Goal: Use online tool/utility: Utilize a website feature to perform a specific function

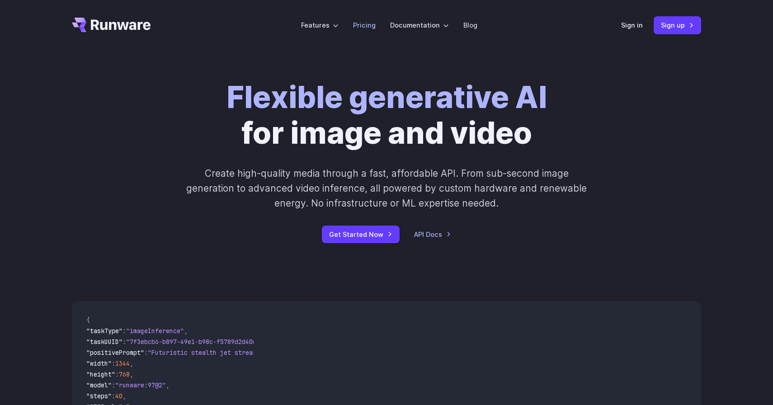
click at [365, 23] on link "Pricing" at bounding box center [364, 25] width 23 height 10
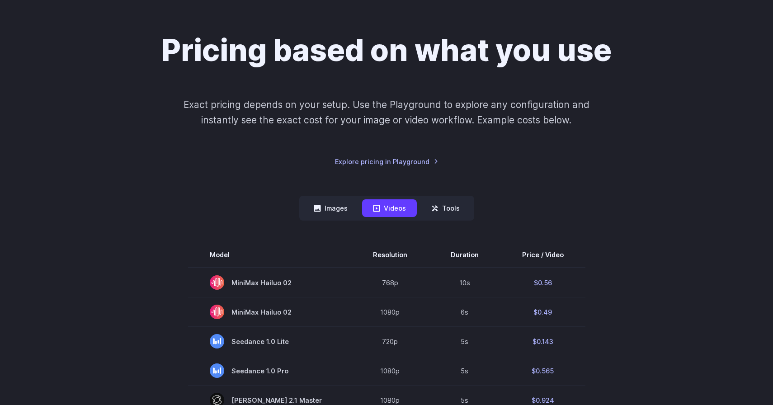
scroll to position [85, 0]
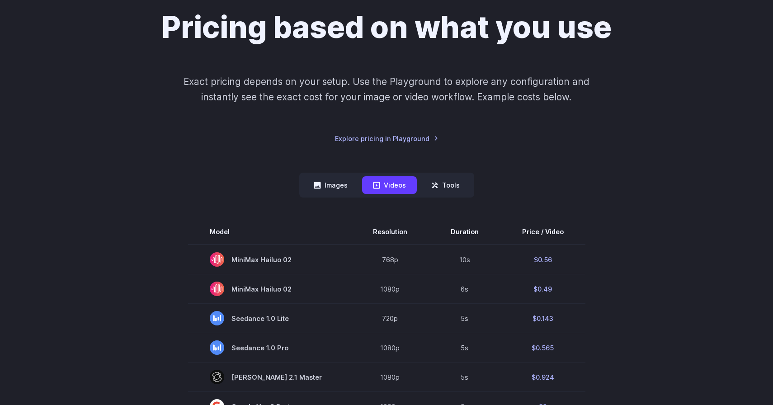
click at [317, 173] on nav "Images Videos Tools ****** ****** *****" at bounding box center [386, 185] width 175 height 25
click at [319, 180] on button "Images" at bounding box center [331, 185] width 56 height 18
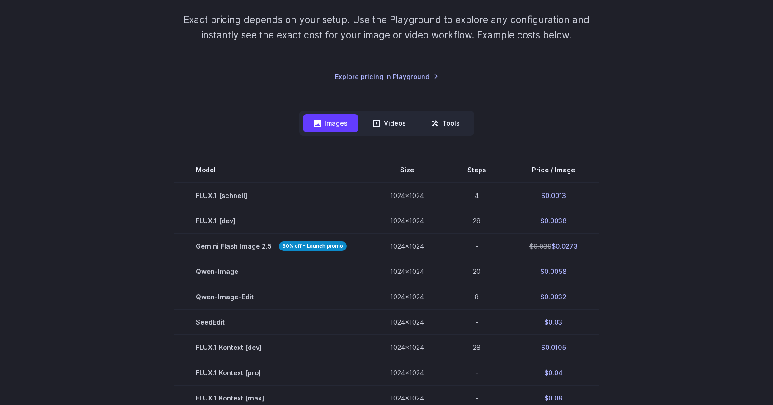
scroll to position [156, 0]
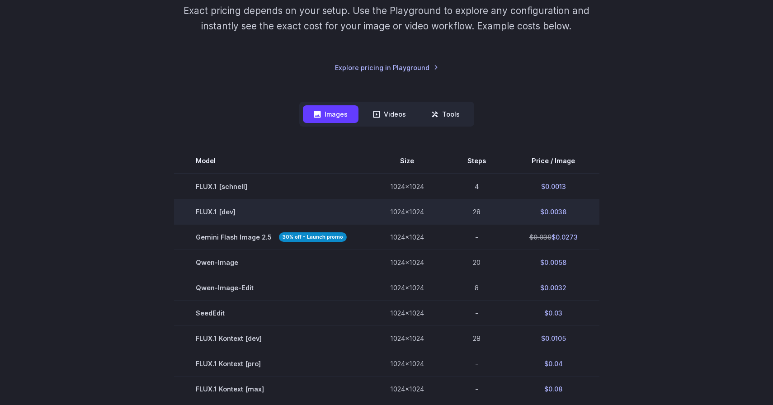
click at [476, 215] on td "28" at bounding box center [477, 211] width 62 height 25
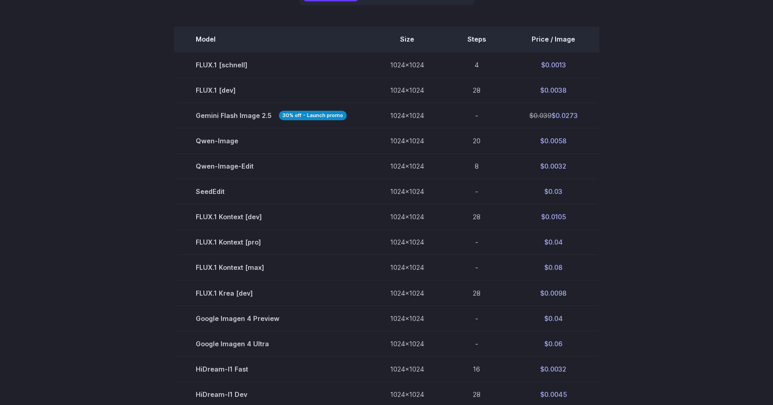
scroll to position [281, 0]
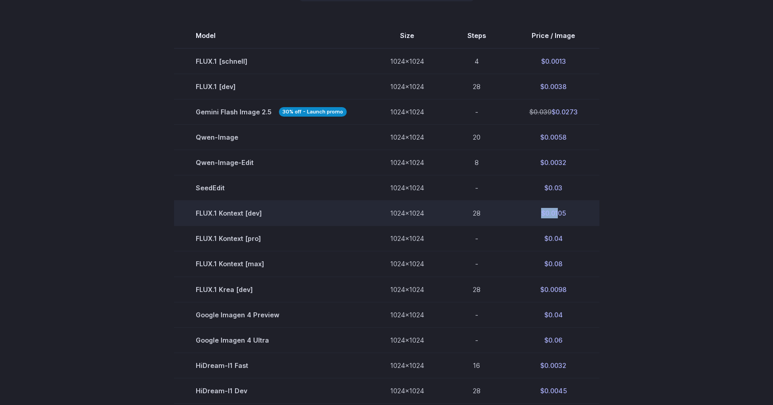
drag, startPoint x: 554, startPoint y: 216, endPoint x: 524, endPoint y: 216, distance: 30.3
click at [524, 216] on td "$0.0105" at bounding box center [554, 213] width 92 height 25
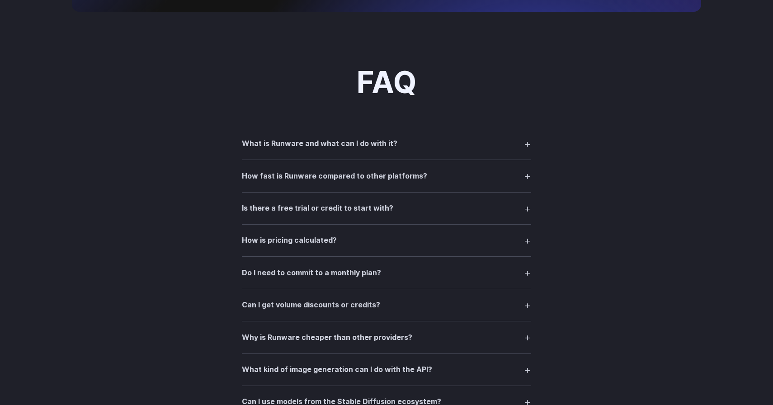
scroll to position [1092, 0]
click at [283, 147] on h3 "What is Runware and what can I do with it?" at bounding box center [320, 143] width 156 height 12
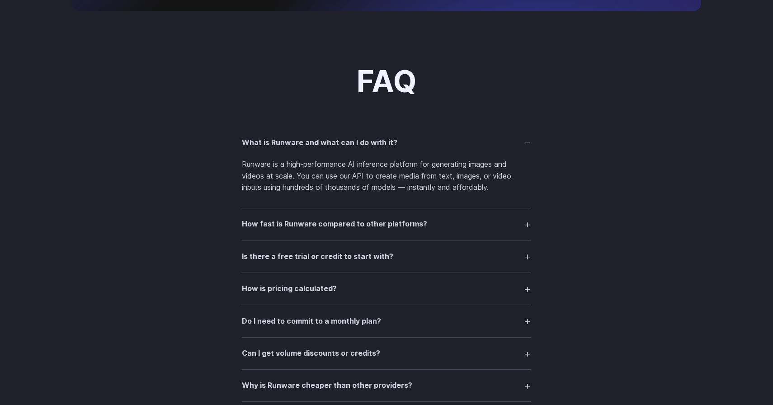
click at [333, 223] on h3 "How fast is Runware compared to other platforms?" at bounding box center [334, 224] width 185 height 12
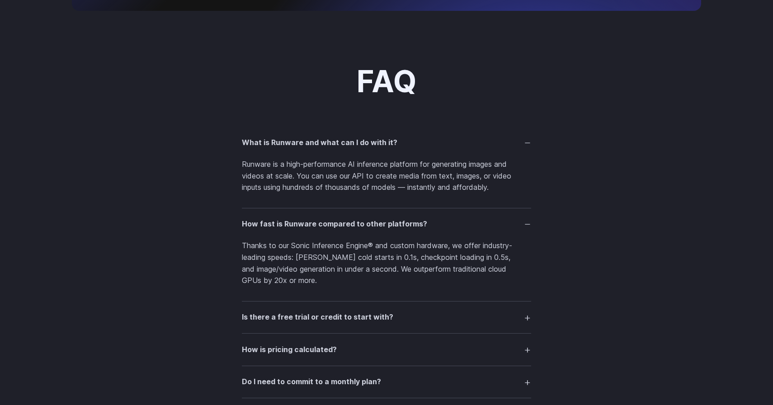
click at [333, 224] on h3 "How fast is Runware compared to other platforms?" at bounding box center [334, 224] width 185 height 12
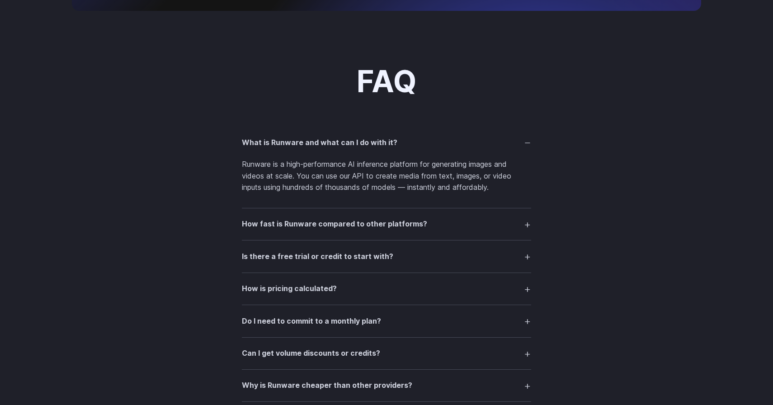
click at [333, 224] on h3 "How fast is Runware compared to other platforms?" at bounding box center [334, 224] width 185 height 12
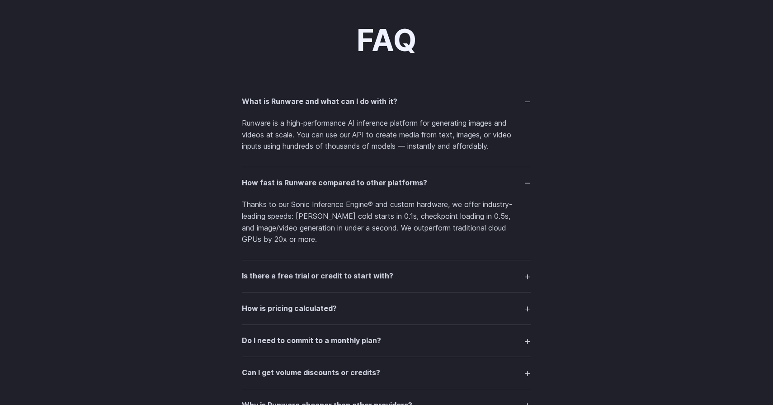
scroll to position [1137, 0]
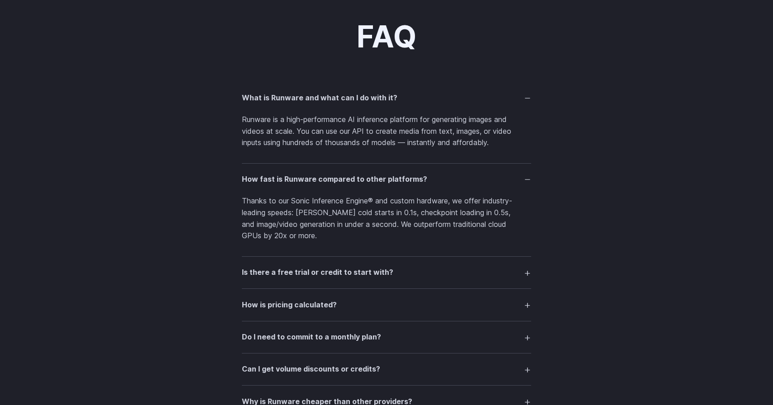
click at [338, 279] on h3 "Is there a free trial or credit to start with?" at bounding box center [317, 273] width 151 height 12
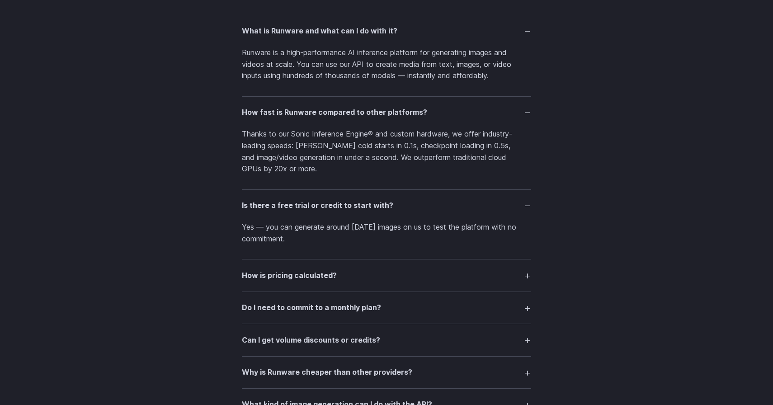
scroll to position [1205, 0]
click at [338, 281] on summary "How is pricing calculated?" at bounding box center [386, 274] width 289 height 17
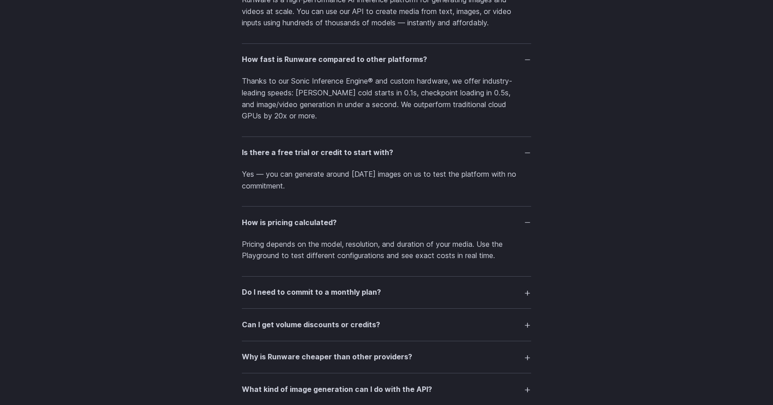
scroll to position [1257, 0]
click at [339, 291] on summary "Do I need to commit to a monthly plan?" at bounding box center [386, 292] width 289 height 17
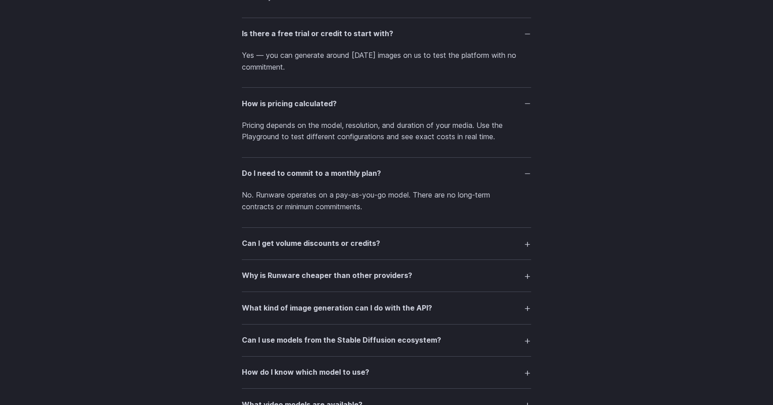
scroll to position [1380, 0]
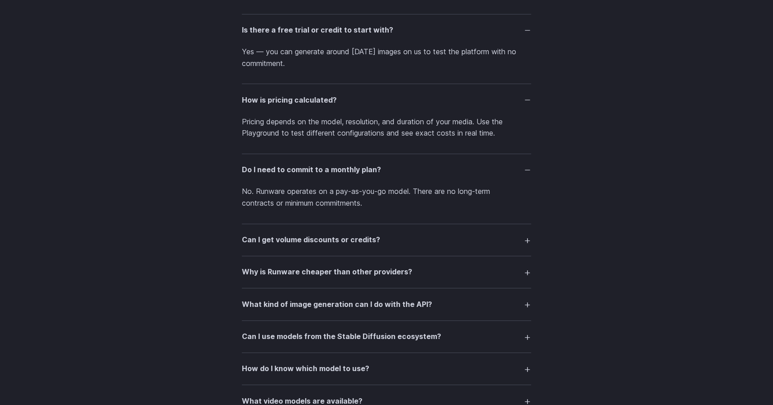
click at [339, 244] on h3 "Can I get volume discounts or credits?" at bounding box center [311, 240] width 138 height 12
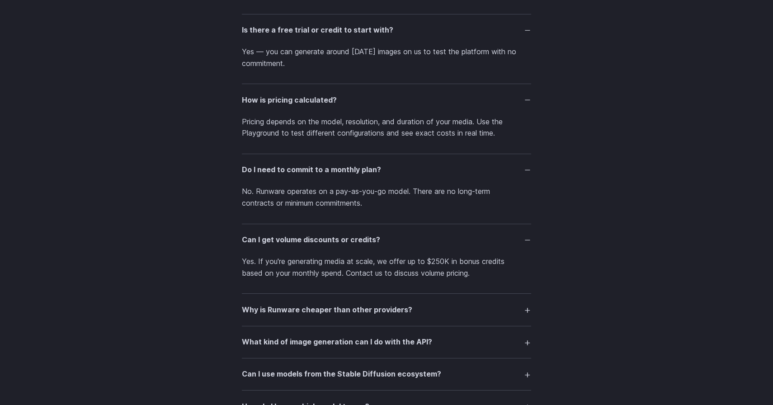
click at [339, 308] on summary "Why is Runware cheaper than other providers?" at bounding box center [386, 309] width 289 height 17
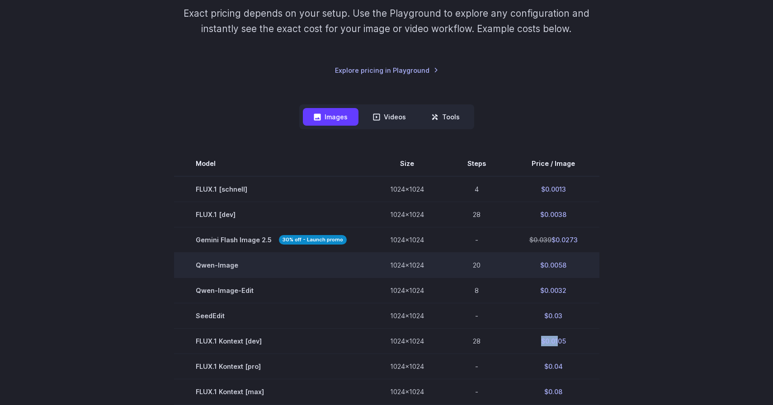
scroll to position [0, 0]
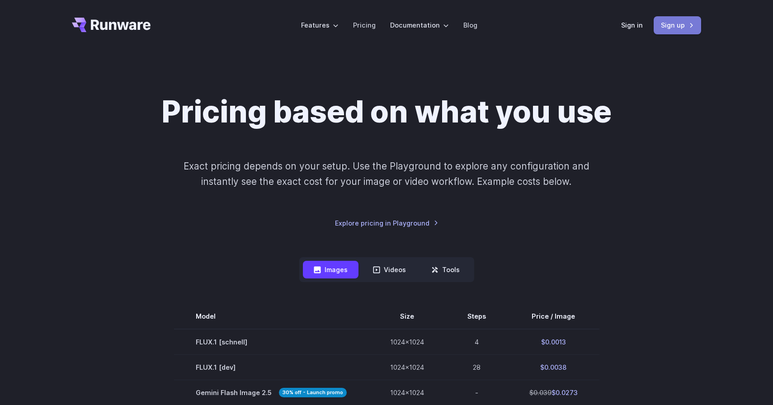
click at [687, 26] on link "Sign up" at bounding box center [677, 25] width 47 height 18
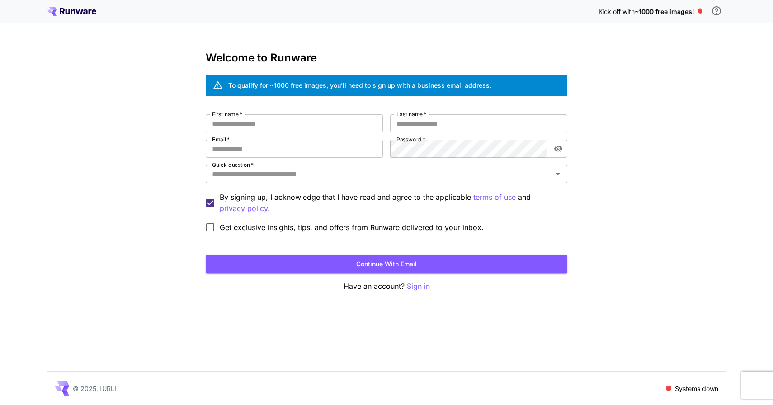
click at [325, 137] on div "First name   * First name   * Last name   * Last name   * Email   * Email   * P…" at bounding box center [387, 175] width 362 height 123
click at [313, 126] on input "First name   *" at bounding box center [294, 123] width 177 height 18
type input "*****"
type input "********"
type input "**********"
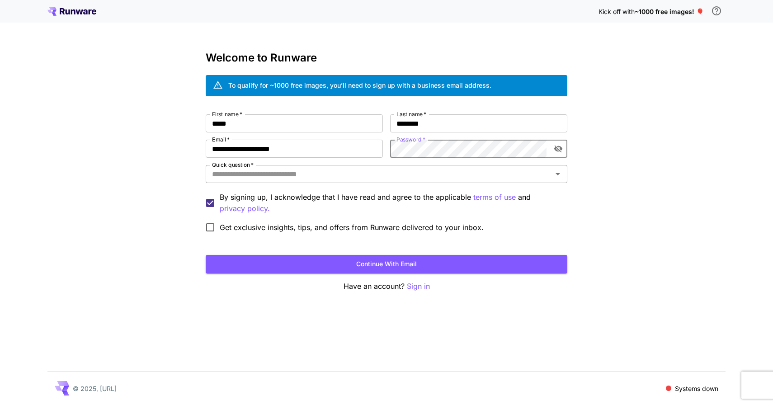
click at [353, 172] on input "Quick question   *" at bounding box center [378, 174] width 341 height 13
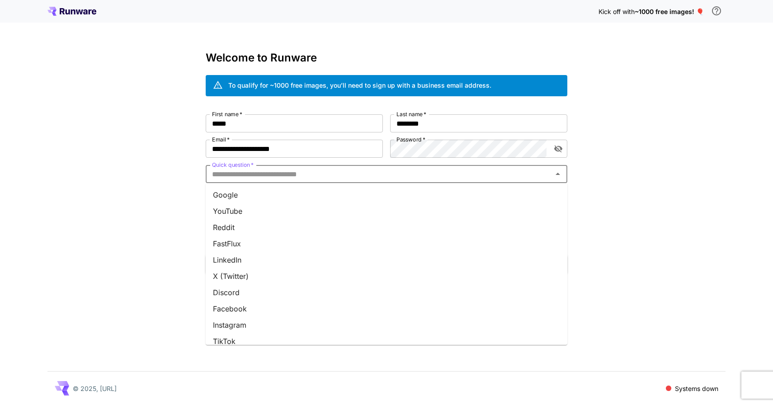
click at [350, 209] on li "YouTube" at bounding box center [387, 211] width 362 height 16
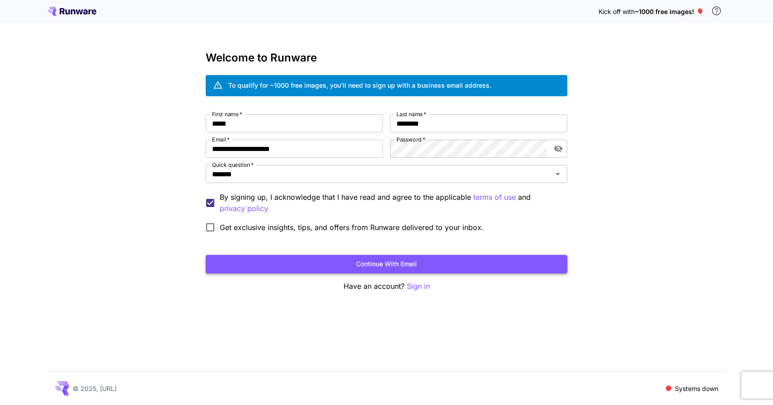
click at [320, 267] on button "Continue with email" at bounding box center [387, 264] width 362 height 19
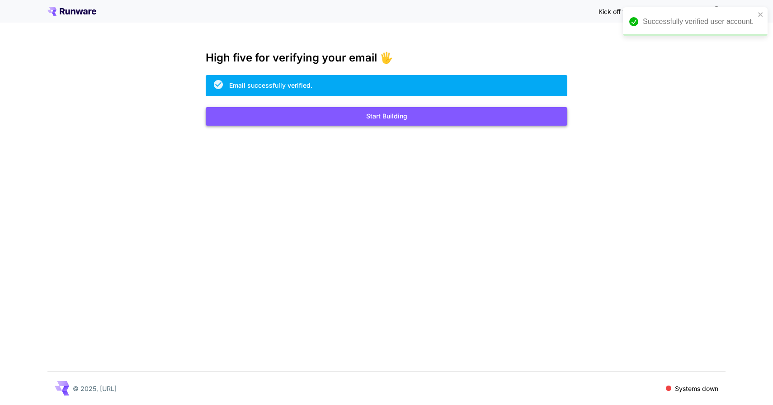
click at [324, 124] on button "Start Building" at bounding box center [387, 116] width 362 height 19
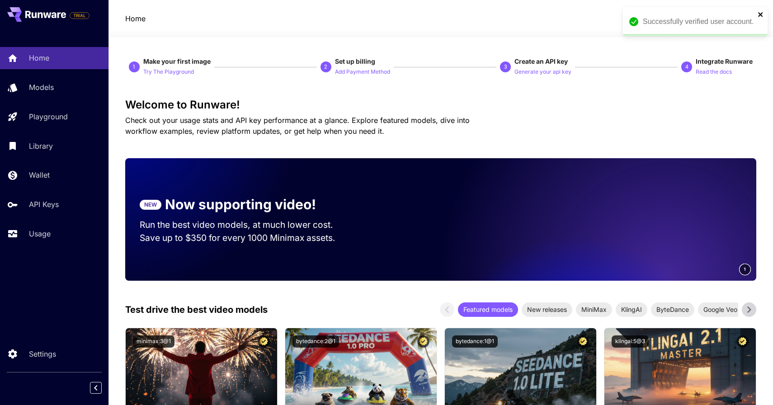
click at [762, 15] on icon "close" at bounding box center [761, 14] width 6 height 7
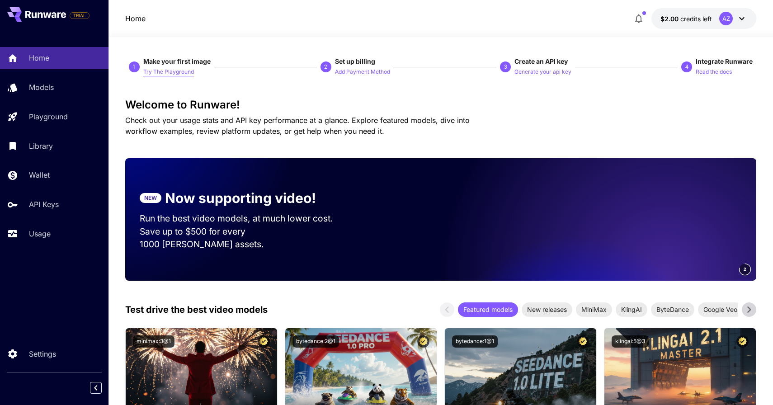
click at [180, 73] on p "Try The Playground" at bounding box center [168, 72] width 51 height 9
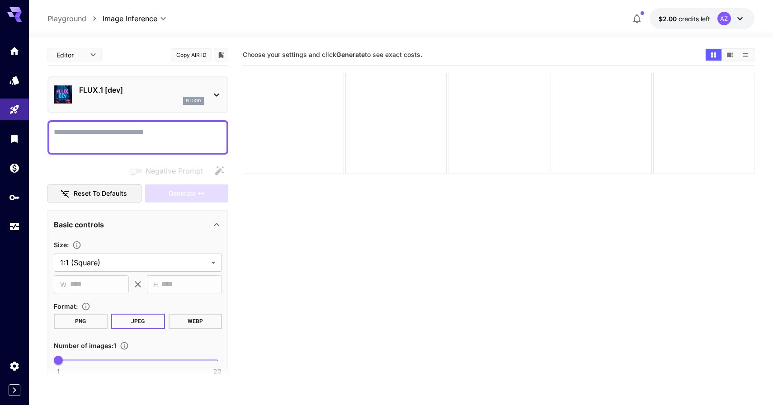
click at [165, 102] on div "flux1d" at bounding box center [141, 101] width 125 height 8
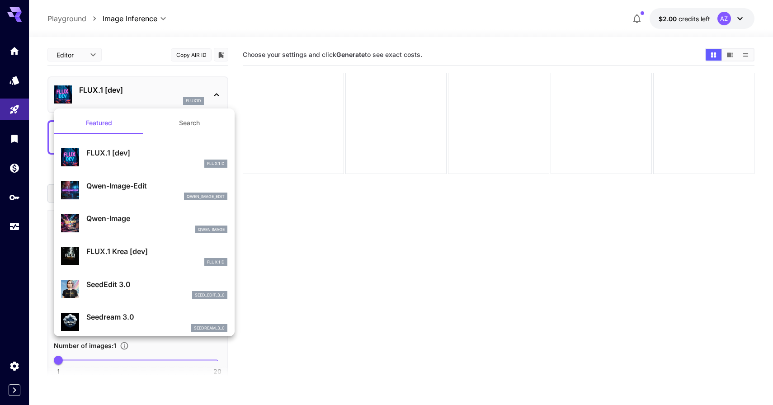
click at [167, 232] on div "Qwen Image" at bounding box center [156, 230] width 141 height 8
type input "**"
type input "***"
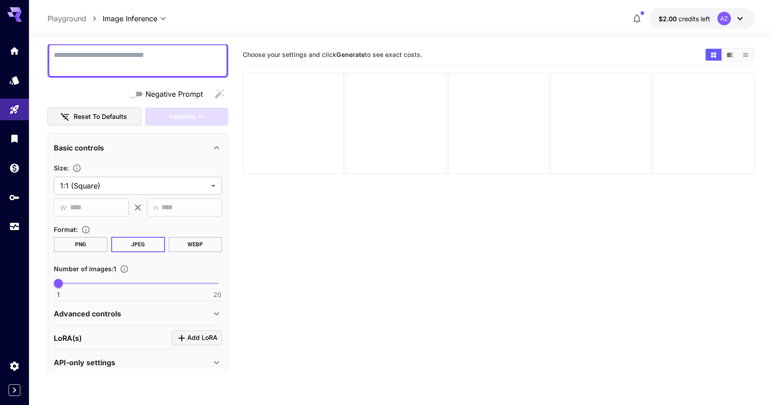
scroll to position [86, 0]
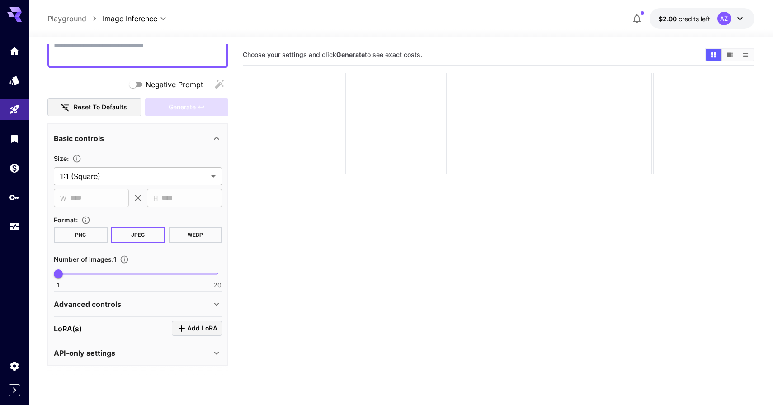
click at [124, 151] on div "**********" at bounding box center [138, 218] width 168 height 139
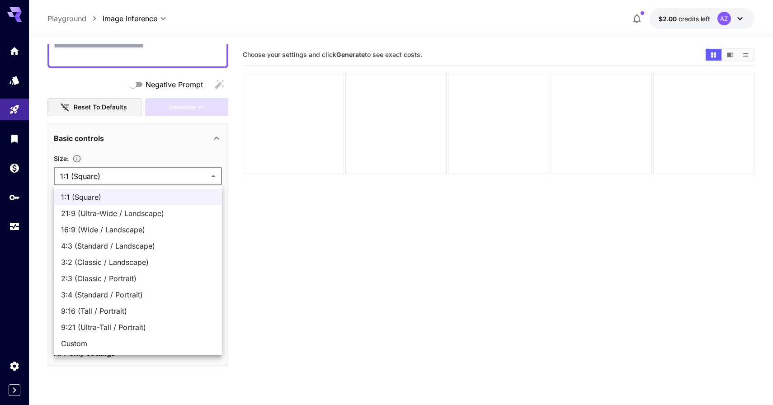
click at [122, 176] on body "**********" at bounding box center [386, 238] width 773 height 477
click at [132, 311] on span "9:16 (Tall / Portrait)" at bounding box center [138, 311] width 154 height 11
type input "**********"
type input "***"
type input "****"
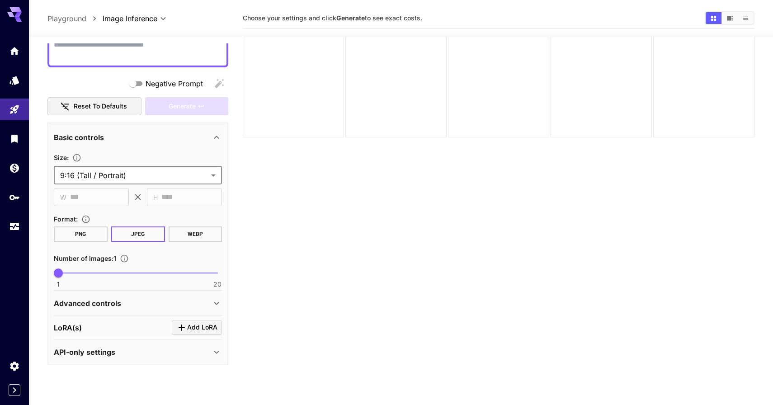
scroll to position [38, 0]
click at [126, 305] on div "Advanced controls" at bounding box center [132, 303] width 157 height 11
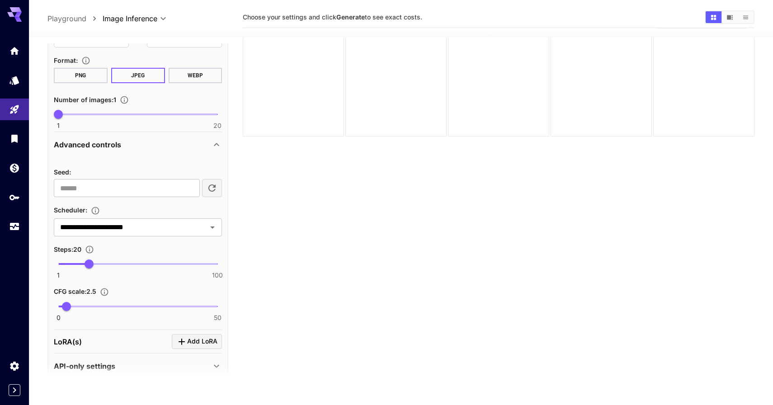
scroll to position [259, 0]
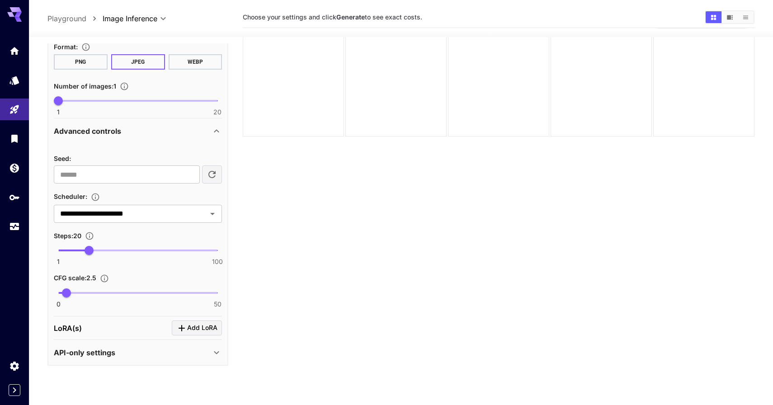
click at [122, 347] on div "API-only settings" at bounding box center [132, 352] width 157 height 11
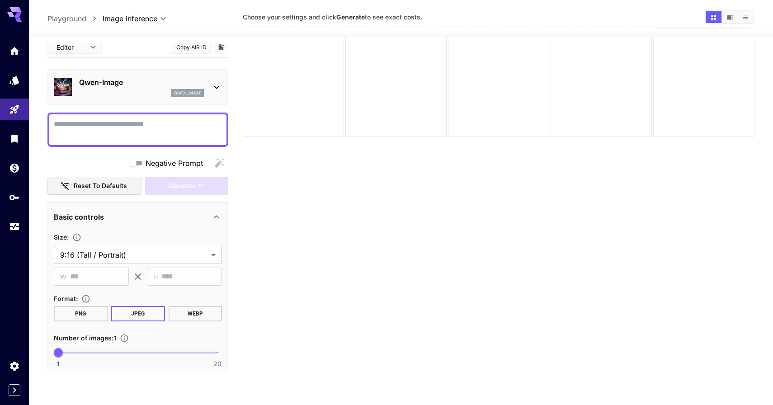
scroll to position [0, 0]
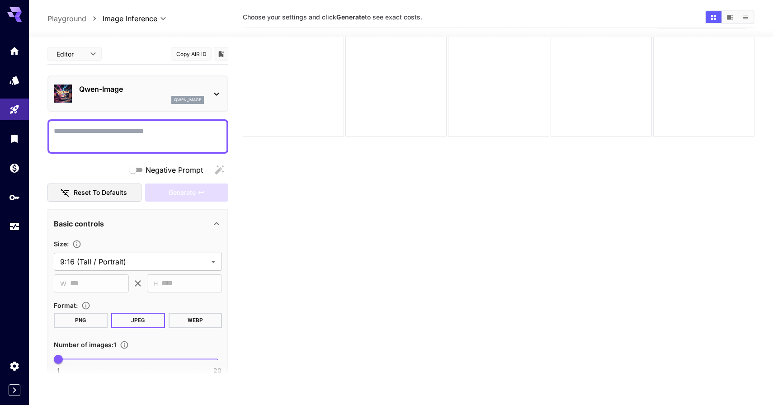
click at [129, 137] on textarea "Negative Prompt" at bounding box center [138, 137] width 168 height 22
click at [88, 48] on body "**********" at bounding box center [386, 200] width 773 height 477
click at [88, 48] on div at bounding box center [386, 202] width 773 height 405
click at [102, 120] on div at bounding box center [137, 136] width 181 height 34
click at [104, 127] on textarea "Negative Prompt" at bounding box center [138, 137] width 168 height 22
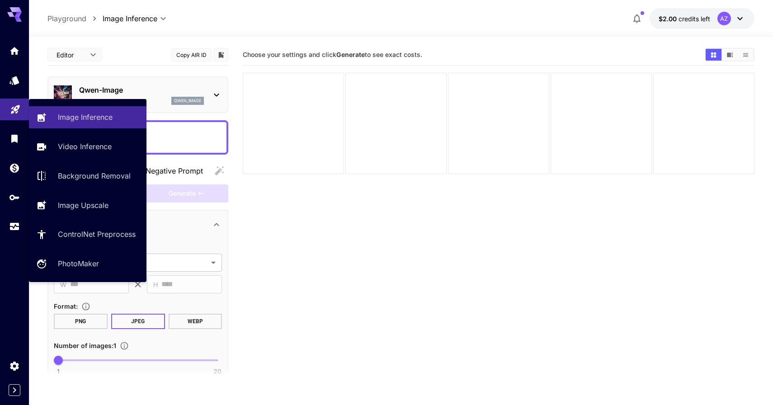
click at [21, 113] on link at bounding box center [14, 110] width 29 height 22
click at [53, 116] on link "Image Inference" at bounding box center [88, 117] width 118 height 22
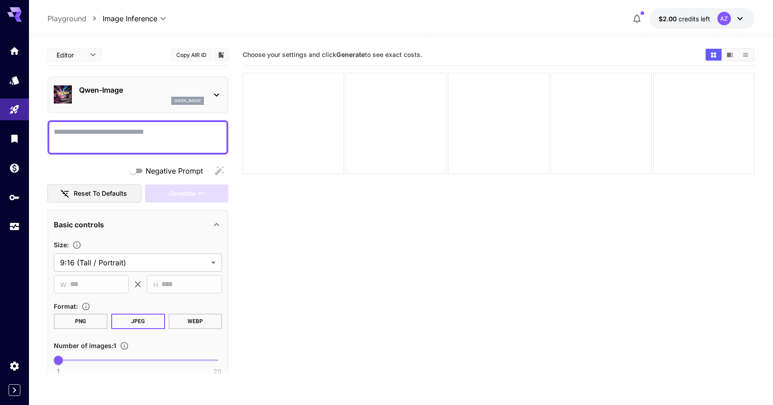
click at [85, 18] on p "Playground" at bounding box center [66, 18] width 39 height 11
click at [80, 19] on p "Playground" at bounding box center [66, 18] width 39 height 11
click at [112, 79] on div "Qwen-Image qwen_image" at bounding box center [137, 94] width 181 height 37
click at [114, 97] on div "qwen_image" at bounding box center [141, 101] width 125 height 8
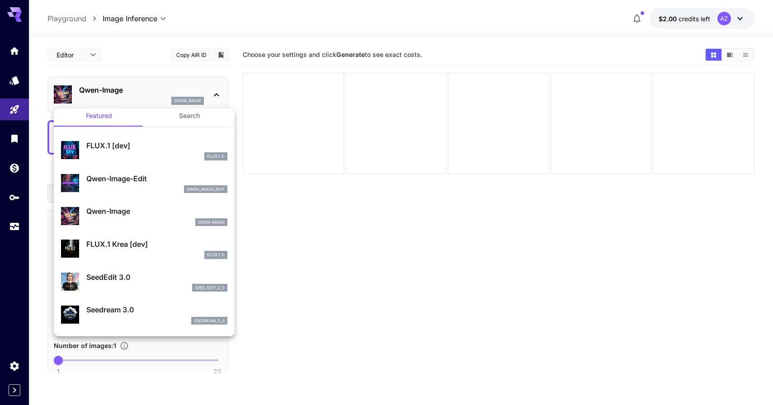
scroll to position [8, 0]
click at [141, 188] on div "qwen_image_edit" at bounding box center [156, 189] width 141 height 8
type input "*"
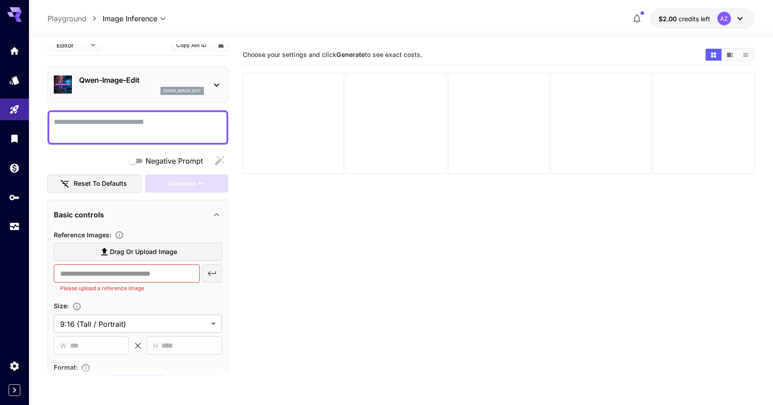
scroll to position [14, 0]
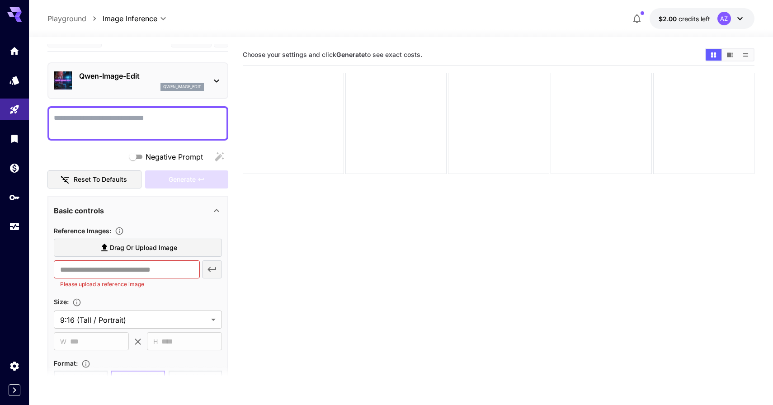
click at [123, 134] on textarea "Negative Prompt" at bounding box center [138, 124] width 168 height 22
click at [111, 116] on textarea "Negative Prompt" at bounding box center [138, 124] width 168 height 22
paste textarea "**********"
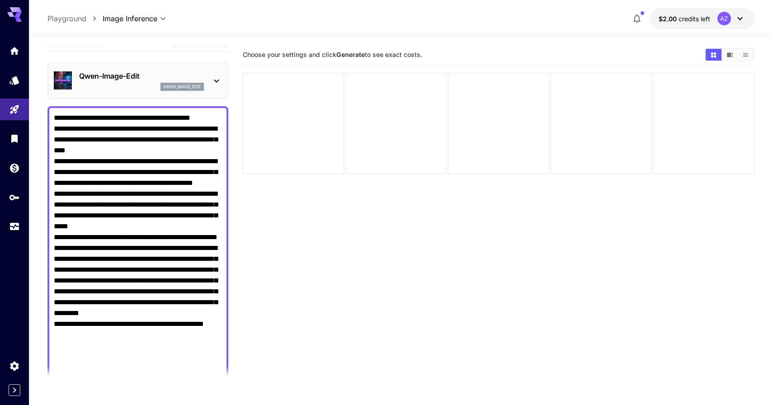
type textarea "**********"
click at [286, 265] on section "Choose your settings and click Generate to see exact costs." at bounding box center [499, 246] width 512 height 405
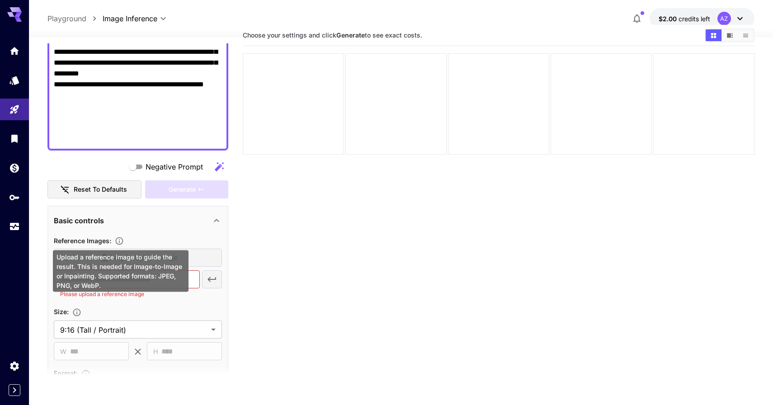
scroll to position [22, 0]
click at [166, 251] on div "Upload a reference image to guide the result. This is needed for Image-to-Image…" at bounding box center [120, 270] width 137 height 49
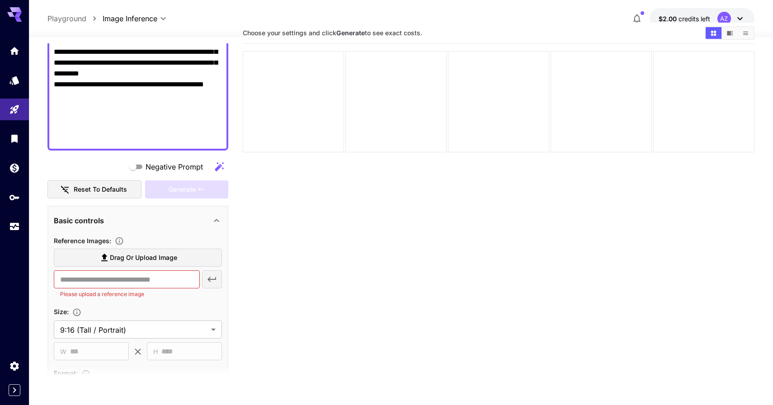
click at [199, 256] on label "Drag or upload image" at bounding box center [138, 258] width 168 height 19
click at [0, 0] on input "Drag or upload image" at bounding box center [0, 0] width 0 height 0
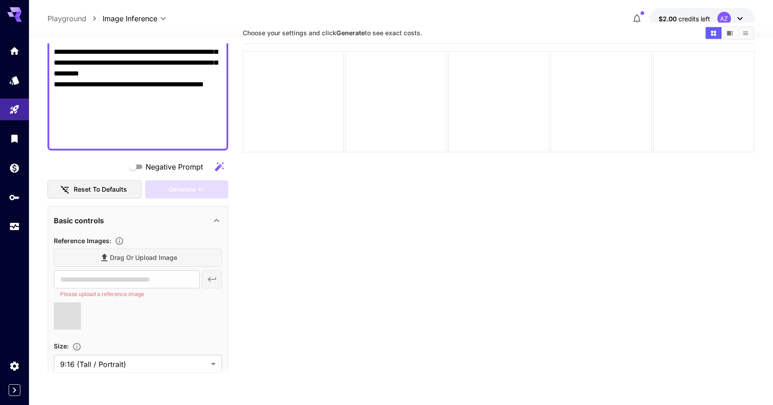
type input "**********"
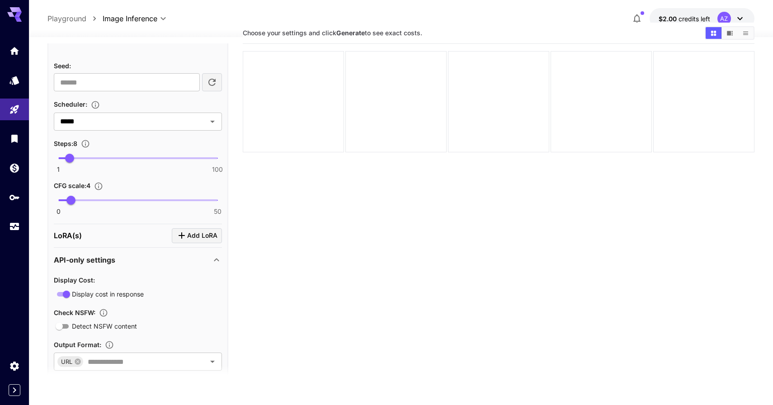
scroll to position [696, 0]
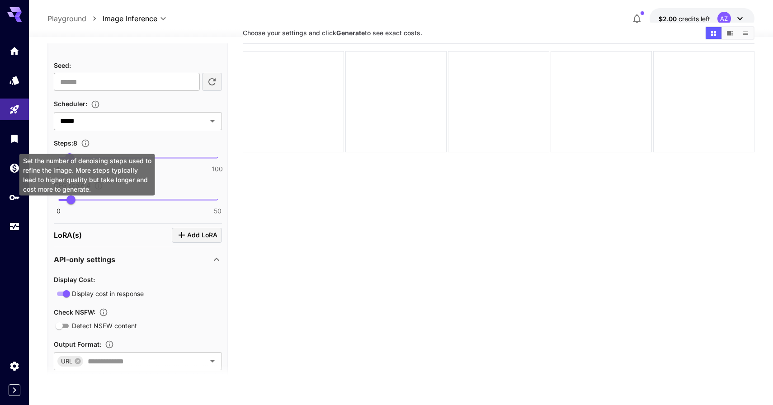
click at [89, 142] on icon "Set the number of denoising steps used to refine the image. More steps typicall…" at bounding box center [85, 143] width 9 height 9
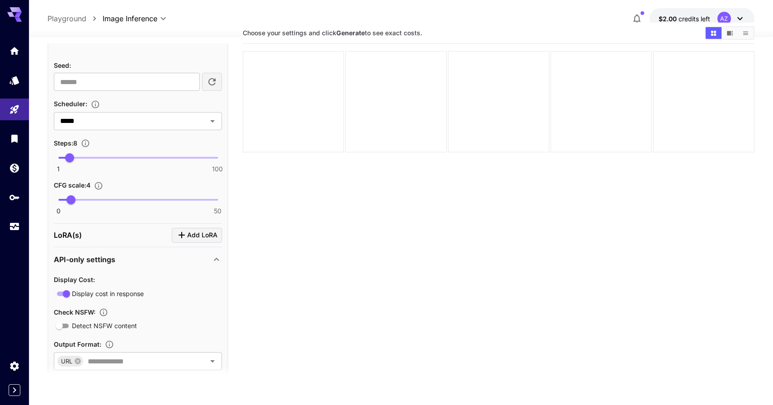
click at [176, 201] on span "0 50 4" at bounding box center [137, 200] width 159 height 14
type input "**"
drag, startPoint x: 175, startPoint y: 202, endPoint x: 138, endPoint y: 202, distance: 37.1
click at [138, 202] on span "25" at bounding box center [137, 199] width 9 height 9
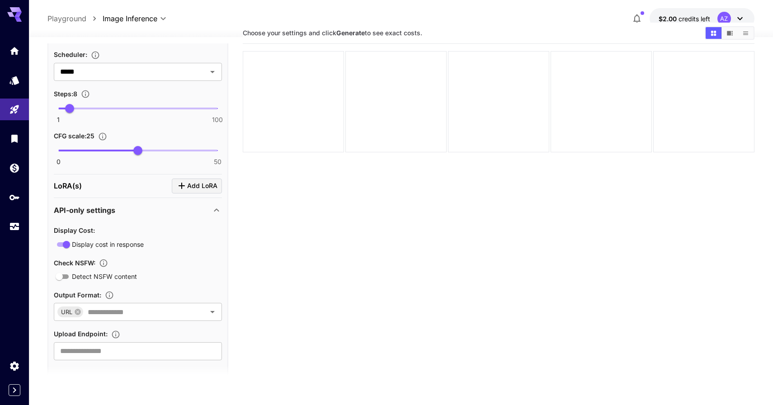
scroll to position [757, 0]
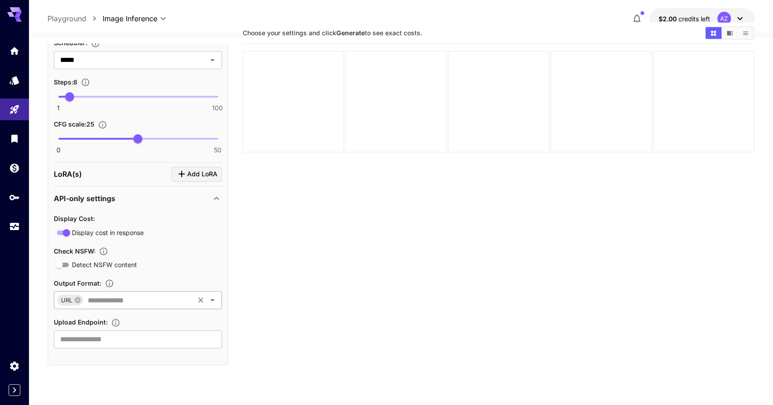
click at [102, 303] on input "text" at bounding box center [138, 300] width 109 height 13
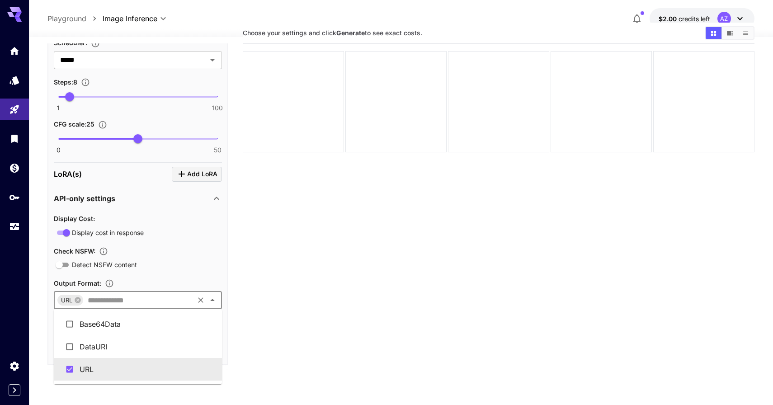
click at [150, 259] on div "Detect NSFW content" at bounding box center [138, 264] width 168 height 11
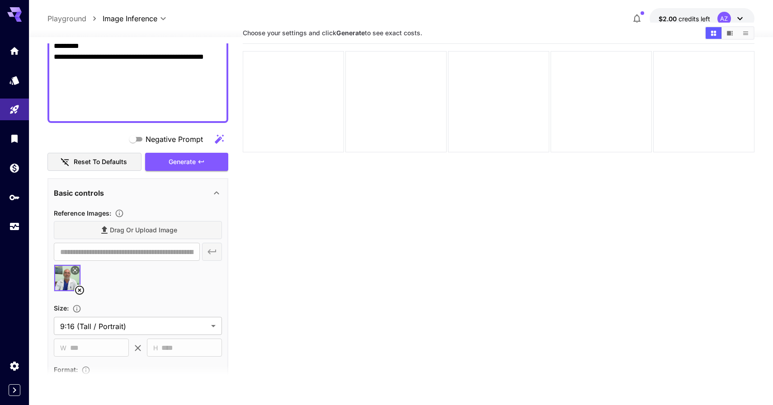
scroll to position [271, 0]
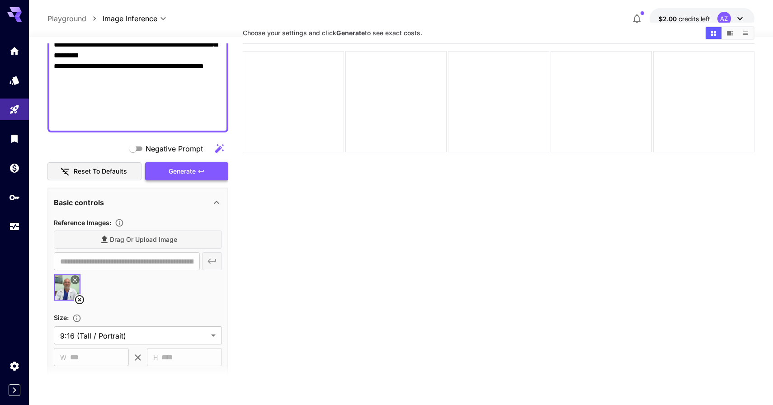
click at [197, 174] on button "Generate" at bounding box center [186, 171] width 83 height 19
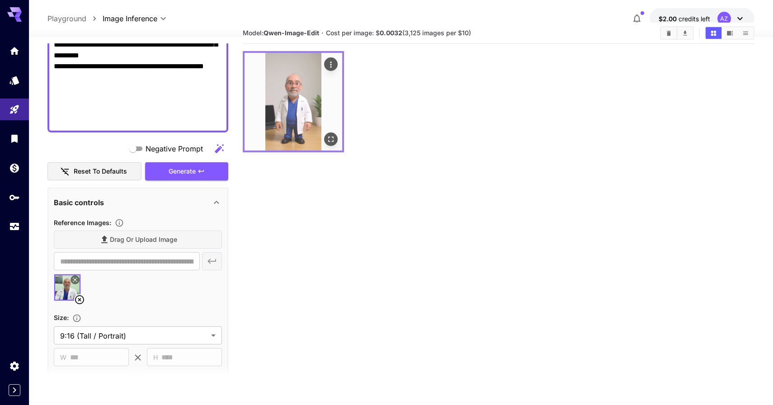
click at [302, 99] on img at bounding box center [294, 102] width 98 height 98
click at [333, 141] on icon "Open in fullscreen" at bounding box center [330, 139] width 5 height 5
click at [333, 63] on icon "Actions" at bounding box center [330, 64] width 9 height 9
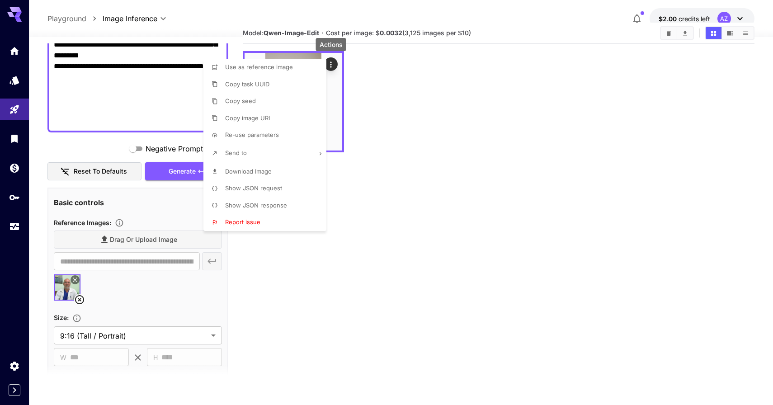
click at [397, 72] on div at bounding box center [386, 202] width 773 height 405
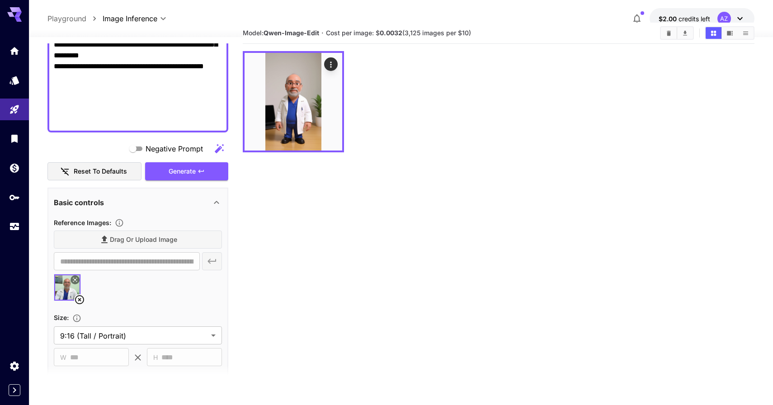
click at [121, 242] on div "Drag or upload image" at bounding box center [138, 240] width 168 height 19
click at [77, 303] on icon at bounding box center [79, 299] width 9 height 9
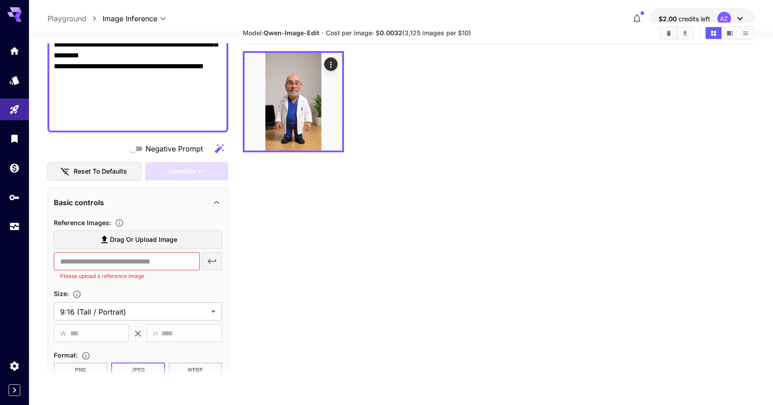
click at [135, 241] on span "Drag or upload image" at bounding box center [143, 239] width 67 height 11
click at [0, 0] on input "Drag or upload image" at bounding box center [0, 0] width 0 height 0
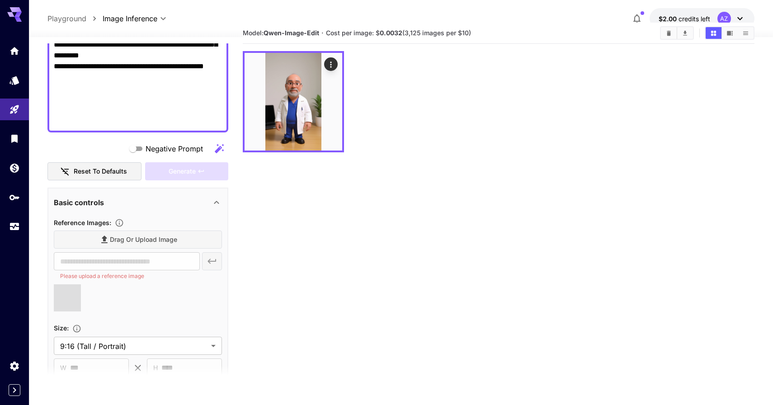
type input "**********"
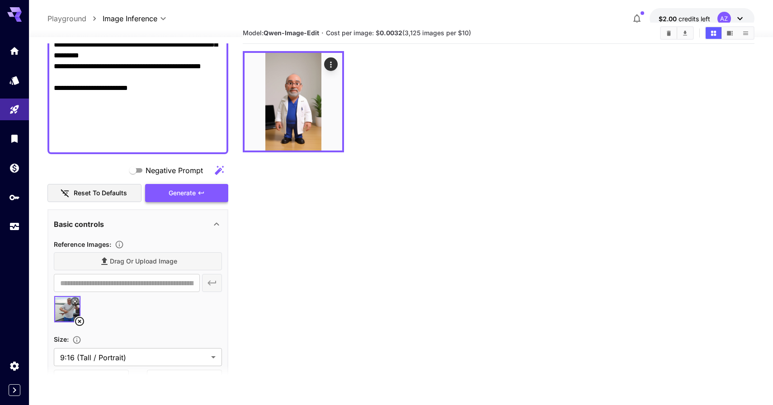
type textarea "**********"
click at [190, 194] on span "Generate" at bounding box center [182, 193] width 27 height 11
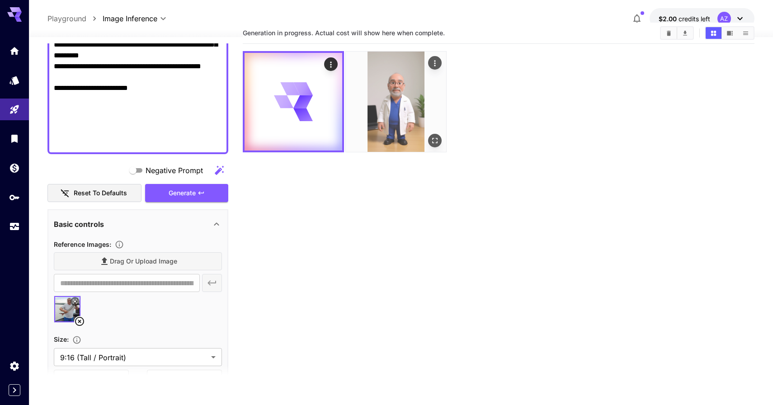
click at [382, 83] on img at bounding box center [396, 102] width 100 height 100
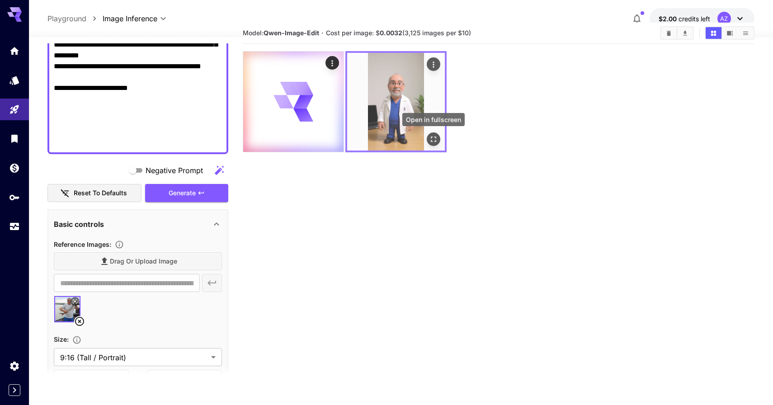
click at [432, 142] on icon "Open in fullscreen" at bounding box center [433, 139] width 9 height 9
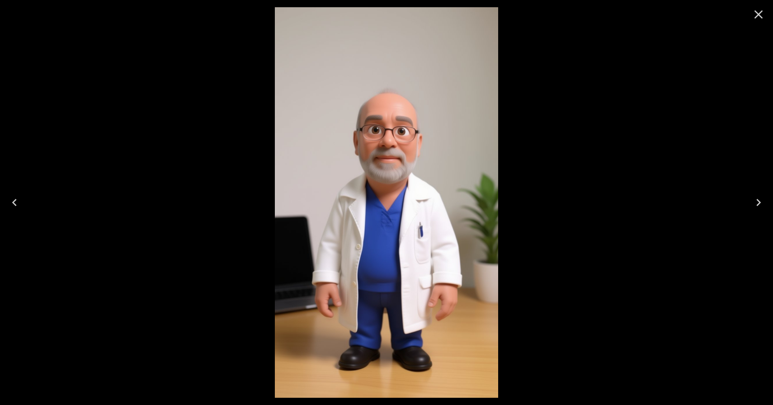
click at [556, 191] on div at bounding box center [386, 202] width 773 height 405
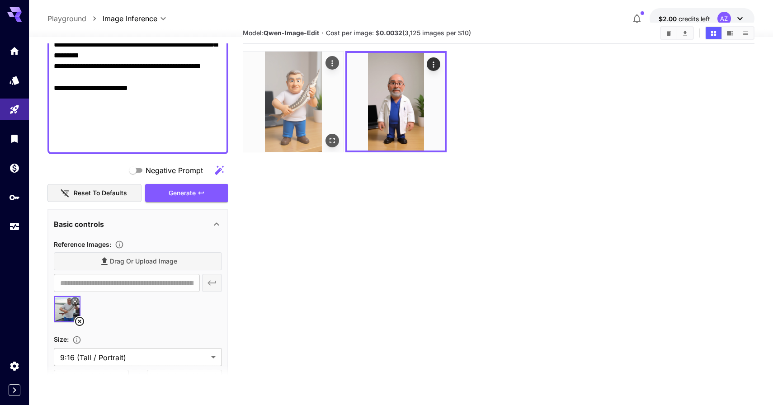
click at [307, 98] on img at bounding box center [293, 102] width 100 height 100
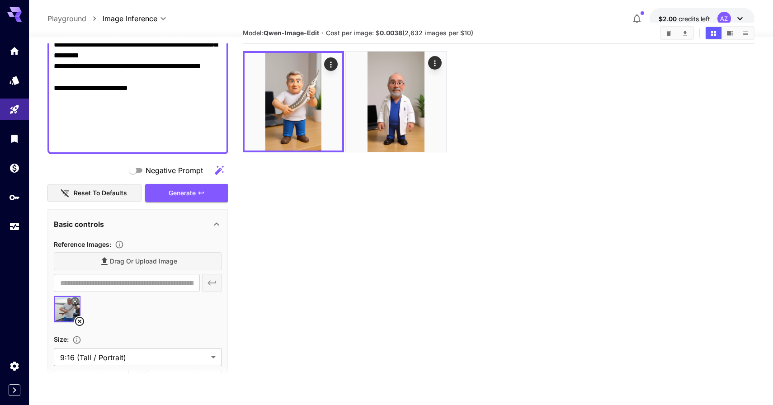
click at [75, 300] on icon at bounding box center [74, 301] width 5 height 5
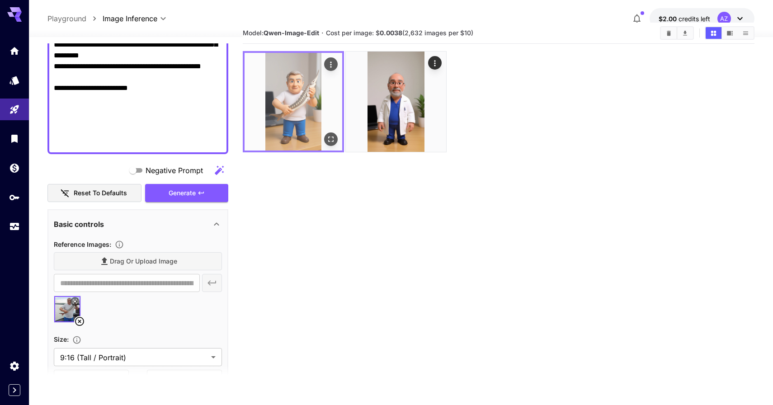
click at [300, 90] on img at bounding box center [294, 102] width 98 height 98
click at [331, 128] on img at bounding box center [294, 102] width 98 height 98
click at [331, 138] on icon "Open in fullscreen" at bounding box center [330, 139] width 9 height 9
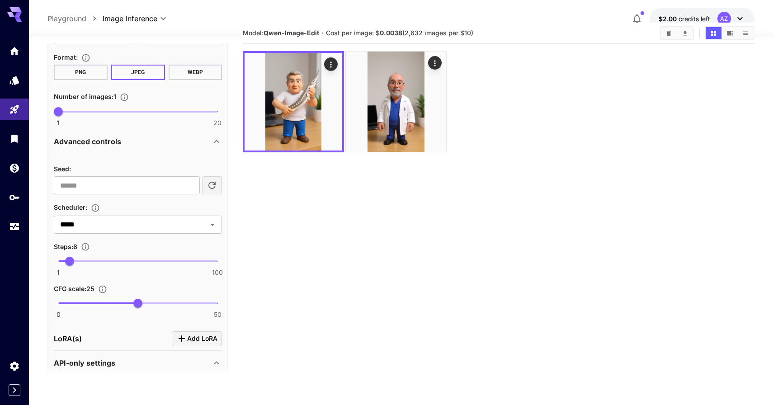
scroll to position [626, 0]
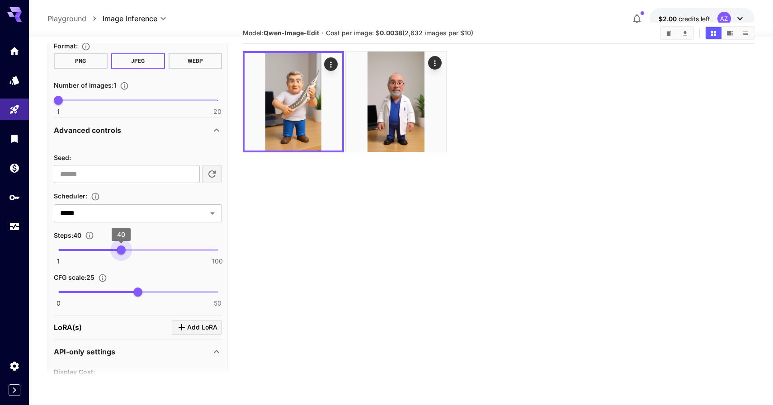
drag, startPoint x: 74, startPoint y: 249, endPoint x: 122, endPoint y: 246, distance: 48.0
click at [122, 246] on span "40" at bounding box center [121, 250] width 9 height 9
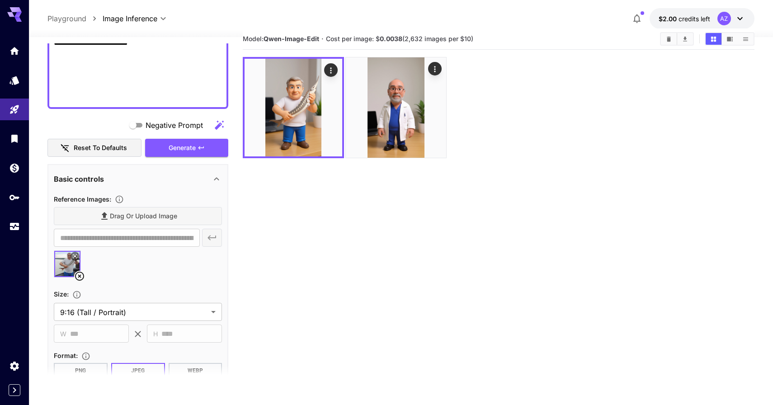
scroll to position [321, 0]
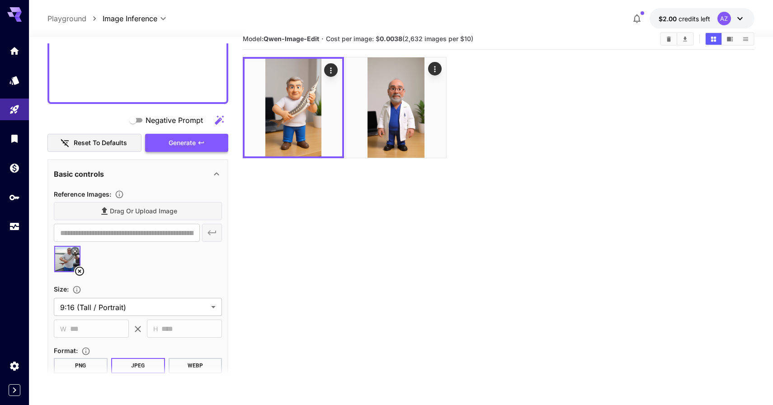
click at [178, 146] on span "Generate" at bounding box center [182, 142] width 27 height 11
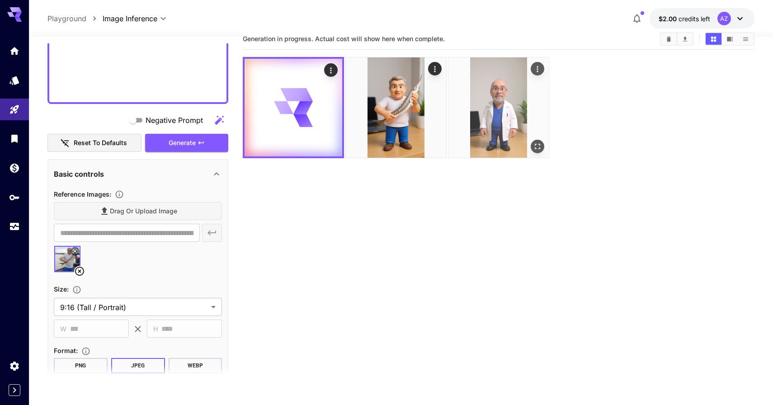
click at [482, 135] on img at bounding box center [499, 107] width 100 height 100
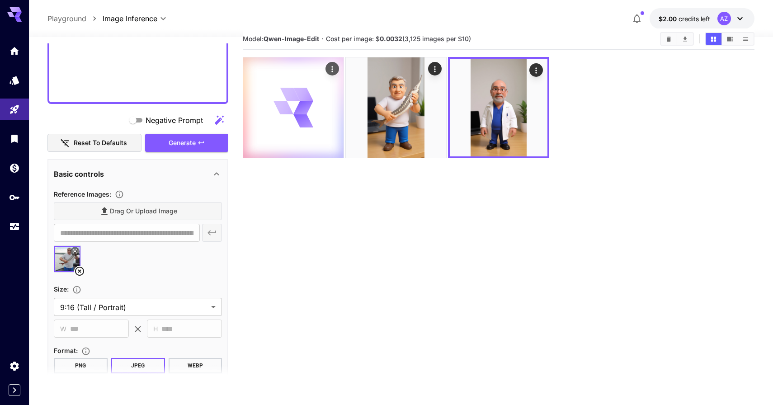
click at [329, 125] on div at bounding box center [293, 107] width 100 height 100
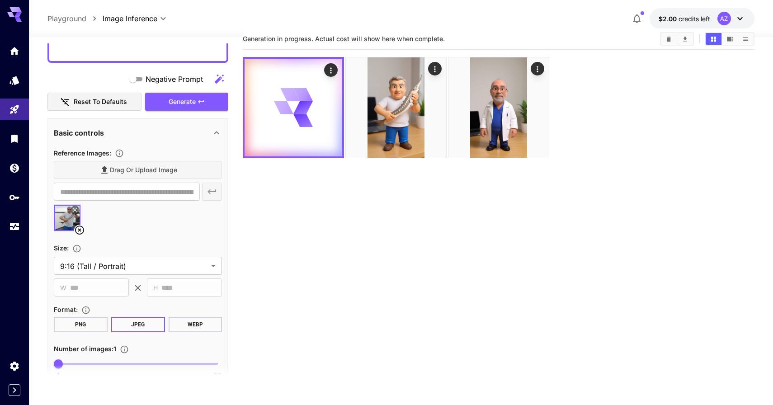
scroll to position [364, 0]
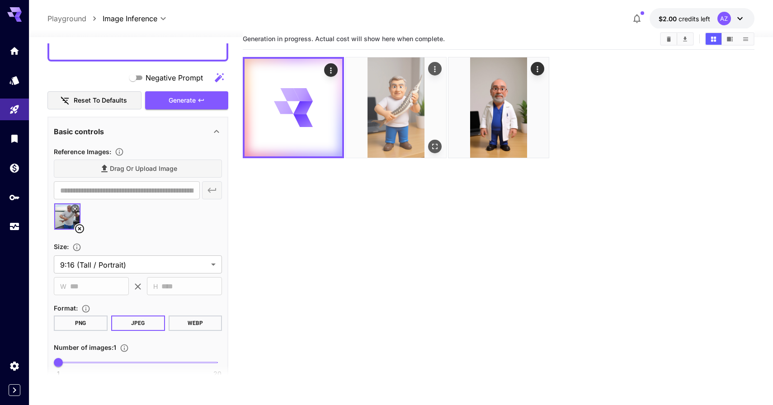
click at [391, 108] on img at bounding box center [396, 107] width 100 height 100
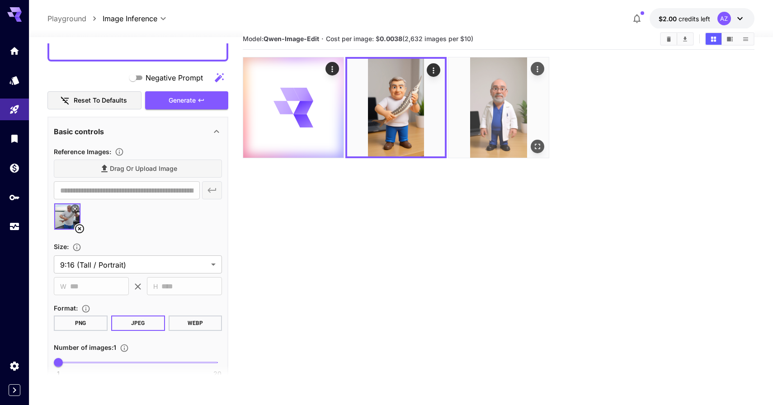
click at [485, 119] on img at bounding box center [499, 107] width 100 height 100
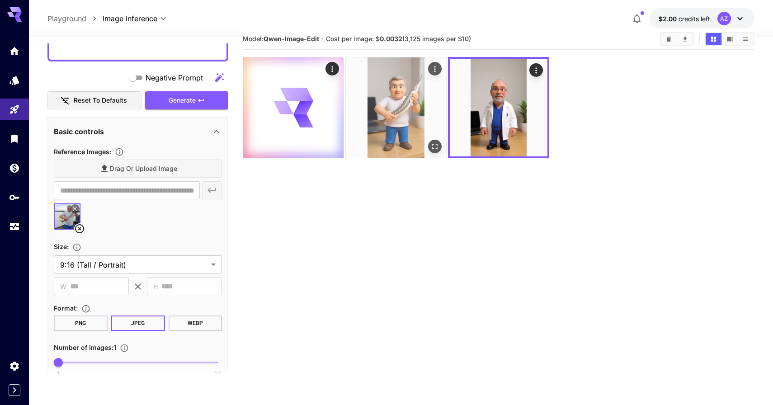
click at [418, 108] on img at bounding box center [396, 107] width 100 height 100
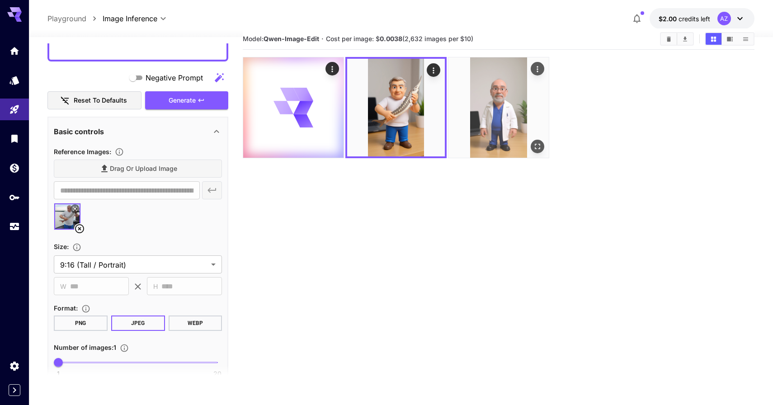
click at [477, 112] on img at bounding box center [499, 107] width 100 height 100
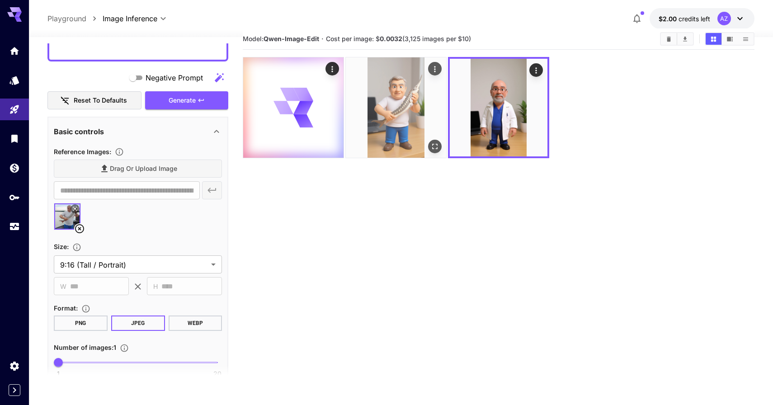
click at [421, 112] on img at bounding box center [396, 107] width 100 height 100
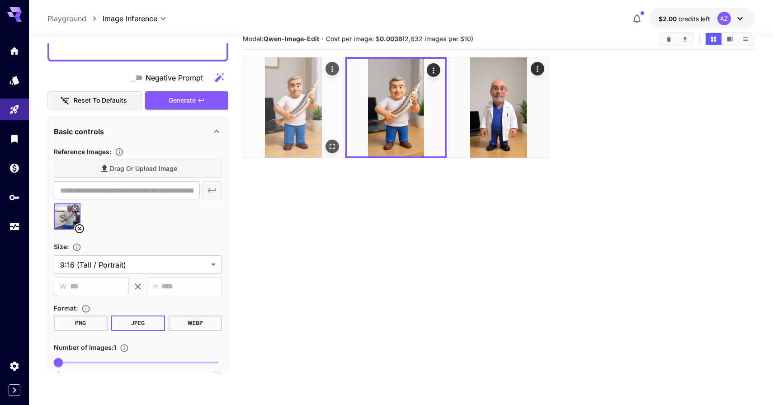
click at [274, 105] on img at bounding box center [293, 107] width 100 height 100
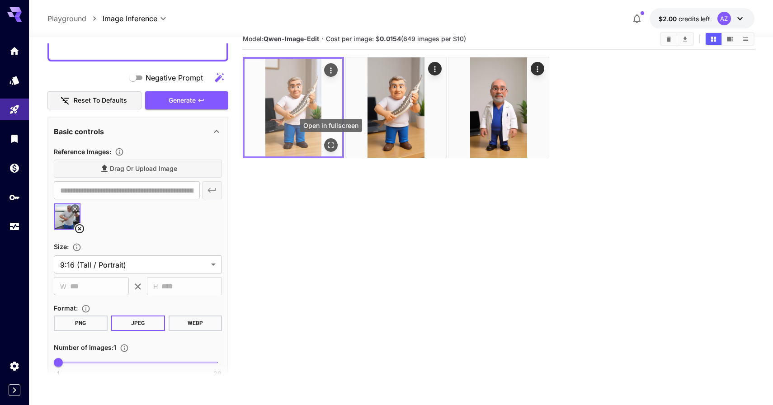
click at [334, 150] on button "Open in fullscreen" at bounding box center [331, 145] width 14 height 14
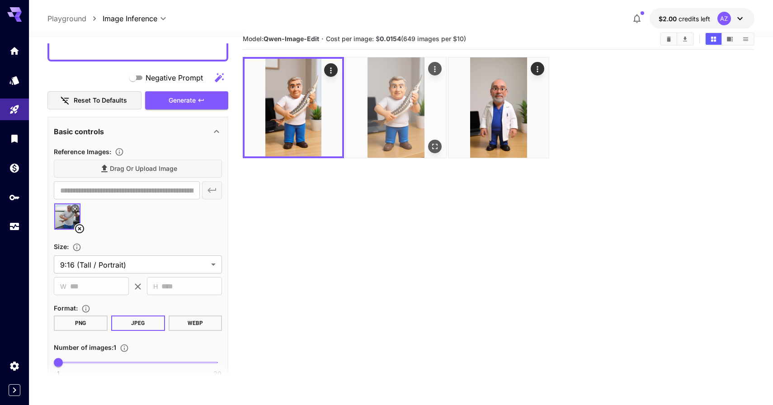
click at [373, 109] on img at bounding box center [396, 107] width 100 height 100
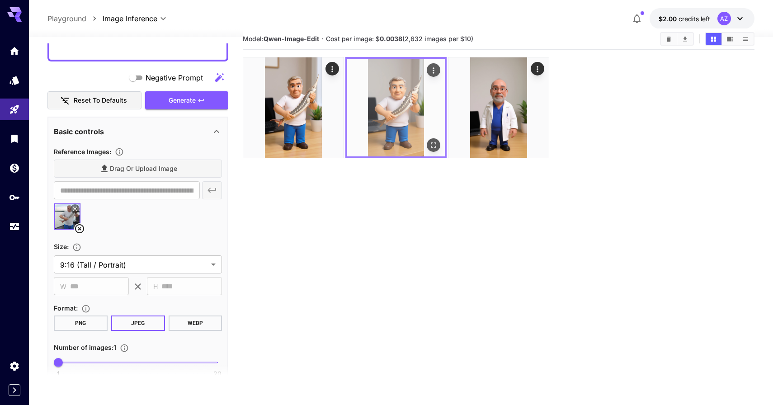
click at [373, 109] on img at bounding box center [396, 108] width 98 height 98
click at [423, 142] on img at bounding box center [396, 108] width 98 height 98
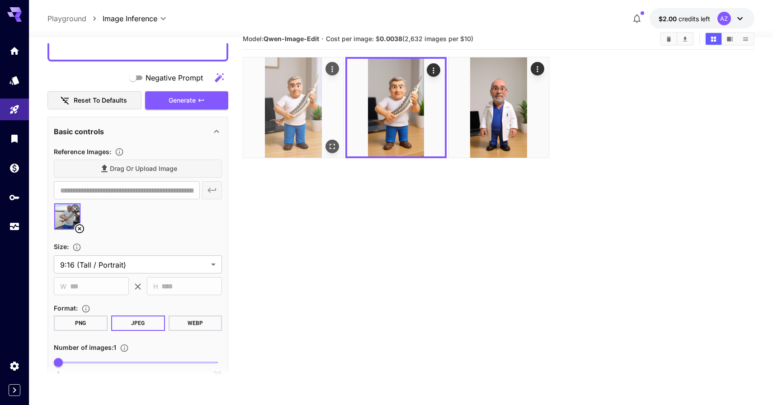
click at [278, 118] on img at bounding box center [293, 107] width 100 height 100
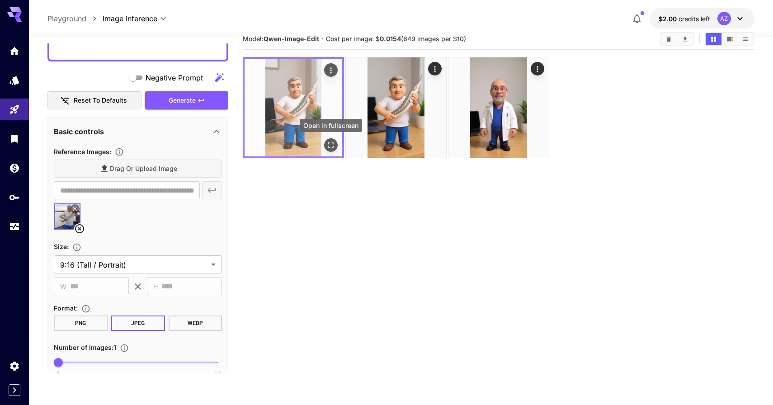
click at [327, 141] on icon "Open in fullscreen" at bounding box center [330, 145] width 9 height 9
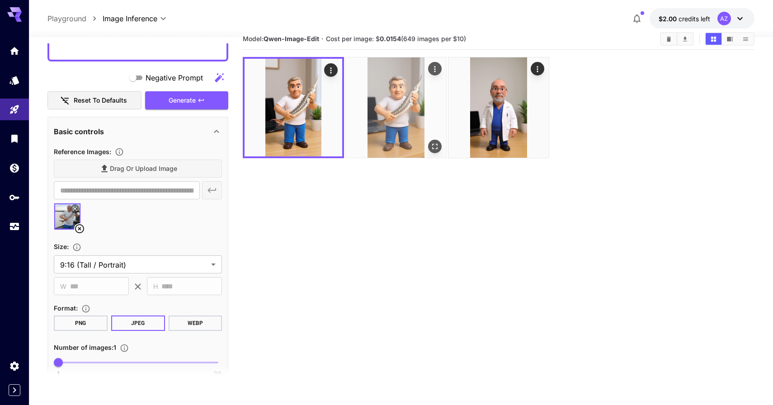
click at [429, 140] on div "Open in fullscreen" at bounding box center [435, 147] width 14 height 14
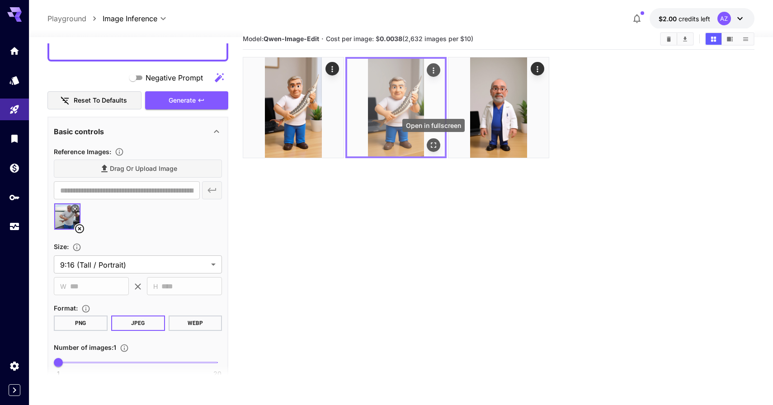
click at [436, 150] on button "Open in fullscreen" at bounding box center [434, 145] width 14 height 14
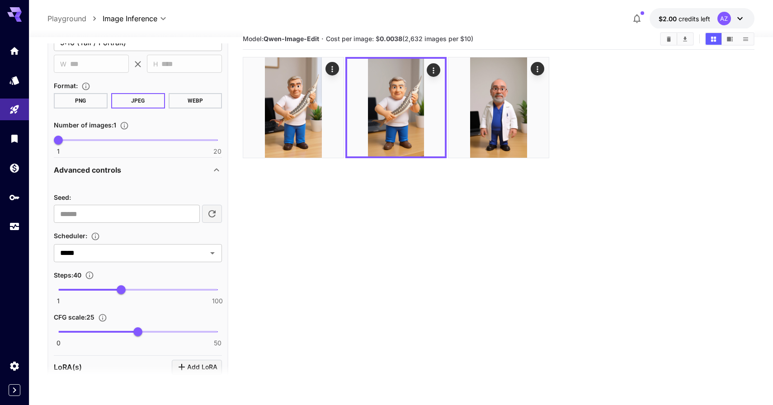
scroll to position [586, 0]
type input "***"
drag, startPoint x: 125, startPoint y: 289, endPoint x: 234, endPoint y: 285, distance: 109.5
click at [234, 285] on main "**********" at bounding box center [400, 234] width 707 height 412
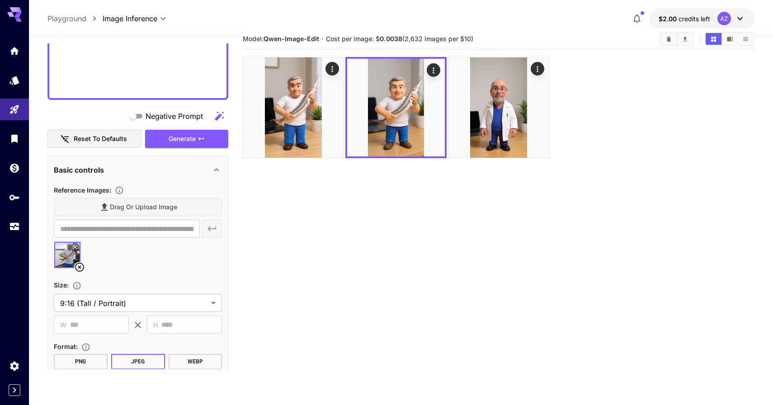
scroll to position [289, 0]
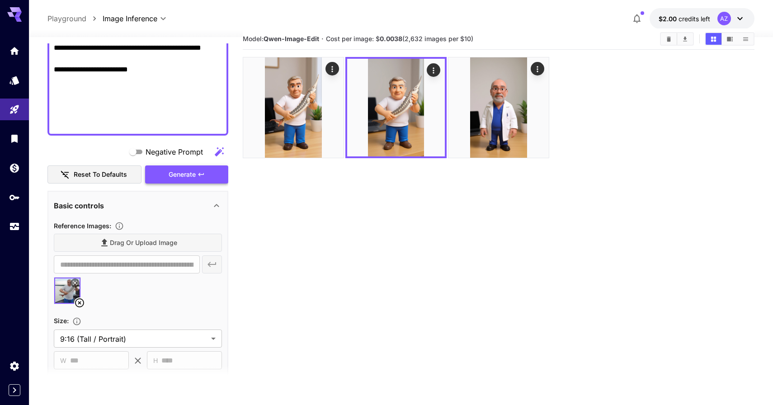
click at [202, 175] on icon "button" at bounding box center [201, 174] width 7 height 7
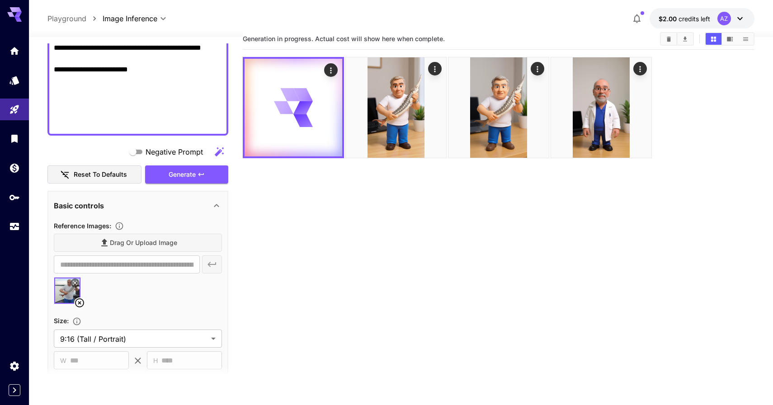
click at [76, 298] on icon at bounding box center [79, 303] width 11 height 11
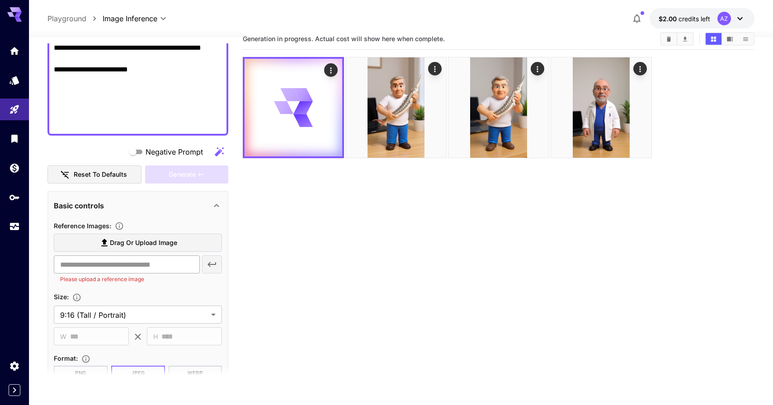
click at [98, 266] on input "text" at bounding box center [127, 264] width 146 height 18
click at [137, 239] on span "Drag or upload image" at bounding box center [143, 242] width 67 height 11
click at [0, 0] on input "Drag or upload image" at bounding box center [0, 0] width 0 height 0
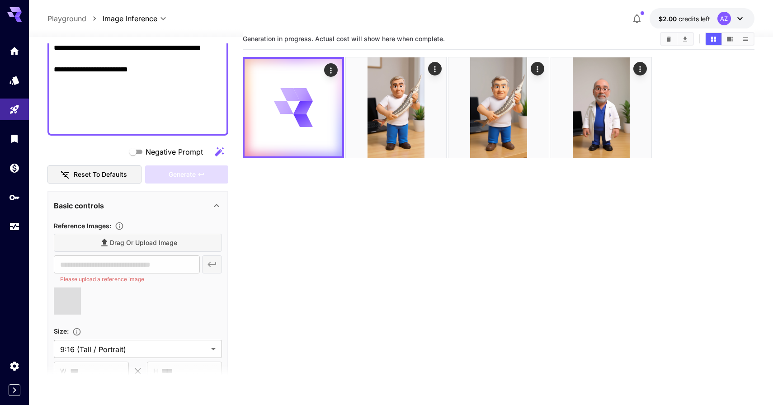
type input "**********"
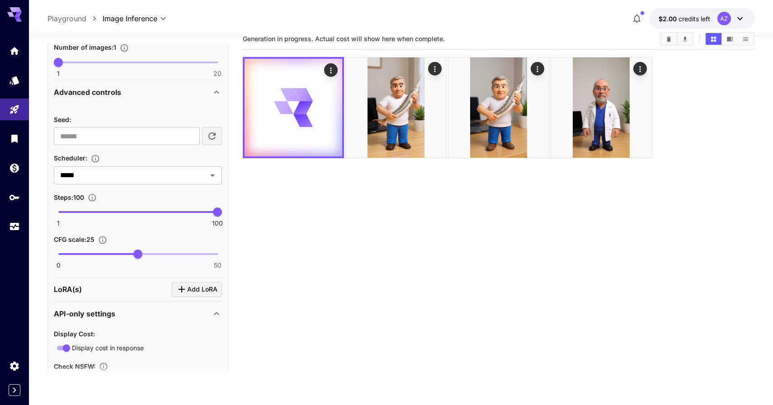
scroll to position [662, 0]
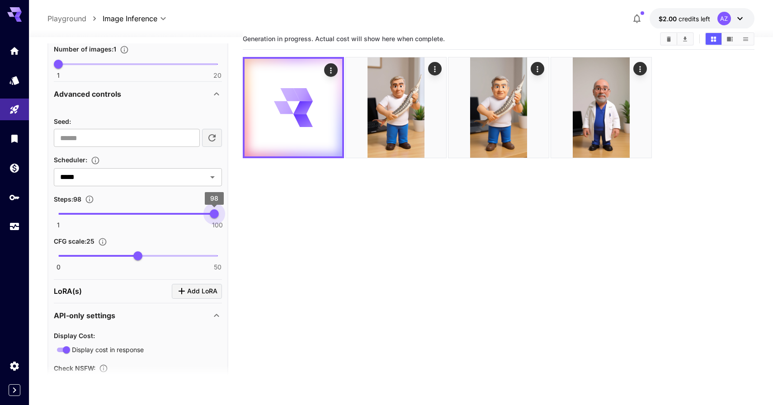
click at [217, 213] on span "98" at bounding box center [214, 213] width 9 height 9
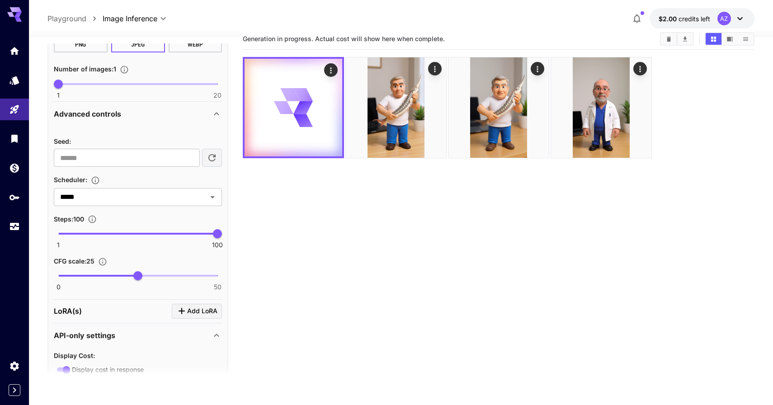
scroll to position [640, 0]
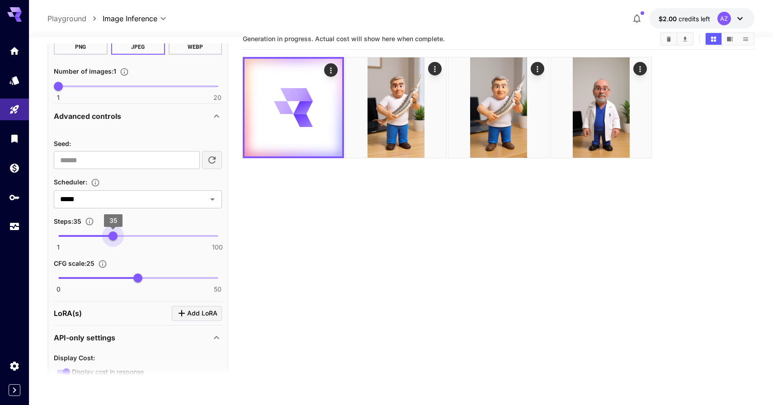
drag, startPoint x: 217, startPoint y: 238, endPoint x: 113, endPoint y: 241, distance: 104.0
click at [113, 241] on span "35" at bounding box center [113, 236] width 9 height 9
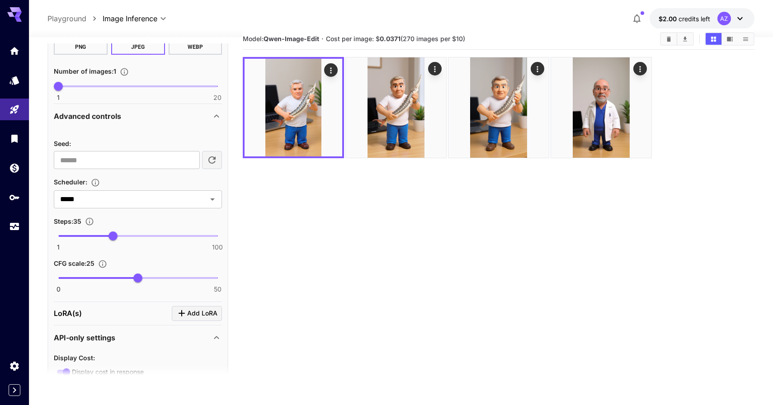
scroll to position [611, 0]
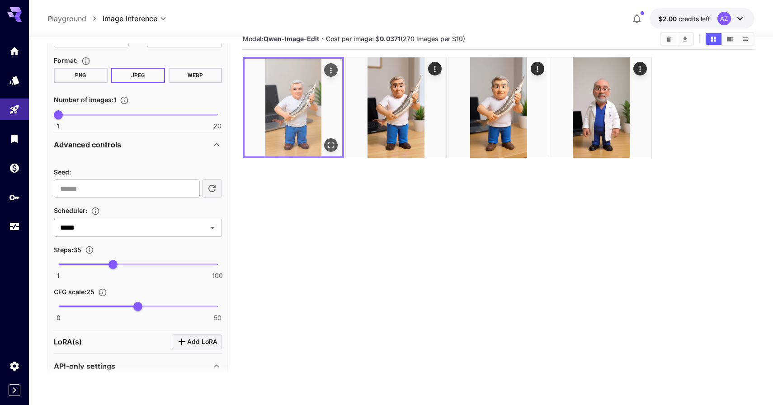
click at [308, 109] on img at bounding box center [294, 108] width 98 height 98
click at [331, 141] on icon "Open in fullscreen" at bounding box center [330, 145] width 9 height 9
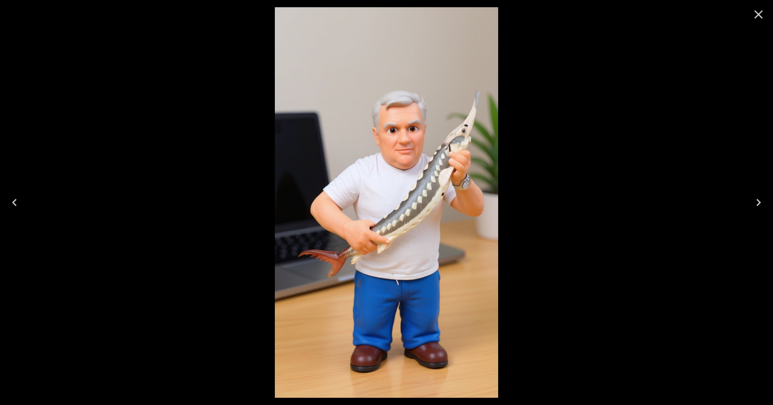
click at [763, 6] on button "Close" at bounding box center [759, 15] width 22 height 22
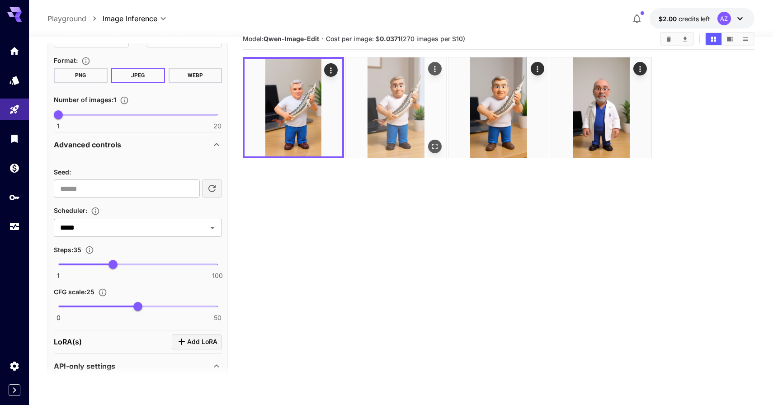
click at [437, 146] on icon "Open in fullscreen" at bounding box center [434, 146] width 9 height 9
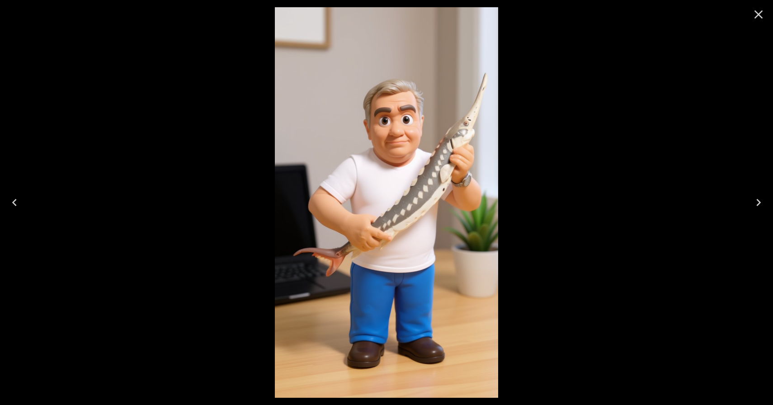
click at [756, 14] on icon "Close" at bounding box center [759, 14] width 14 height 14
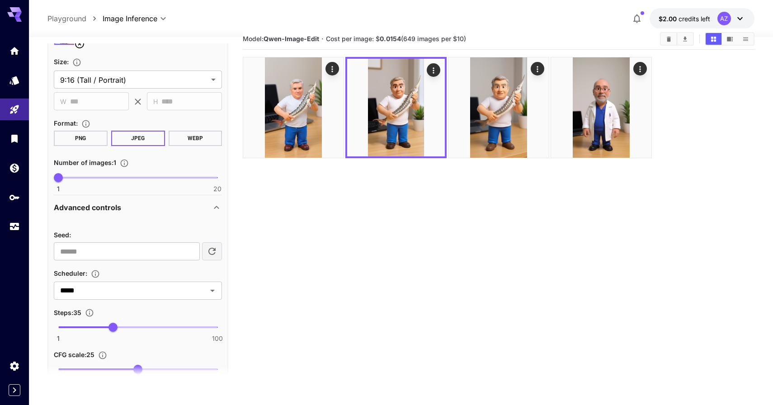
scroll to position [548, 0]
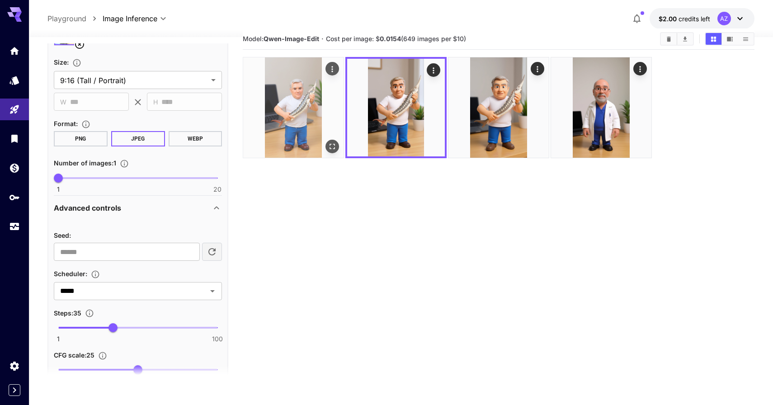
click at [296, 90] on img at bounding box center [293, 107] width 100 height 100
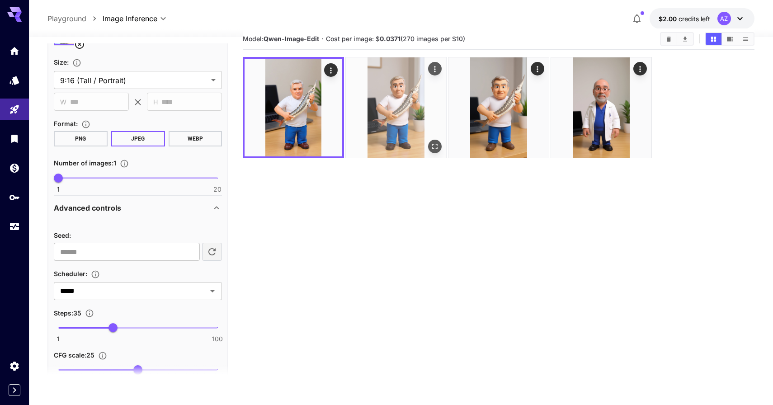
click at [370, 91] on img at bounding box center [396, 107] width 100 height 100
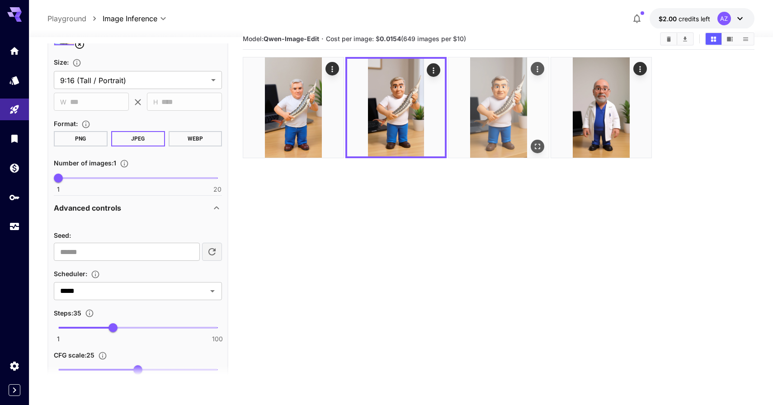
click at [475, 101] on img at bounding box center [499, 107] width 100 height 100
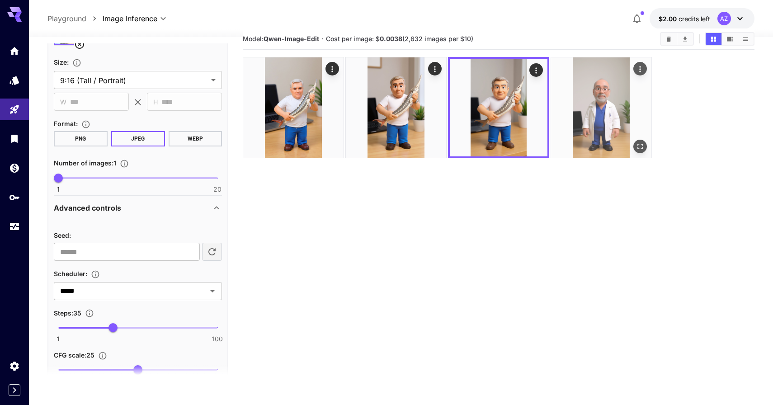
click at [569, 104] on img at bounding box center [601, 107] width 100 height 100
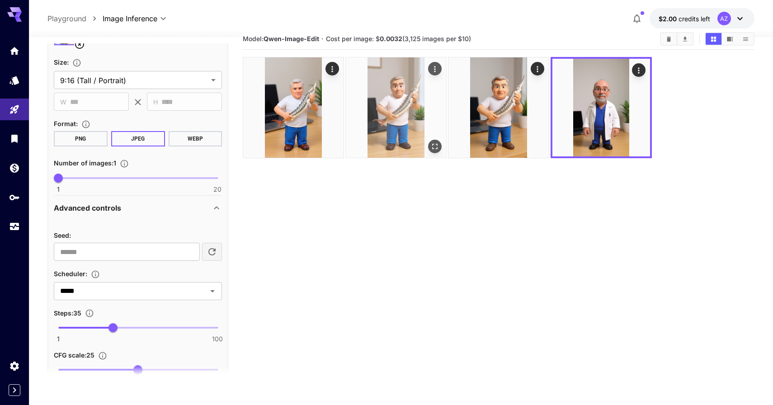
click at [411, 99] on img at bounding box center [396, 107] width 100 height 100
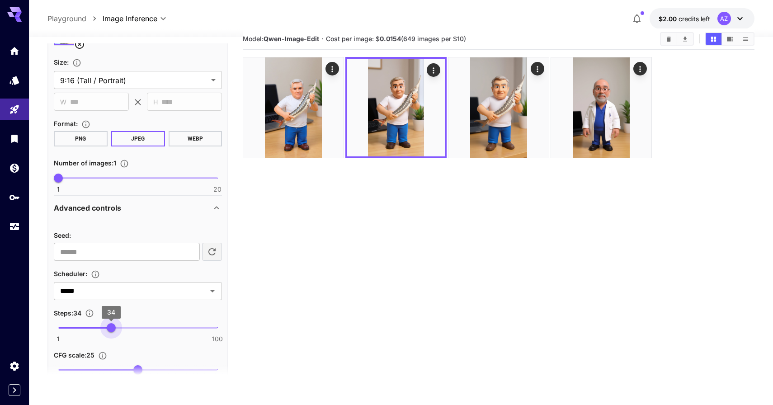
type input "**"
click at [113, 327] on span "35" at bounding box center [113, 327] width 9 height 9
click at [126, 293] on input "*****" at bounding box center [125, 291] width 136 height 13
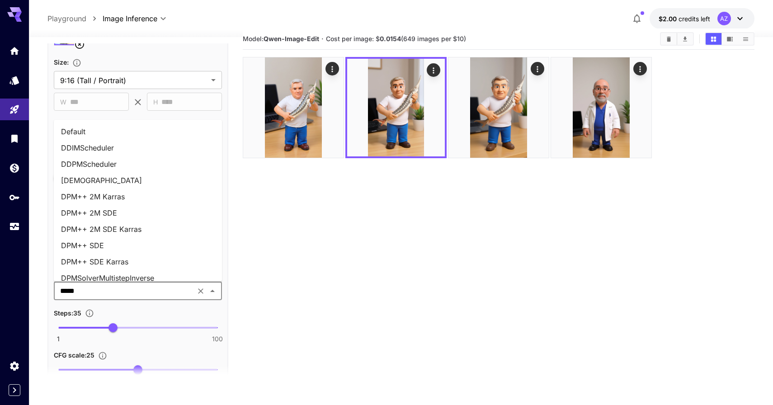
scroll to position [314, 0]
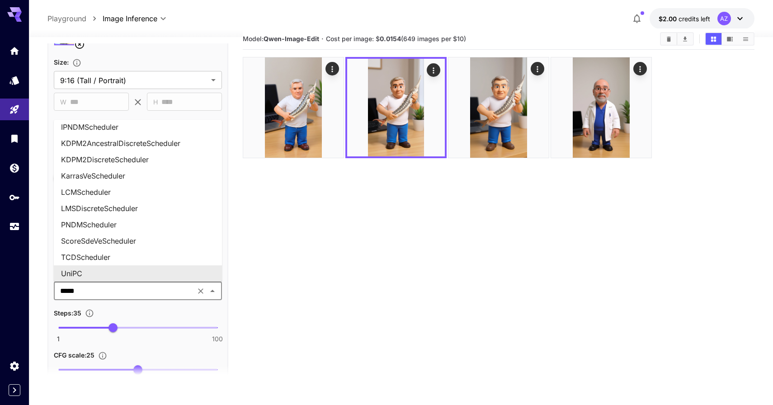
click at [126, 294] on input "*****" at bounding box center [125, 291] width 136 height 13
click at [114, 310] on div "Steps : 35" at bounding box center [138, 312] width 168 height 11
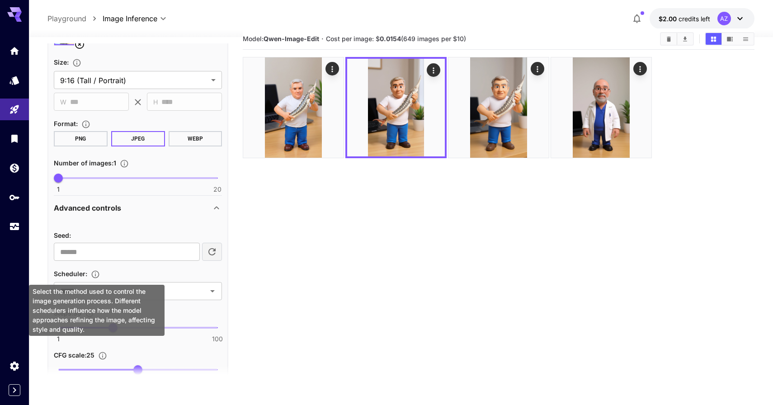
click at [98, 277] on icon "Select the method used to control the image generation process. Different sched…" at bounding box center [96, 275] width 8 height 8
click at [158, 291] on body "**********" at bounding box center [386, 222] width 773 height 477
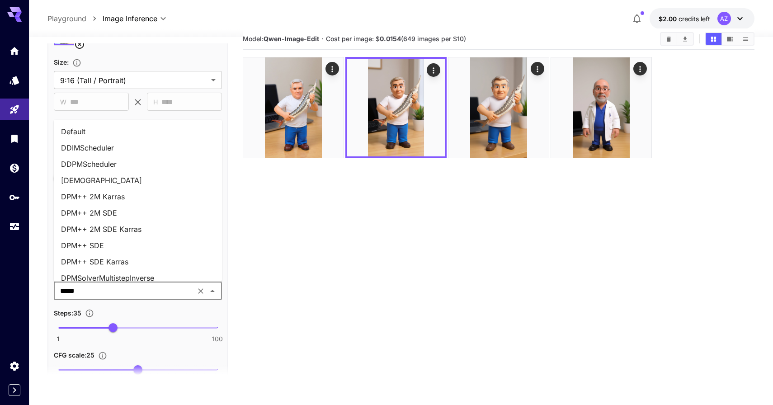
click at [175, 291] on input "*****" at bounding box center [125, 291] width 136 height 13
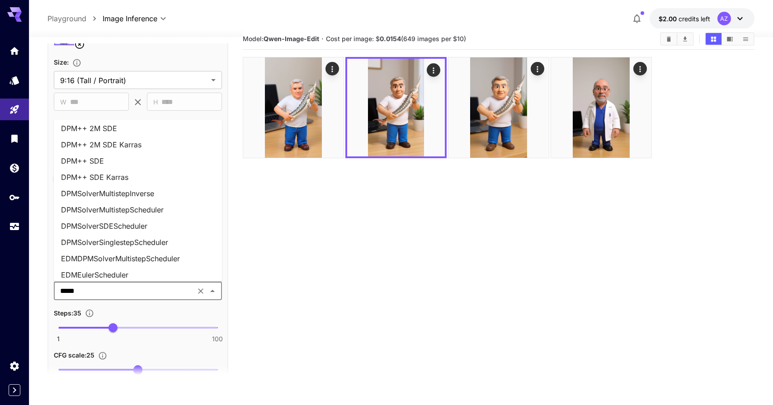
scroll to position [333, 0]
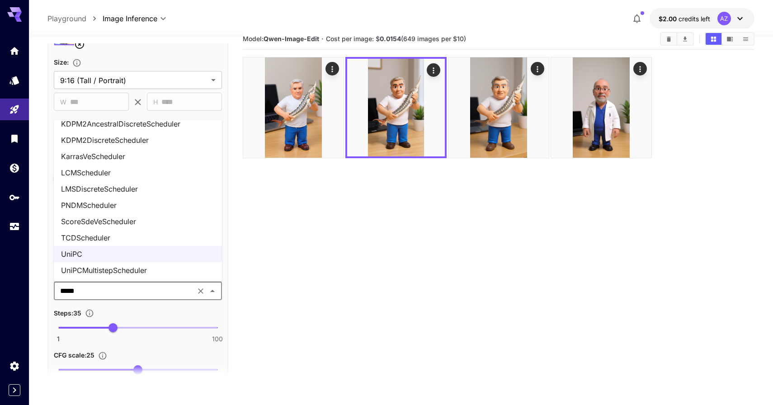
click at [148, 290] on input "*****" at bounding box center [125, 291] width 136 height 13
click at [152, 306] on div "Seed : ​ Scheduler : ***** ​ Steps : 35 1 100 35 CFG scale : 25 0 50 25" at bounding box center [138, 307] width 168 height 155
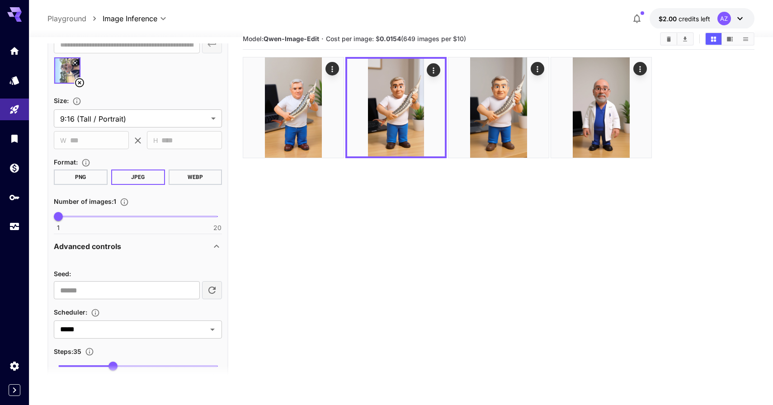
scroll to position [507, 0]
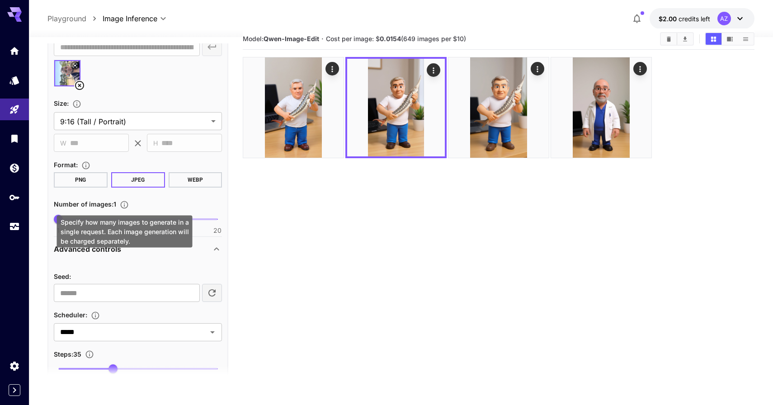
click at [122, 203] on icon "Specify how many images to generate in a single request. Each image generation …" at bounding box center [124, 204] width 9 height 9
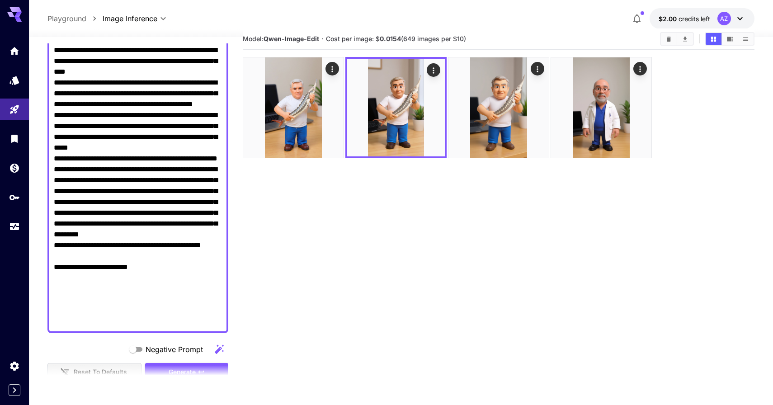
scroll to position [149, 0]
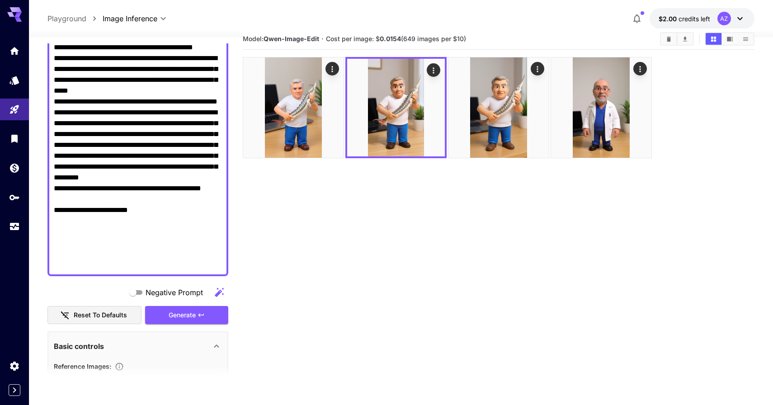
click at [167, 259] on textarea "Negative Prompt" at bounding box center [138, 123] width 168 height 293
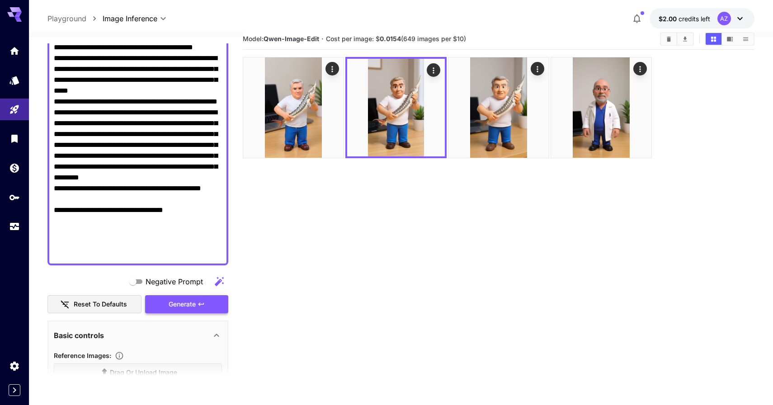
type textarea "**********"
click at [182, 300] on span "Generate" at bounding box center [182, 304] width 27 height 11
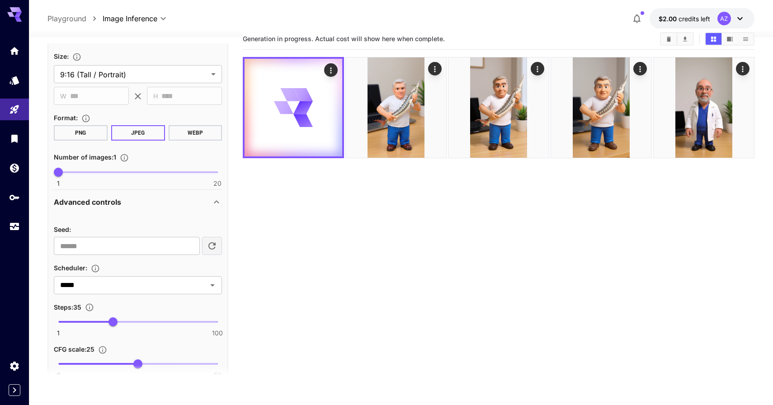
scroll to position [546, 0]
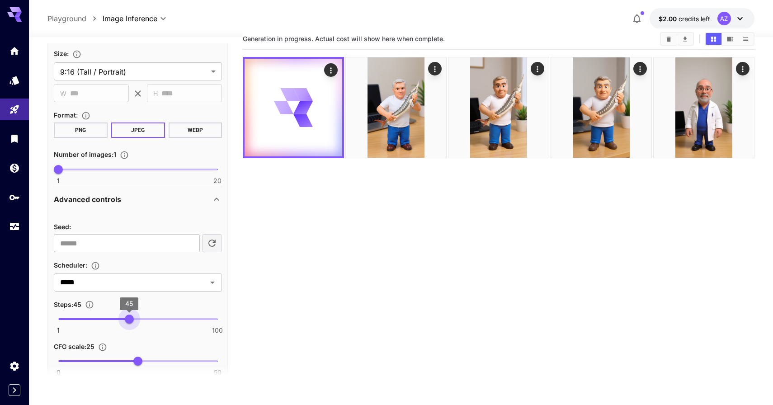
drag, startPoint x: 115, startPoint y: 321, endPoint x: 129, endPoint y: 320, distance: 13.6
click at [129, 320] on span "45" at bounding box center [129, 319] width 9 height 9
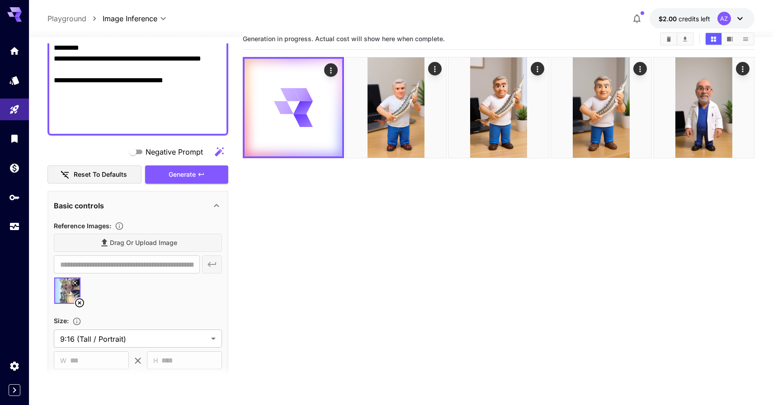
scroll to position [271, 0]
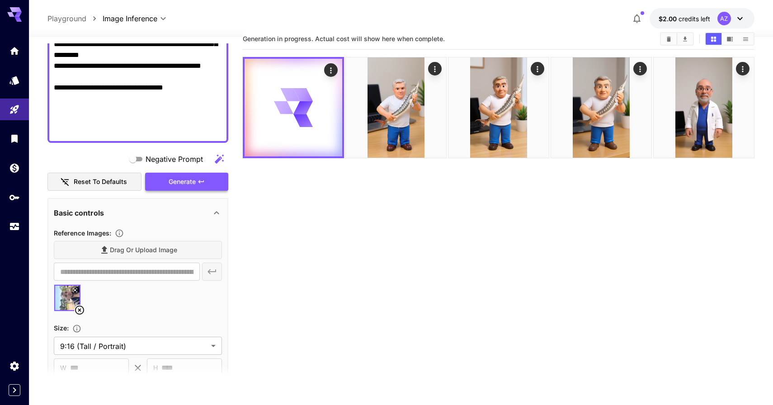
click at [201, 178] on icon "button" at bounding box center [201, 181] width 7 height 7
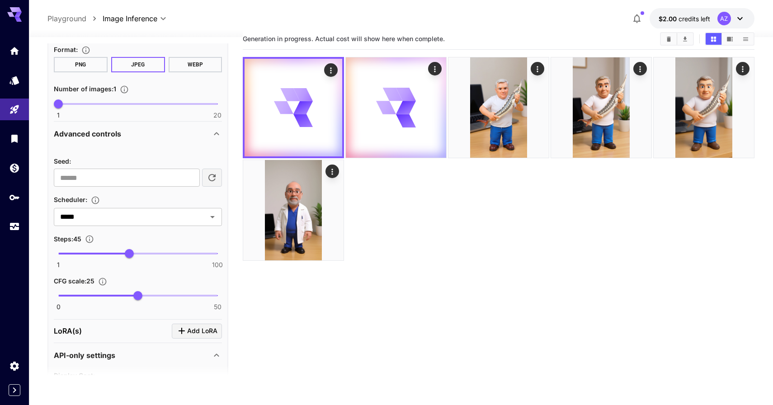
scroll to position [617, 0]
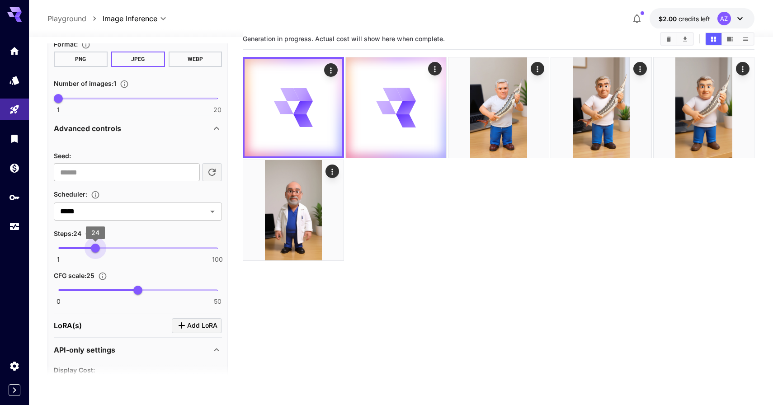
type input "**"
drag, startPoint x: 123, startPoint y: 246, endPoint x: 96, endPoint y: 246, distance: 27.1
click at [96, 246] on span "25" at bounding box center [96, 248] width 9 height 9
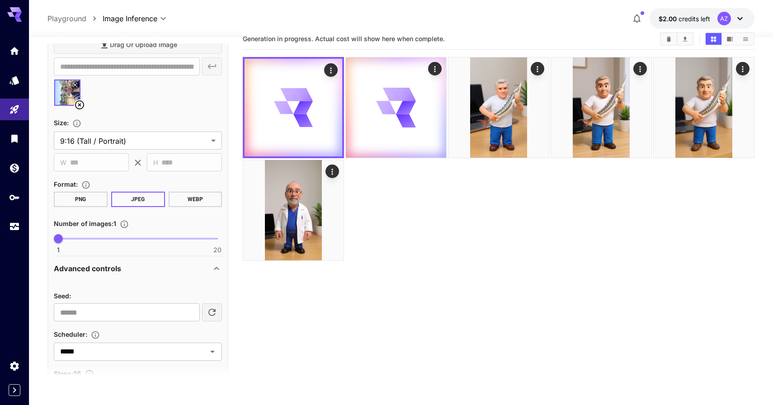
scroll to position [407, 0]
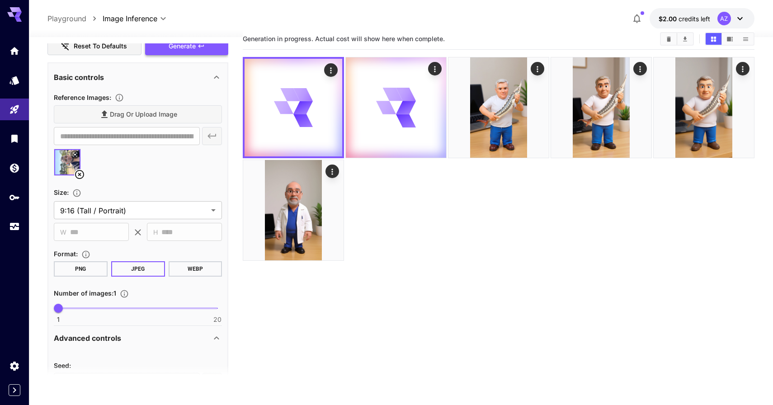
click at [189, 47] on span "Generate" at bounding box center [182, 46] width 27 height 11
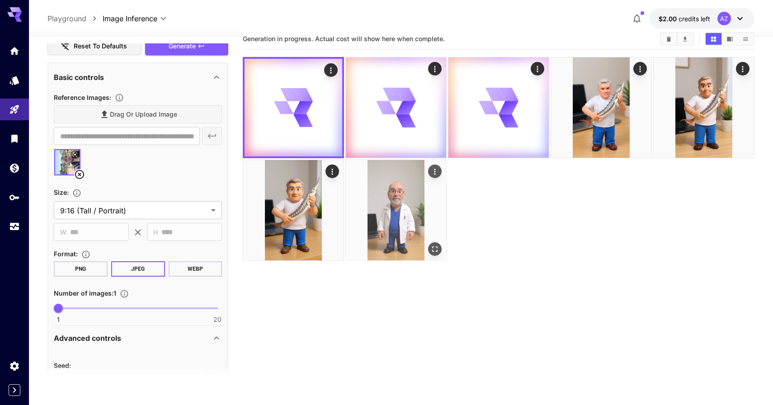
click at [433, 215] on img at bounding box center [396, 210] width 100 height 100
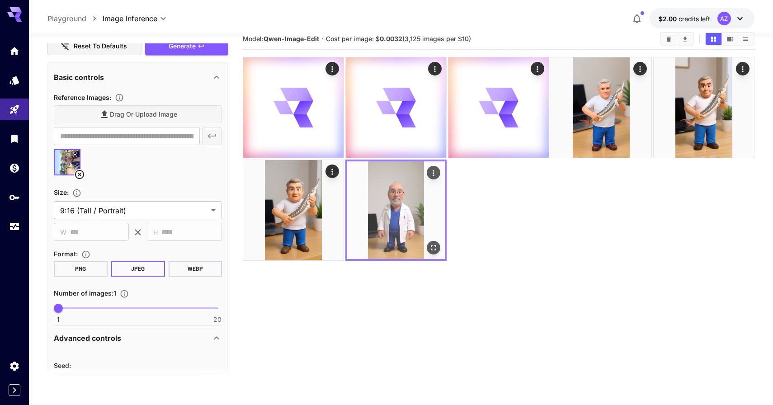
click at [435, 245] on icon "Open in fullscreen" at bounding box center [433, 247] width 9 height 9
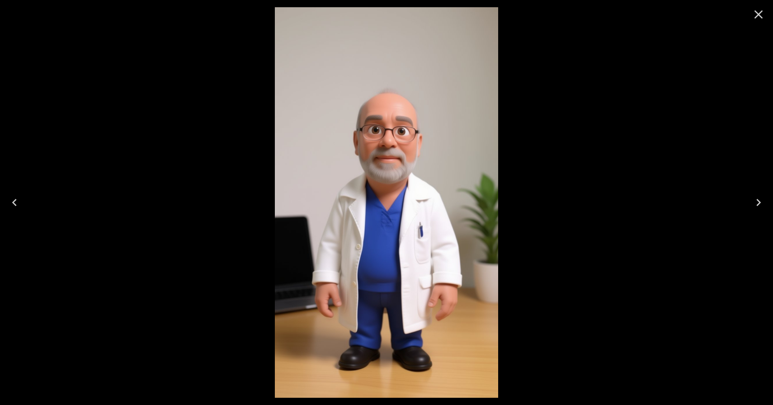
click at [541, 236] on div at bounding box center [386, 202] width 773 height 405
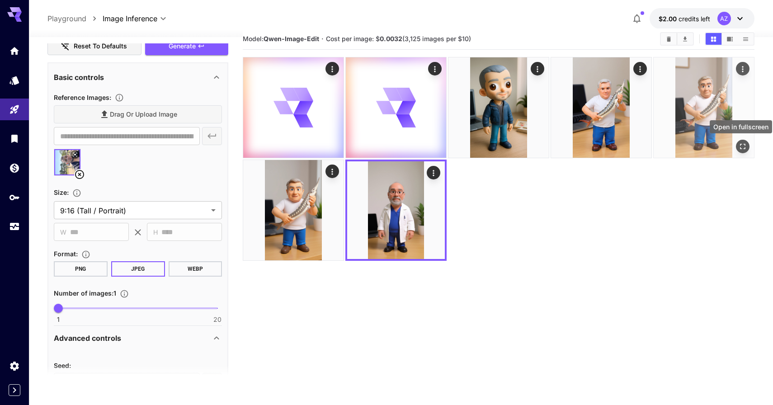
click at [742, 147] on icon "Open in fullscreen" at bounding box center [742, 146] width 9 height 9
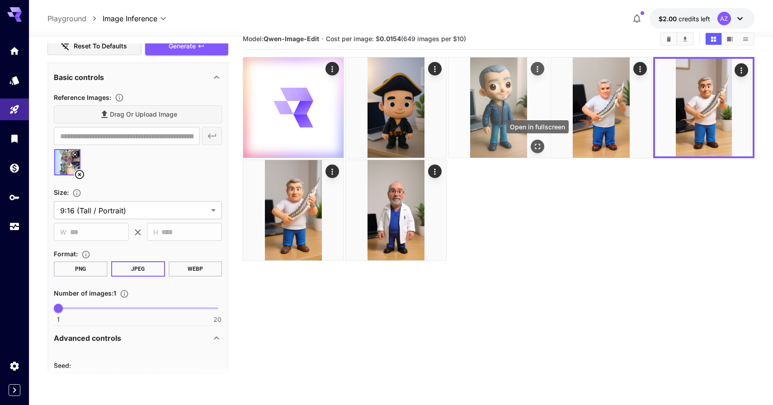
click at [535, 146] on icon "Open in fullscreen" at bounding box center [537, 146] width 5 height 5
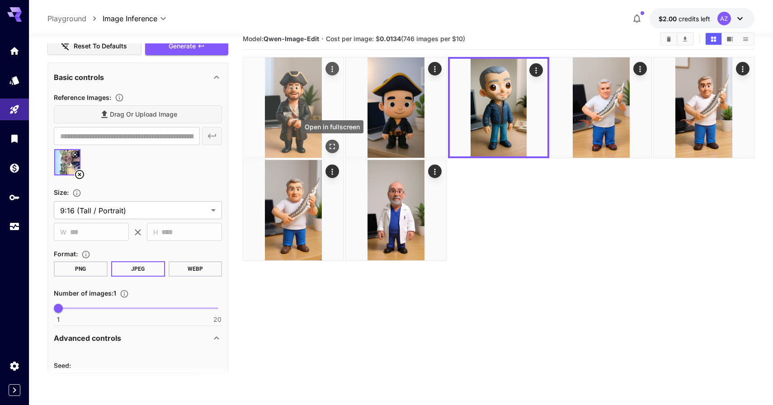
click at [335, 144] on icon "Open in fullscreen" at bounding box center [332, 146] width 9 height 9
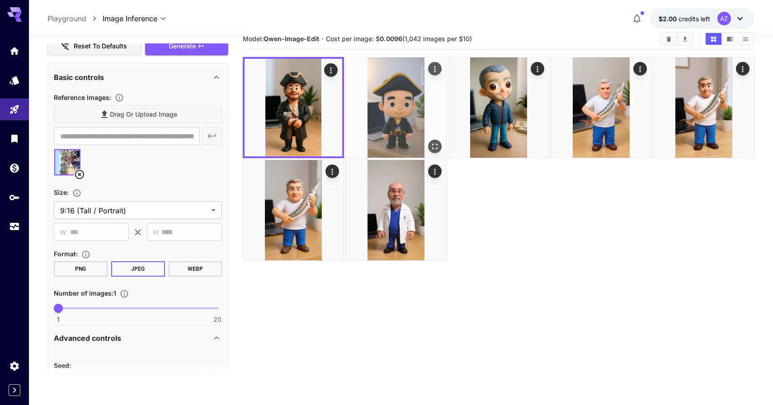
click at [438, 149] on icon "Open in fullscreen" at bounding box center [434, 146] width 9 height 9
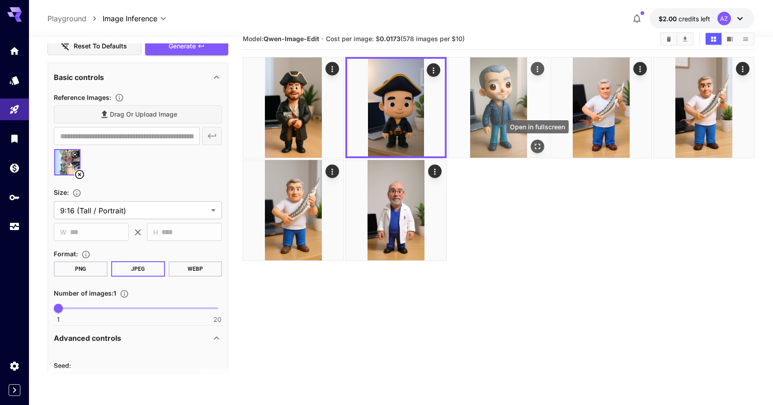
click at [539, 151] on icon "Open in fullscreen" at bounding box center [537, 146] width 9 height 9
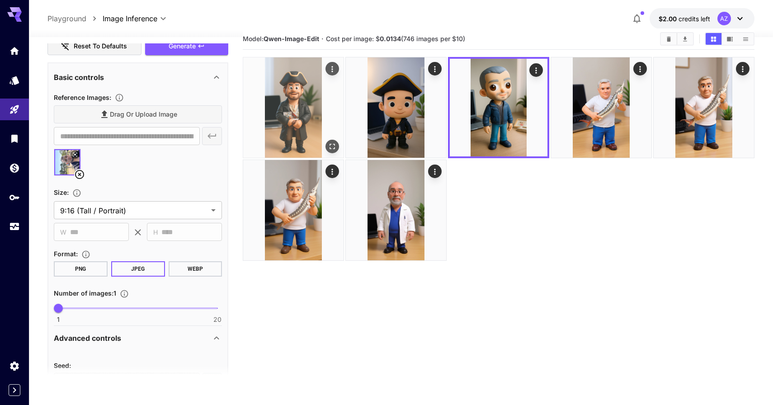
click at [336, 141] on button "Open in fullscreen" at bounding box center [333, 147] width 14 height 14
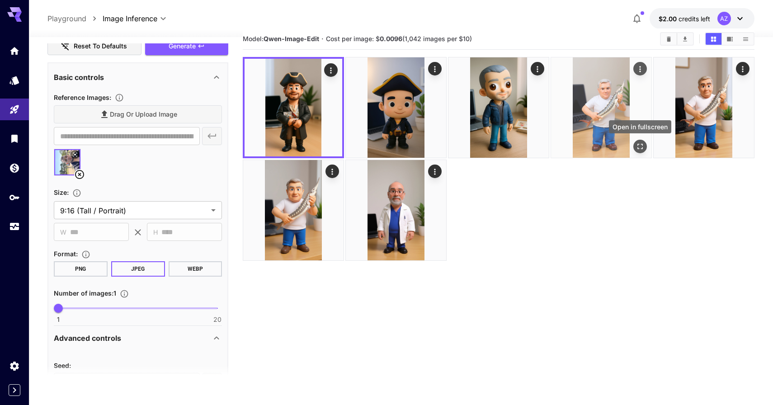
click at [643, 147] on icon "Open in fullscreen" at bounding box center [640, 146] width 9 height 9
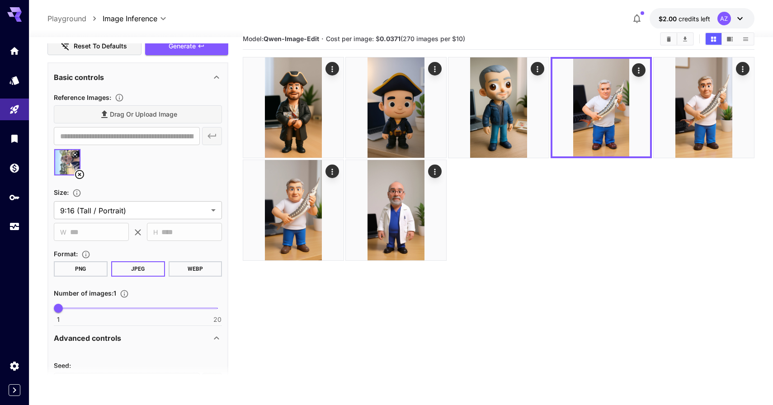
click at [80, 174] on icon at bounding box center [79, 174] width 11 height 11
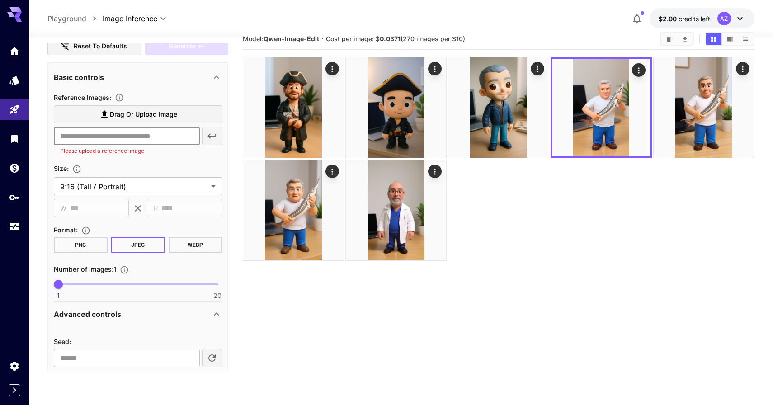
click at [109, 134] on input "text" at bounding box center [127, 136] width 146 height 18
click at [109, 119] on icon at bounding box center [104, 114] width 11 height 11
click at [0, 0] on input "Drag or upload image" at bounding box center [0, 0] width 0 height 0
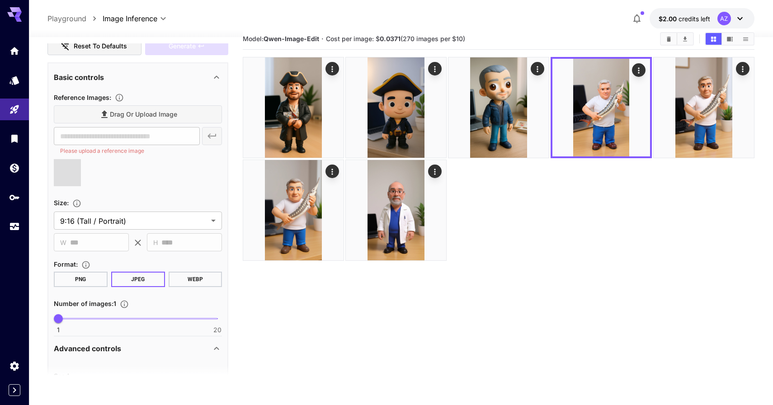
type input "**********"
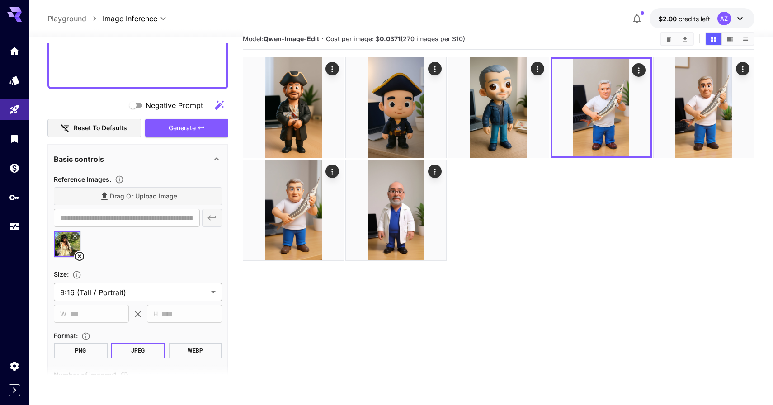
scroll to position [319, 0]
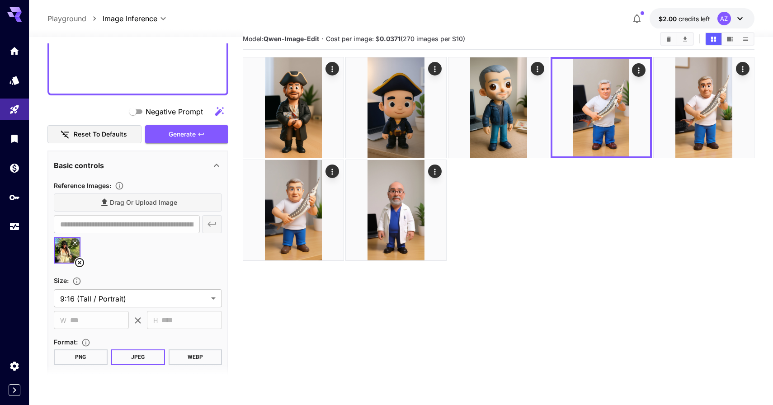
type textarea "**********"
click at [217, 139] on button "Generate" at bounding box center [186, 134] width 83 height 19
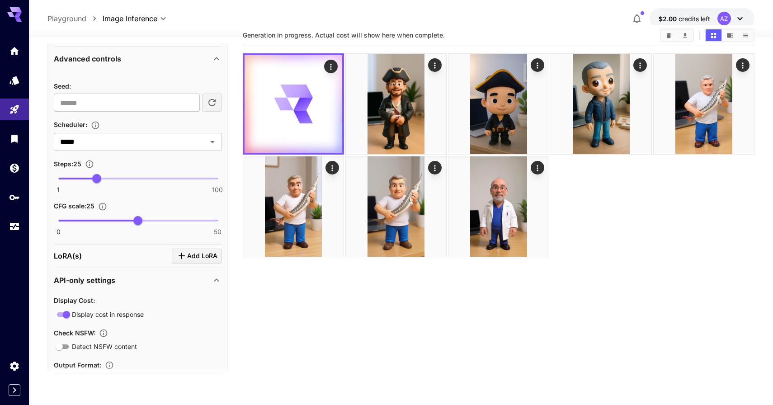
scroll to position [0, 0]
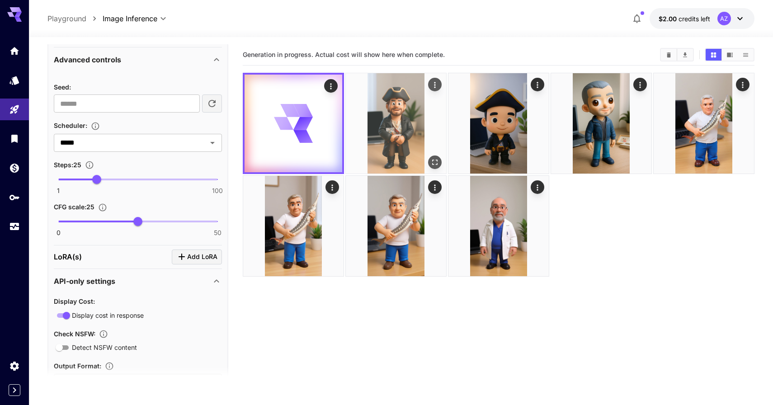
click at [404, 140] on img at bounding box center [396, 123] width 100 height 100
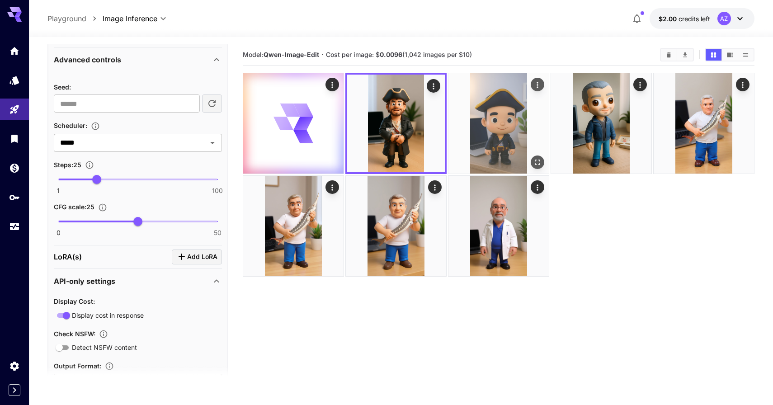
click at [488, 133] on img at bounding box center [499, 123] width 100 height 100
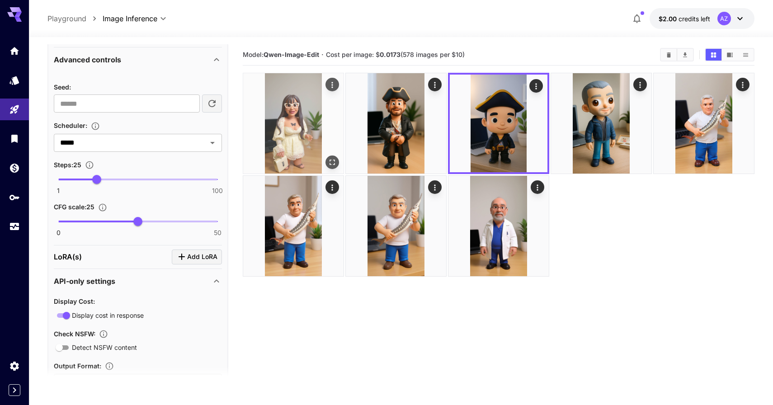
click at [301, 106] on img at bounding box center [293, 123] width 100 height 100
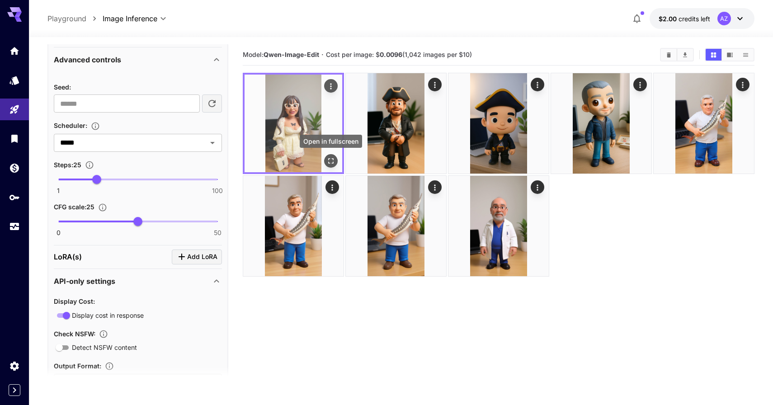
click at [331, 156] on button "Open in fullscreen" at bounding box center [331, 161] width 14 height 14
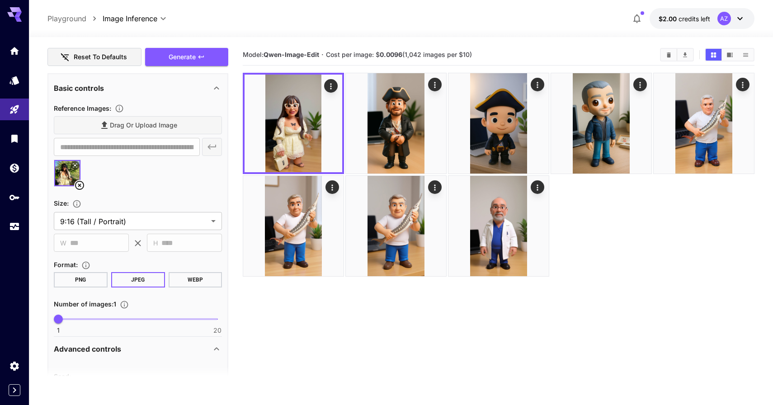
scroll to position [399, 0]
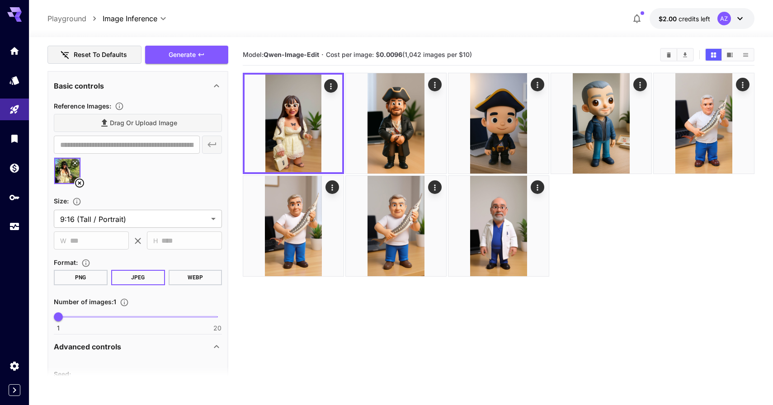
click at [75, 165] on icon at bounding box center [74, 163] width 5 height 5
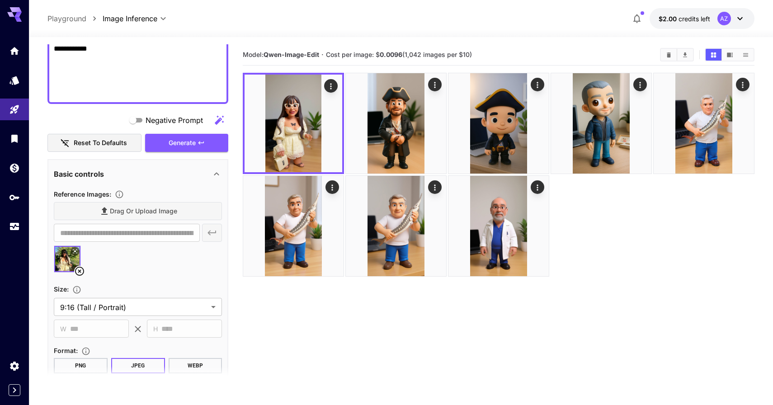
scroll to position [241, 0]
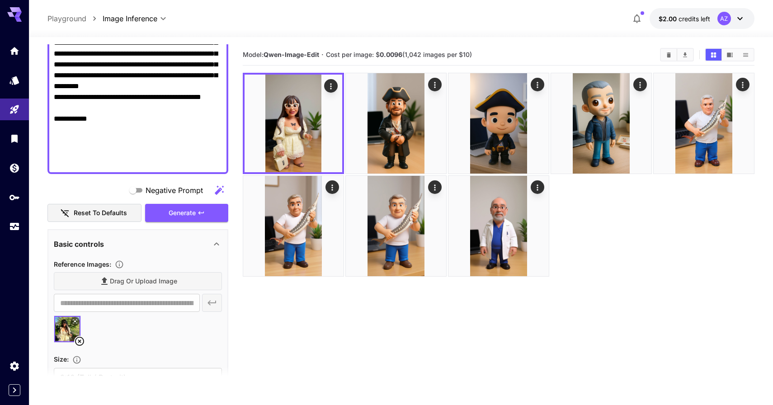
click at [148, 151] on textarea "Negative Prompt" at bounding box center [138, 27] width 168 height 282
click at [148, 157] on textarea "Negative Prompt" at bounding box center [138, 27] width 168 height 282
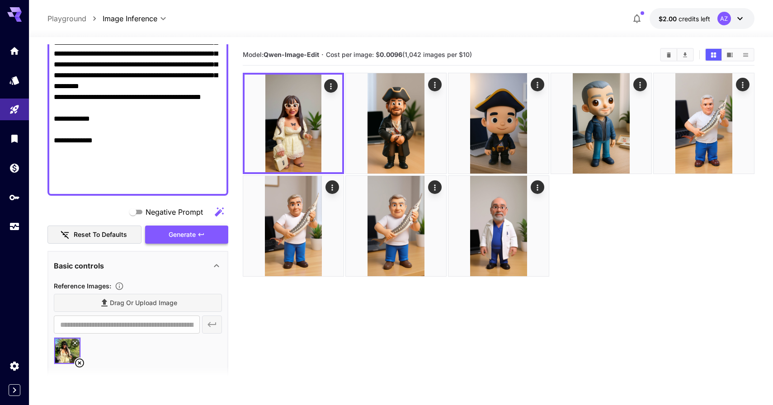
type textarea "**********"
click at [200, 236] on icon "button" at bounding box center [201, 234] width 7 height 7
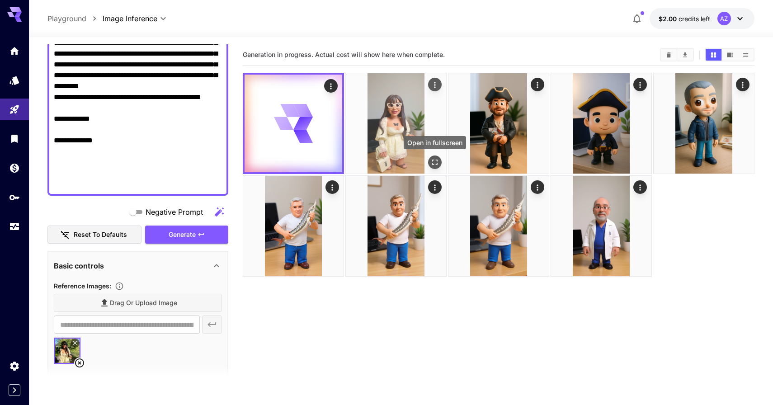
click at [433, 161] on icon "Open in fullscreen" at bounding box center [434, 162] width 9 height 9
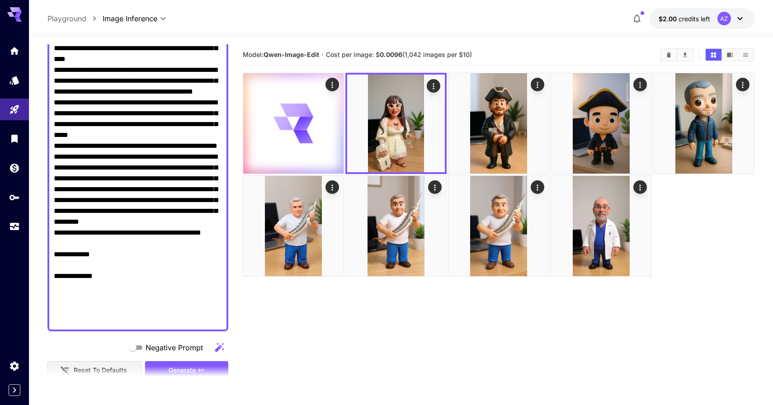
scroll to position [0, 0]
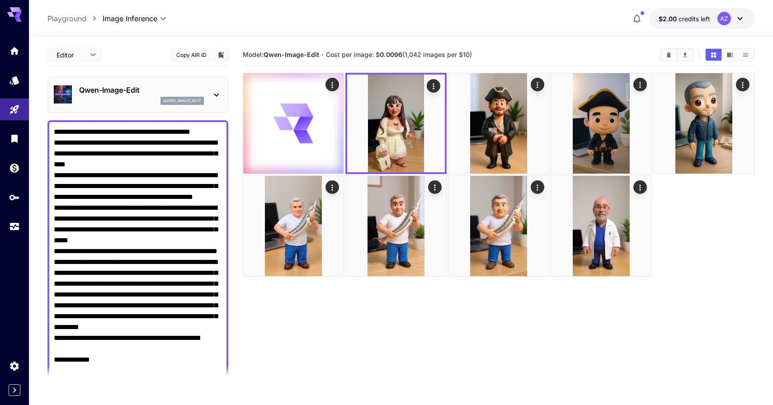
click at [122, 105] on div "Qwen-Image-Edit qwen_image_edit" at bounding box center [138, 95] width 168 height 28
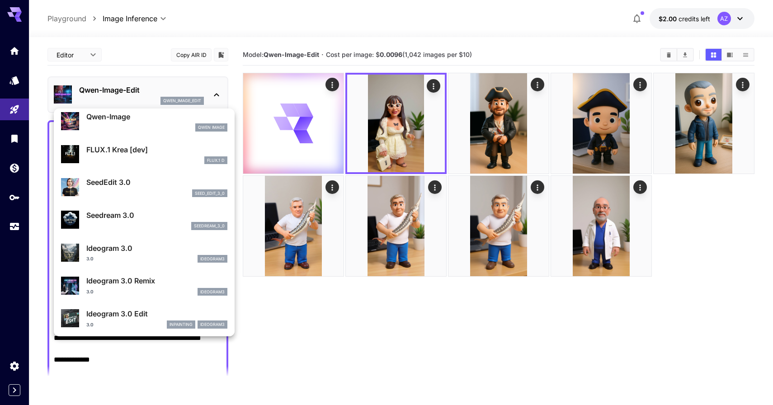
scroll to position [103, 0]
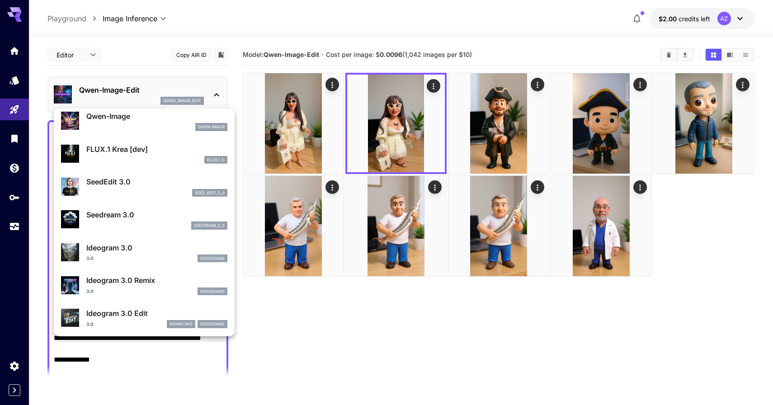
click at [336, 150] on div at bounding box center [386, 202] width 773 height 405
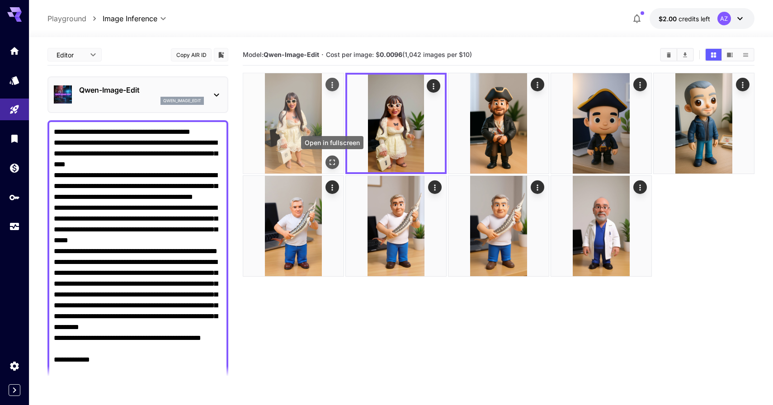
click at [333, 162] on icon "Open in fullscreen" at bounding box center [332, 162] width 9 height 9
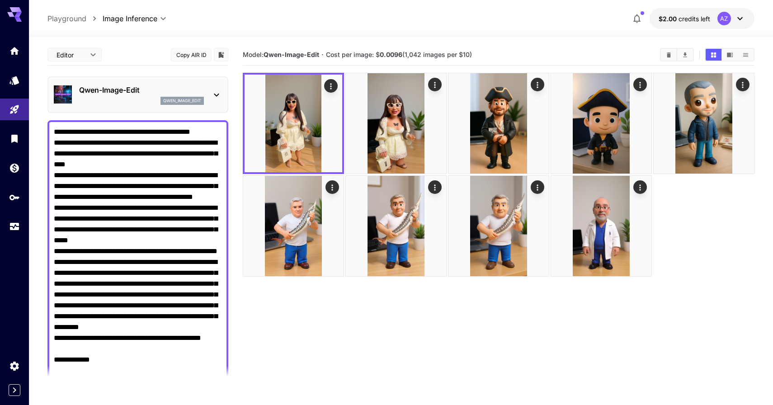
click at [203, 94] on p "Qwen-Image-Edit" at bounding box center [141, 90] width 125 height 11
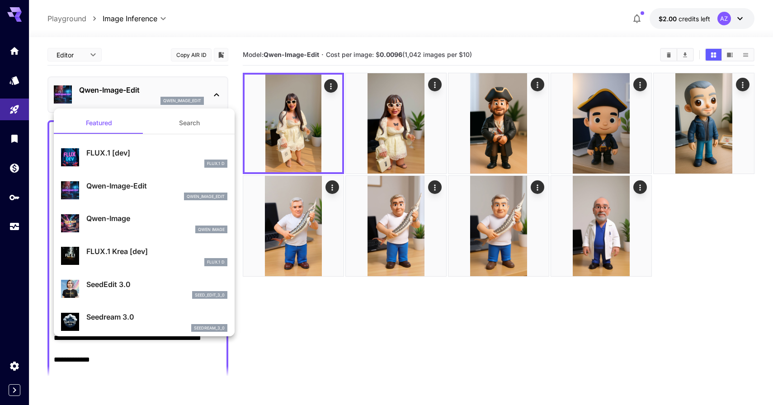
click at [159, 296] on div "seed_edit_3_0" at bounding box center [156, 295] width 141 height 8
type input "***"
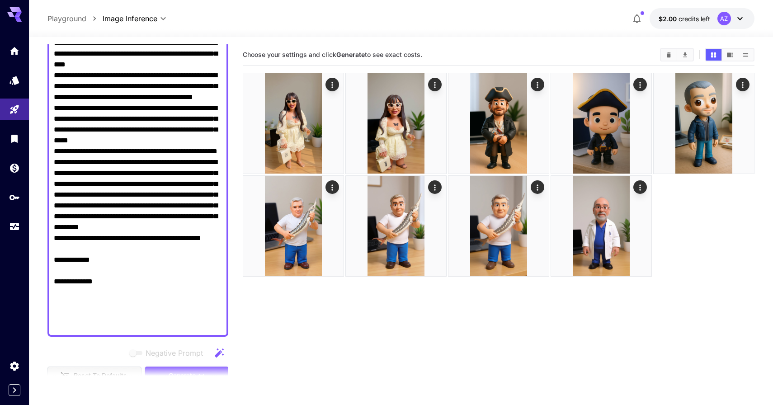
scroll to position [106, 0]
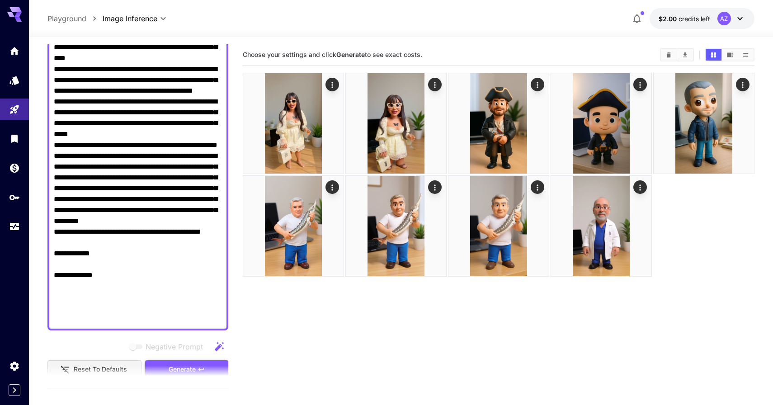
click at [172, 364] on span "Generate" at bounding box center [182, 369] width 27 height 11
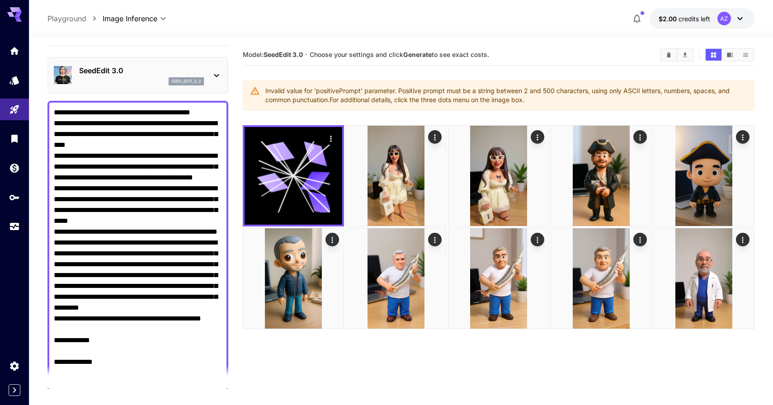
scroll to position [0, 0]
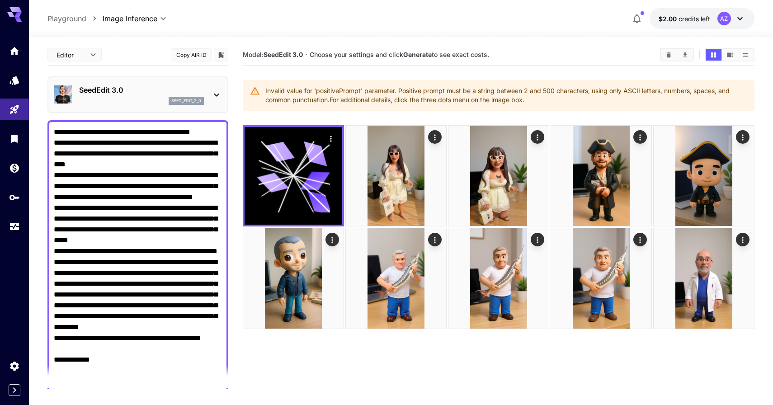
click at [171, 102] on p "seed_edit_3_0" at bounding box center [186, 101] width 30 height 6
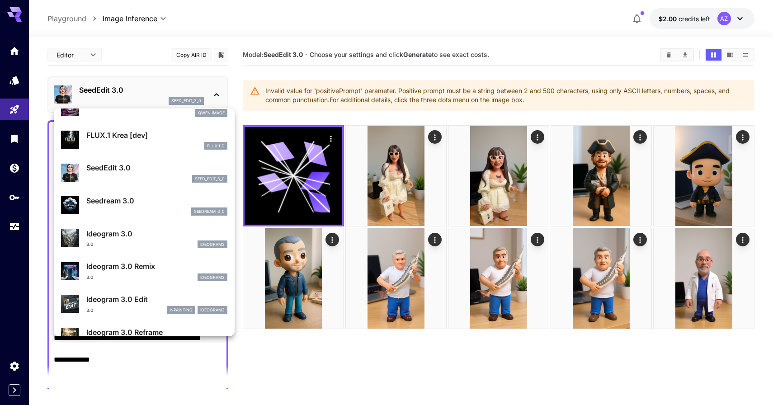
scroll to position [119, 0]
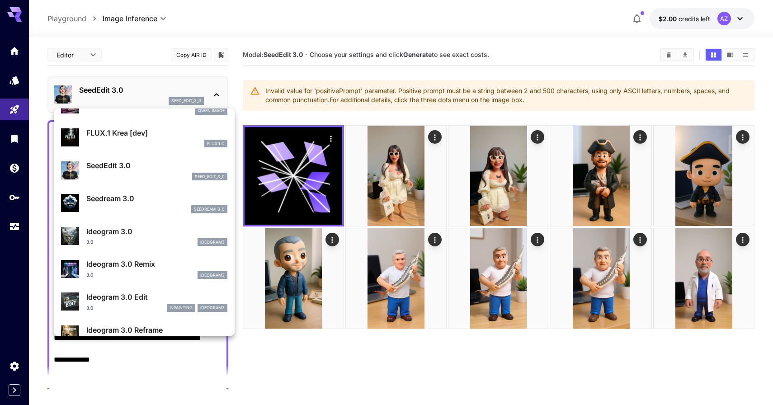
click at [146, 298] on p "Ideogram 3.0 Edit" at bounding box center [156, 297] width 141 height 11
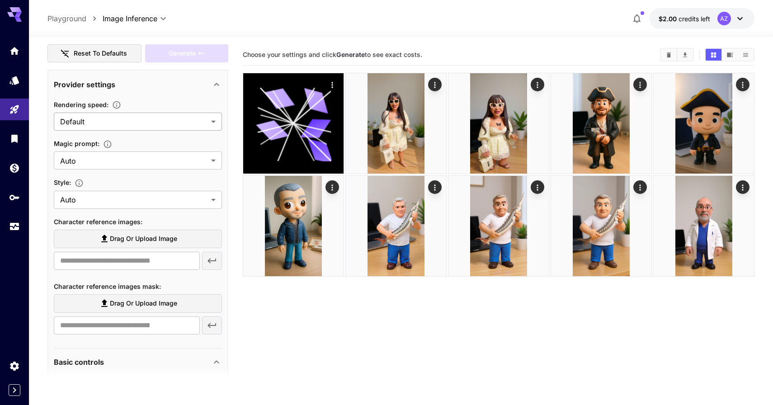
scroll to position [428, 0]
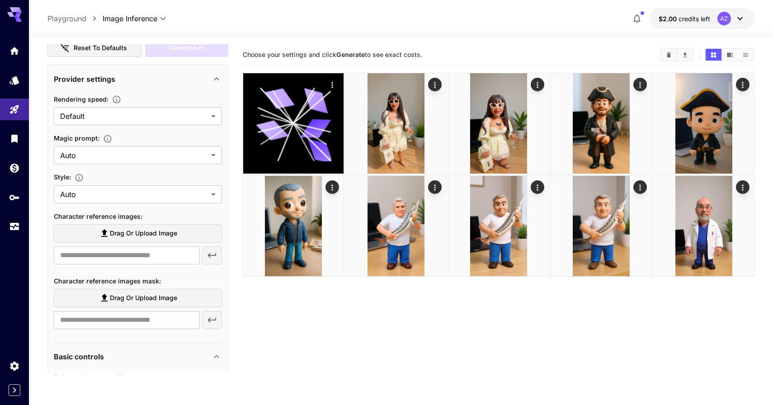
click at [151, 230] on span "Drag or upload image" at bounding box center [143, 233] width 67 height 11
click at [0, 0] on input "Drag or upload image" at bounding box center [0, 0] width 0 height 0
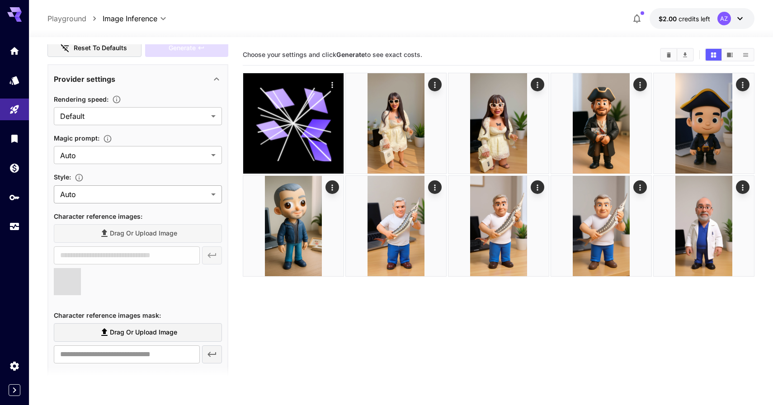
type input "**********"
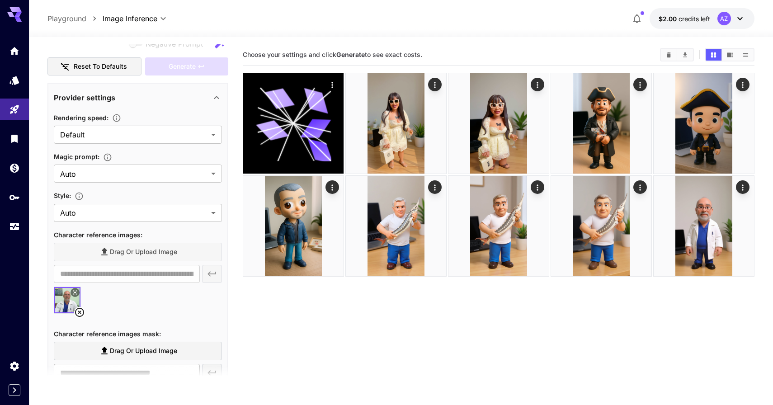
scroll to position [421, 0]
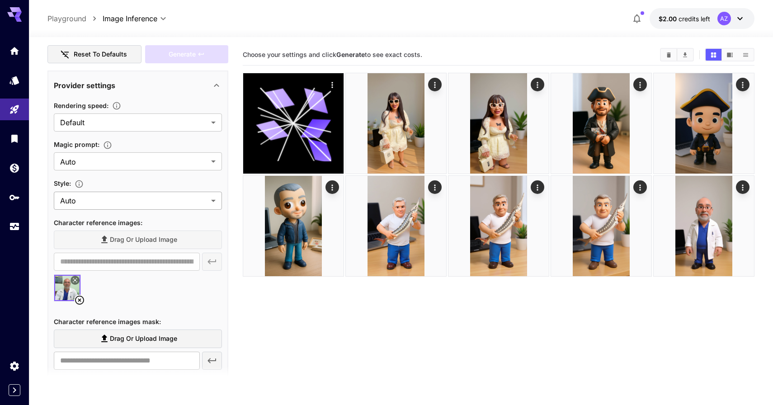
click at [126, 195] on body "**********" at bounding box center [386, 238] width 773 height 477
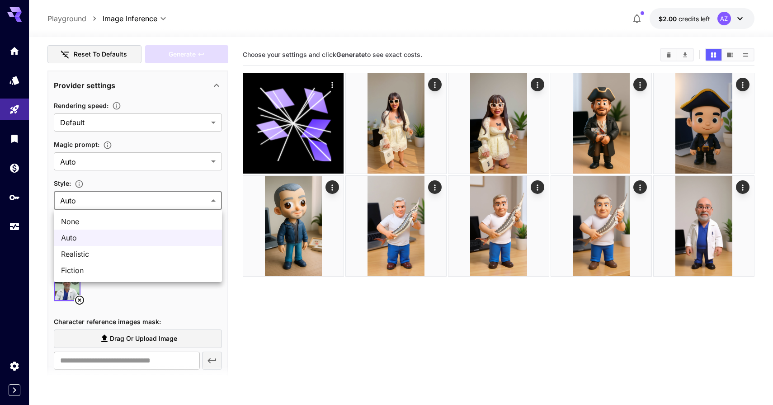
click at [128, 202] on div at bounding box center [386, 202] width 773 height 405
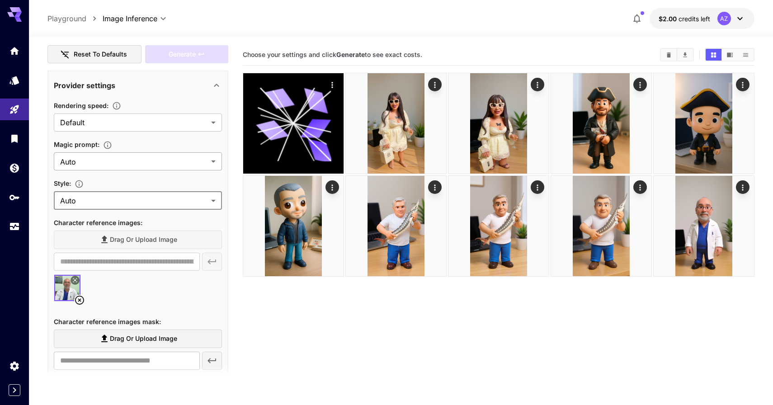
click at [134, 165] on body "**********" at bounding box center [386, 238] width 773 height 477
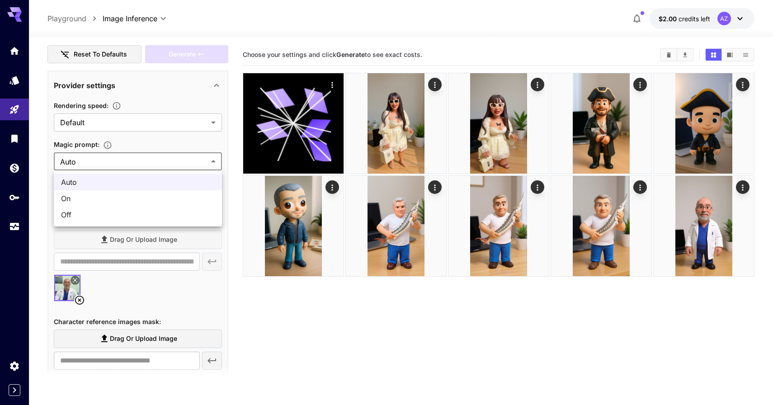
click at [134, 165] on div at bounding box center [386, 202] width 773 height 405
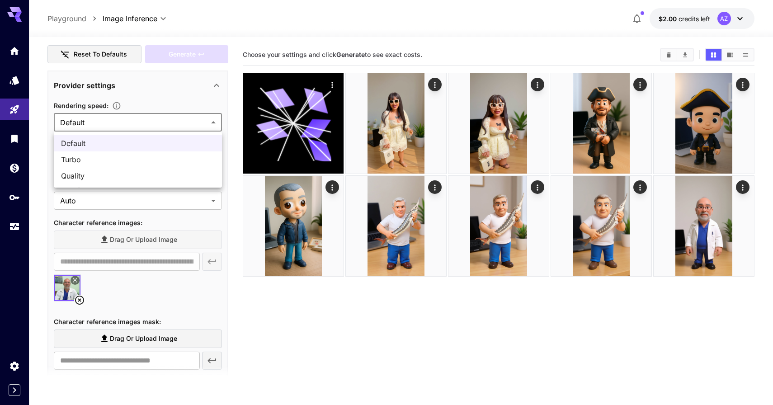
click at [137, 125] on body "**********" at bounding box center [386, 238] width 773 height 477
click at [132, 177] on span "Quality" at bounding box center [138, 175] width 154 height 11
click at [145, 128] on body "**********" at bounding box center [386, 238] width 773 height 477
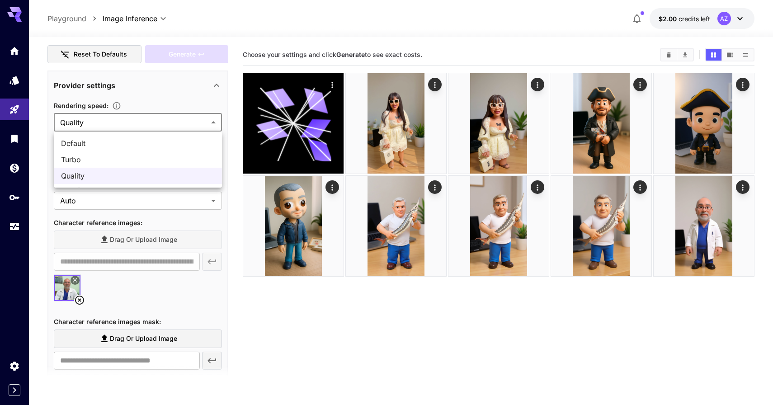
click at [119, 103] on div at bounding box center [386, 202] width 773 height 405
click at [118, 110] on p "Rendering speed :" at bounding box center [89, 105] width 71 height 11
click at [118, 108] on icon "button" at bounding box center [116, 105] width 9 height 9
click at [133, 120] on body "**********" at bounding box center [386, 238] width 773 height 477
click at [137, 144] on span "Default" at bounding box center [138, 143] width 154 height 11
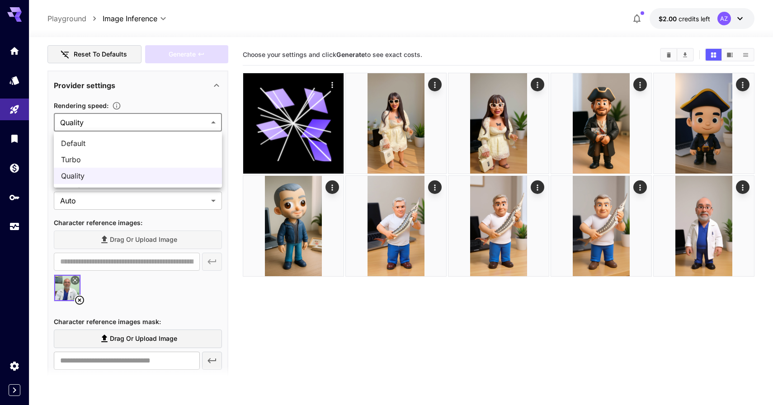
type input "*******"
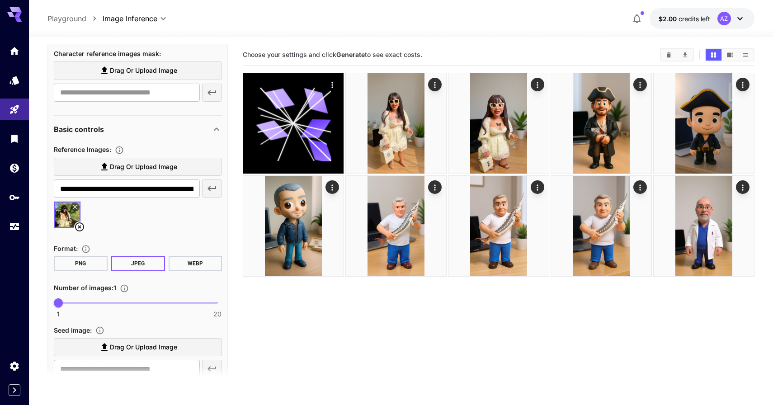
scroll to position [702, 0]
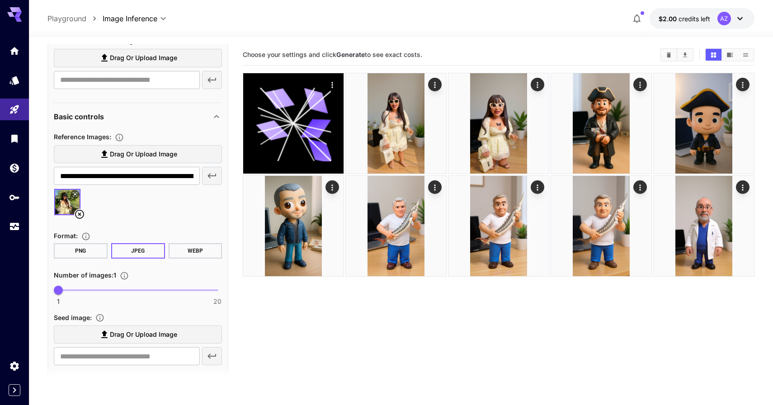
click at [214, 112] on icon at bounding box center [216, 116] width 11 height 11
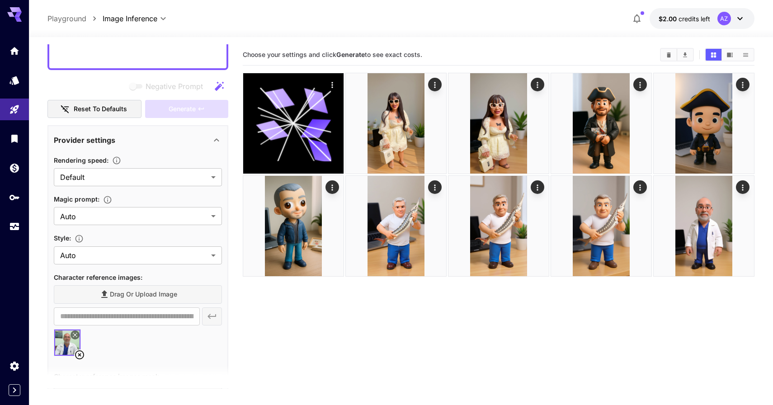
scroll to position [256, 0]
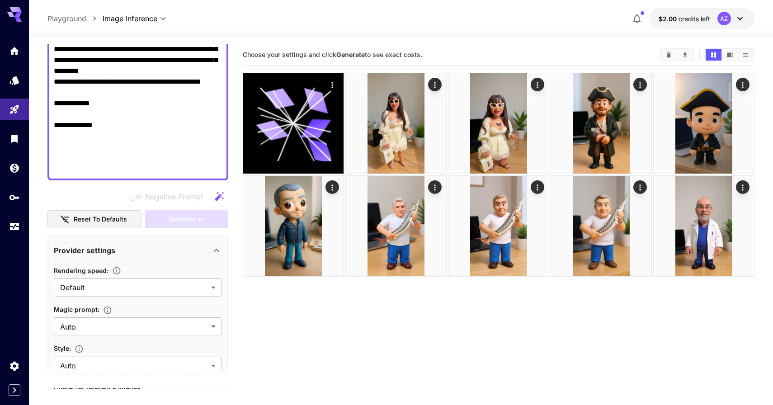
click at [199, 218] on div "Generate" at bounding box center [186, 219] width 83 height 19
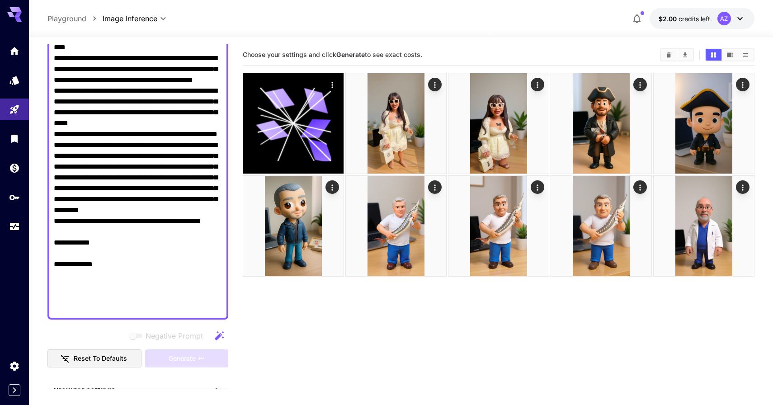
scroll to position [0, 0]
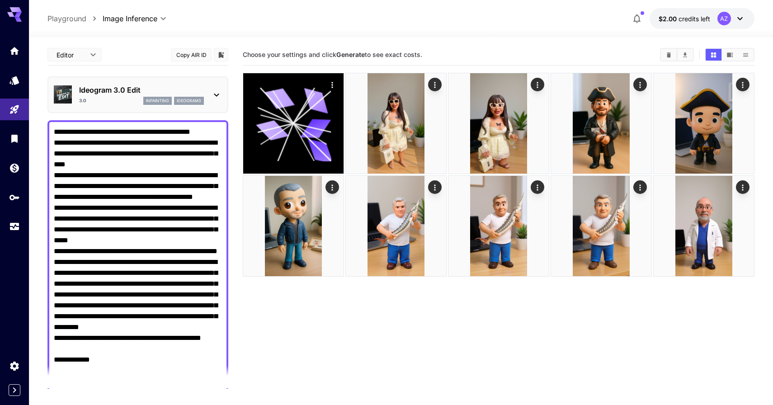
click at [129, 95] on div "Ideogram 3.0 Edit 3.0 inpainting ideogram3" at bounding box center [141, 95] width 125 height 20
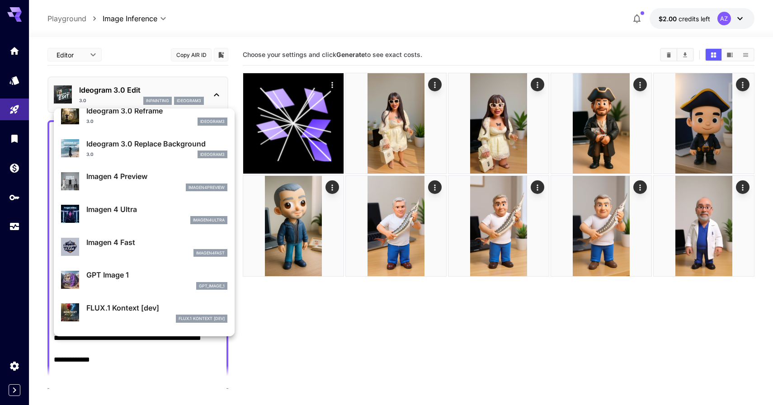
scroll to position [348, 0]
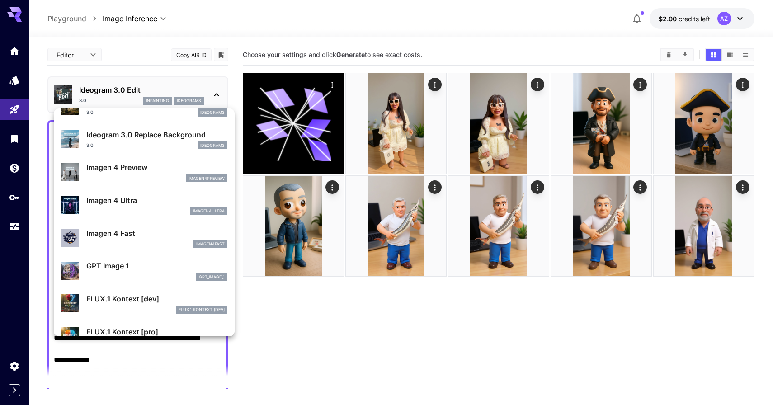
click at [146, 211] on div "imagen4ultra" at bounding box center [156, 211] width 141 height 8
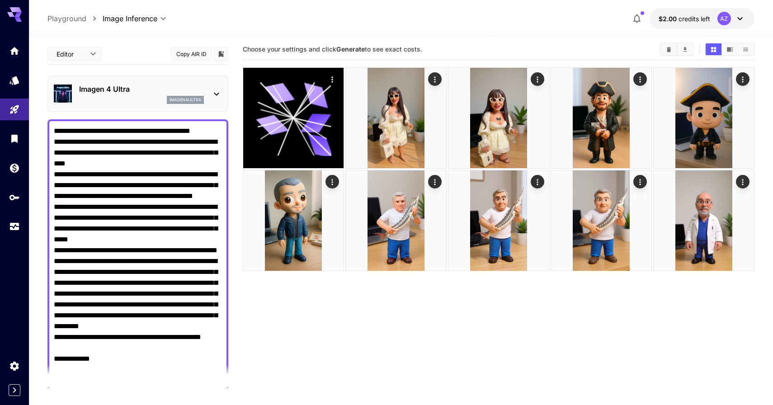
scroll to position [4, 0]
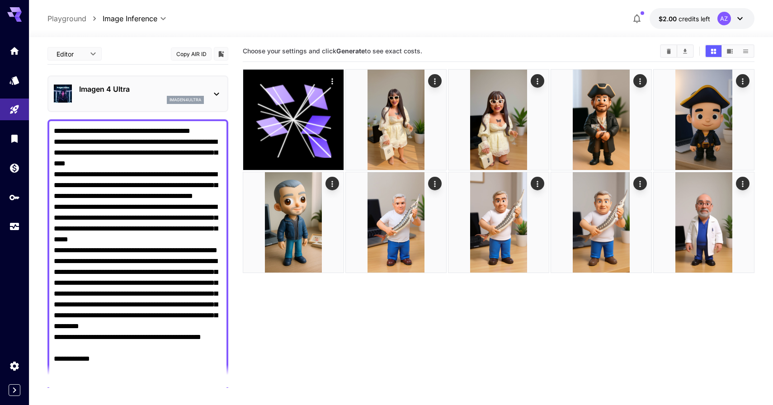
click at [124, 89] on p "Imagen 4 Ultra" at bounding box center [141, 89] width 125 height 11
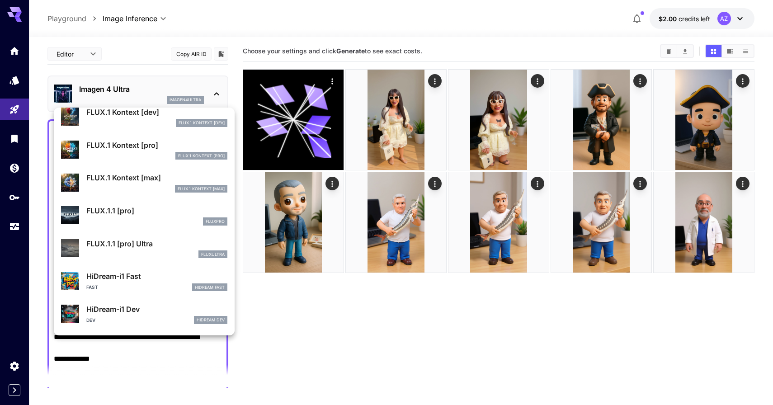
scroll to position [531, 0]
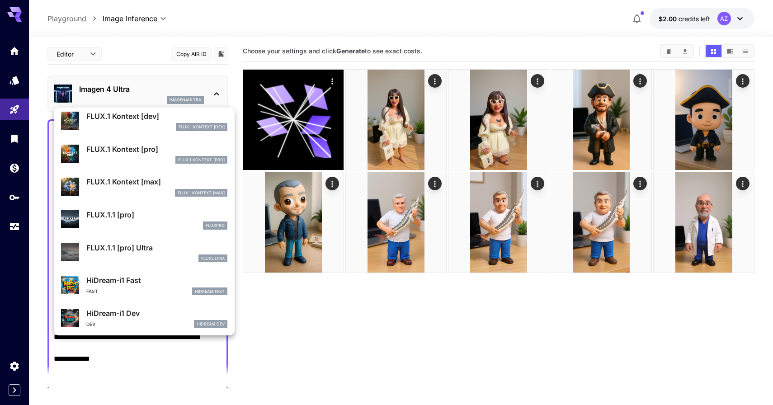
click at [146, 227] on div "fluxpro" at bounding box center [156, 226] width 141 height 8
type input "**********"
type input "***"
type input "****"
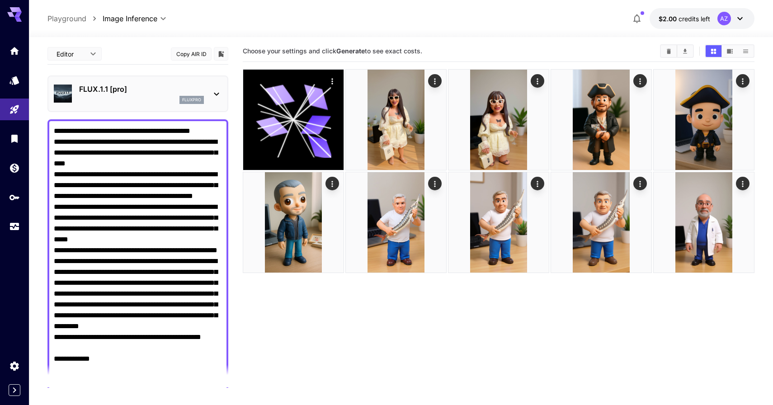
click at [144, 104] on div "fluxpro" at bounding box center [141, 100] width 125 height 8
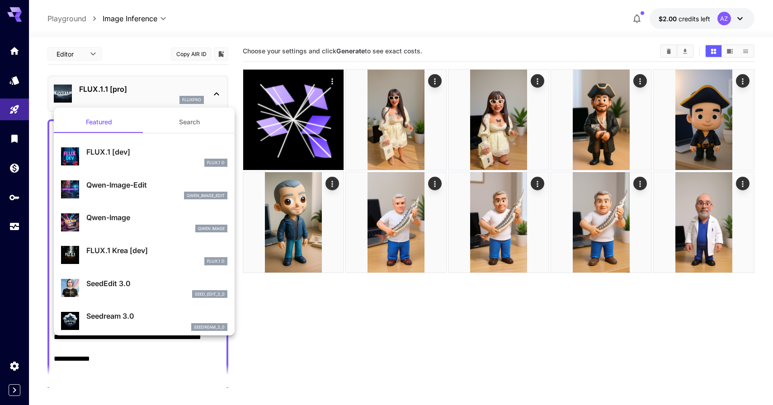
click at [138, 166] on div "FLUX.1 D" at bounding box center [156, 163] width 141 height 8
type input "**********"
type input "***"
type input "****"
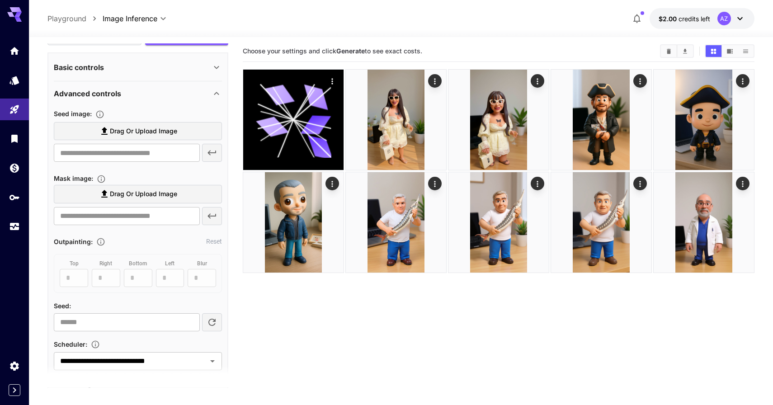
scroll to position [434, 0]
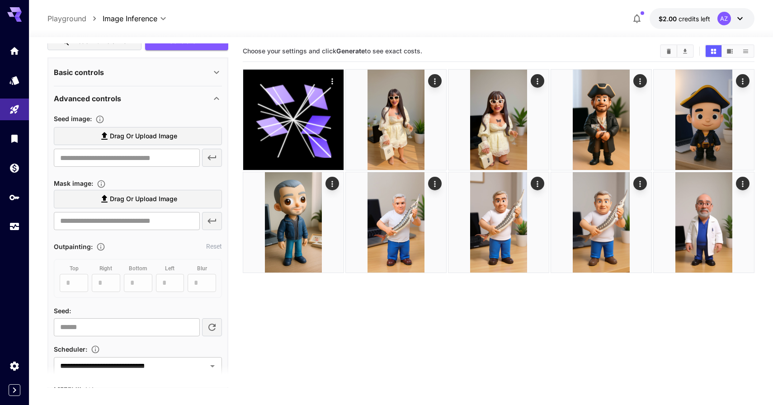
click at [138, 138] on span "Drag or upload image" at bounding box center [143, 136] width 67 height 11
click at [0, 0] on input "Drag or upload image" at bounding box center [0, 0] width 0 height 0
type input "**********"
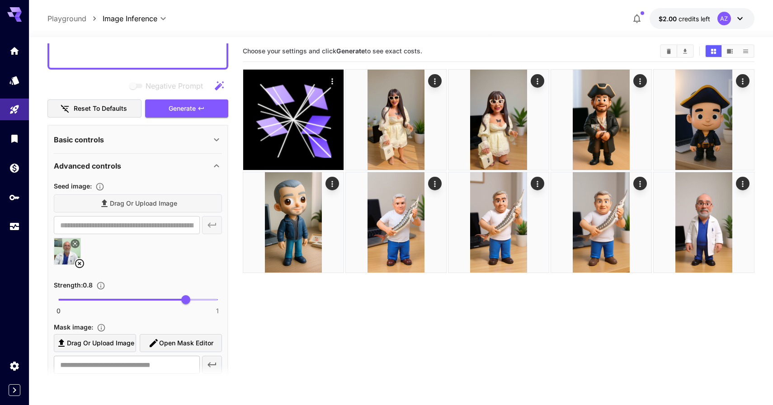
scroll to position [321, 0]
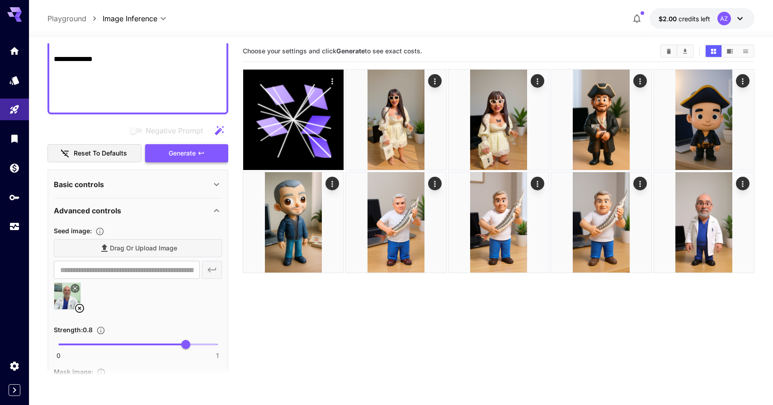
click at [197, 151] on button "Generate" at bounding box center [186, 153] width 83 height 19
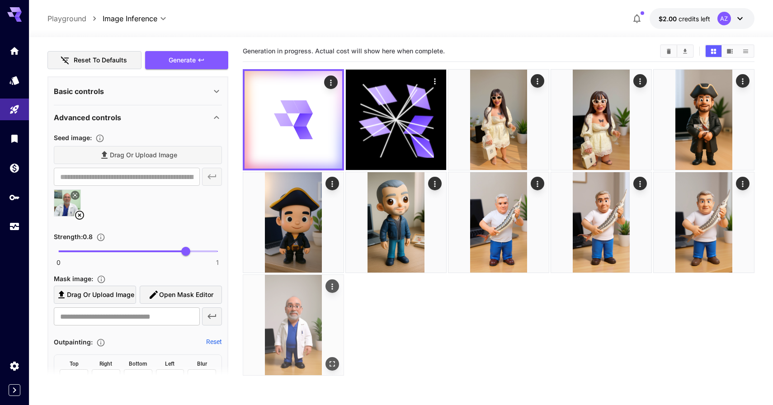
scroll to position [432, 0]
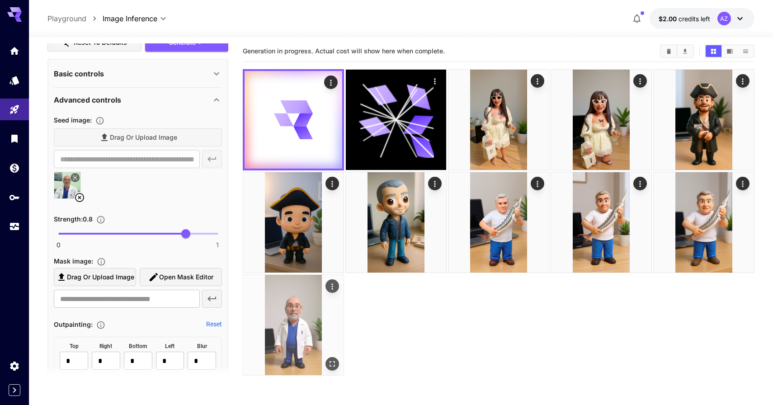
click at [292, 324] on img at bounding box center [293, 325] width 100 height 100
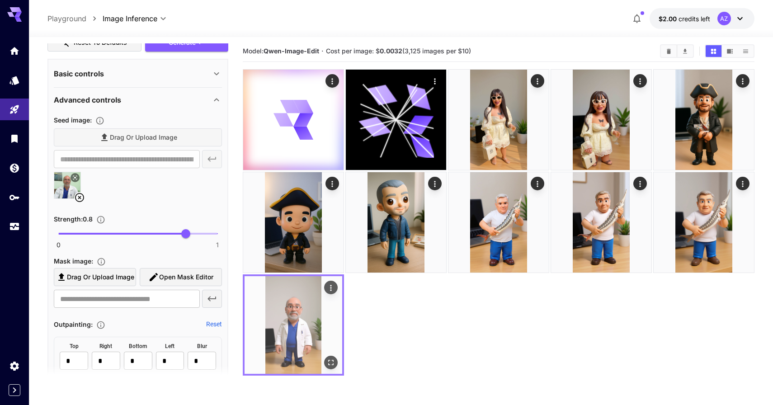
click at [331, 362] on icon "Open in fullscreen" at bounding box center [330, 362] width 9 height 9
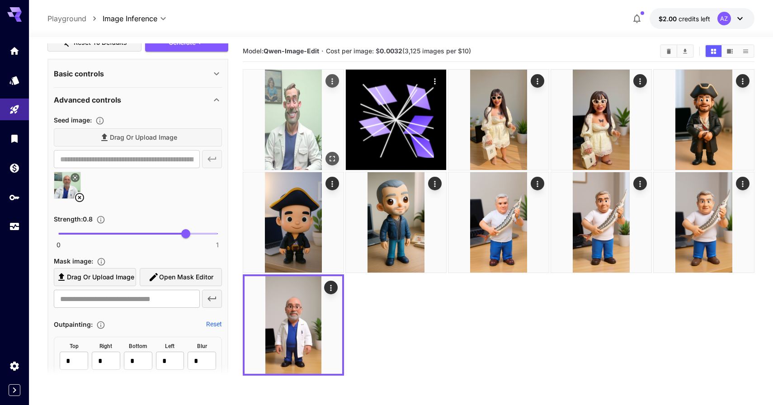
click at [337, 152] on div "Open in fullscreen" at bounding box center [333, 159] width 14 height 14
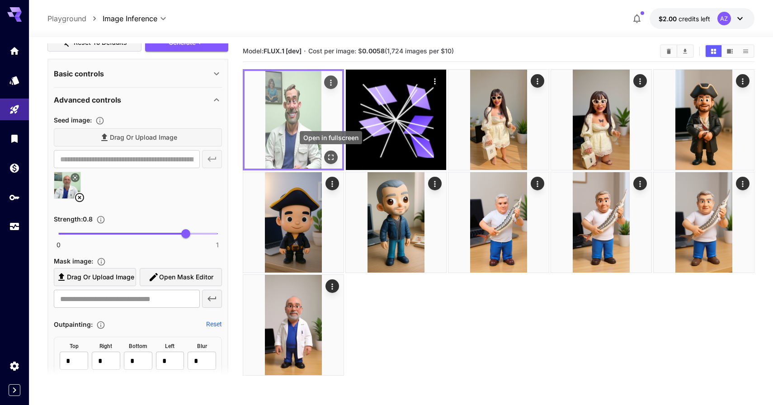
click at [330, 156] on icon "Open in fullscreen" at bounding box center [330, 157] width 9 height 9
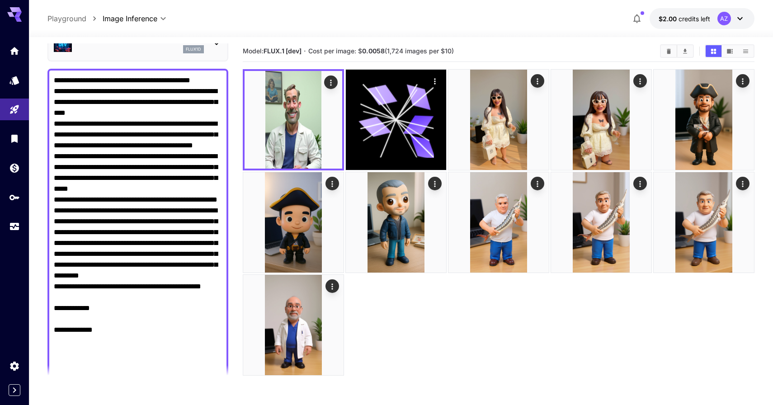
scroll to position [0, 0]
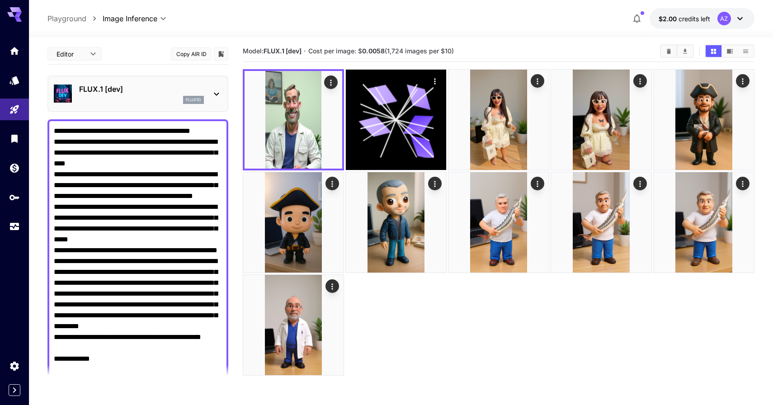
click at [123, 79] on div "FLUX.1 [dev] flux1d" at bounding box center [137, 94] width 181 height 37
click at [126, 93] on p "FLUX.1 [dev]" at bounding box center [141, 89] width 125 height 11
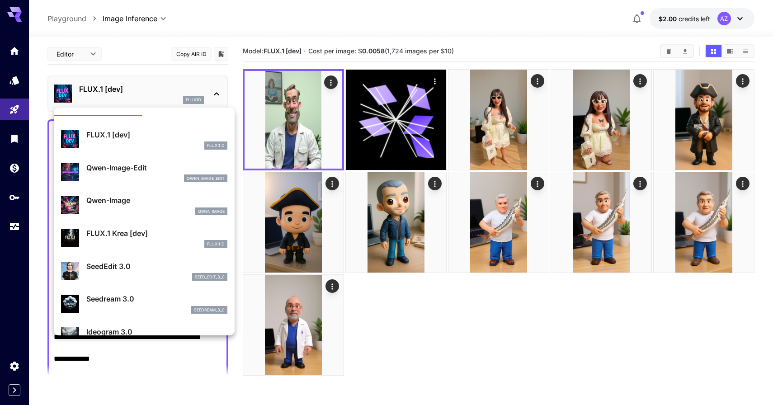
scroll to position [18, 0]
click at [137, 180] on div "qwen_image_edit" at bounding box center [156, 178] width 141 height 8
type input "*"
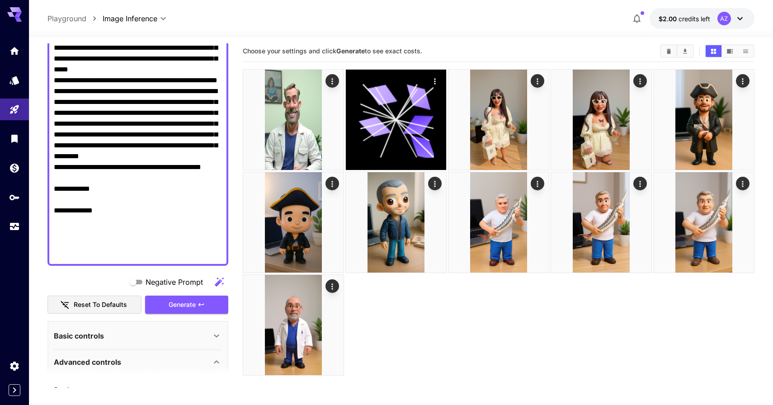
scroll to position [175, 0]
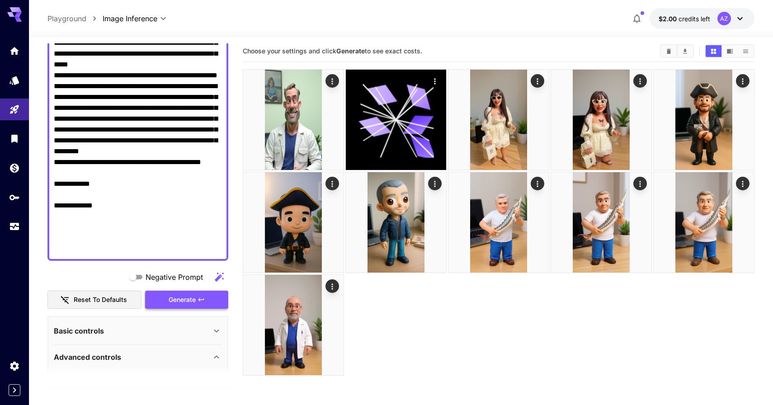
click at [186, 300] on span "Generate" at bounding box center [182, 299] width 27 height 11
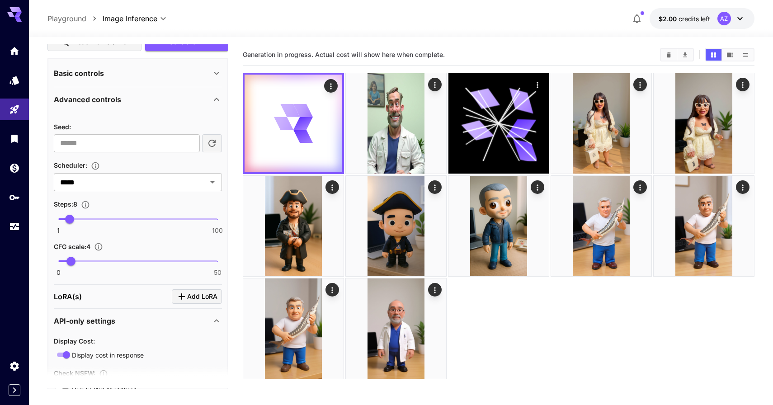
scroll to position [368, 0]
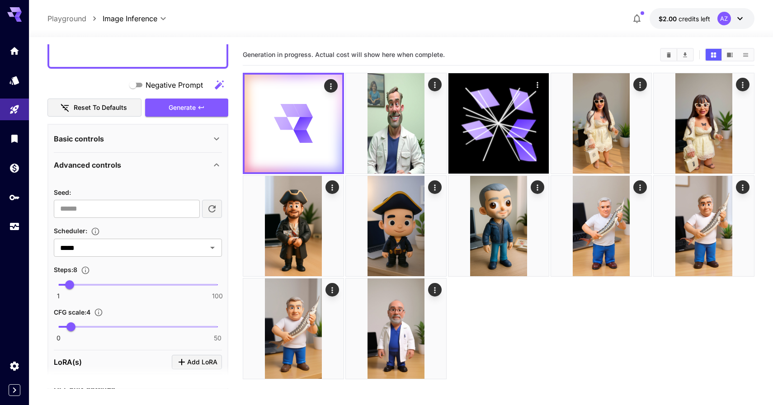
click at [150, 139] on div "Basic controls" at bounding box center [132, 138] width 157 height 11
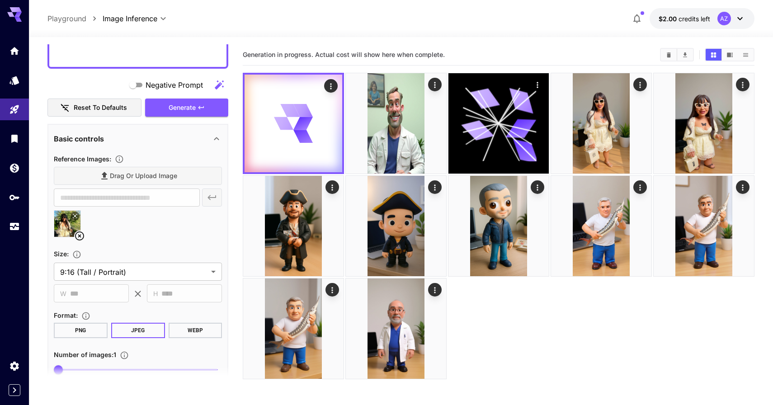
click at [82, 236] on icon at bounding box center [79, 236] width 11 height 11
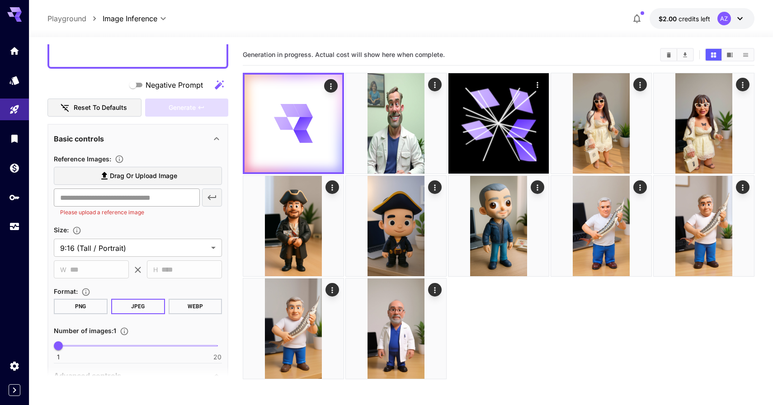
click at [184, 200] on input "text" at bounding box center [127, 198] width 146 height 18
click at [178, 180] on label "Drag or upload image" at bounding box center [138, 176] width 168 height 19
click at [0, 0] on input "Drag or upload image" at bounding box center [0, 0] width 0 height 0
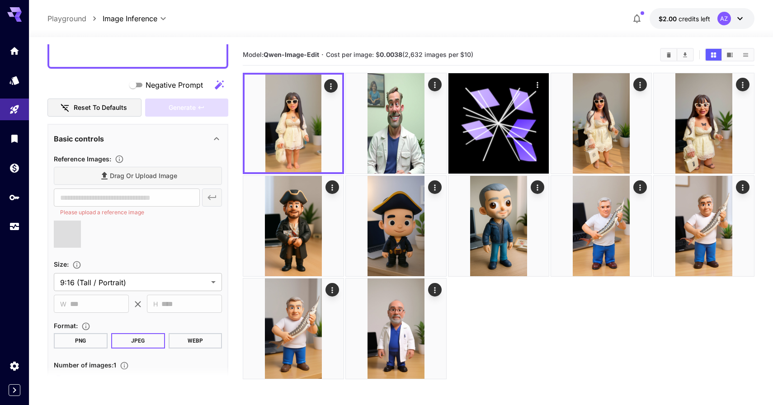
type input "**********"
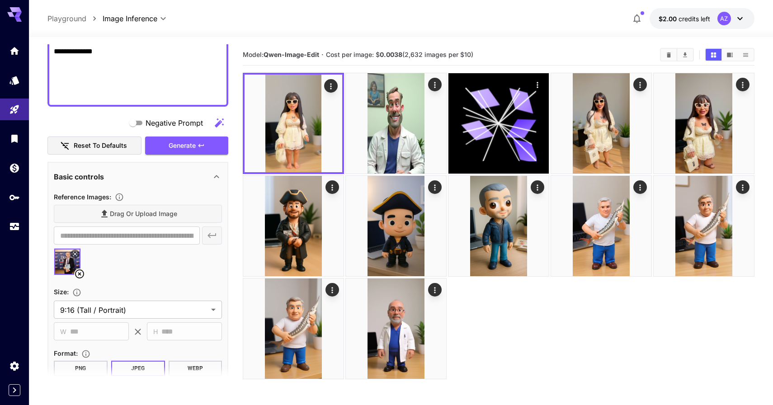
scroll to position [322, 0]
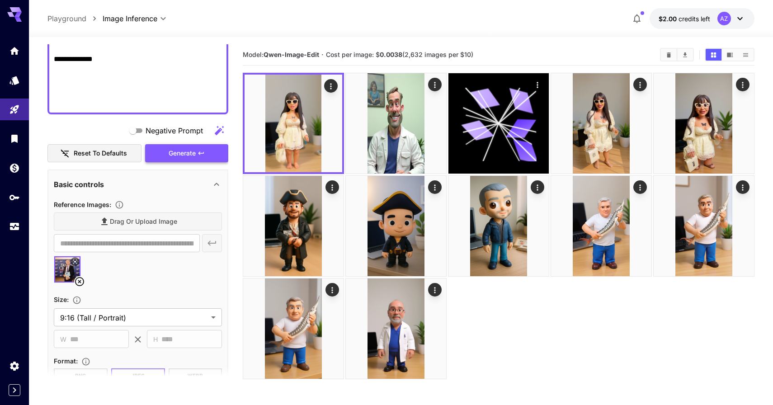
click at [199, 146] on button "Generate" at bounding box center [186, 153] width 83 height 19
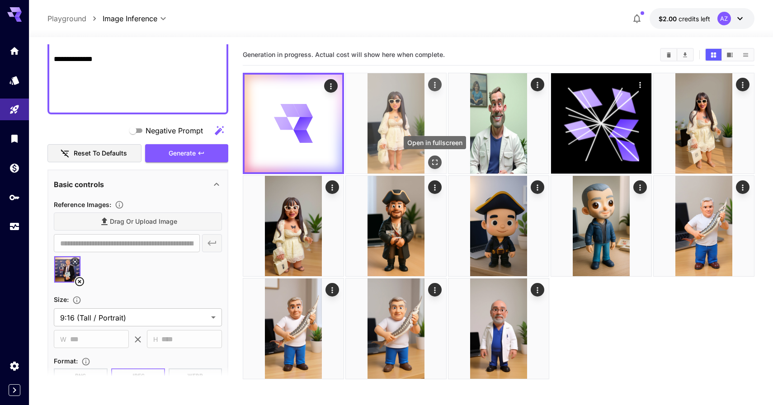
click at [437, 161] on icon "Open in fullscreen" at bounding box center [434, 162] width 5 height 5
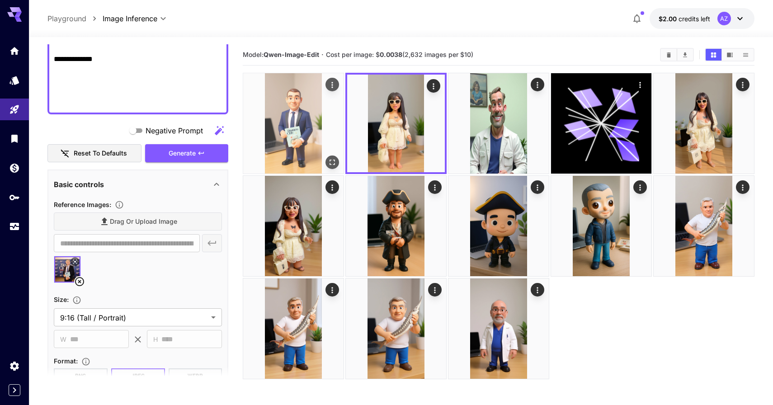
click at [332, 157] on button "Open in fullscreen" at bounding box center [333, 163] width 14 height 14
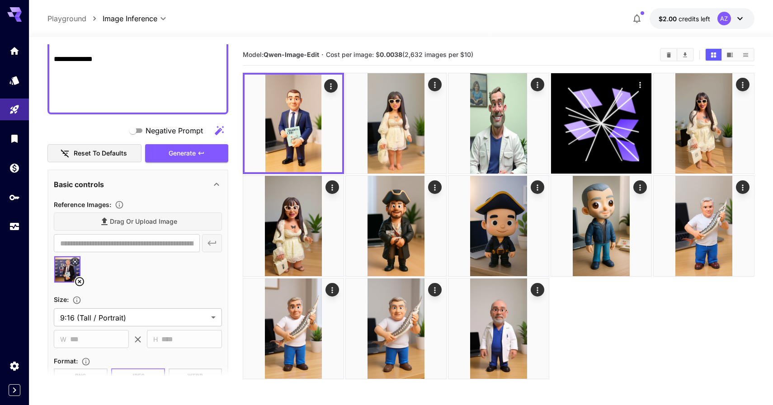
click at [76, 261] on icon at bounding box center [74, 261] width 5 height 5
click at [329, 153] on div "Open in fullscreen" at bounding box center [331, 144] width 64 height 20
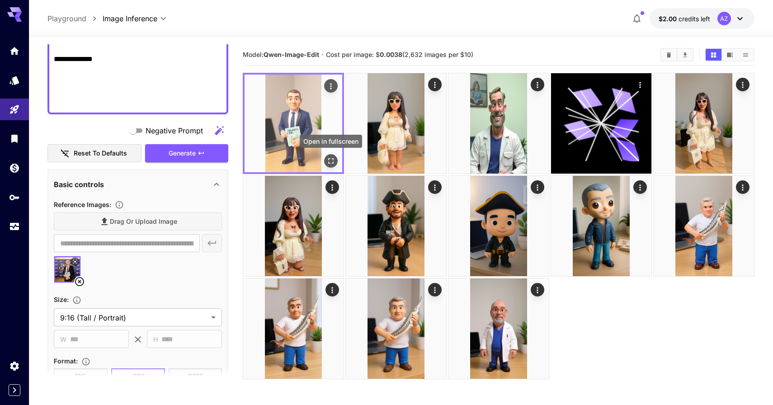
click at [331, 161] on icon "Open in fullscreen" at bounding box center [330, 160] width 9 height 9
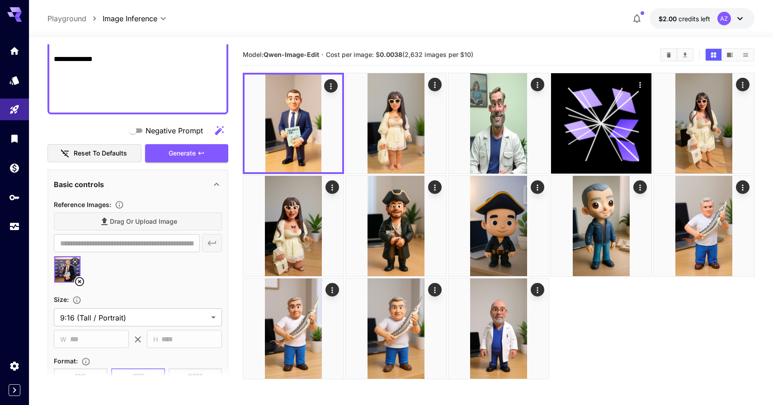
click at [169, 165] on div "**********" at bounding box center [137, 278] width 181 height 1112
click at [170, 149] on span "Generate" at bounding box center [182, 153] width 27 height 11
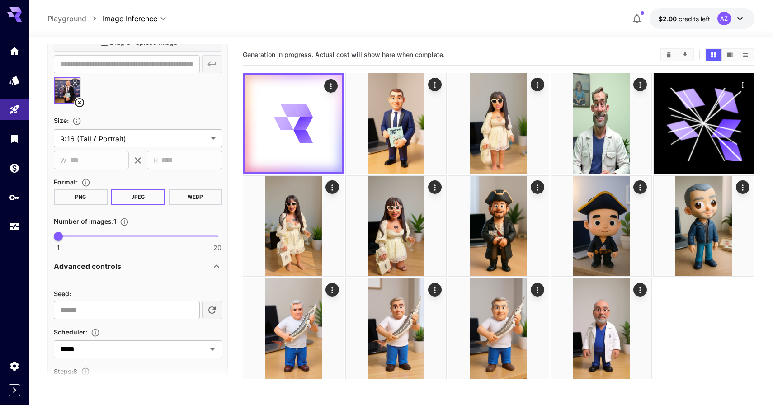
scroll to position [439, 0]
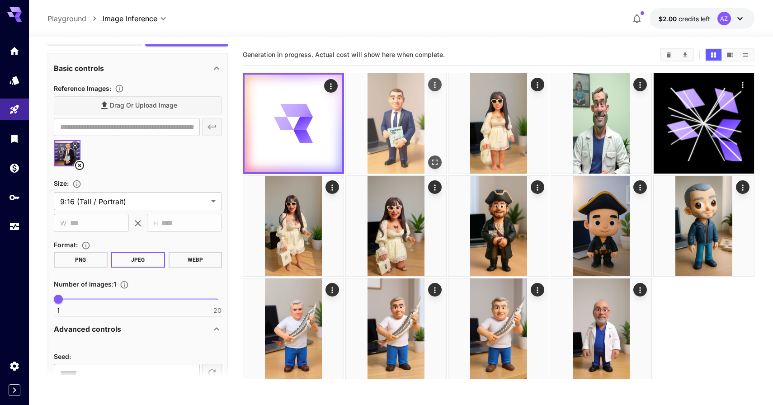
click at [441, 125] on img at bounding box center [396, 123] width 100 height 100
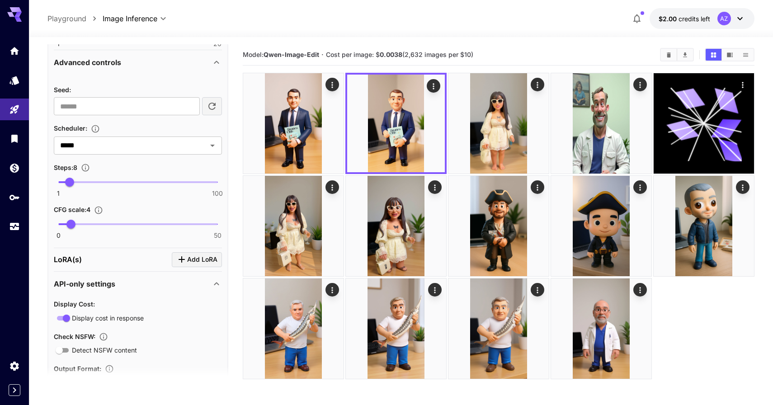
scroll to position [689, 0]
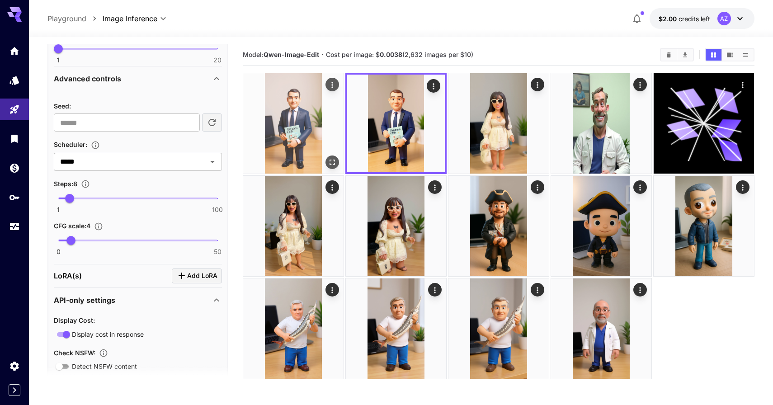
click at [279, 132] on img at bounding box center [293, 123] width 100 height 100
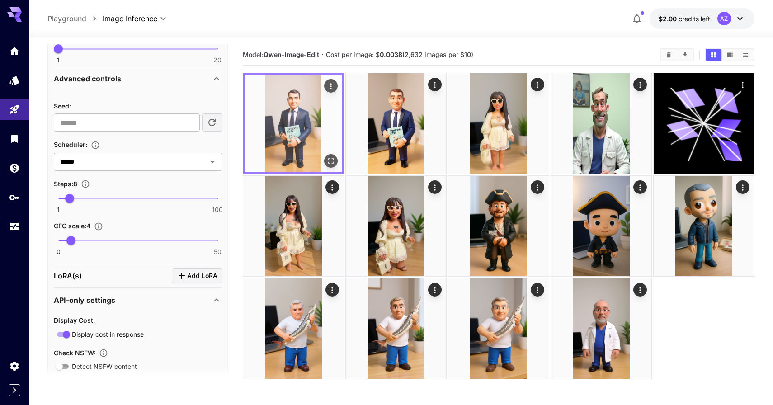
click at [335, 152] on img at bounding box center [294, 124] width 98 height 98
click at [335, 157] on icon "Open in fullscreen" at bounding box center [330, 160] width 9 height 9
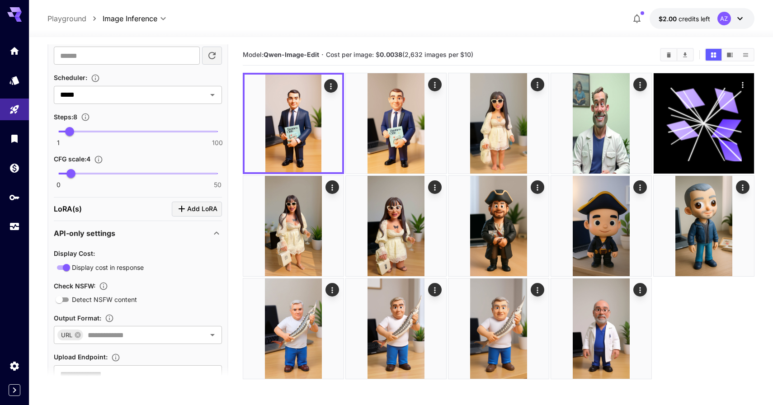
scroll to position [749, 0]
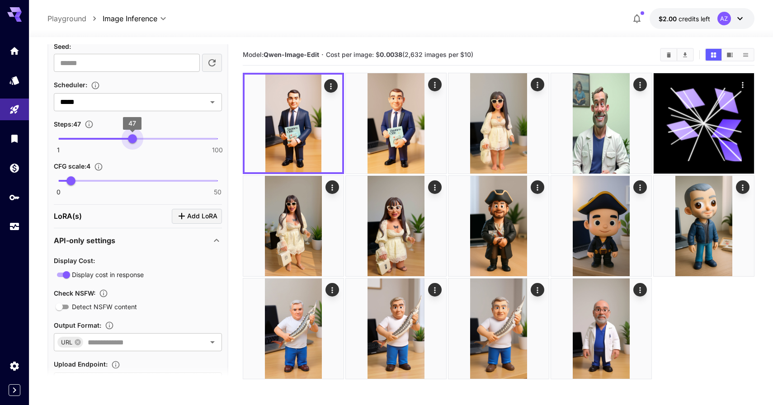
type input "**"
drag, startPoint x: 90, startPoint y: 141, endPoint x: 137, endPoint y: 143, distance: 47.6
click at [137, 143] on span "1 100 50" at bounding box center [137, 139] width 159 height 14
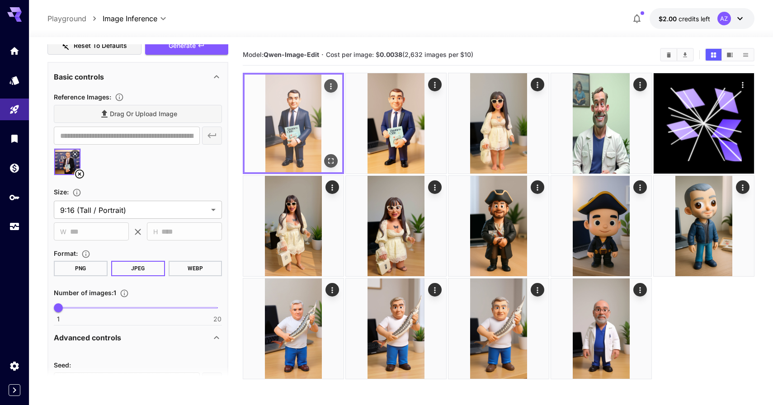
scroll to position [429, 0]
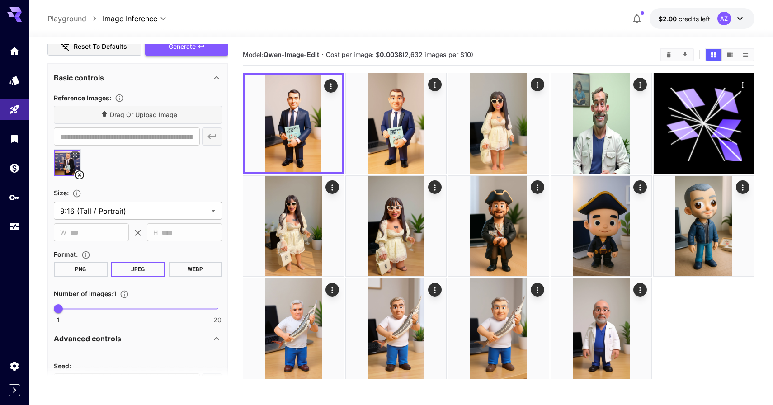
click at [195, 47] on span "Generate" at bounding box center [182, 46] width 27 height 11
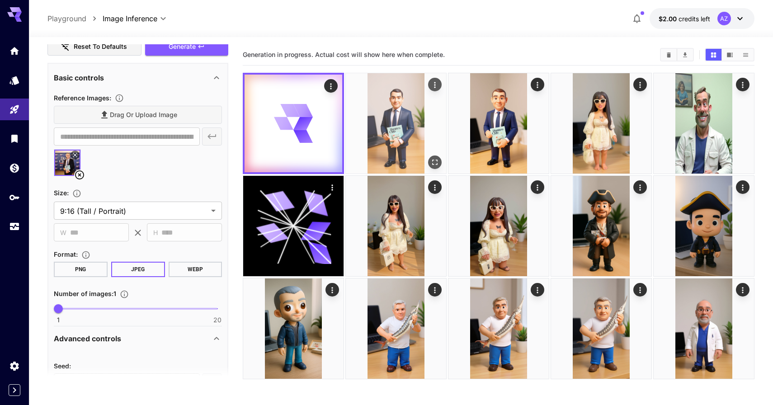
click at [400, 153] on img at bounding box center [396, 123] width 100 height 100
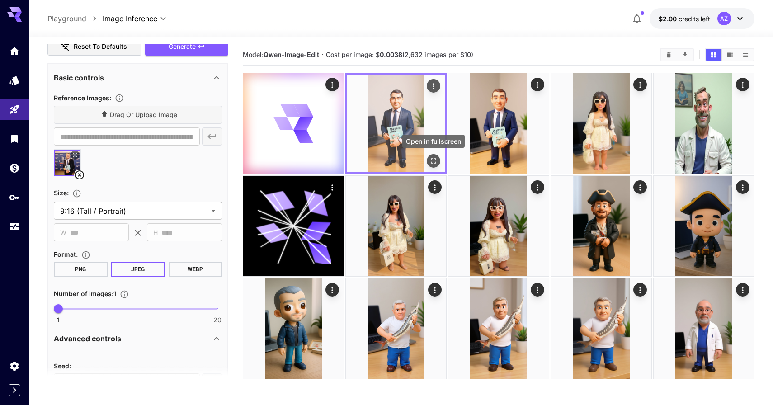
click at [436, 161] on icon "Open in fullscreen" at bounding box center [433, 160] width 9 height 9
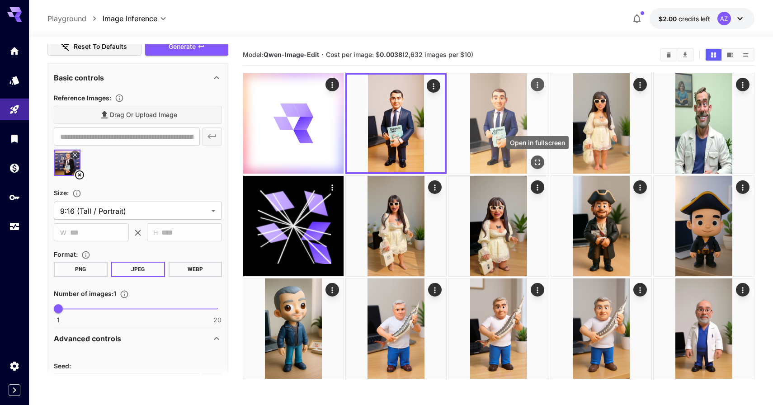
click at [534, 165] on icon "Open in fullscreen" at bounding box center [537, 162] width 9 height 9
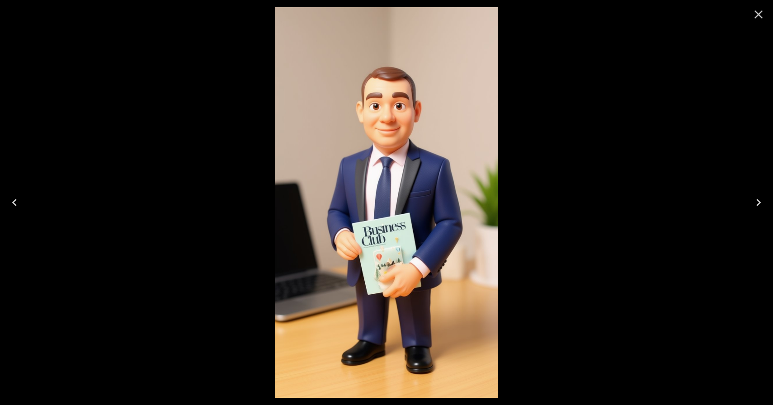
scroll to position [429, 0]
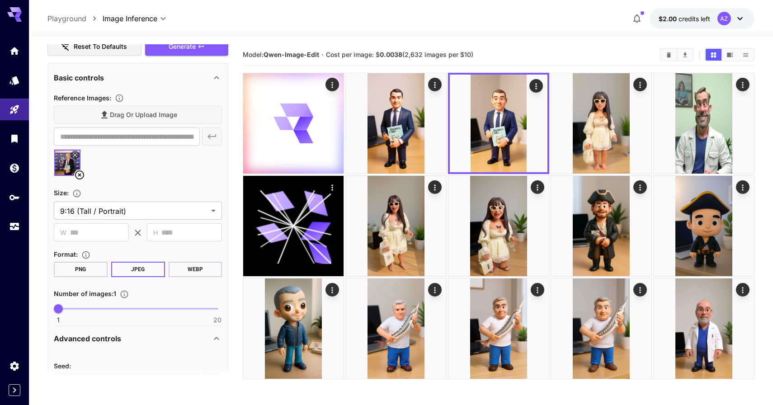
click at [129, 118] on div "Drag or upload image" at bounding box center [138, 115] width 168 height 19
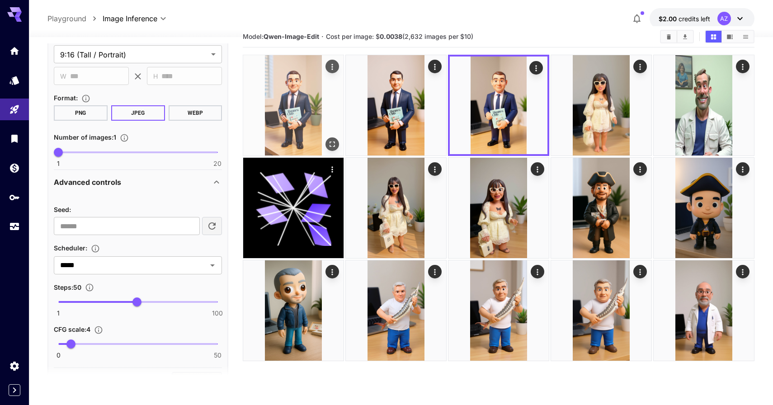
scroll to position [18, 0]
click at [333, 143] on icon "Open in fullscreen" at bounding box center [332, 144] width 9 height 9
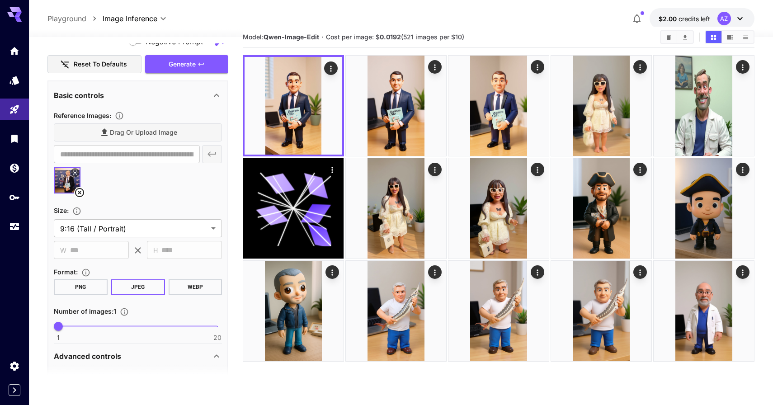
scroll to position [410, 0]
click at [75, 173] on icon at bounding box center [75, 174] width 4 height 4
click at [79, 172] on button at bounding box center [75, 173] width 9 height 9
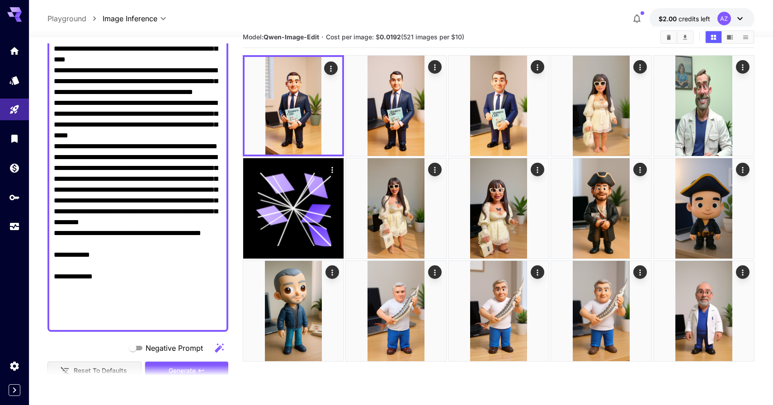
scroll to position [122, 0]
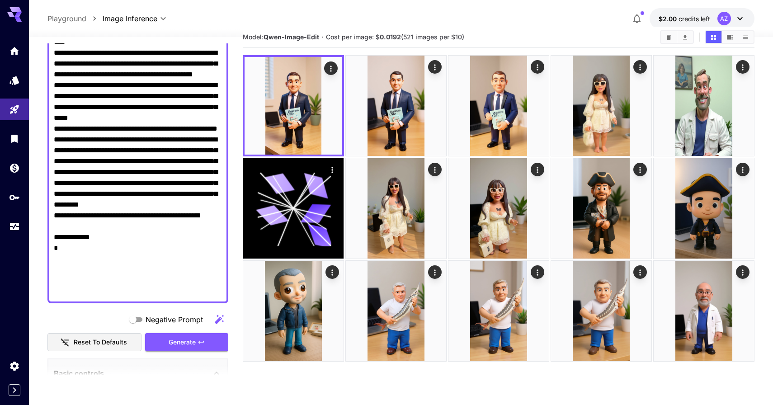
drag, startPoint x: 113, startPoint y: 303, endPoint x: 45, endPoint y: 289, distance: 68.6
type textarea "**********"
click at [177, 341] on span "Generate" at bounding box center [182, 342] width 27 height 11
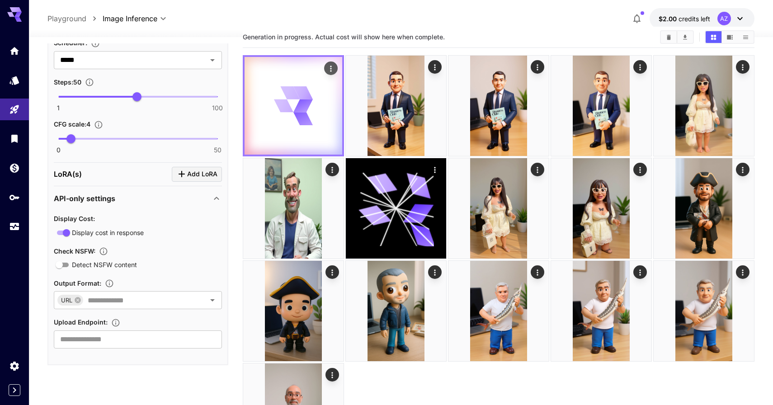
scroll to position [779, 0]
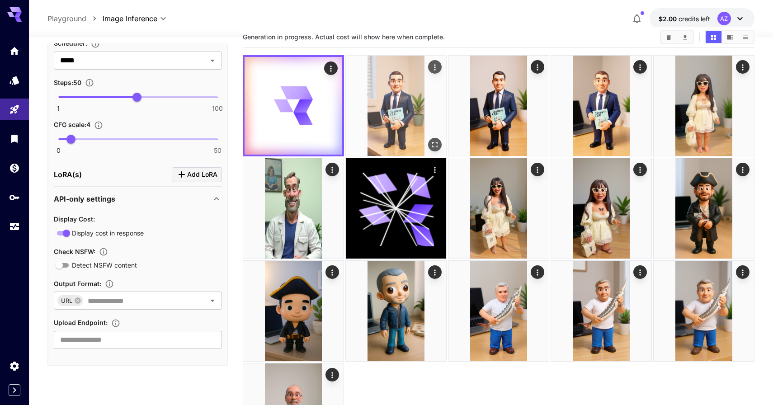
click at [424, 134] on img at bounding box center [396, 106] width 100 height 100
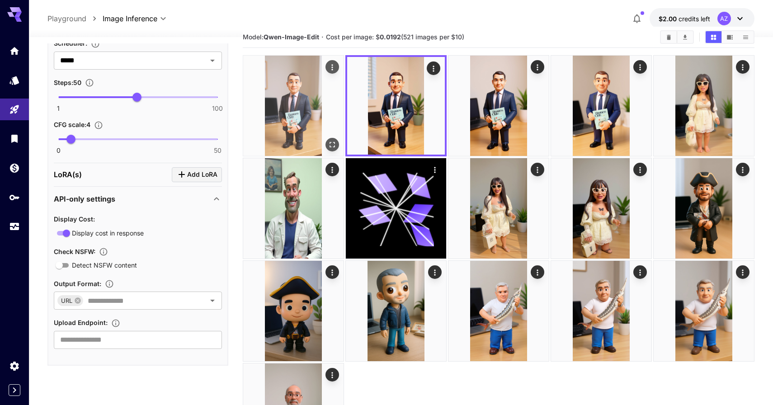
click at [328, 135] on img at bounding box center [293, 106] width 100 height 100
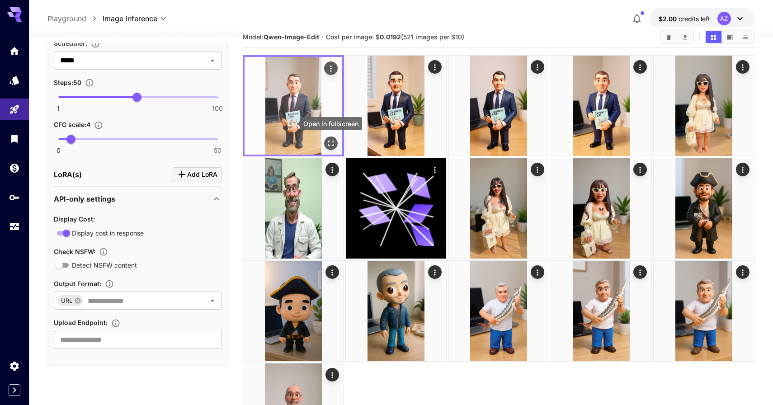
click at [335, 143] on icon "Open in fullscreen" at bounding box center [330, 143] width 9 height 9
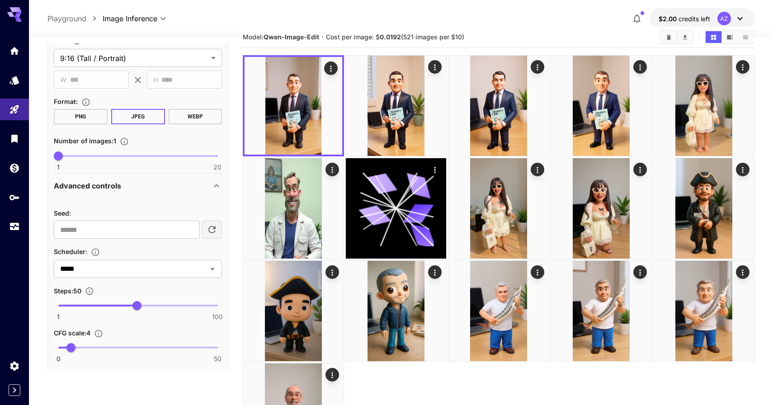
scroll to position [326, 0]
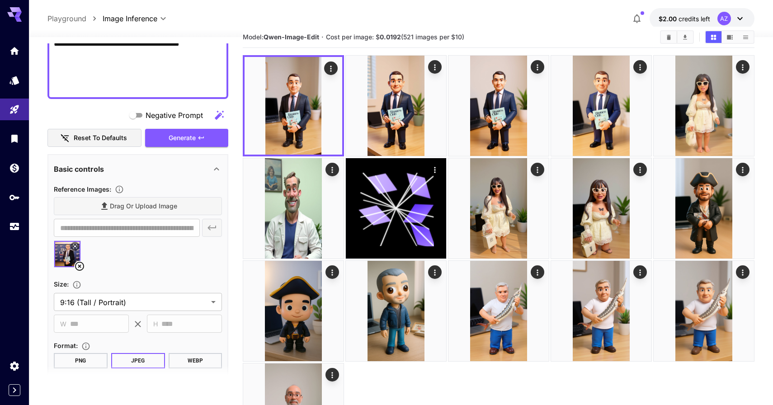
click at [82, 259] on div at bounding box center [138, 258] width 168 height 34
click at [76, 249] on icon at bounding box center [74, 246] width 5 height 5
click at [80, 265] on icon at bounding box center [79, 266] width 11 height 11
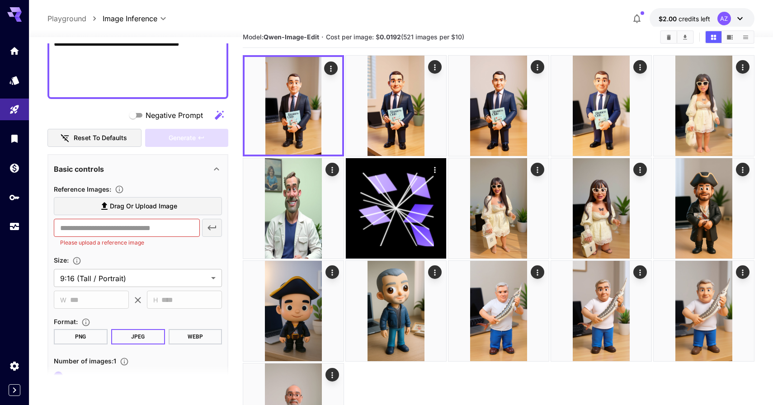
click at [159, 205] on span "Drag or upload image" at bounding box center [143, 206] width 67 height 11
click at [0, 0] on input "Drag or upload image" at bounding box center [0, 0] width 0 height 0
click at [133, 213] on label "Drag or upload image" at bounding box center [138, 206] width 168 height 19
click at [0, 0] on input "Drag or upload image" at bounding box center [0, 0] width 0 height 0
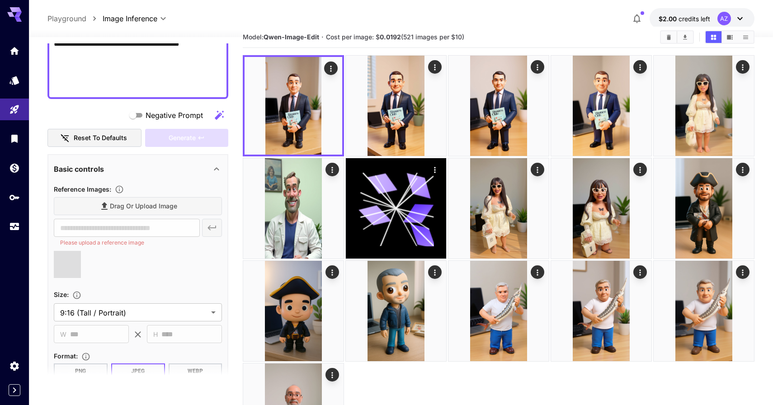
type input "**********"
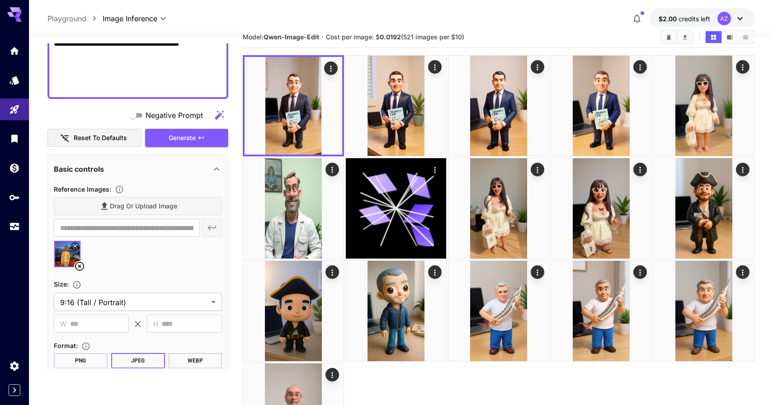
type textarea "**********"
click at [195, 144] on button "Generate" at bounding box center [186, 138] width 83 height 19
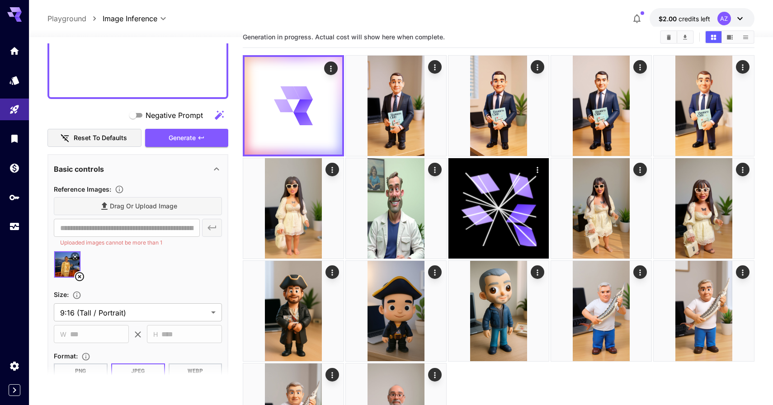
click at [82, 273] on icon at bounding box center [79, 276] width 11 height 11
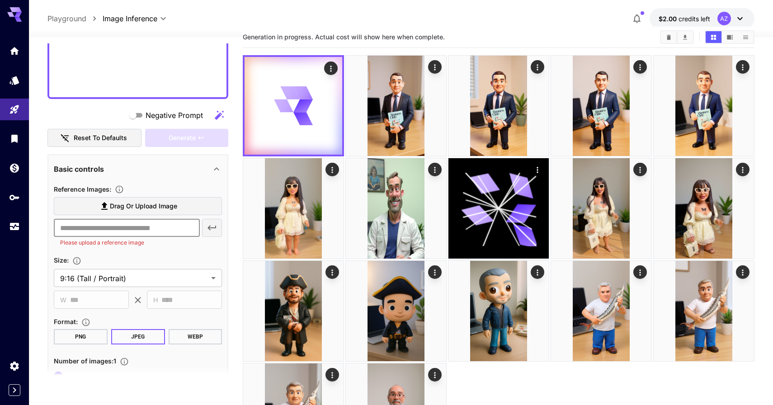
click at [112, 220] on input "text" at bounding box center [127, 228] width 146 height 18
click at [113, 206] on span "Drag or upload image" at bounding box center [143, 206] width 67 height 11
click at [0, 0] on input "Drag or upload image" at bounding box center [0, 0] width 0 height 0
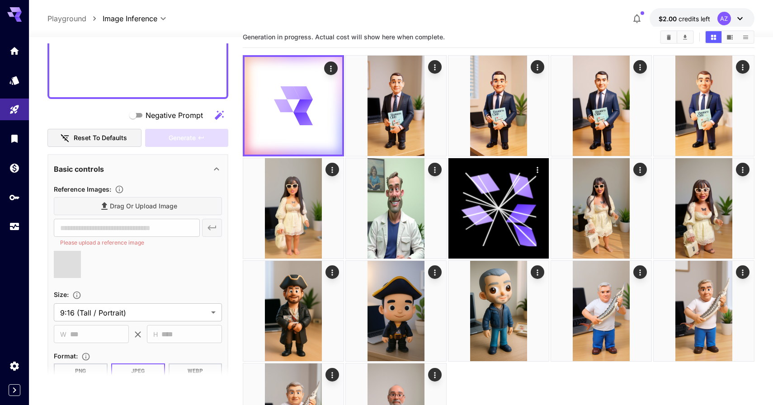
type input "**********"
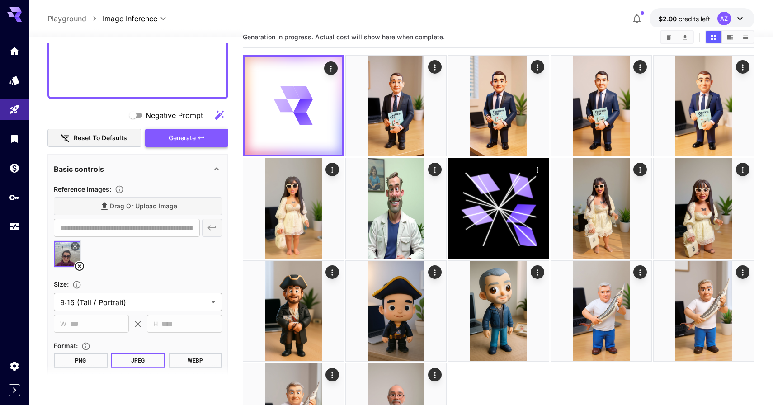
click at [194, 145] on button "Generate" at bounding box center [186, 138] width 83 height 19
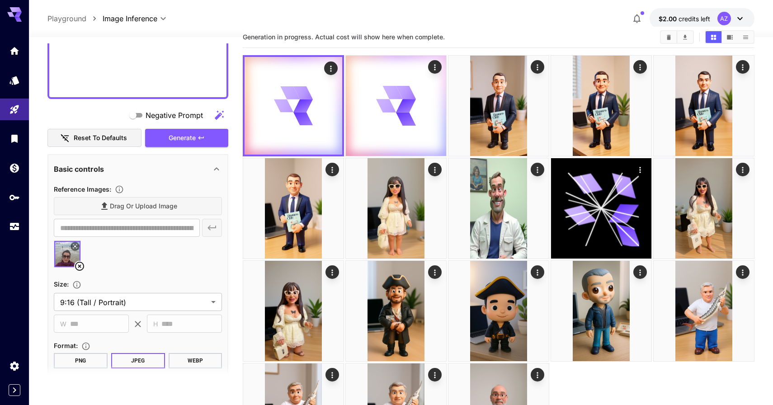
click at [76, 265] on icon at bounding box center [79, 266] width 9 height 9
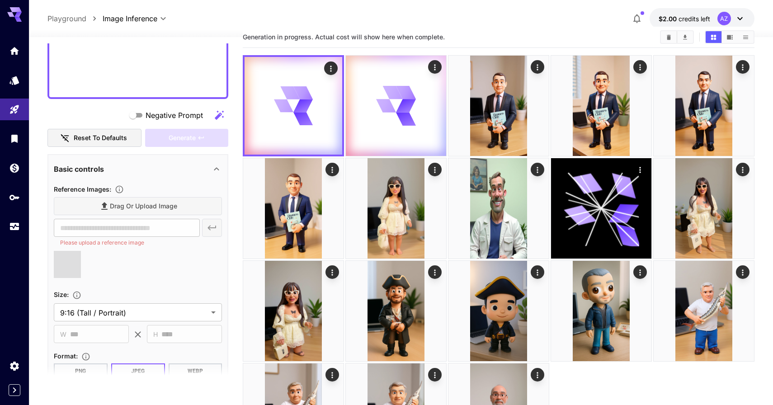
type input "**********"
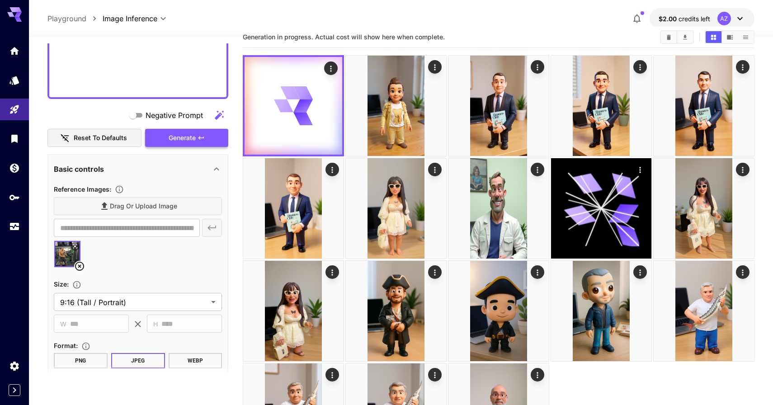
click at [181, 142] on span "Generate" at bounding box center [182, 137] width 27 height 11
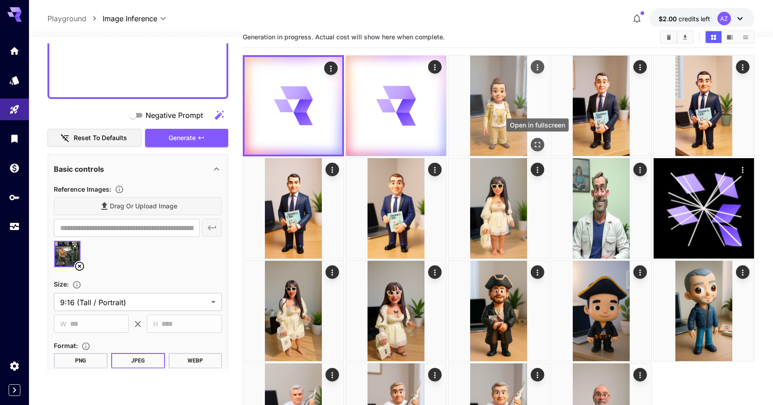
click at [536, 144] on icon "Open in fullscreen" at bounding box center [537, 144] width 9 height 9
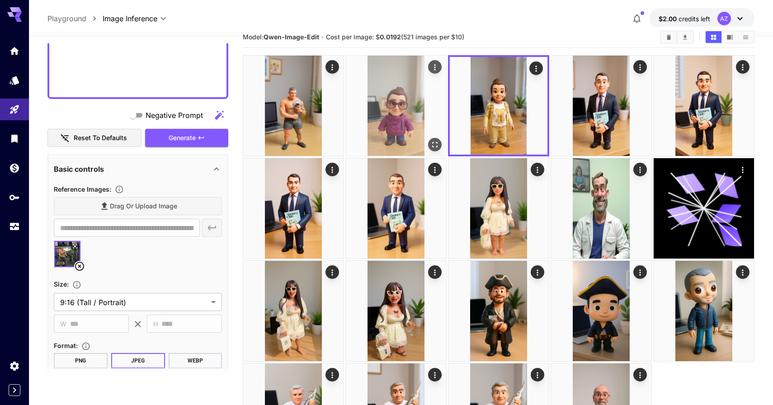
click at [390, 124] on img at bounding box center [396, 106] width 100 height 100
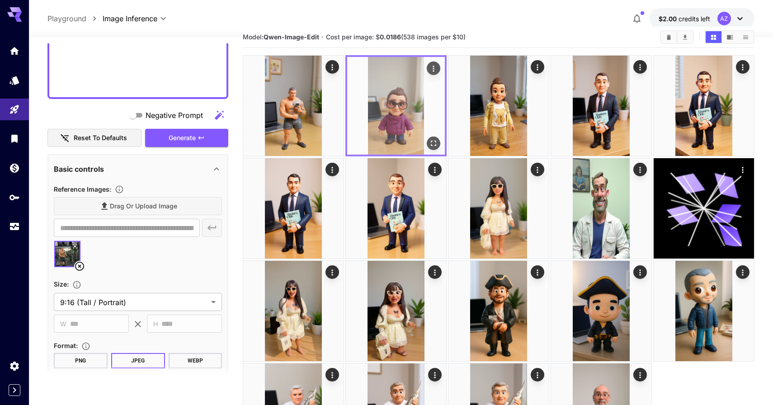
click at [435, 144] on icon "Open in fullscreen" at bounding box center [433, 143] width 5 height 5
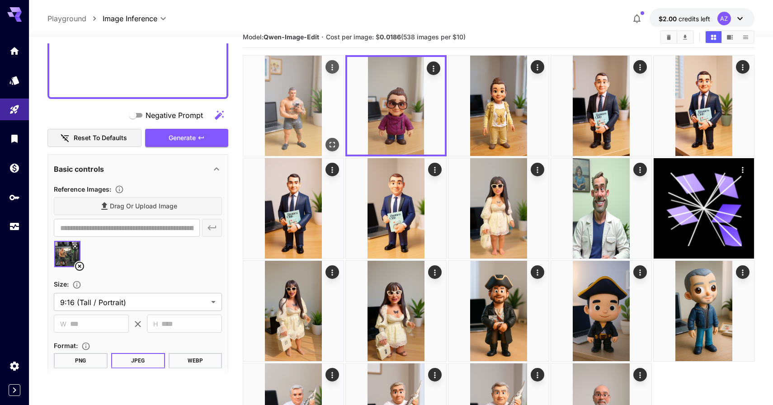
click at [334, 140] on icon "Open in fullscreen" at bounding box center [332, 144] width 9 height 9
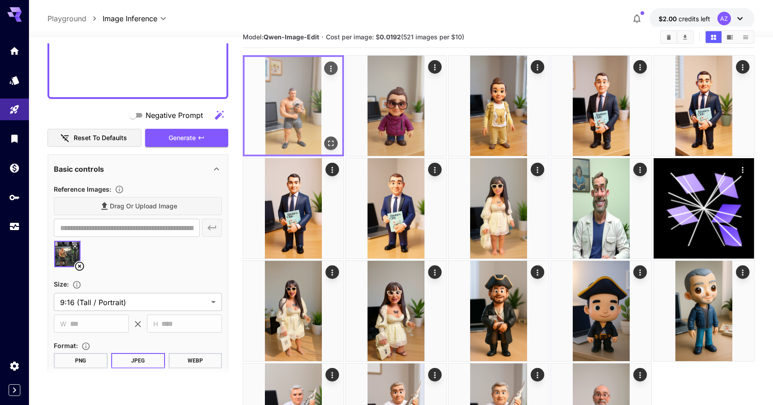
click at [282, 120] on img at bounding box center [294, 106] width 98 height 98
click at [336, 149] on div "Open in fullscreen" at bounding box center [331, 144] width 14 height 14
click at [334, 147] on button "Open in fullscreen" at bounding box center [331, 144] width 14 height 14
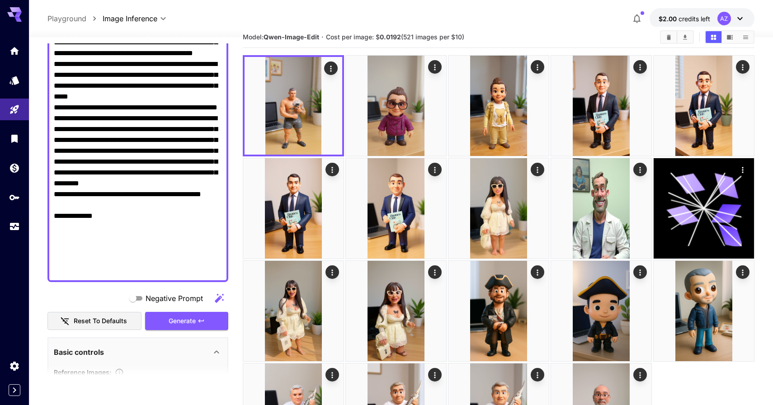
scroll to position [113, 0]
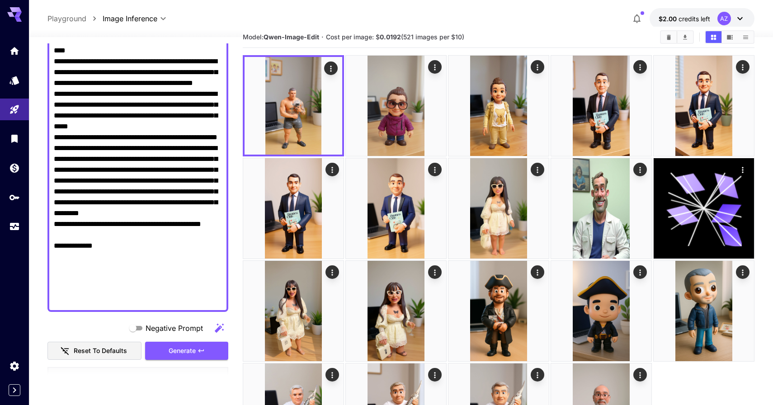
click at [113, 264] on textarea "Negative Prompt" at bounding box center [138, 159] width 168 height 293
drag, startPoint x: 55, startPoint y: 255, endPoint x: 120, endPoint y: 261, distance: 65.9
click at [120, 261] on textarea "Negative Prompt" at bounding box center [138, 159] width 168 height 293
click at [121, 261] on textarea "Negative Prompt" at bounding box center [138, 159] width 168 height 293
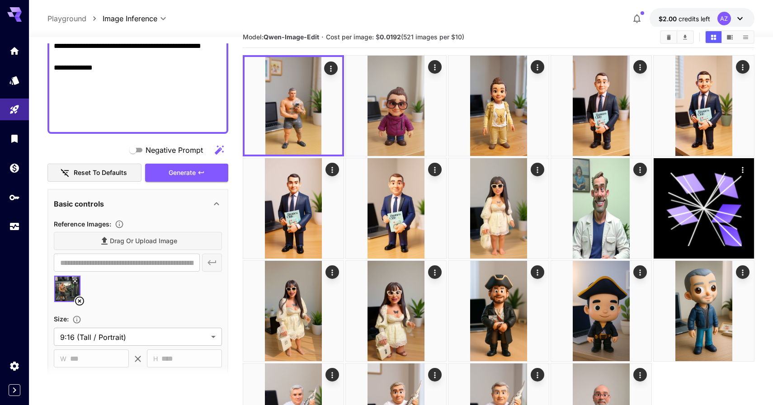
scroll to position [290, 0]
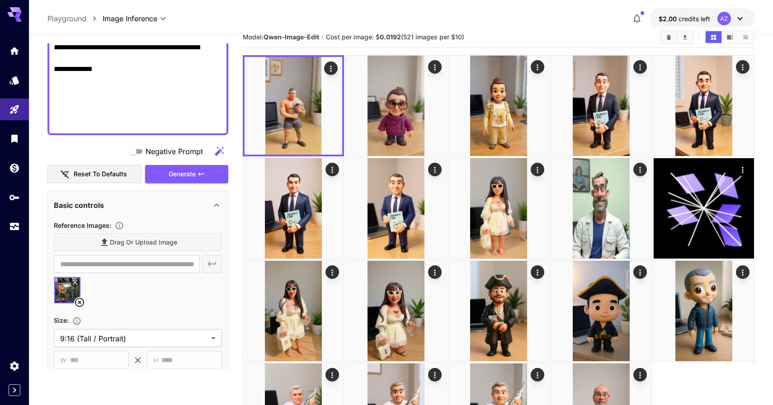
click at [79, 300] on icon at bounding box center [79, 302] width 11 height 11
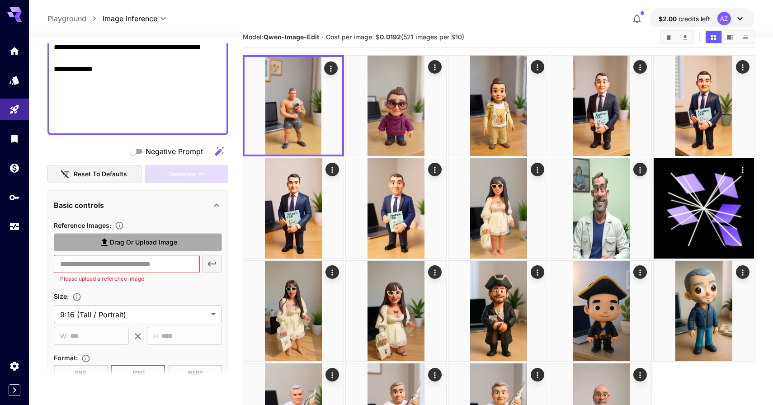
click at [120, 242] on span "Drag or upload image" at bounding box center [143, 242] width 67 height 11
click at [0, 0] on input "Drag or upload image" at bounding box center [0, 0] width 0 height 0
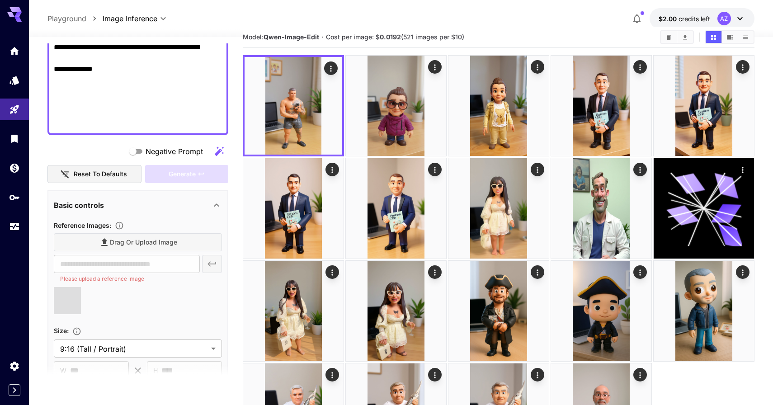
type input "**********"
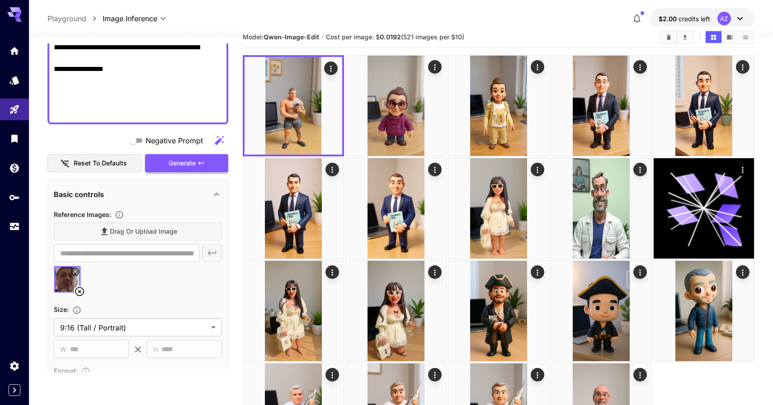
type textarea "**********"
click at [205, 165] on button "Generate" at bounding box center [186, 163] width 83 height 19
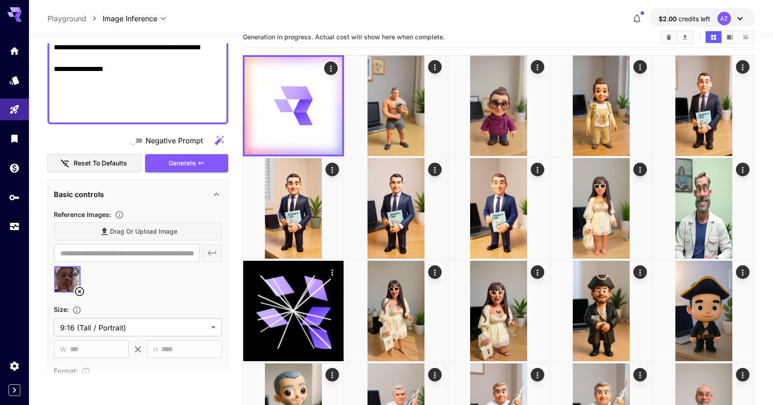
click at [79, 291] on icon at bounding box center [79, 291] width 9 height 9
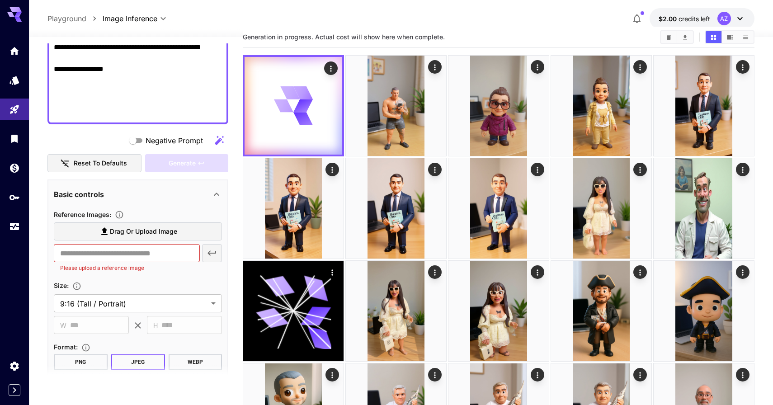
click at [124, 235] on span "Drag or upload image" at bounding box center [143, 231] width 67 height 11
click at [0, 0] on input "Drag or upload image" at bounding box center [0, 0] width 0 height 0
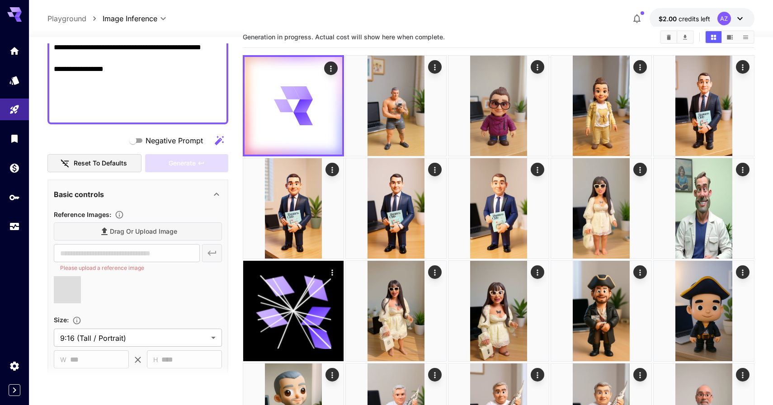
type input "**********"
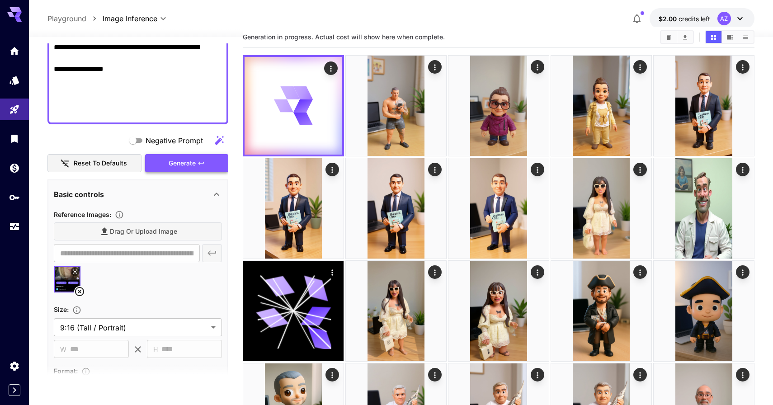
click at [198, 165] on icon "button" at bounding box center [201, 163] width 7 height 7
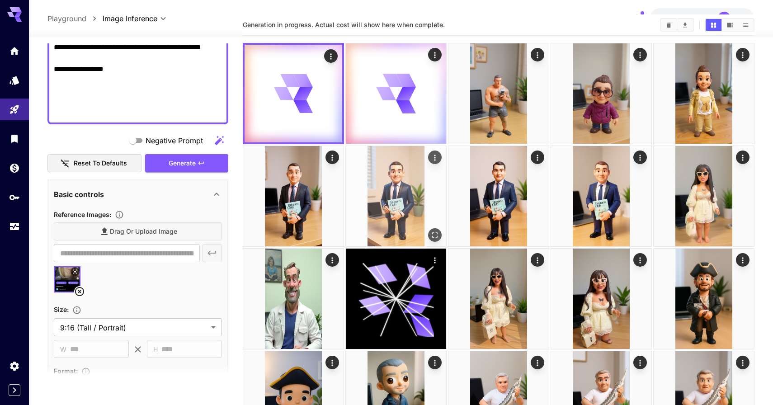
scroll to position [0, 0]
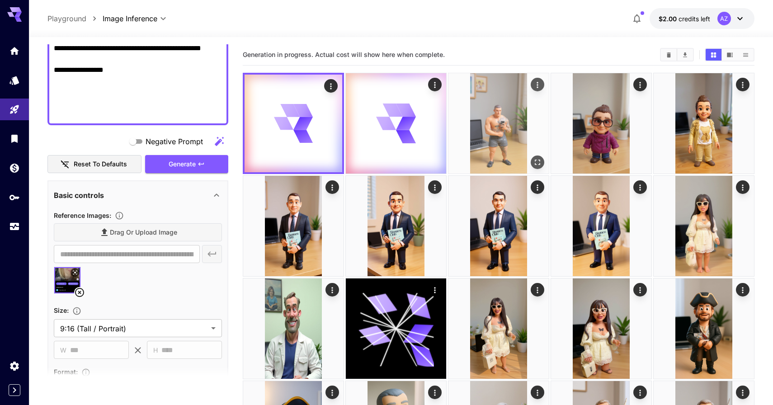
click at [491, 139] on img at bounding box center [499, 123] width 100 height 100
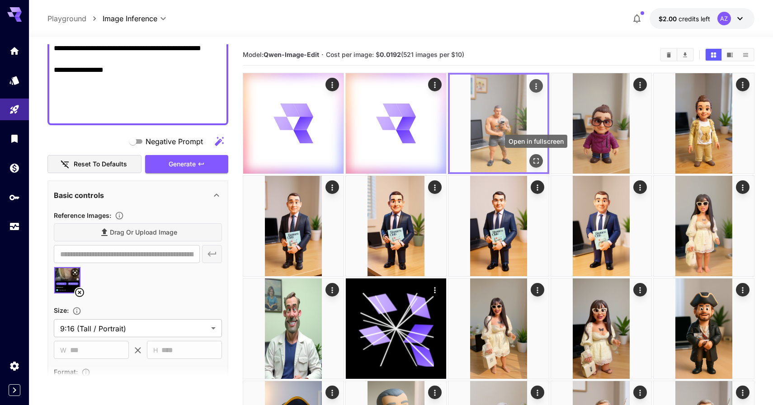
click at [536, 162] on icon "Open in fullscreen" at bounding box center [536, 160] width 9 height 9
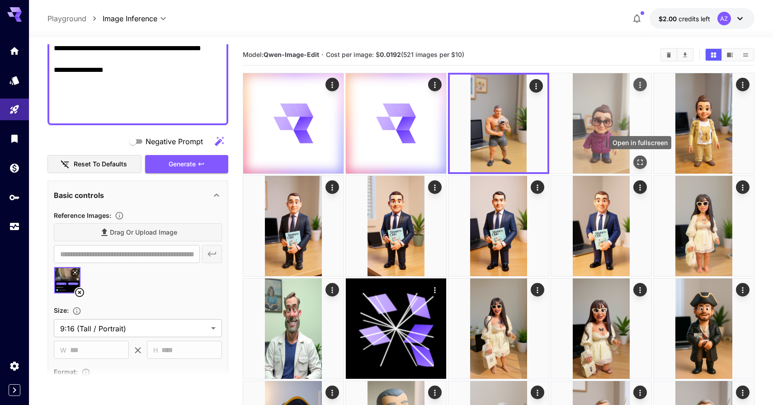
click at [641, 156] on button "Open in fullscreen" at bounding box center [640, 163] width 14 height 14
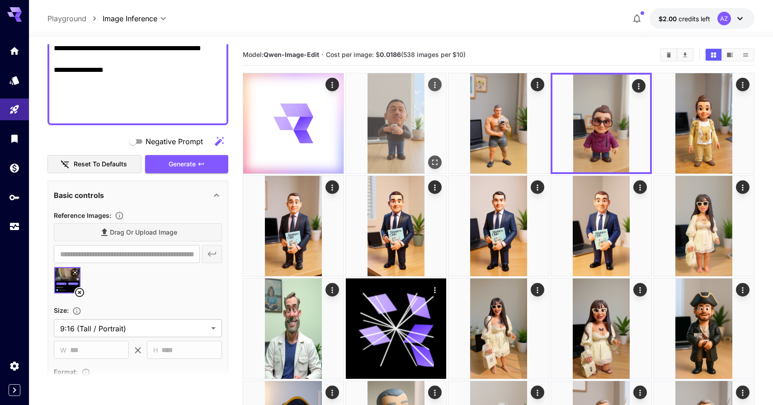
click at [434, 164] on icon "Open in fullscreen" at bounding box center [434, 162] width 9 height 9
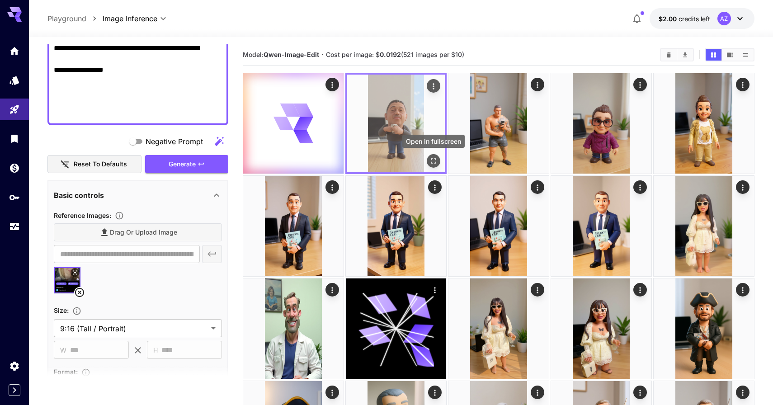
click at [430, 159] on icon "Open in fullscreen" at bounding box center [433, 160] width 9 height 9
click at [439, 163] on button "Open in fullscreen" at bounding box center [434, 161] width 14 height 14
click at [434, 167] on button "Open in fullscreen" at bounding box center [434, 161] width 14 height 14
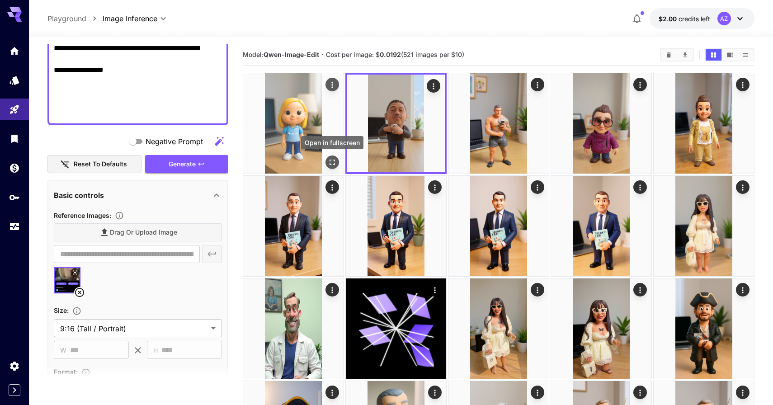
click at [330, 157] on button "Open in fullscreen" at bounding box center [333, 163] width 14 height 14
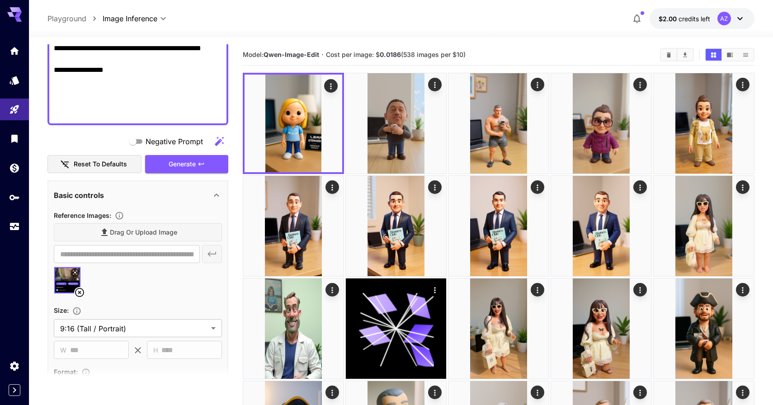
click at [61, 281] on img at bounding box center [67, 280] width 26 height 26
click at [77, 271] on icon at bounding box center [74, 272] width 5 height 5
click at [77, 293] on icon at bounding box center [79, 292] width 11 height 11
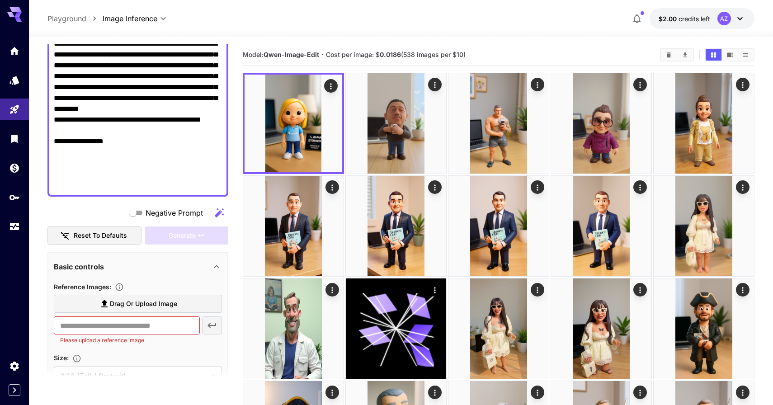
scroll to position [217, 0]
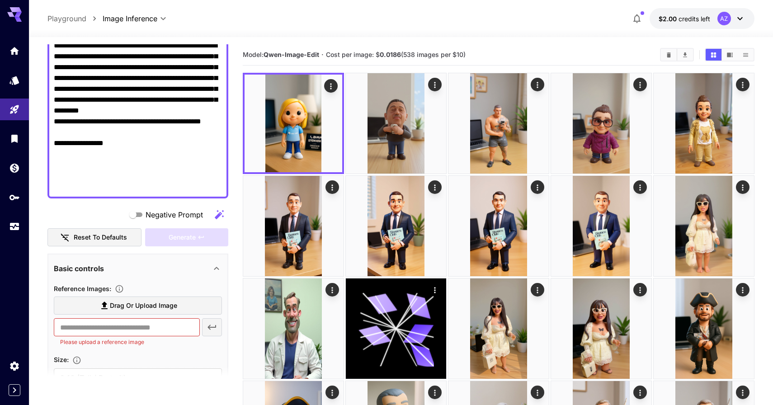
click at [136, 164] on textarea "Negative Prompt" at bounding box center [138, 51] width 168 height 282
type input "**********"
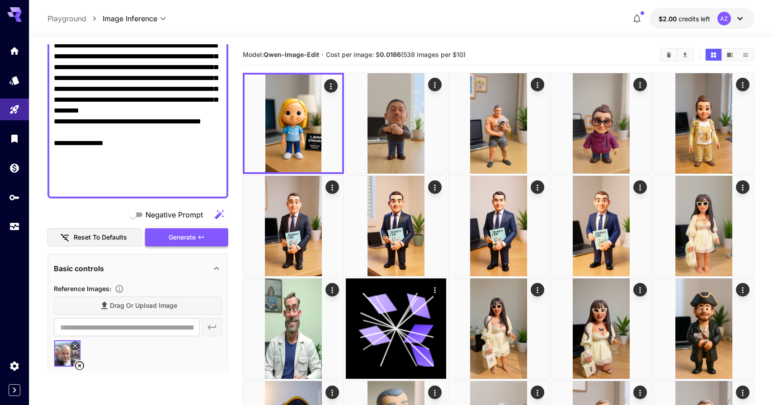
click at [189, 231] on button "Generate" at bounding box center [186, 237] width 83 height 19
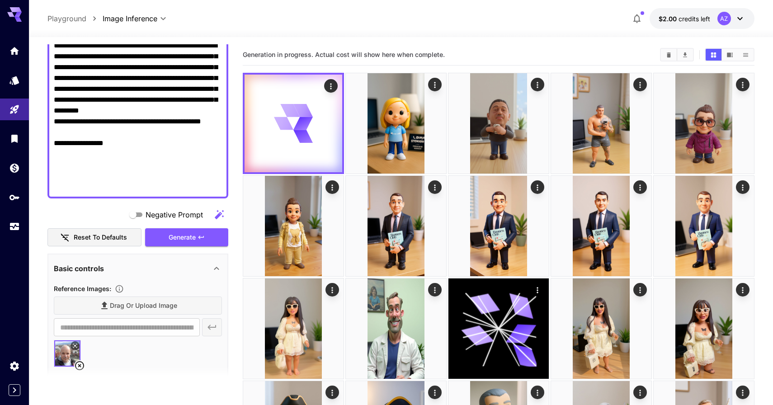
click at [76, 350] on img at bounding box center [67, 353] width 26 height 26
click at [76, 346] on icon at bounding box center [74, 345] width 5 height 5
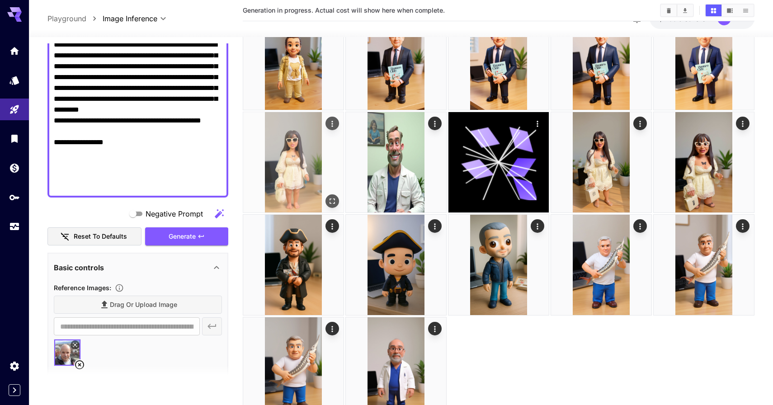
scroll to position [0, 0]
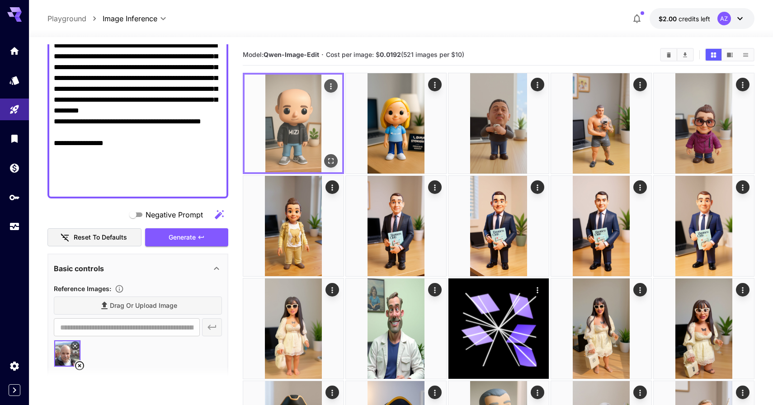
click at [303, 126] on img at bounding box center [294, 124] width 98 height 98
click at [336, 163] on button "Open in fullscreen" at bounding box center [331, 161] width 14 height 14
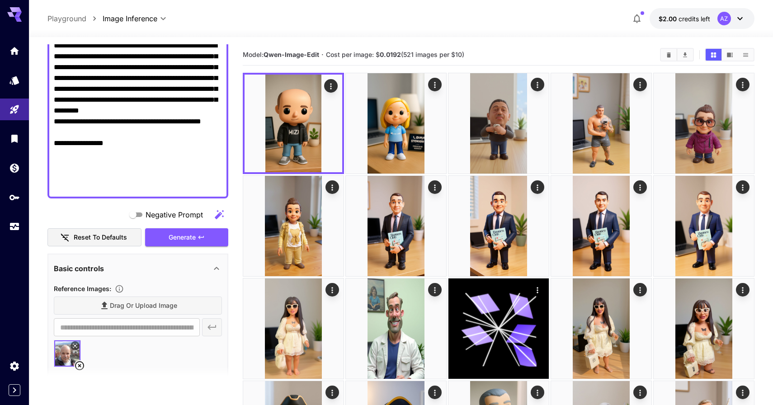
click at [162, 120] on textarea "Negative Prompt" at bounding box center [138, 51] width 168 height 282
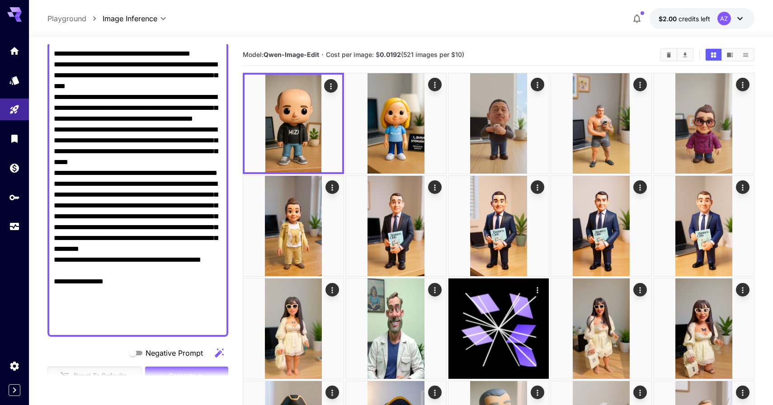
scroll to position [82, 0]
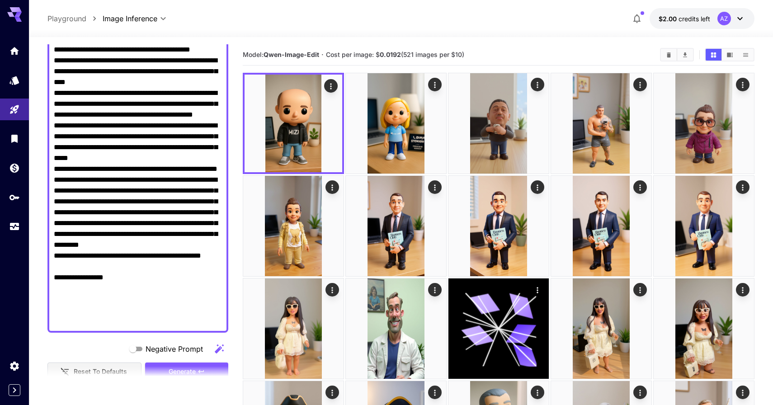
click at [140, 82] on textarea "Negative Prompt" at bounding box center [138, 185] width 168 height 282
drag, startPoint x: 58, startPoint y: 137, endPoint x: 191, endPoint y: 165, distance: 135.9
click at [191, 165] on textarea "Negative Prompt" at bounding box center [138, 185] width 168 height 282
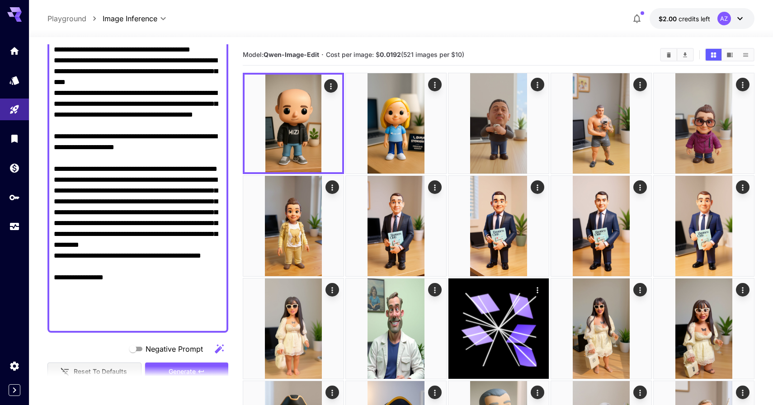
click at [179, 192] on textarea "**********" at bounding box center [138, 185] width 168 height 282
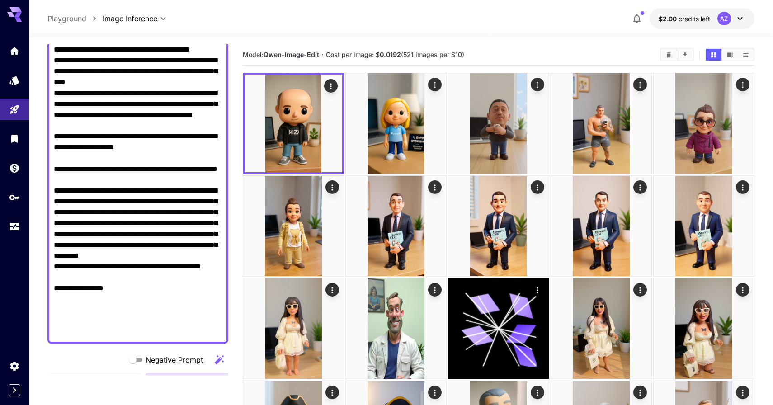
click at [140, 285] on textarea "**********" at bounding box center [138, 190] width 168 height 293
drag, startPoint x: 129, startPoint y: 277, endPoint x: 156, endPoint y: 283, distance: 27.3
click at [156, 283] on textarea "**********" at bounding box center [138, 190] width 168 height 293
click at [176, 279] on textarea "**********" at bounding box center [138, 190] width 168 height 293
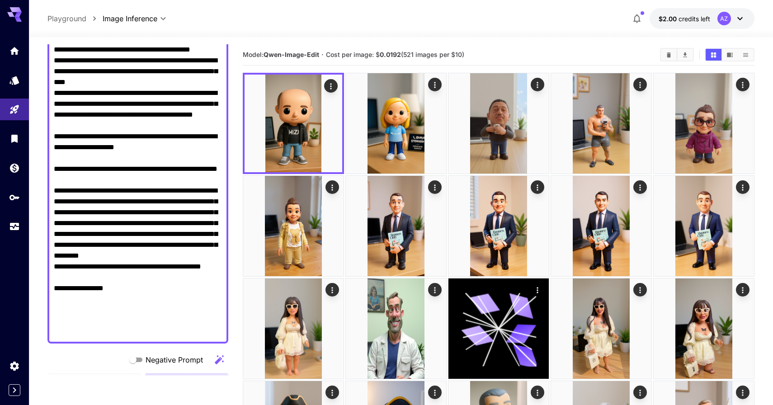
click at [176, 279] on textarea "**********" at bounding box center [138, 190] width 168 height 293
click at [172, 287] on textarea "**********" at bounding box center [138, 190] width 168 height 293
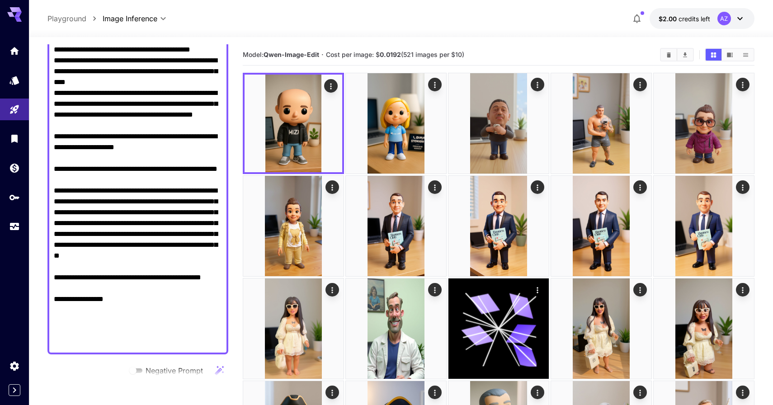
click at [163, 317] on textarea "**********" at bounding box center [138, 196] width 168 height 304
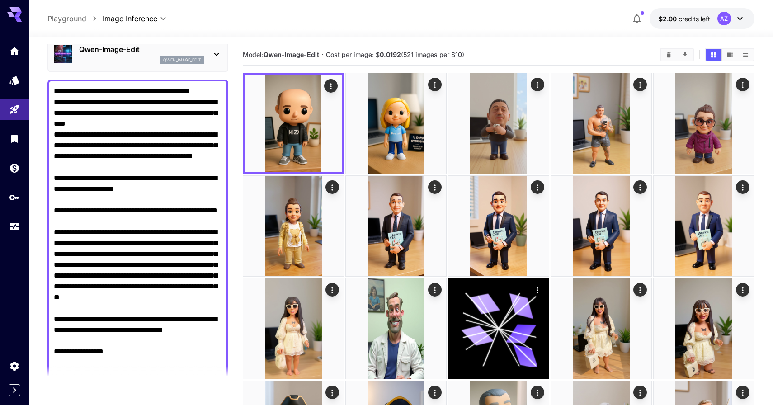
scroll to position [34, 0]
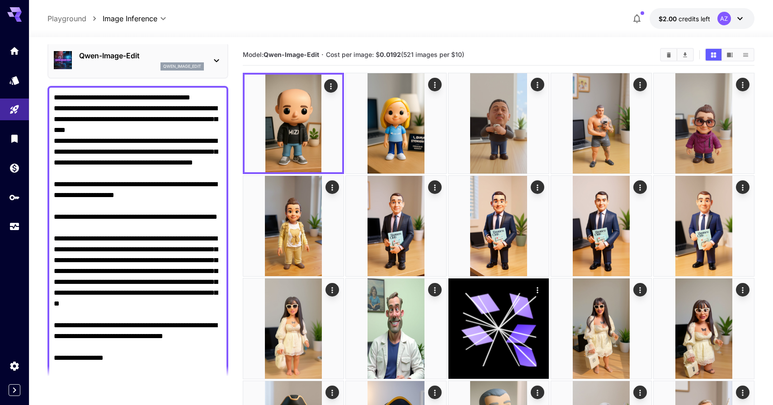
click at [157, 126] on textarea "**********" at bounding box center [138, 244] width 168 height 304
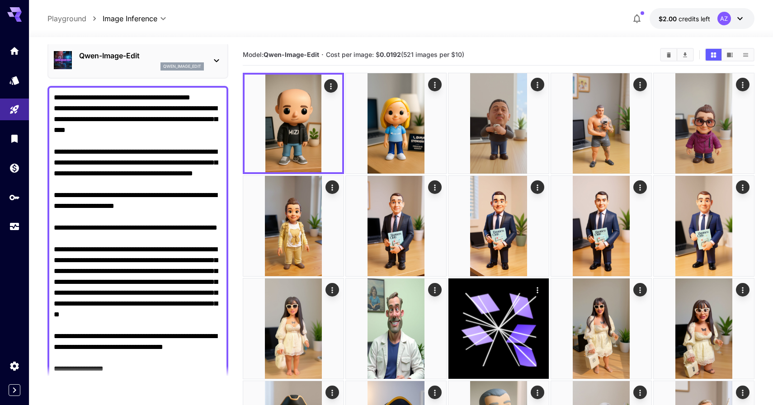
click at [174, 99] on textarea "**********" at bounding box center [138, 249] width 168 height 315
click at [211, 99] on textarea "**********" at bounding box center [138, 249] width 168 height 315
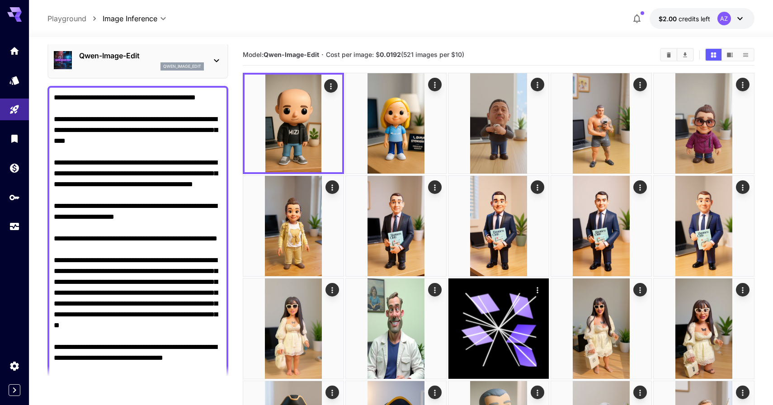
drag, startPoint x: 104, startPoint y: 132, endPoint x: 177, endPoint y: 132, distance: 72.3
click at [177, 132] on textarea "**********" at bounding box center [138, 255] width 168 height 326
drag, startPoint x: 164, startPoint y: 131, endPoint x: 177, endPoint y: 131, distance: 13.6
click at [177, 131] on textarea "**********" at bounding box center [138, 255] width 168 height 326
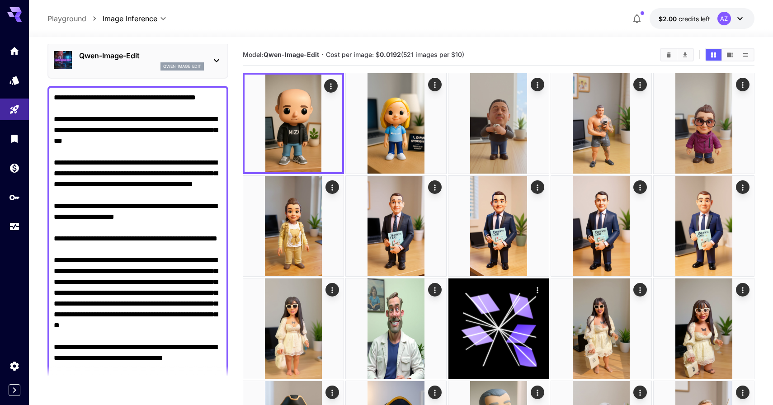
drag, startPoint x: 156, startPoint y: 141, endPoint x: 82, endPoint y: 140, distance: 74.2
click at [82, 140] on textarea "**********" at bounding box center [138, 255] width 168 height 326
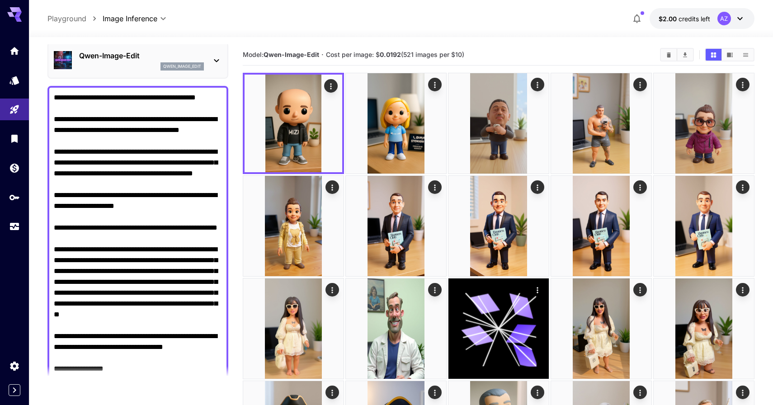
drag, startPoint x: 162, startPoint y: 197, endPoint x: 52, endPoint y: 182, distance: 111.3
click at [52, 182] on div "**********" at bounding box center [137, 255] width 181 height 338
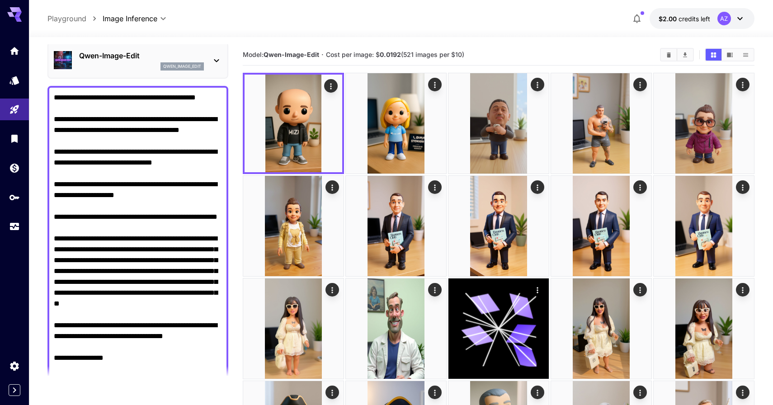
click at [139, 170] on textarea "**********" at bounding box center [138, 244] width 168 height 304
click at [164, 161] on textarea "**********" at bounding box center [138, 244] width 168 height 304
drag, startPoint x: 162, startPoint y: 162, endPoint x: 189, endPoint y: 161, distance: 27.1
click at [189, 161] on textarea "**********" at bounding box center [138, 244] width 168 height 304
click at [203, 171] on textarea "**********" at bounding box center [138, 244] width 168 height 304
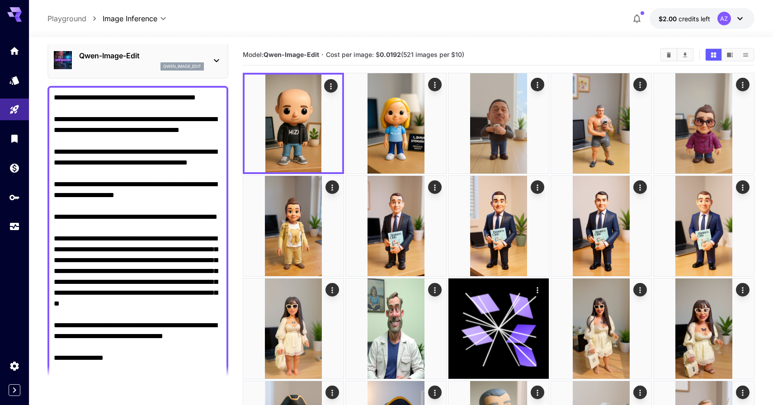
click at [221, 173] on textarea "**********" at bounding box center [138, 244] width 168 height 304
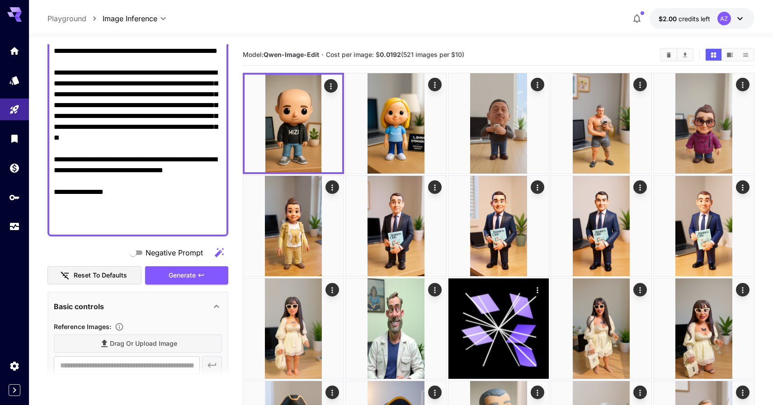
scroll to position [201, 0]
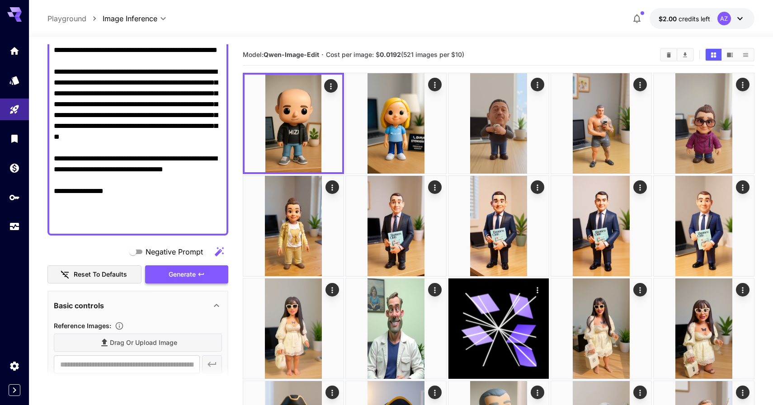
click at [185, 271] on span "Generate" at bounding box center [182, 274] width 27 height 11
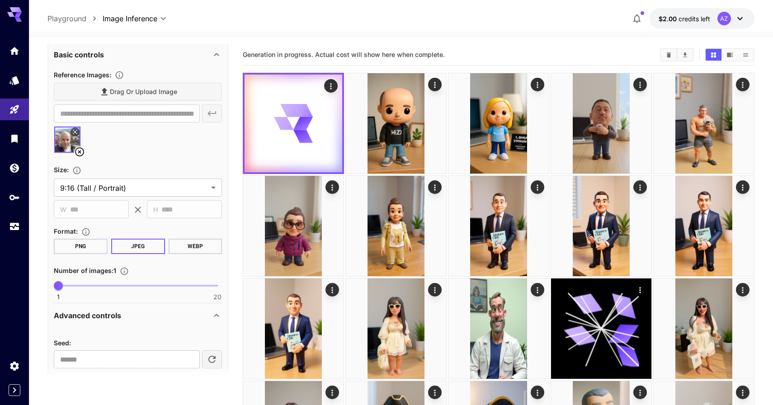
scroll to position [460, 0]
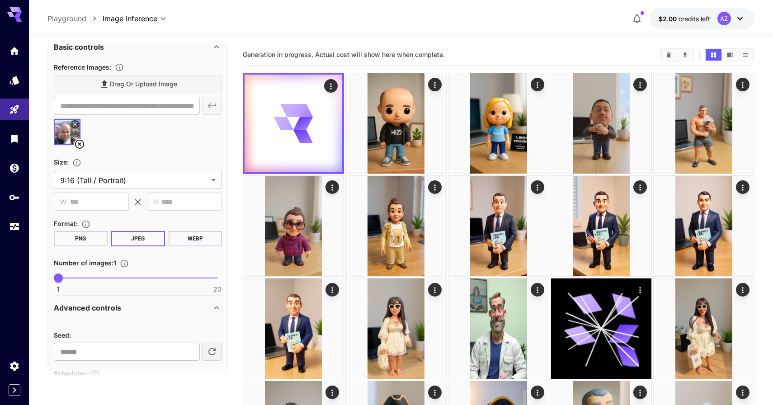
click at [62, 128] on img at bounding box center [67, 132] width 26 height 26
click at [72, 126] on button at bounding box center [75, 124] width 9 height 9
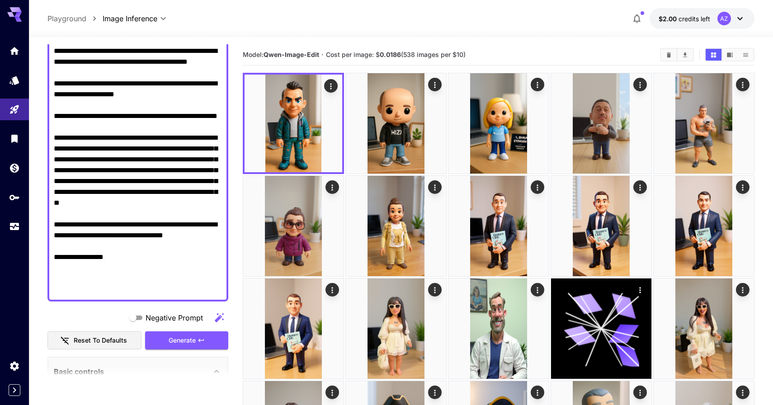
scroll to position [125, 0]
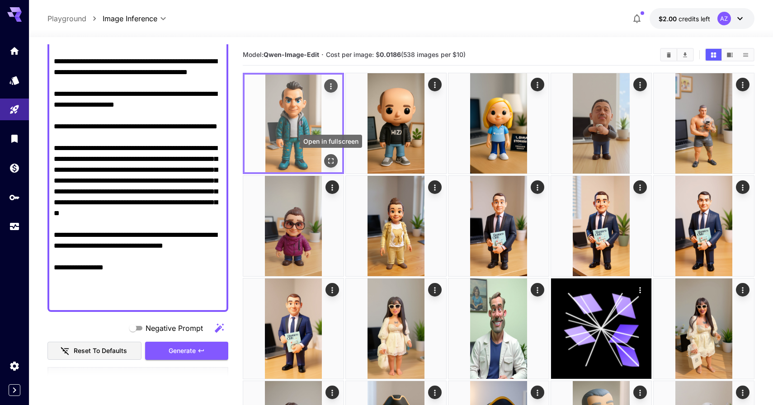
click at [329, 160] on icon "Open in fullscreen" at bounding box center [330, 160] width 5 height 5
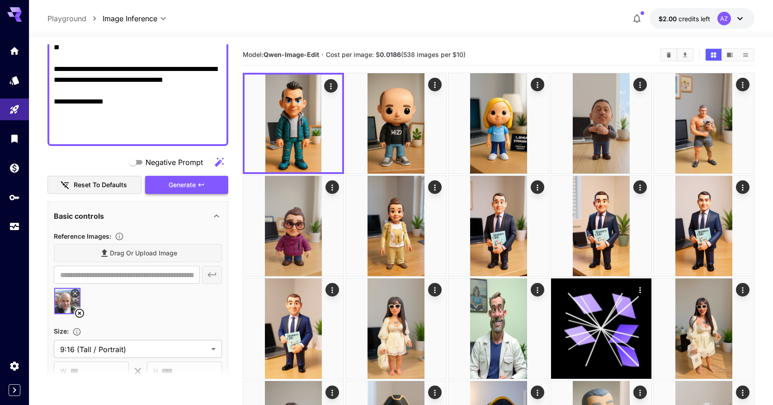
scroll to position [289, 0]
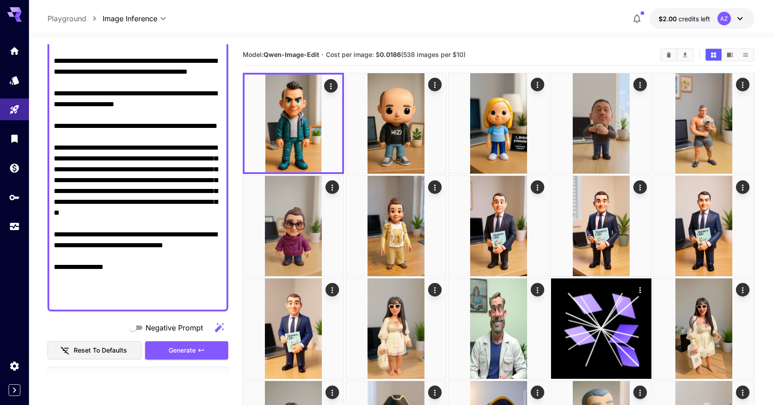
scroll to position [124, 0]
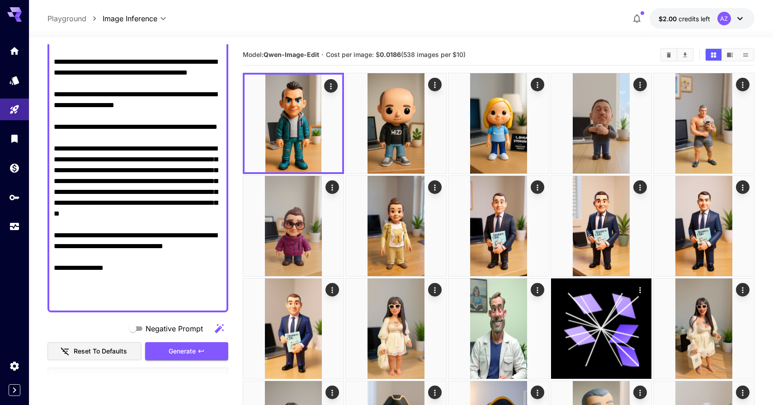
drag, startPoint x: 122, startPoint y: 138, endPoint x: 134, endPoint y: 150, distance: 16.9
click at [134, 150] on textarea "**********" at bounding box center [138, 154] width 168 height 304
type textarea "**********"
click at [203, 348] on icon "button" at bounding box center [201, 351] width 7 height 7
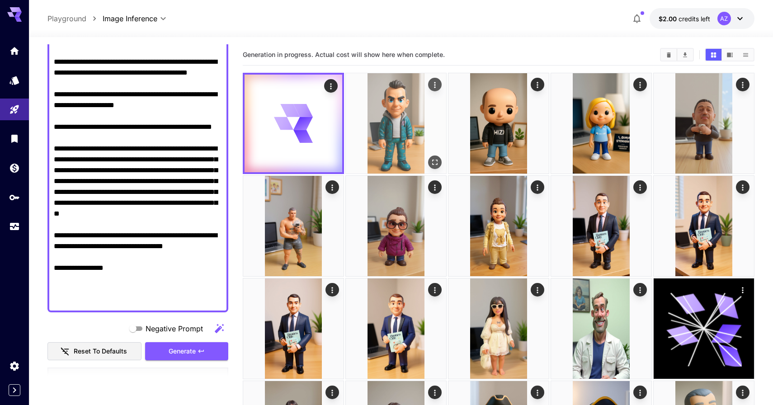
click at [396, 125] on img at bounding box center [396, 123] width 100 height 100
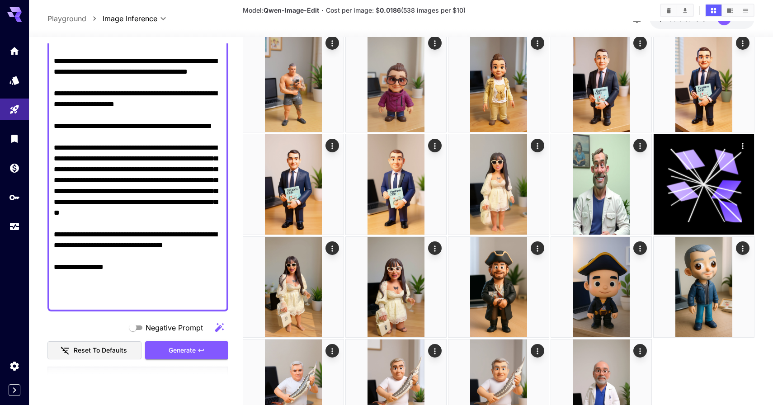
scroll to position [0, 0]
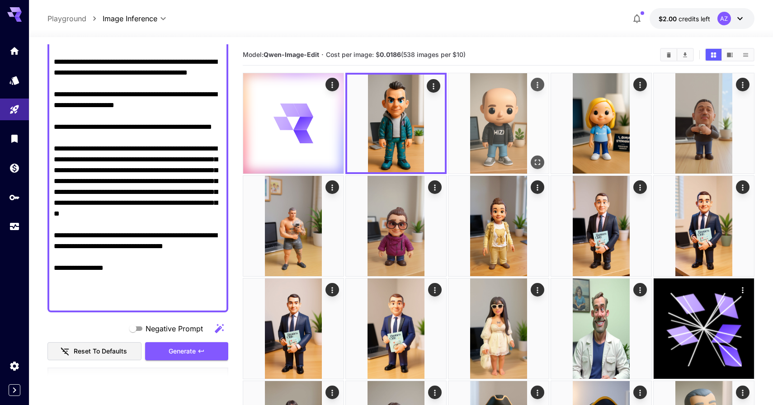
click at [474, 138] on img at bounding box center [499, 123] width 100 height 100
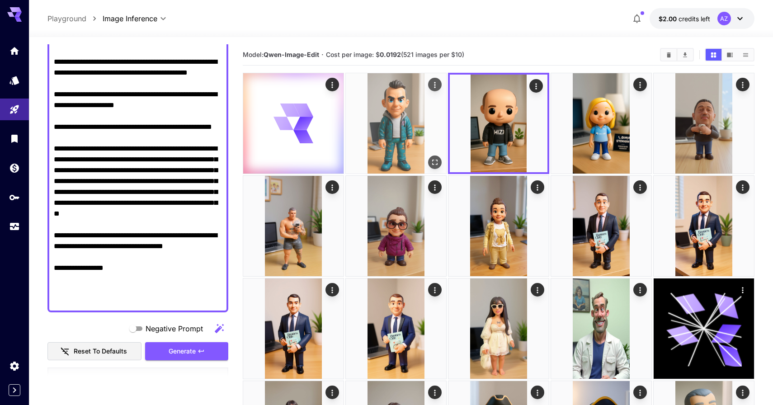
click at [407, 124] on img at bounding box center [396, 123] width 100 height 100
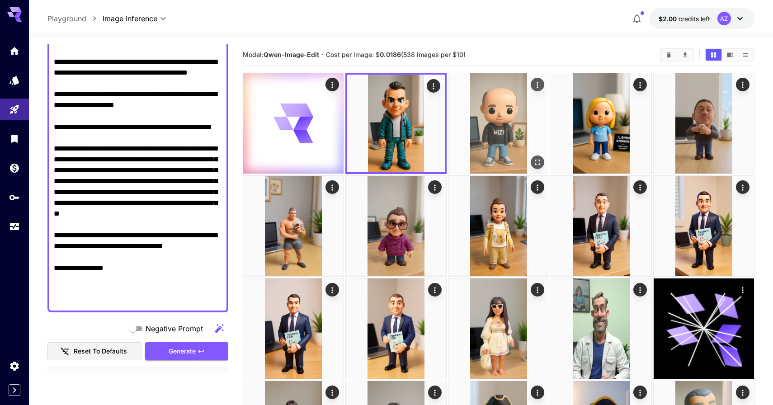
click at [473, 127] on img at bounding box center [499, 123] width 100 height 100
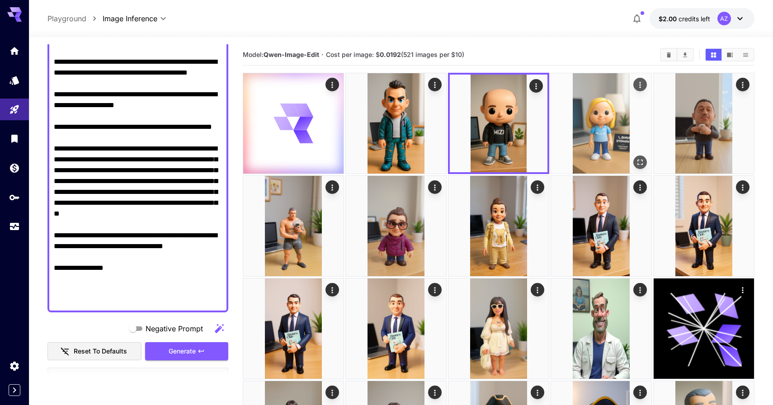
click at [596, 125] on img at bounding box center [601, 123] width 100 height 100
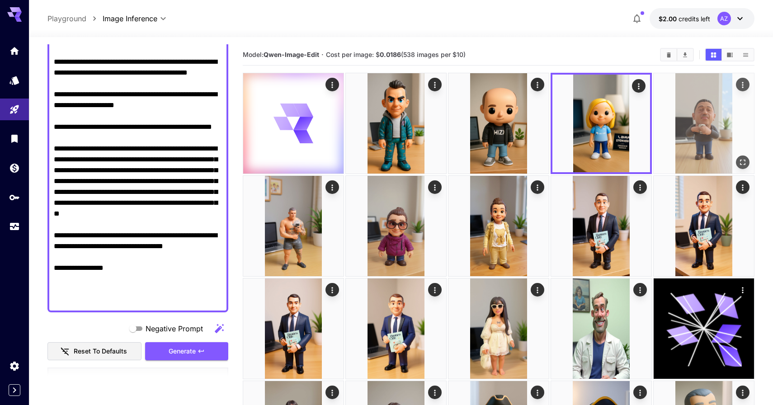
click at [667, 117] on img at bounding box center [704, 123] width 100 height 100
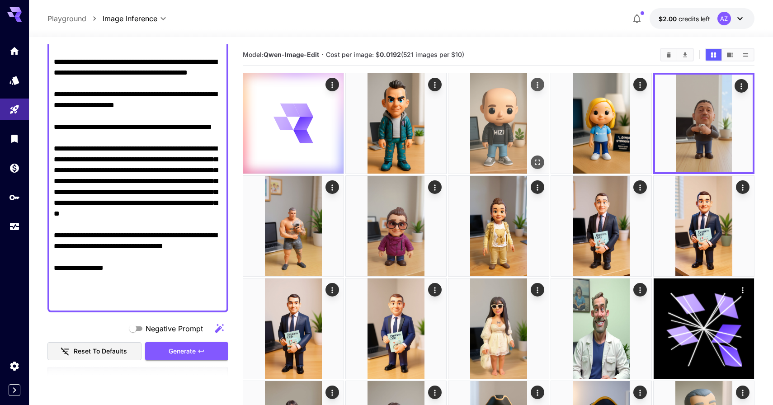
click at [451, 131] on img at bounding box center [499, 123] width 100 height 100
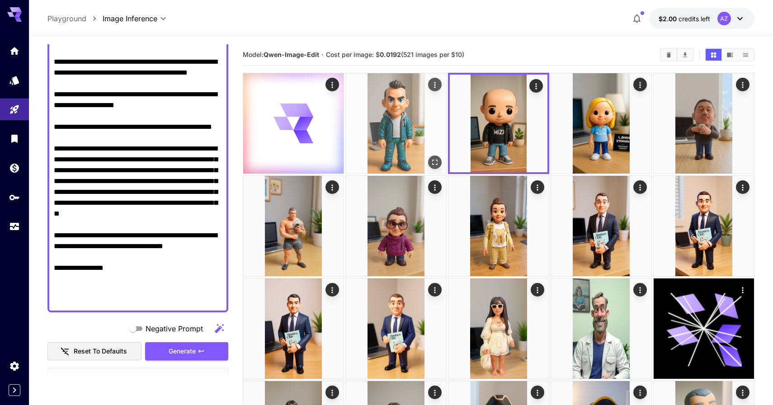
click at [419, 130] on img at bounding box center [396, 123] width 100 height 100
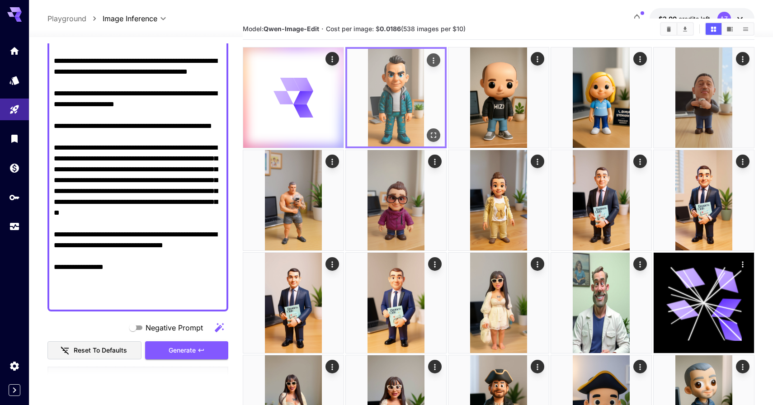
scroll to position [27, 0]
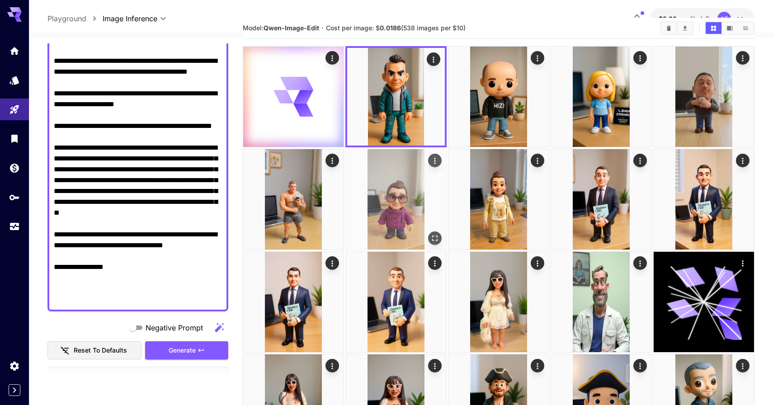
click at [398, 183] on img at bounding box center [396, 199] width 100 height 100
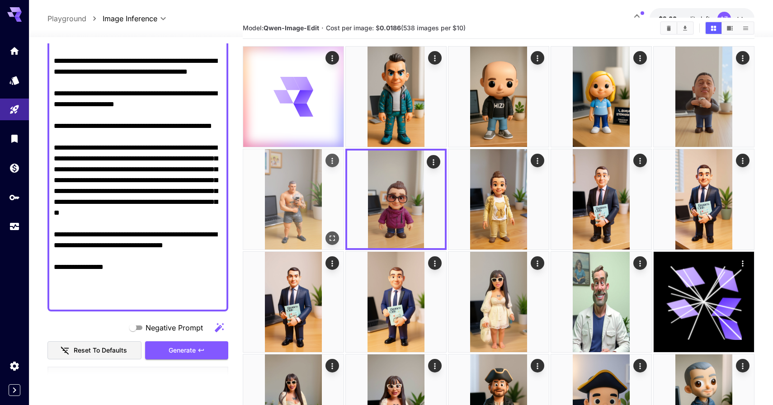
click at [319, 193] on img at bounding box center [293, 199] width 100 height 100
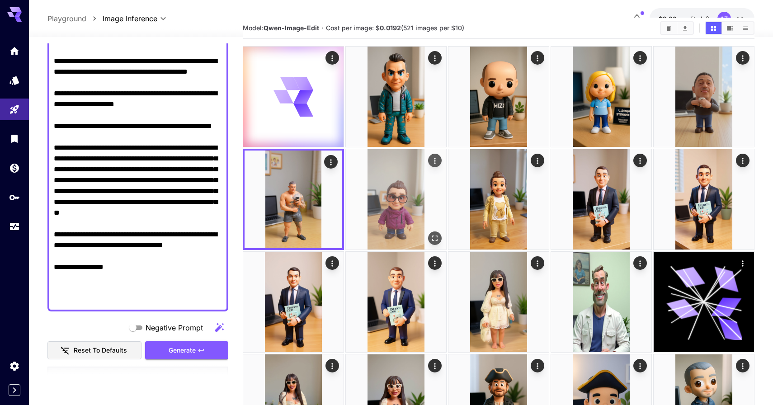
click at [408, 190] on img at bounding box center [396, 199] width 100 height 100
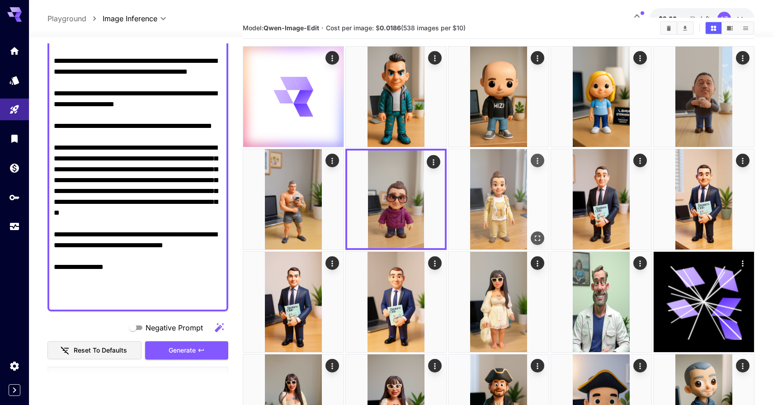
click at [504, 203] on img at bounding box center [499, 199] width 100 height 100
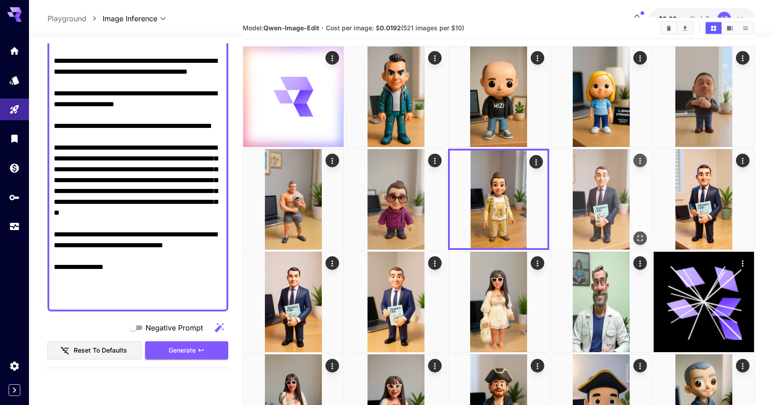
click at [577, 198] on img at bounding box center [601, 199] width 100 height 100
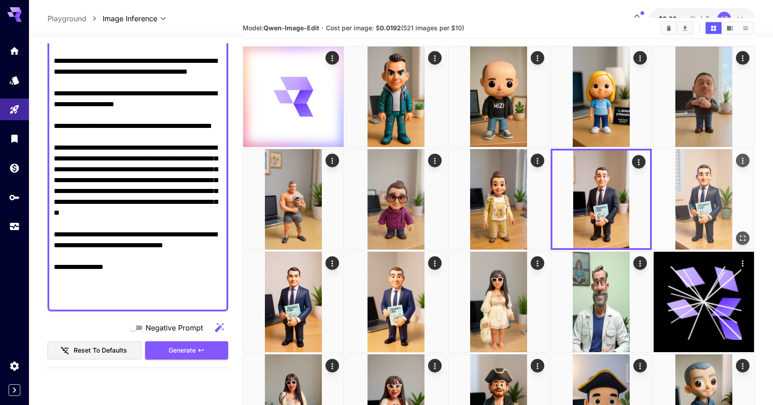
click at [665, 193] on img at bounding box center [704, 199] width 100 height 100
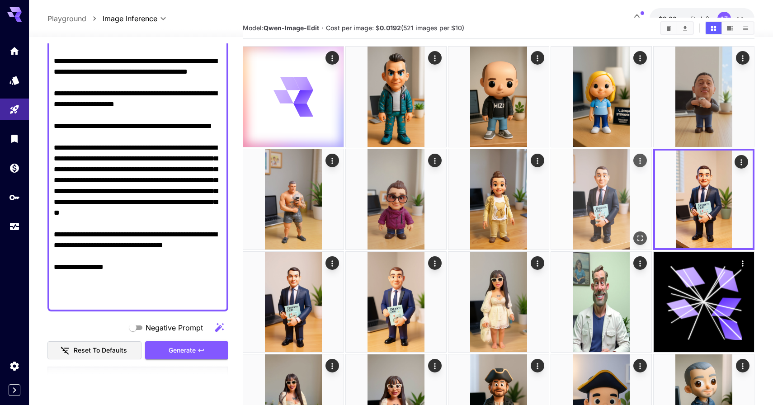
click at [581, 192] on img at bounding box center [601, 199] width 100 height 100
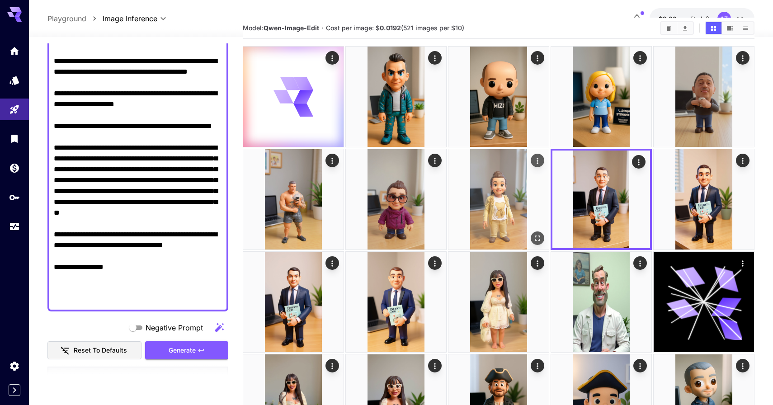
drag, startPoint x: 520, startPoint y: 192, endPoint x: 505, endPoint y: 192, distance: 14.5
click at [520, 192] on img at bounding box center [499, 199] width 100 height 100
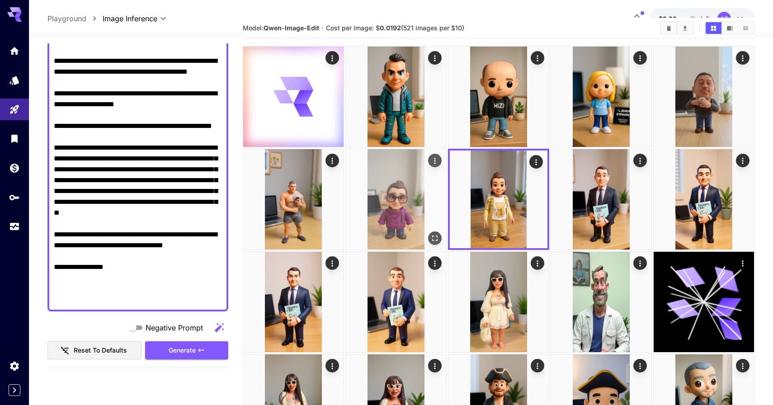
click at [414, 192] on img at bounding box center [396, 199] width 100 height 100
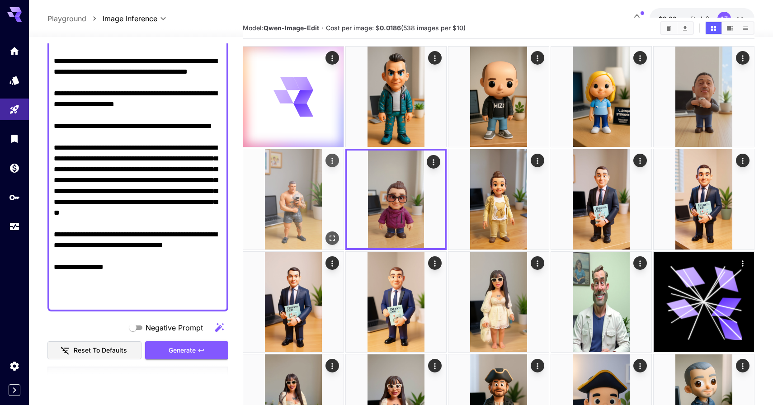
click at [316, 187] on img at bounding box center [293, 199] width 100 height 100
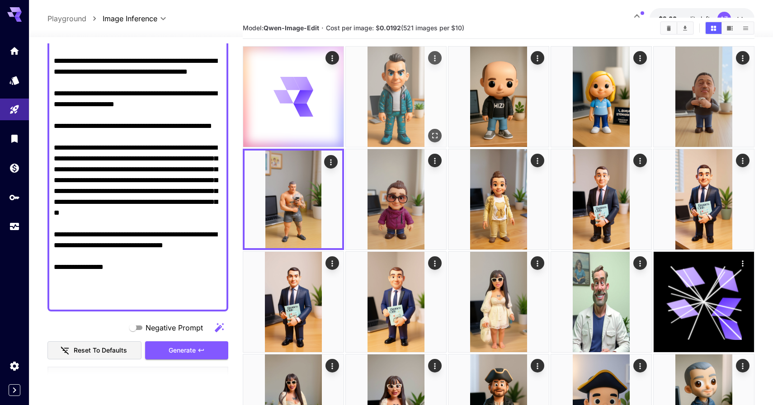
click at [368, 103] on img at bounding box center [396, 97] width 100 height 100
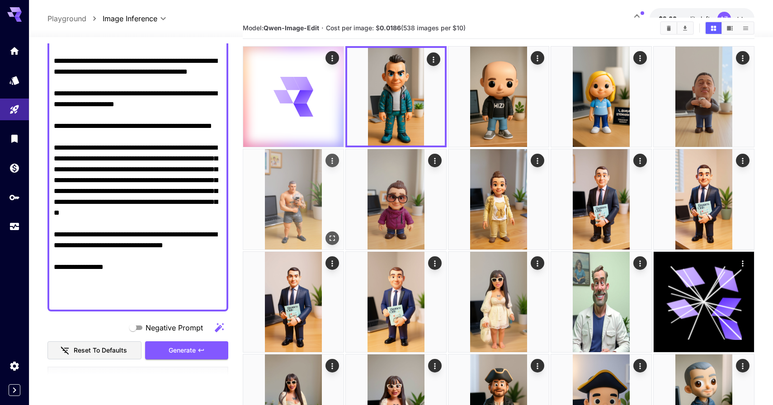
click at [303, 211] on img at bounding box center [293, 199] width 100 height 100
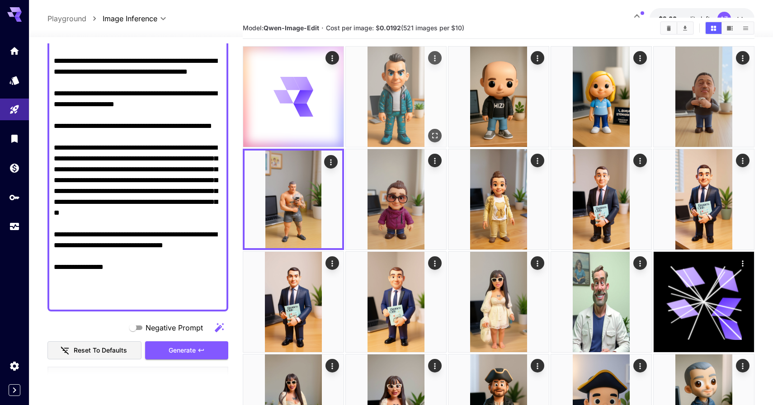
click at [418, 100] on img at bounding box center [396, 97] width 100 height 100
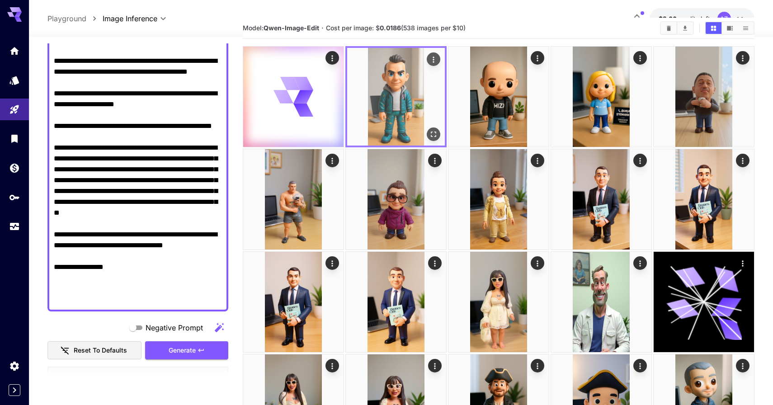
click at [421, 98] on img at bounding box center [396, 97] width 98 height 98
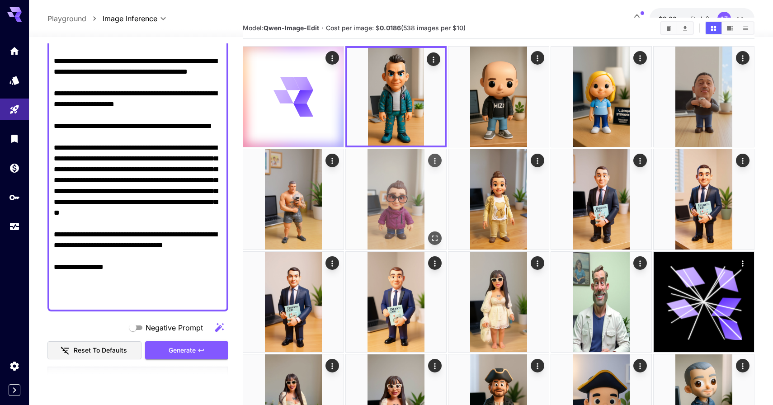
click at [399, 195] on img at bounding box center [396, 199] width 100 height 100
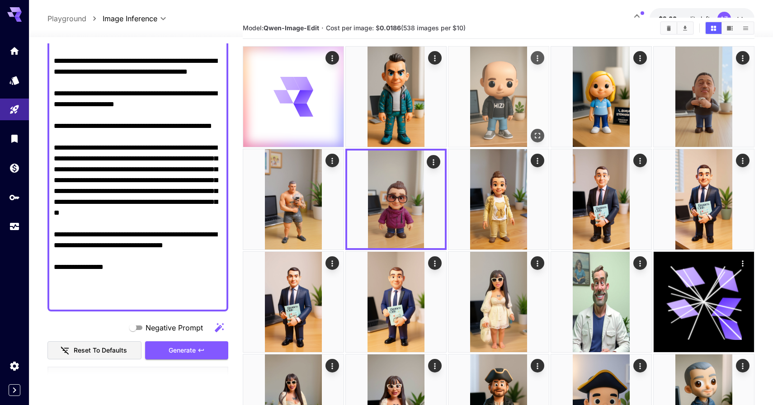
click at [479, 108] on img at bounding box center [499, 97] width 100 height 100
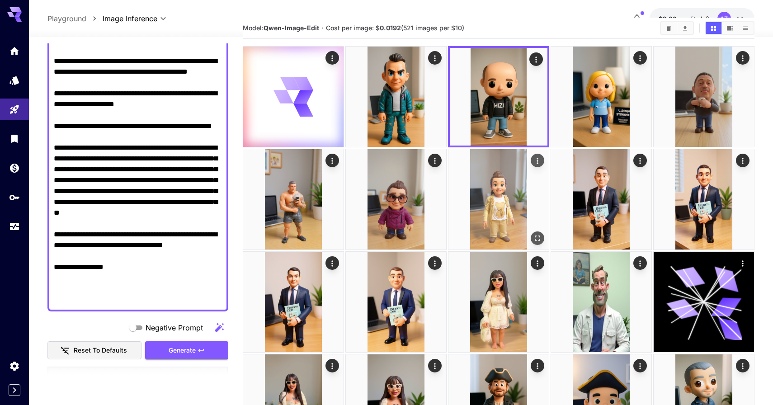
click at [492, 205] on img at bounding box center [499, 199] width 100 height 100
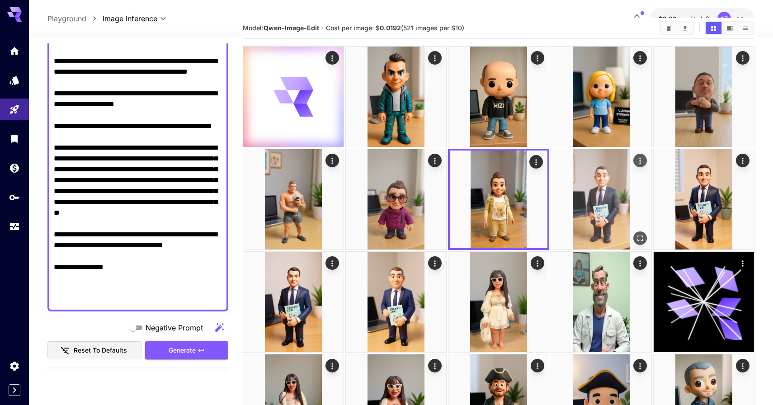
drag, startPoint x: 576, startPoint y: 128, endPoint x: 589, endPoint y: 150, distance: 25.9
click at [577, 128] on img at bounding box center [601, 97] width 100 height 100
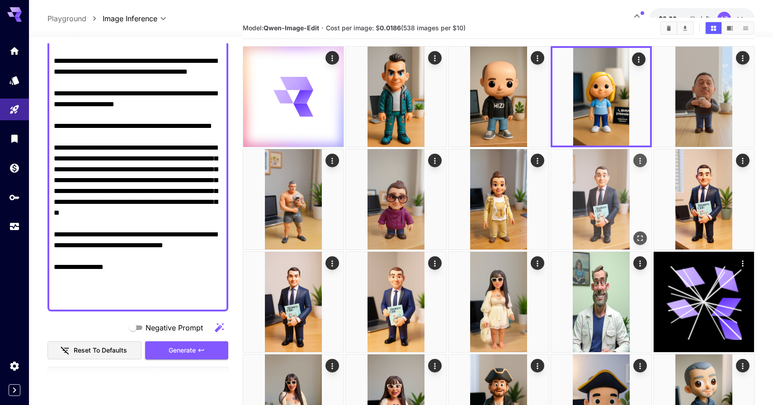
click at [597, 201] on img at bounding box center [601, 199] width 100 height 100
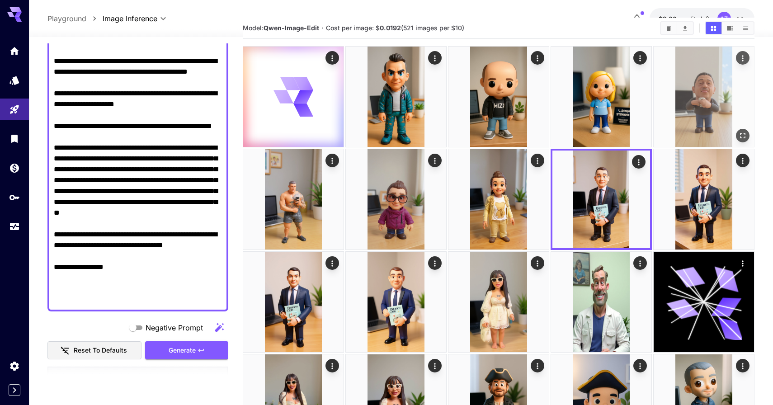
click at [686, 131] on img at bounding box center [704, 97] width 100 height 100
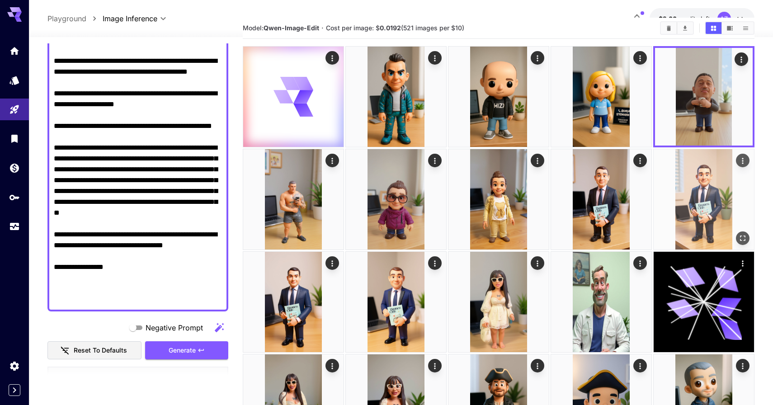
click at [701, 202] on img at bounding box center [704, 199] width 100 height 100
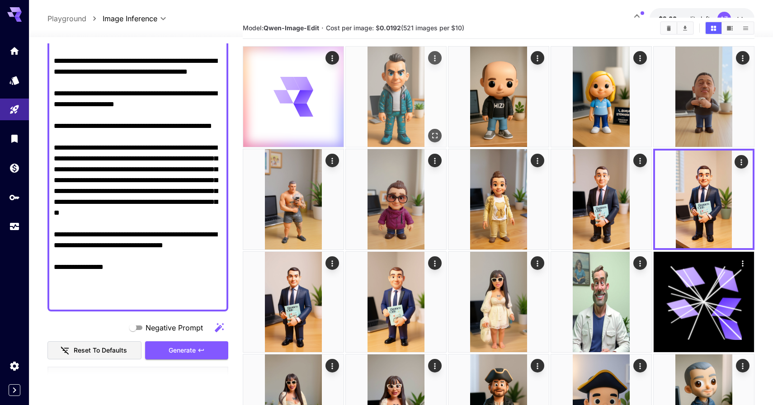
click at [417, 107] on img at bounding box center [396, 97] width 100 height 100
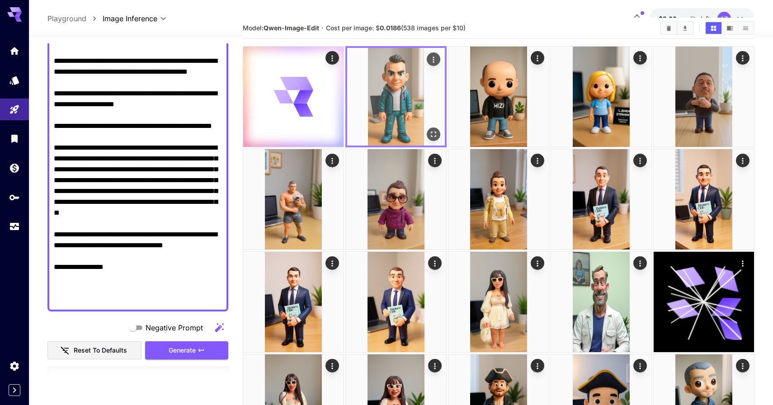
click at [433, 126] on img at bounding box center [396, 97] width 98 height 98
click at [433, 131] on icon "Open in fullscreen" at bounding box center [433, 134] width 9 height 9
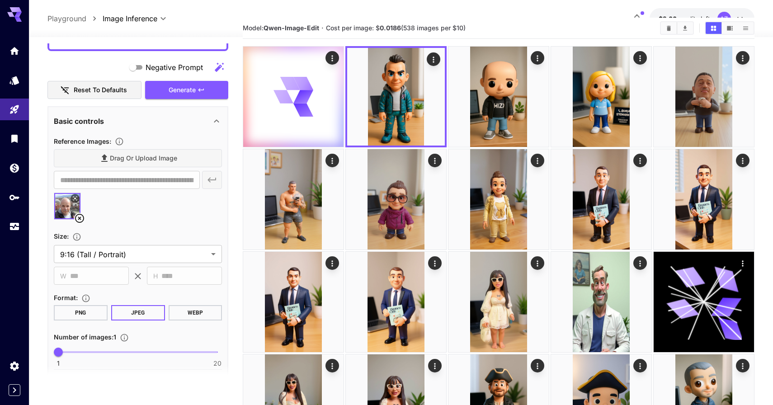
scroll to position [384, 0]
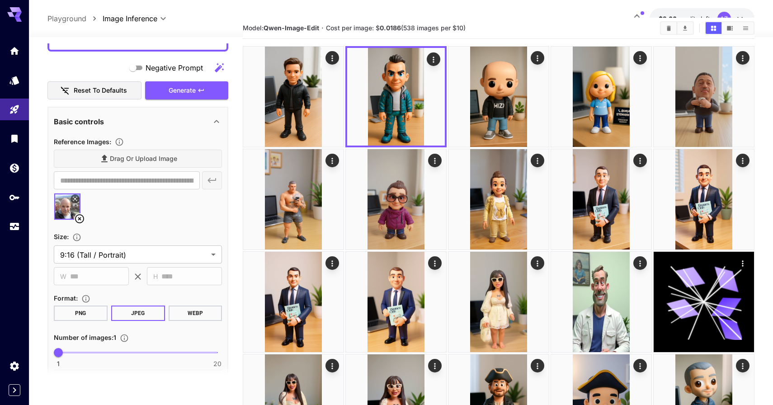
click at [82, 217] on icon at bounding box center [79, 218] width 11 height 11
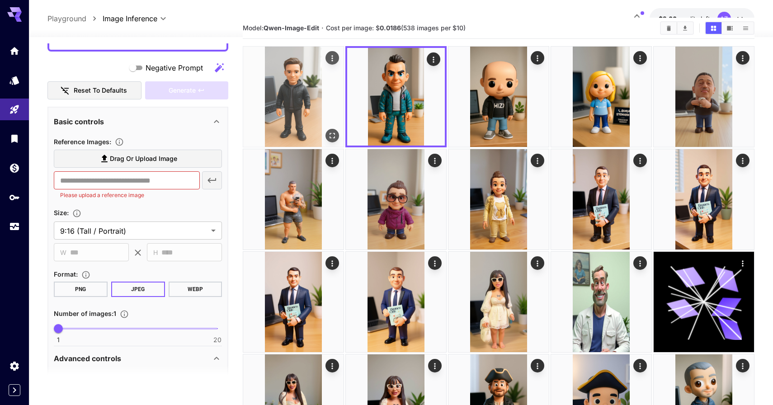
click at [326, 138] on button "Open in fullscreen" at bounding box center [333, 136] width 14 height 14
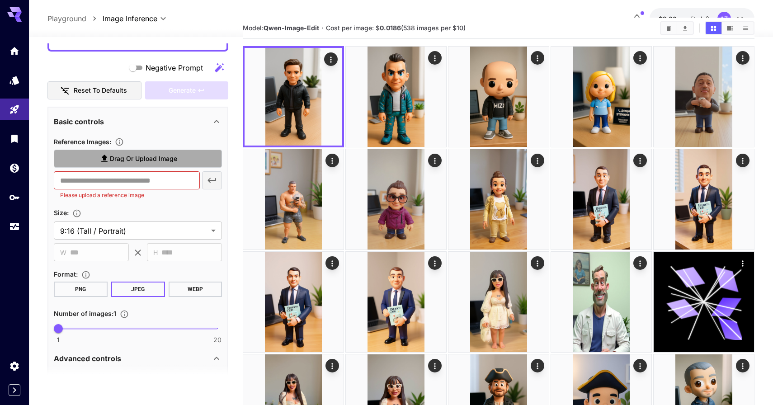
click at [99, 157] on label "Drag or upload image" at bounding box center [138, 159] width 168 height 19
click at [0, 0] on input "Drag or upload image" at bounding box center [0, 0] width 0 height 0
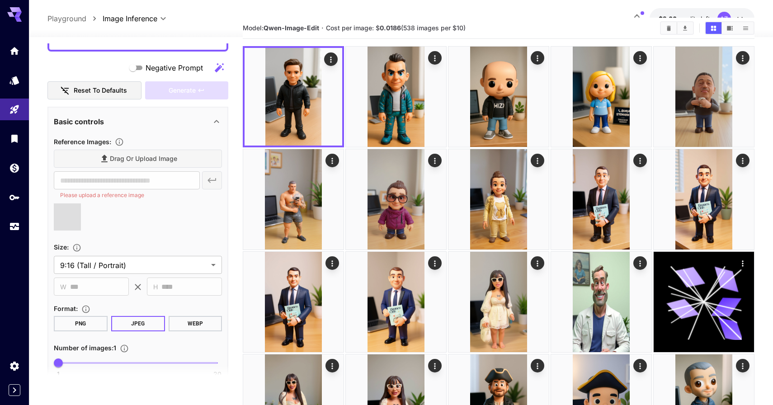
type input "**********"
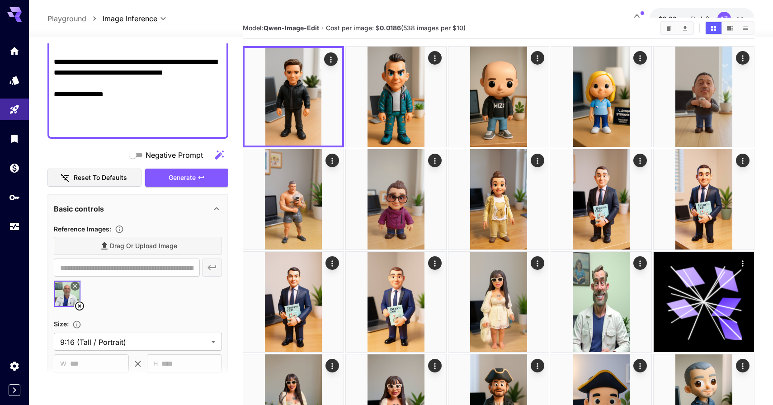
scroll to position [205, 0]
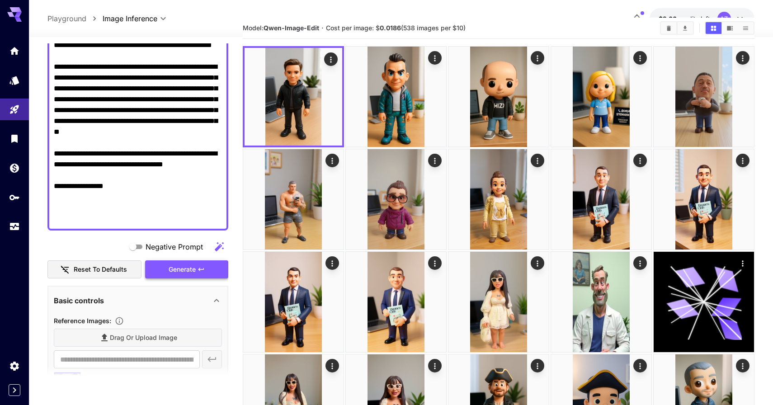
click at [191, 269] on span "Generate" at bounding box center [182, 269] width 27 height 11
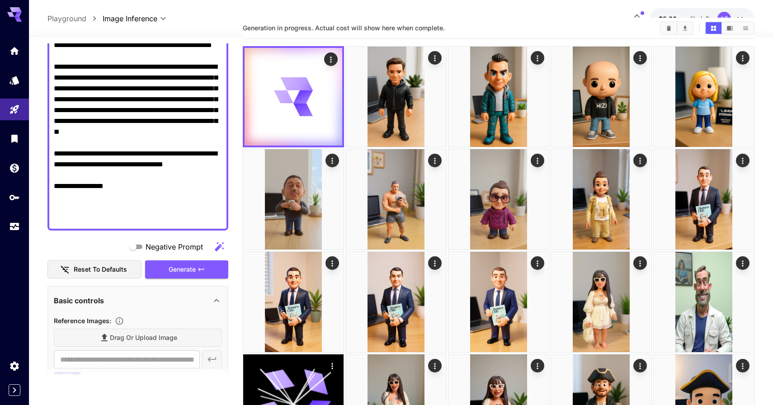
click at [109, 220] on textarea "**********" at bounding box center [138, 72] width 168 height 304
click at [183, 207] on textarea "**********" at bounding box center [138, 72] width 168 height 304
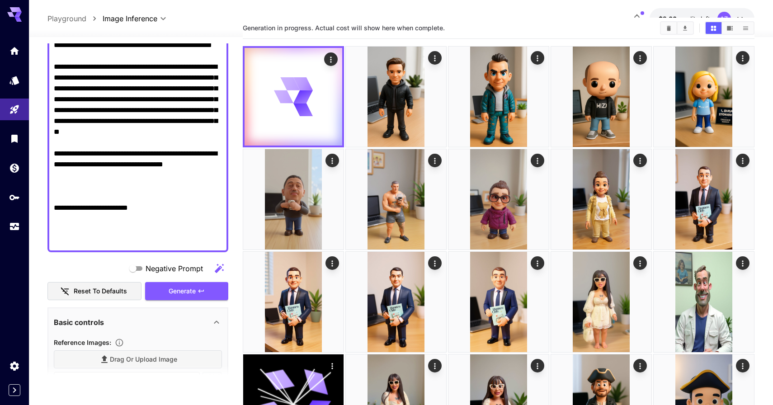
paste textarea "**********"
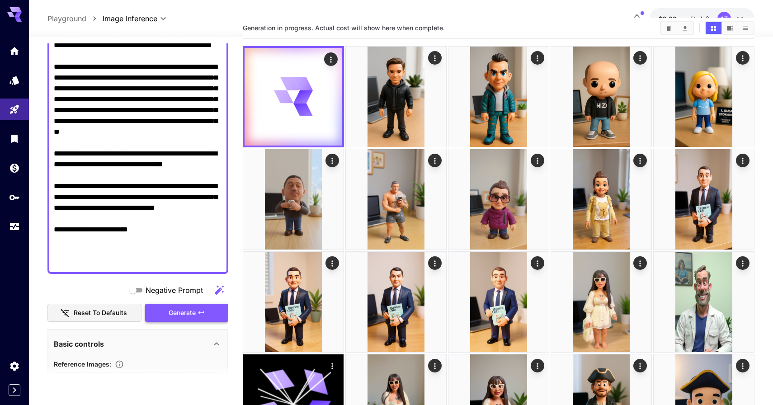
type textarea "**********"
click at [178, 311] on span "Generate" at bounding box center [182, 312] width 27 height 11
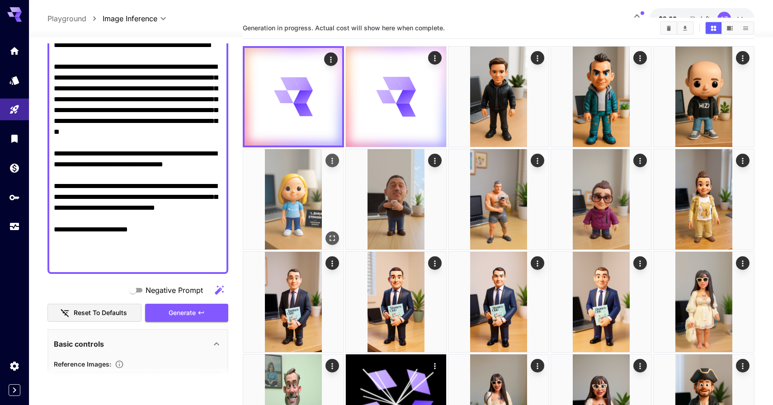
scroll to position [0, 0]
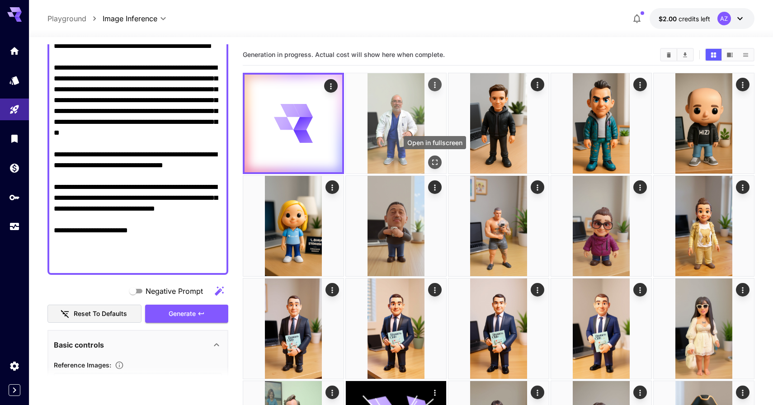
click at [435, 164] on icon "Open in fullscreen" at bounding box center [434, 162] width 9 height 9
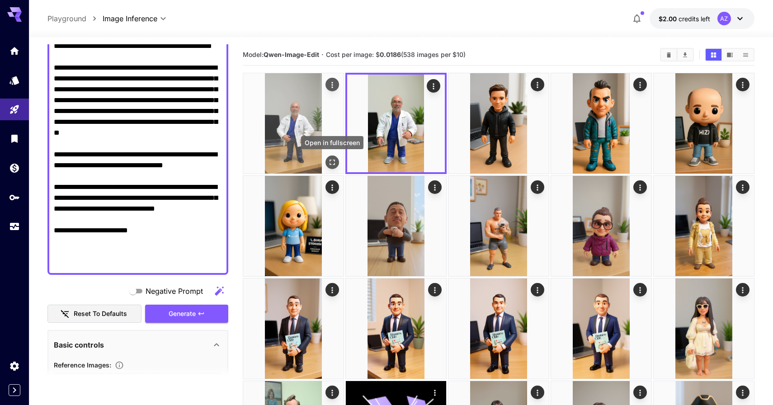
click at [335, 161] on icon "Open in fullscreen" at bounding box center [332, 162] width 9 height 9
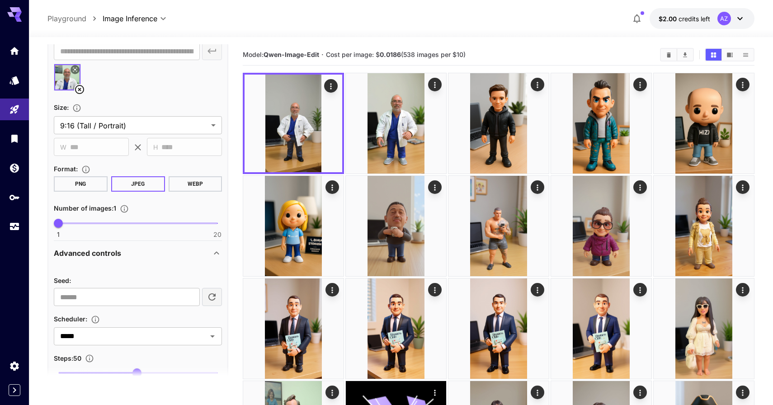
scroll to position [562, 0]
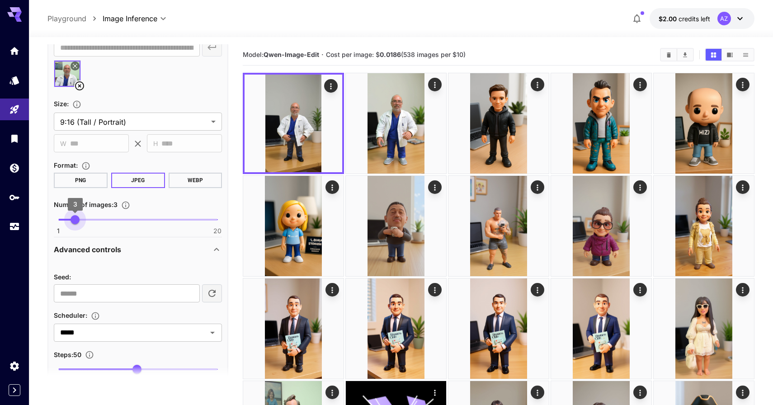
drag, startPoint x: 60, startPoint y: 218, endPoint x: 78, endPoint y: 218, distance: 17.6
click at [78, 218] on span "3" at bounding box center [75, 219] width 9 height 9
type input "*"
drag, startPoint x: 72, startPoint y: 222, endPoint x: 40, endPoint y: 222, distance: 31.7
click at [40, 222] on section "**********" at bounding box center [401, 375] width 744 height 677
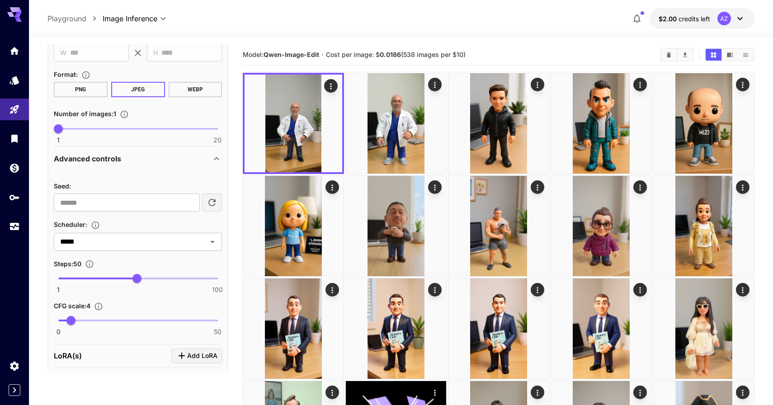
scroll to position [658, 0]
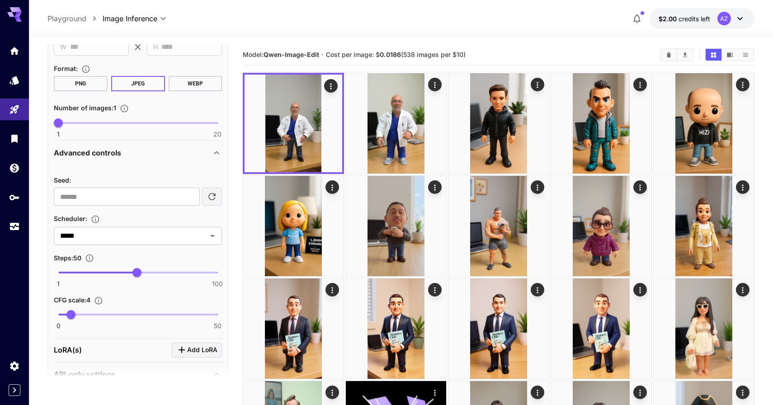
click at [133, 245] on div "Seed : ​ Scheduler : ***** ​ Steps : 50 1 100 50 CFG scale : 4 0 50 4" at bounding box center [138, 252] width 168 height 155
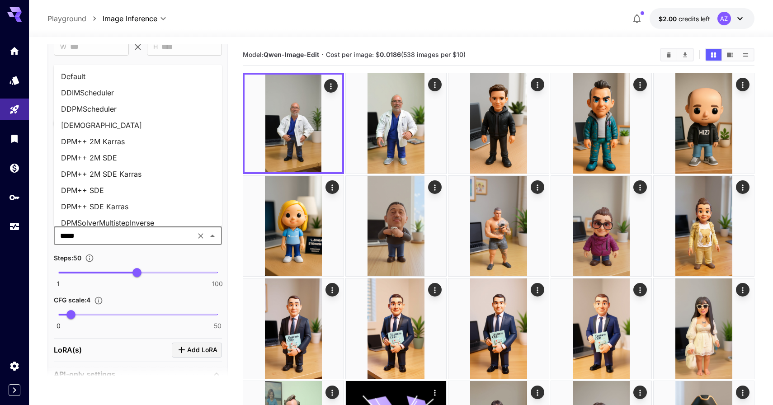
click at [132, 239] on input "*****" at bounding box center [125, 236] width 136 height 13
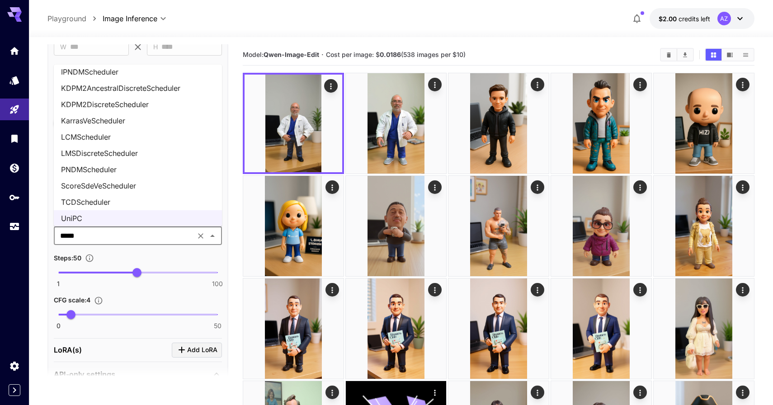
scroll to position [333, 0]
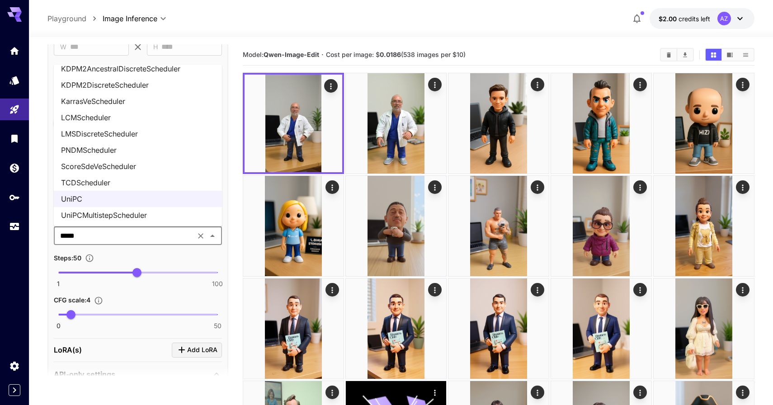
click at [128, 215] on li "UniPCMultistepScheduler" at bounding box center [138, 215] width 168 height 16
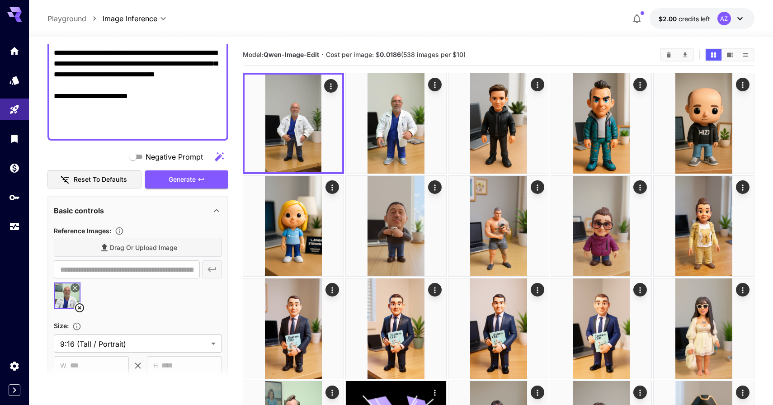
scroll to position [310, 0]
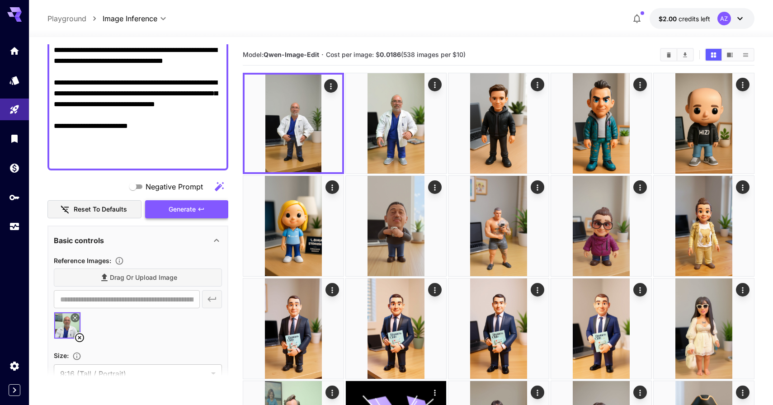
click at [177, 205] on span "Generate" at bounding box center [182, 209] width 27 height 11
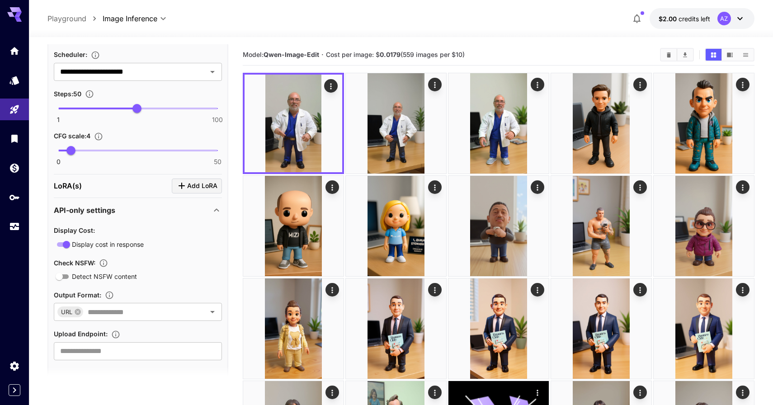
scroll to position [833, 0]
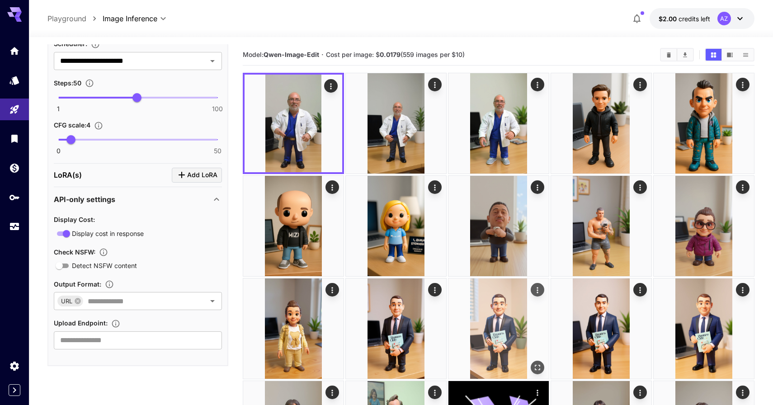
click at [488, 314] on img at bounding box center [499, 329] width 100 height 100
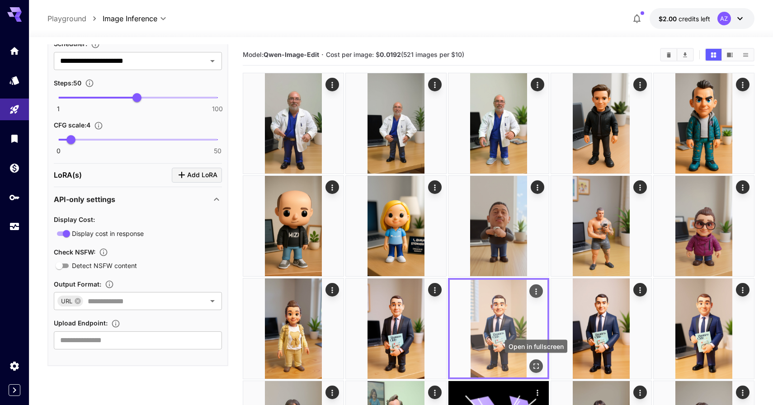
click at [539, 366] on icon "Open in fullscreen" at bounding box center [536, 366] width 9 height 9
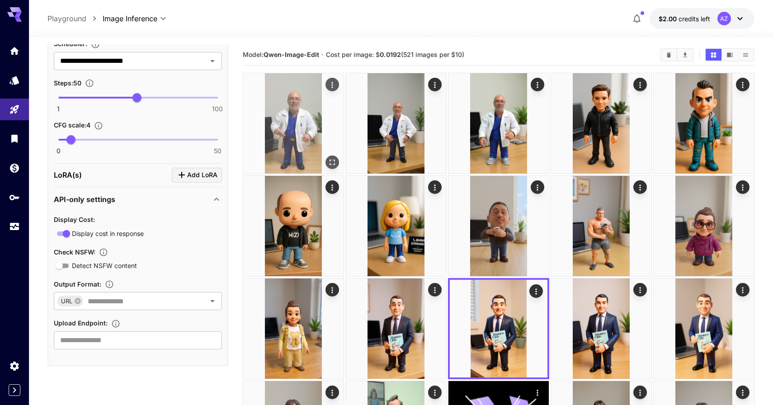
click at [331, 160] on icon "Open in fullscreen" at bounding box center [332, 162] width 5 height 5
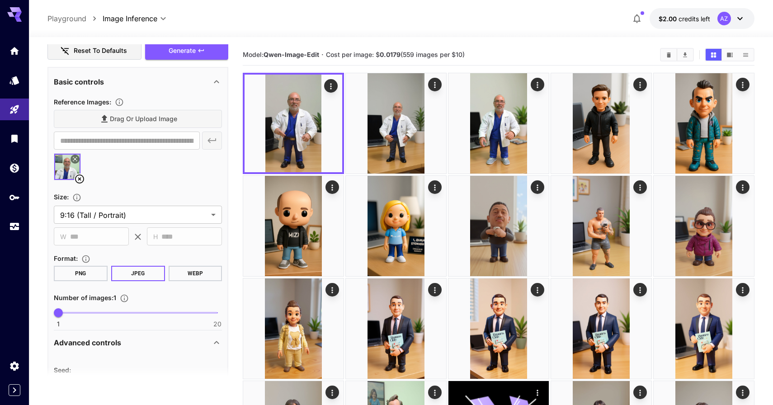
scroll to position [465, 0]
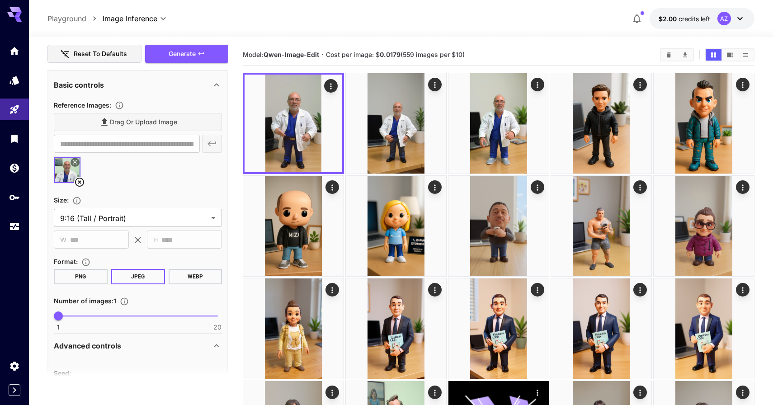
click at [74, 162] on icon at bounding box center [75, 163] width 4 height 4
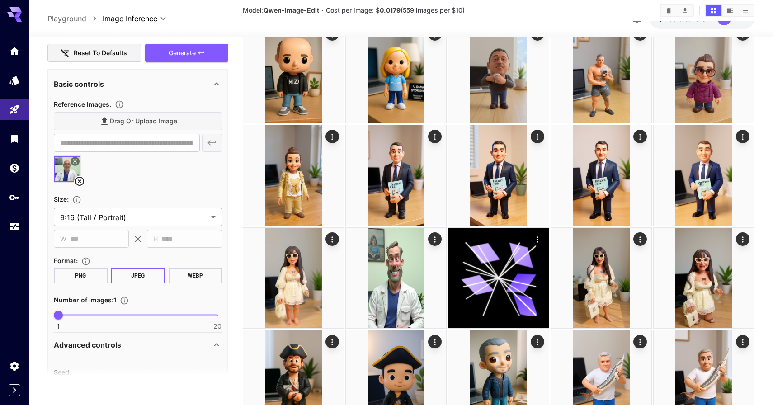
scroll to position [309, 0]
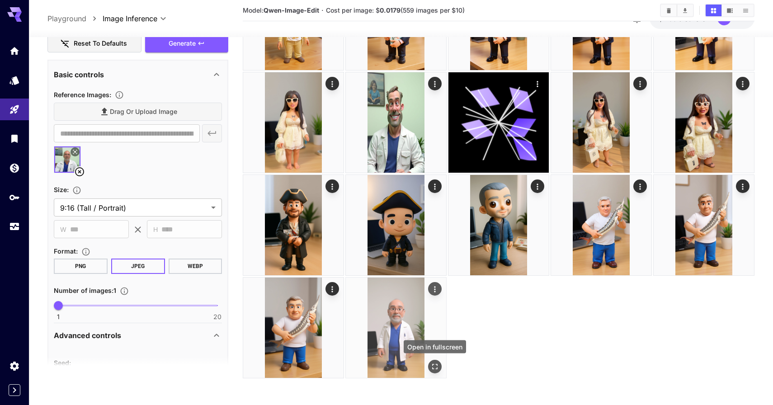
click at [438, 367] on icon "Open in fullscreen" at bounding box center [434, 366] width 9 height 9
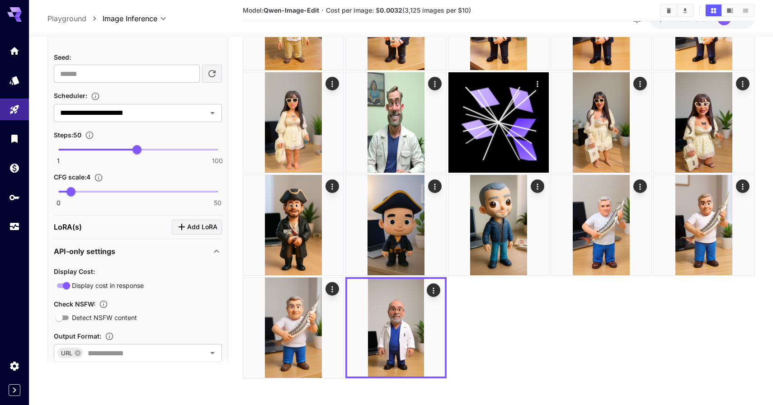
scroll to position [771, 0]
click at [128, 115] on input "**********" at bounding box center [125, 113] width 136 height 13
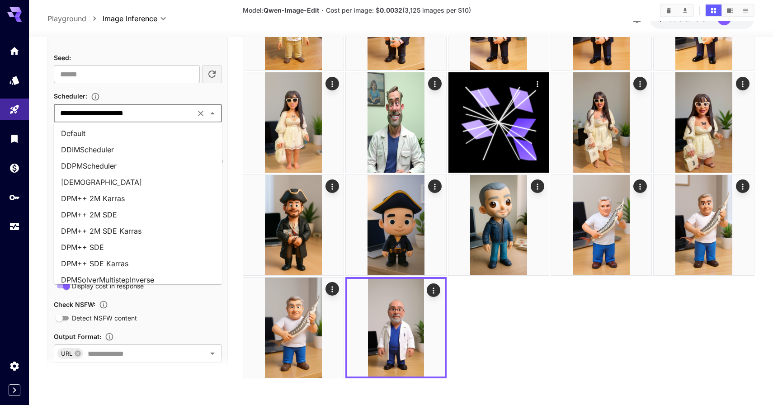
scroll to position [0, 0]
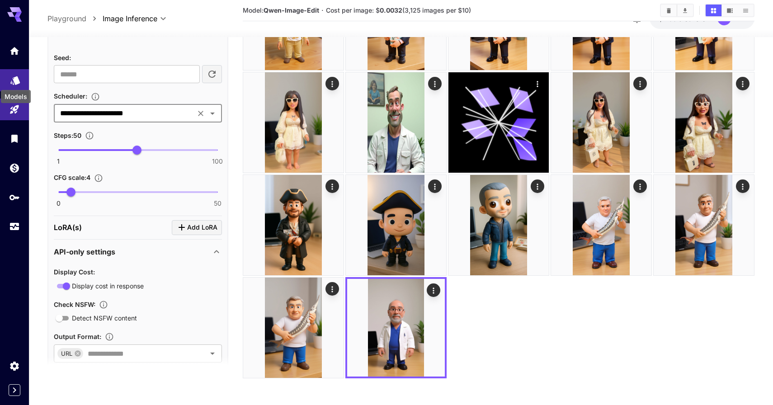
click at [17, 81] on icon "Models" at bounding box center [14, 77] width 9 height 9
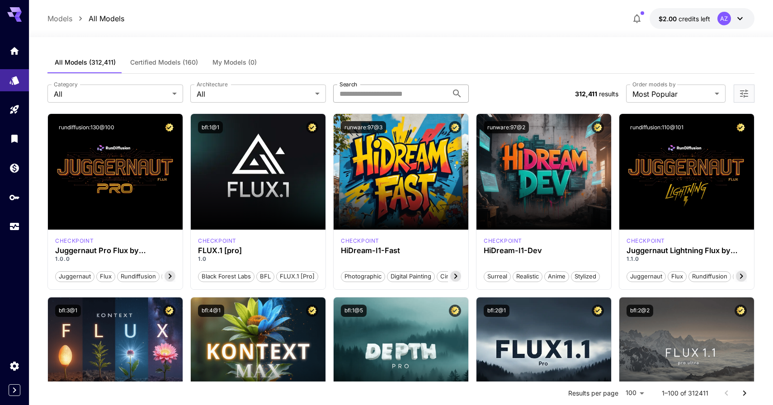
click at [347, 94] on input "Search" at bounding box center [390, 94] width 115 height 18
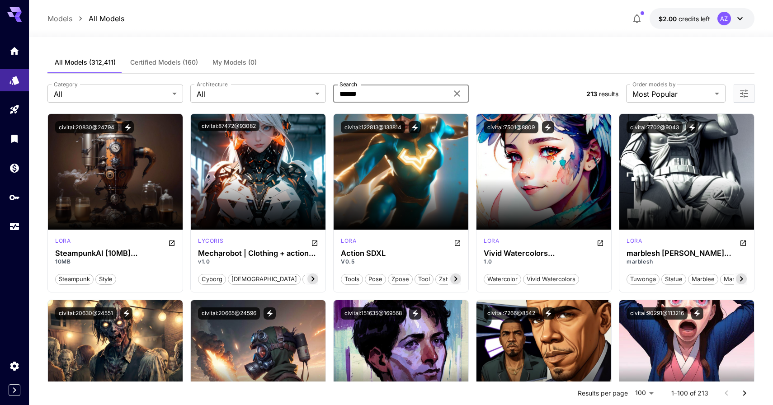
click at [374, 95] on input "******" at bounding box center [390, 94] width 115 height 18
type input "**********"
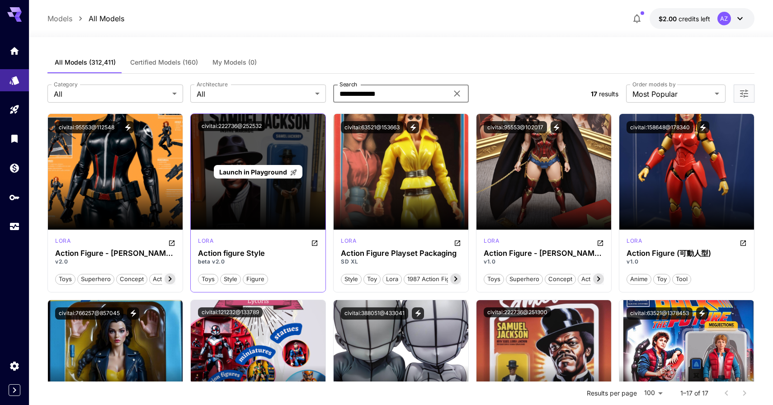
click at [255, 174] on span "Launch in Playground" at bounding box center [253, 172] width 68 height 8
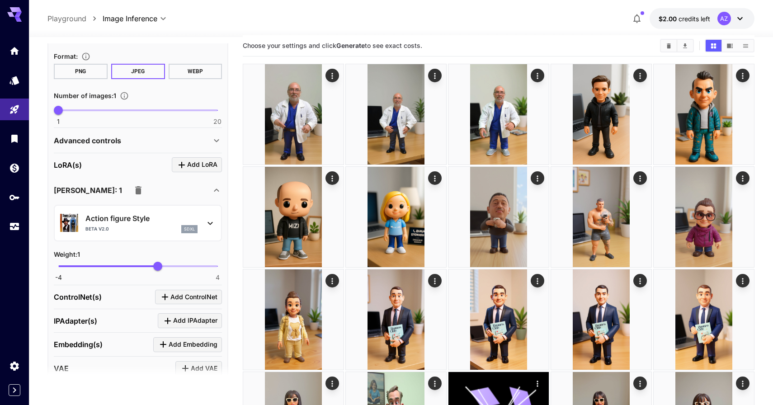
scroll to position [572, 0]
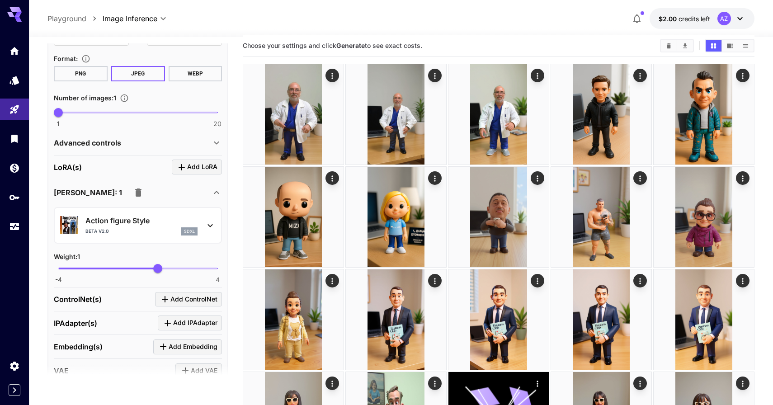
click at [142, 140] on div "Advanced controls" at bounding box center [132, 142] width 157 height 11
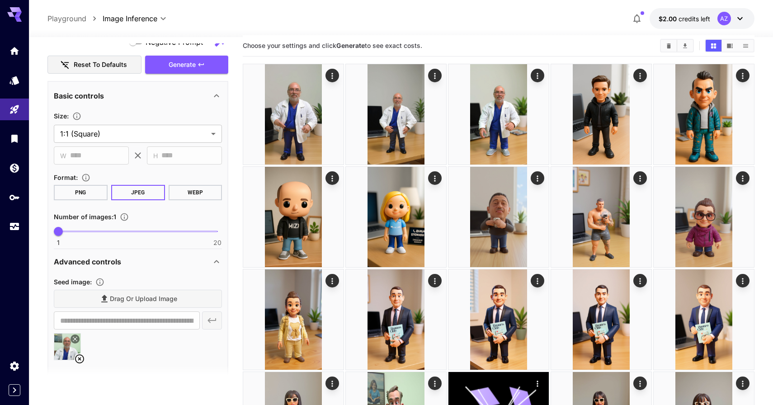
scroll to position [406, 0]
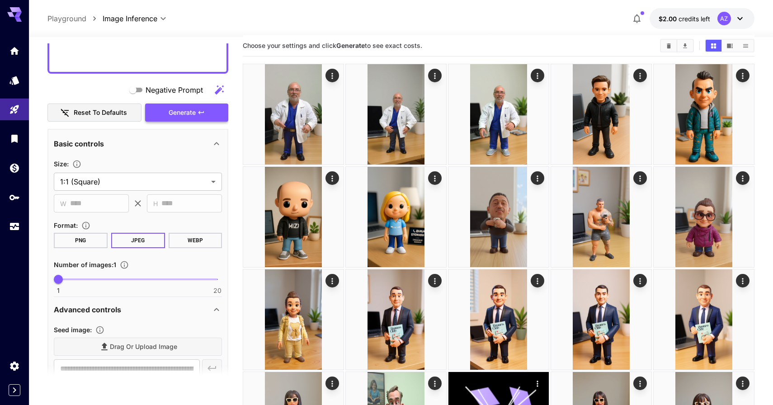
click at [166, 110] on button "Generate" at bounding box center [186, 113] width 83 height 19
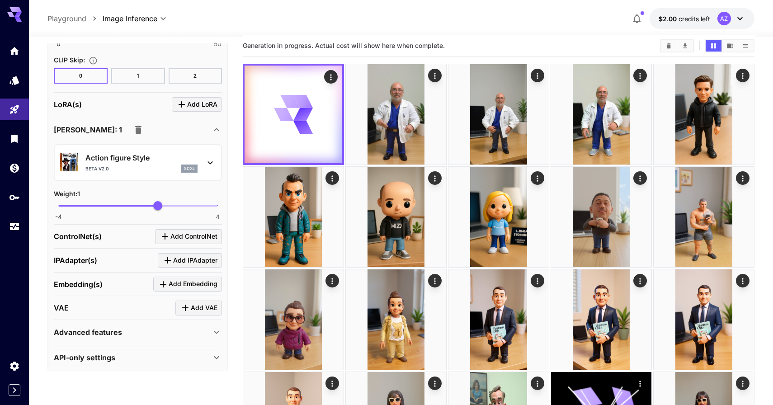
scroll to position [1165, 0]
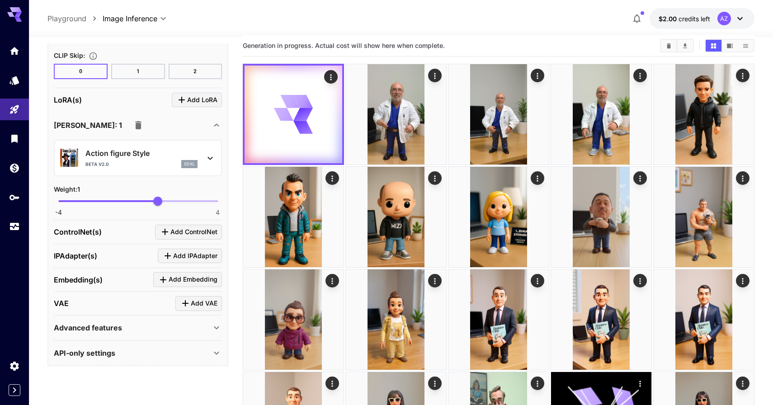
click at [71, 160] on img at bounding box center [69, 158] width 18 height 18
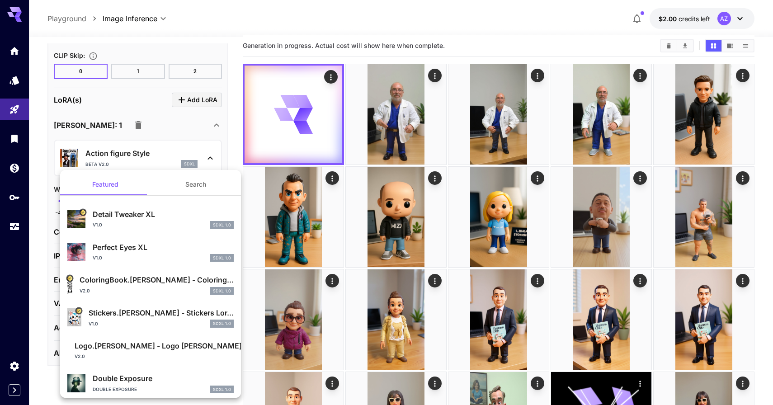
click at [124, 133] on div at bounding box center [386, 202] width 773 height 405
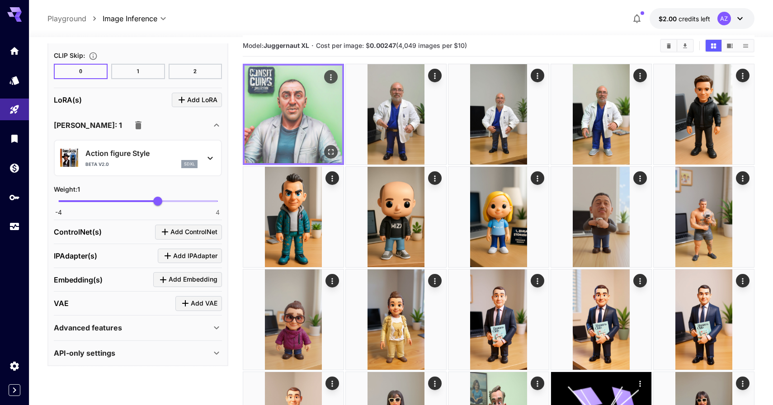
click at [329, 148] on icon "Open in fullscreen" at bounding box center [330, 151] width 9 height 9
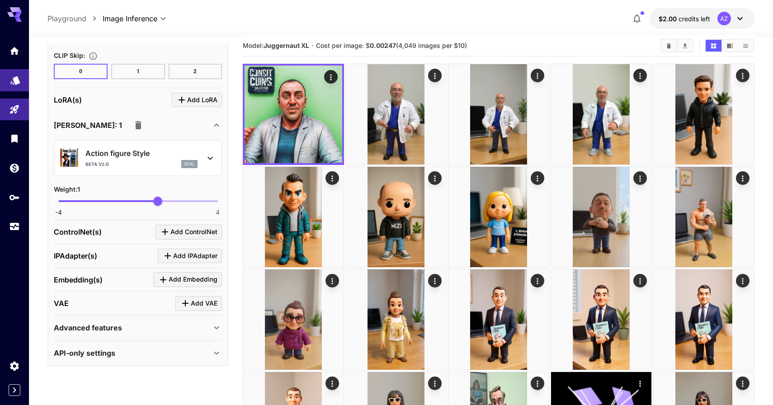
click at [9, 79] on link at bounding box center [14, 80] width 29 height 22
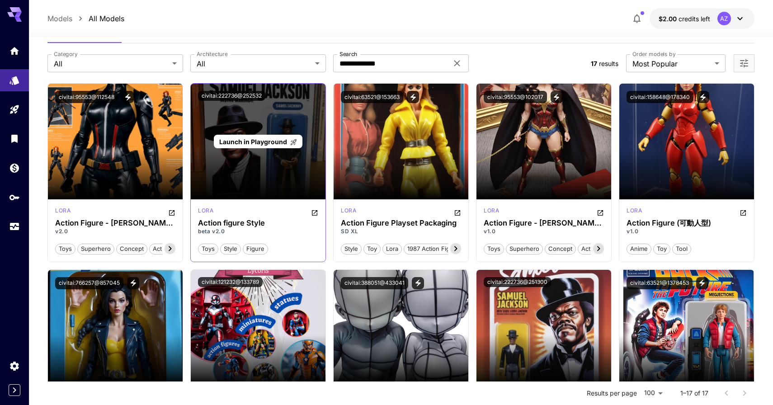
scroll to position [29, 0]
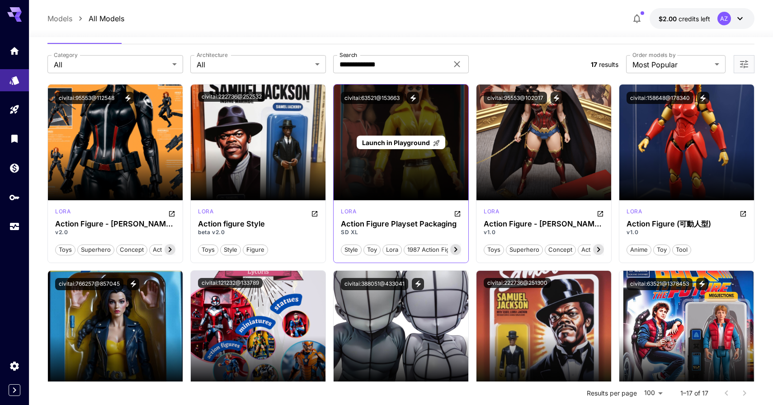
click at [397, 181] on div "Launch in Playground" at bounding box center [401, 143] width 135 height 116
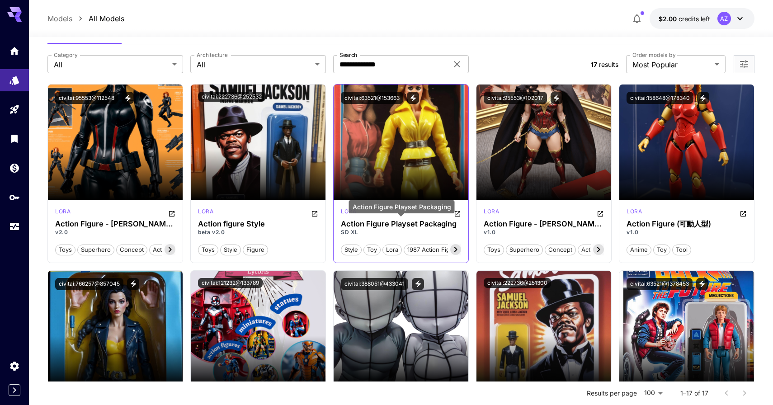
click at [403, 222] on h3 "Action Figure Playset Packaging" at bounding box center [401, 224] width 120 height 9
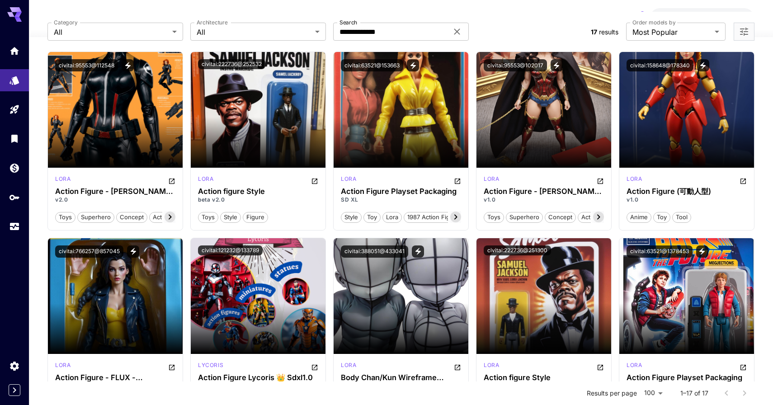
scroll to position [0, 0]
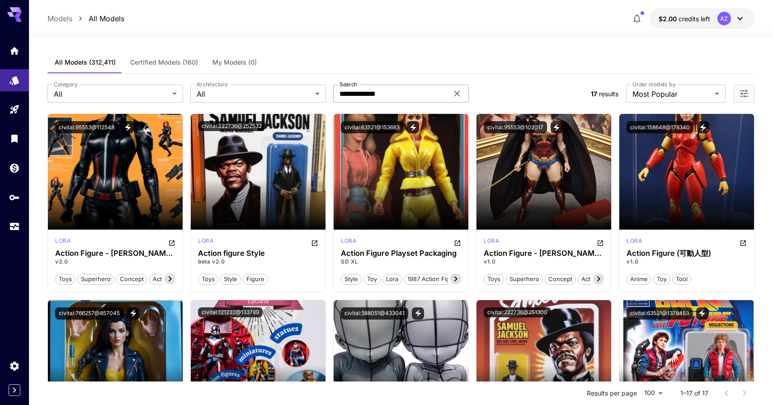
click at [388, 99] on input "**********" at bounding box center [390, 94] width 115 height 18
type input "*********"
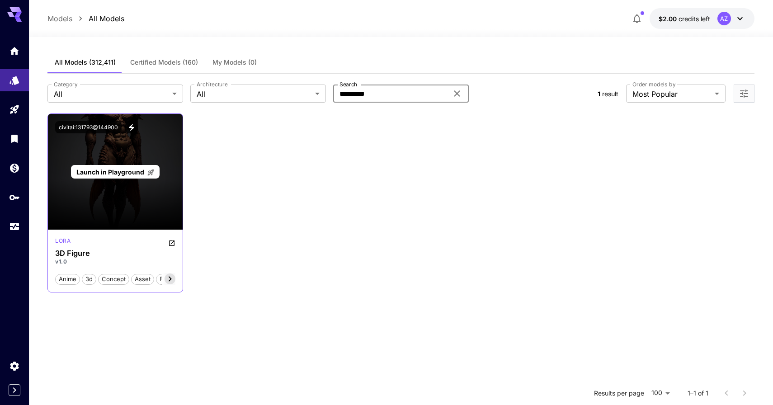
click at [132, 177] on div "Launch in Playground" at bounding box center [115, 172] width 88 height 14
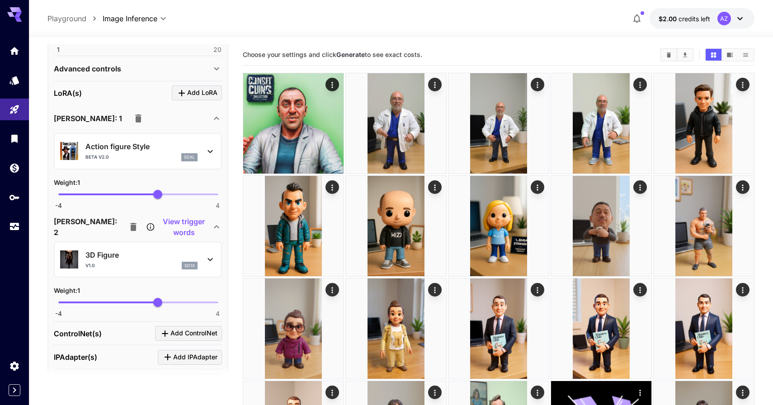
scroll to position [647, 0]
click at [133, 117] on icon "button" at bounding box center [138, 119] width 11 height 11
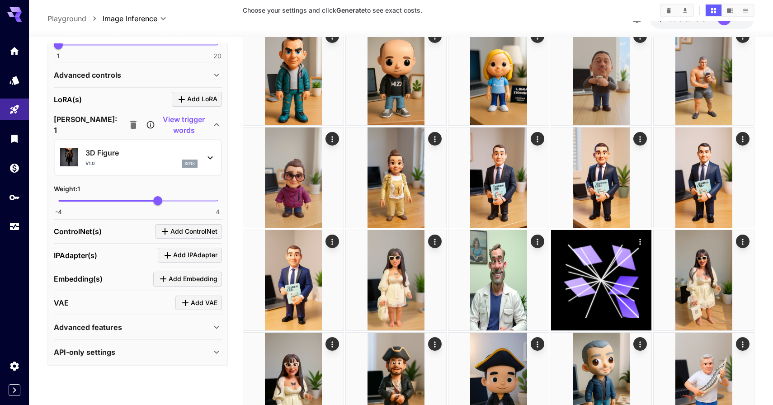
scroll to position [197, 0]
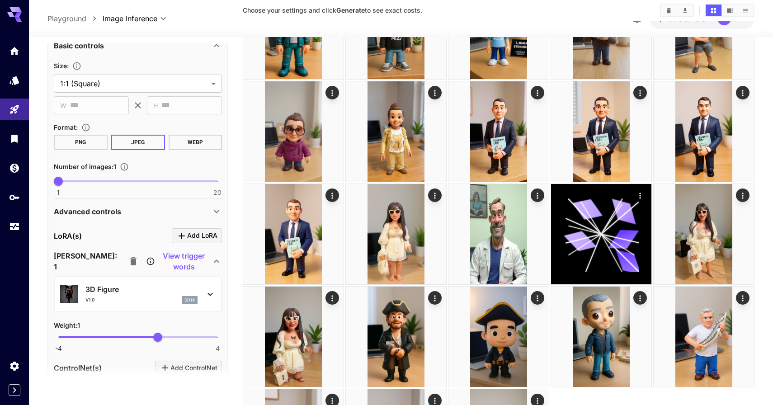
click at [157, 211] on div "Advanced controls" at bounding box center [132, 211] width 157 height 11
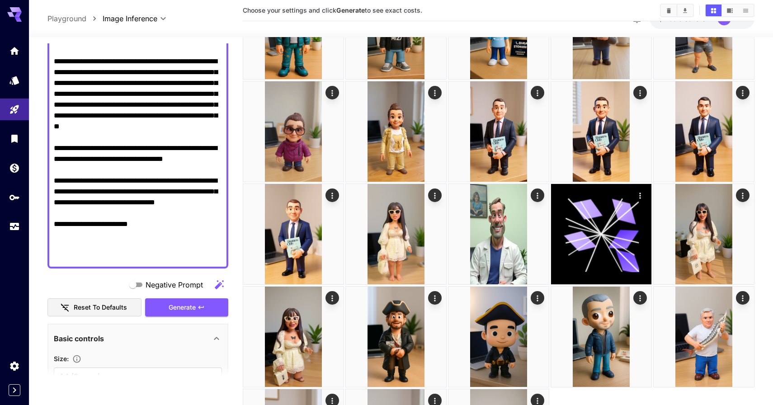
scroll to position [213, 0]
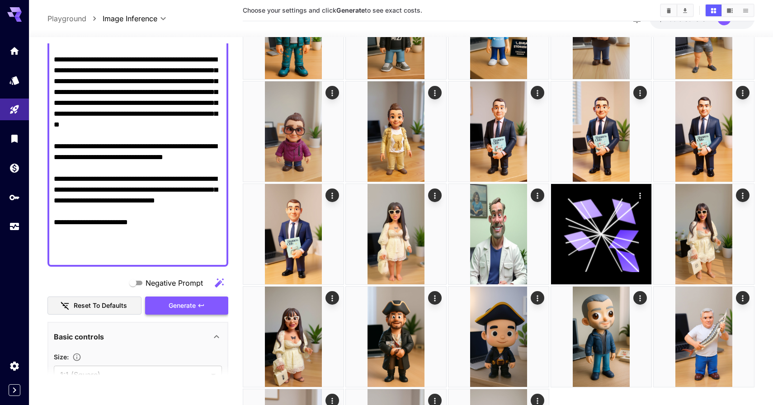
click at [183, 310] on span "Generate" at bounding box center [182, 305] width 27 height 11
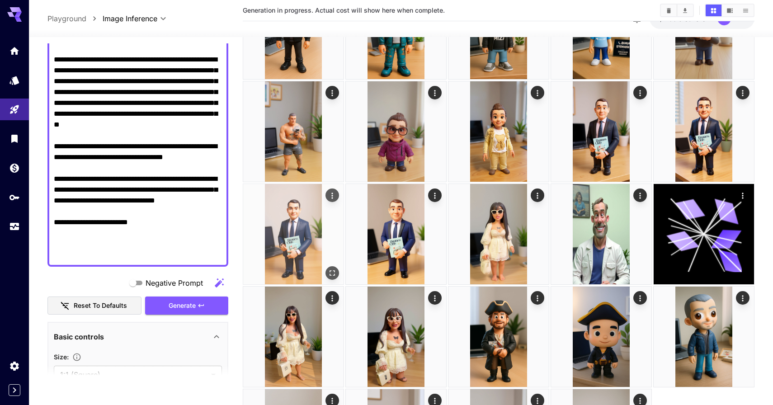
scroll to position [0, 0]
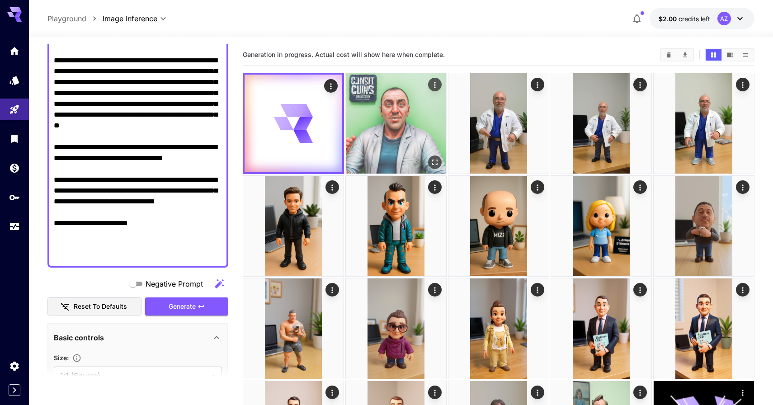
click at [391, 136] on img at bounding box center [396, 123] width 100 height 100
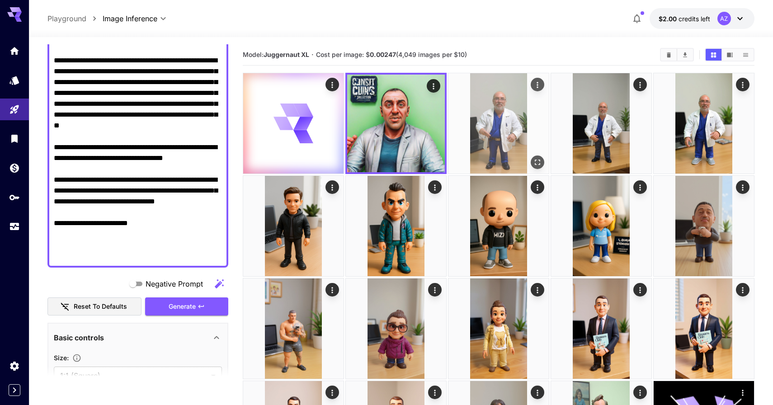
click at [476, 144] on img at bounding box center [499, 123] width 100 height 100
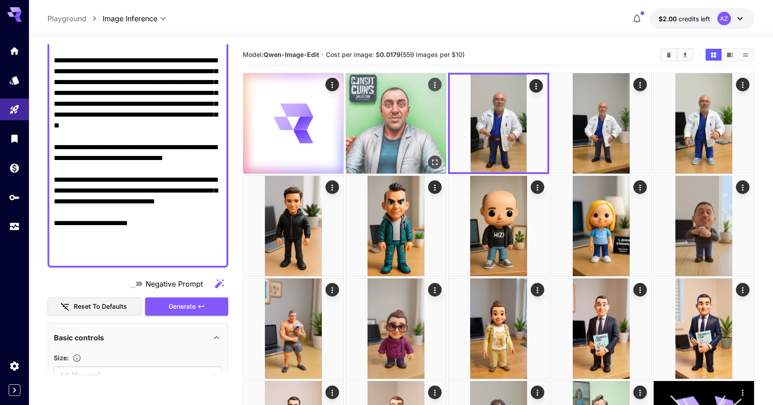
click at [427, 136] on img at bounding box center [396, 123] width 100 height 100
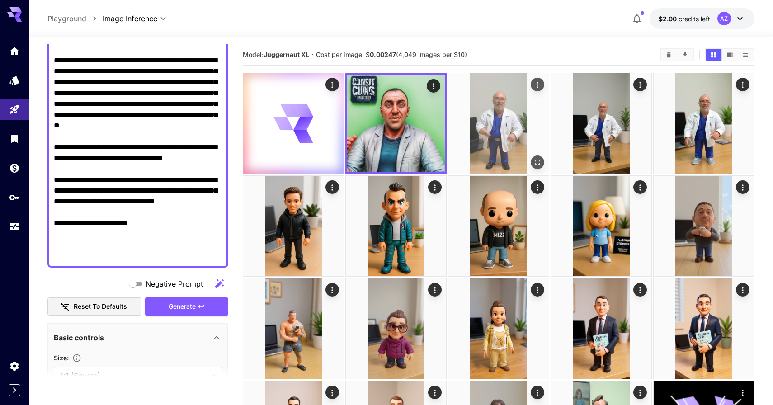
click at [464, 137] on img at bounding box center [499, 123] width 100 height 100
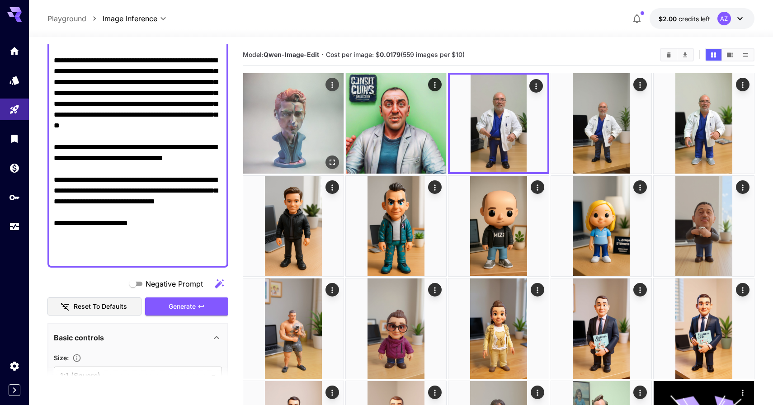
click at [298, 126] on img at bounding box center [293, 123] width 100 height 100
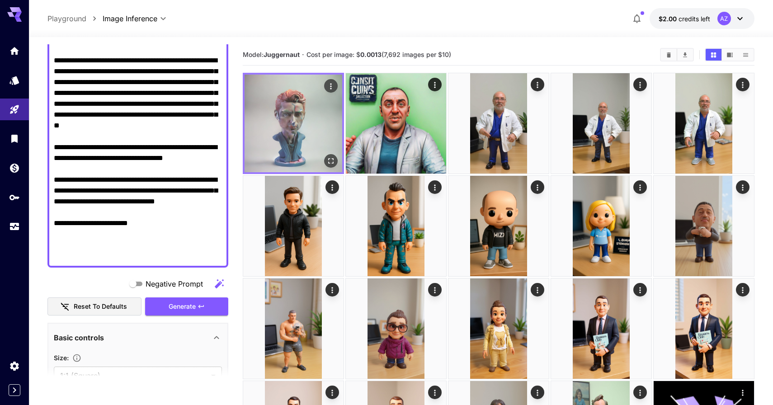
click at [335, 160] on icon "Open in fullscreen" at bounding box center [330, 160] width 9 height 9
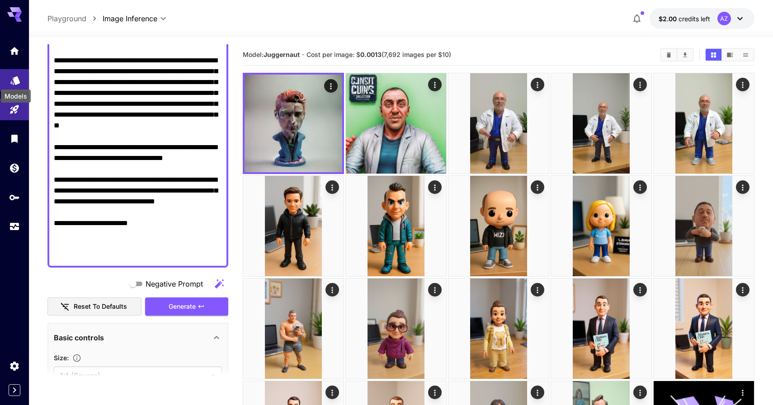
click at [11, 78] on icon "Models" at bounding box center [15, 77] width 11 height 11
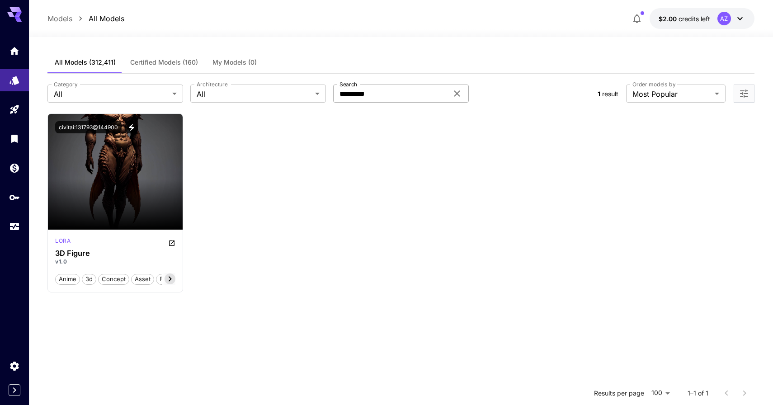
click at [457, 89] on icon at bounding box center [457, 93] width 11 height 11
click at [159, 60] on span "Certified Models (160)" at bounding box center [164, 62] width 68 height 8
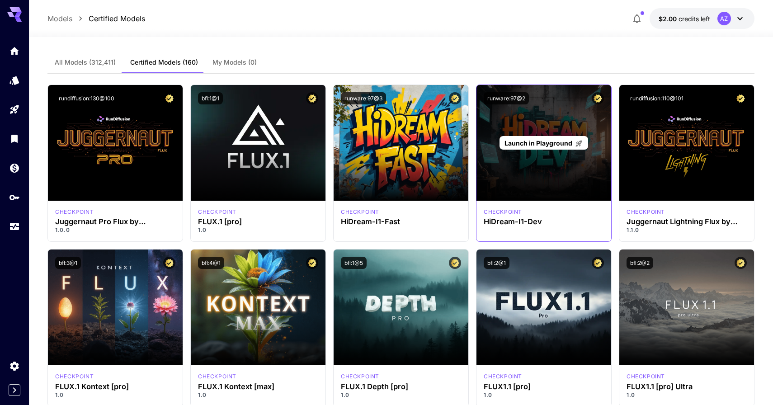
click at [543, 148] on div "Launch in Playground" at bounding box center [544, 143] width 88 height 14
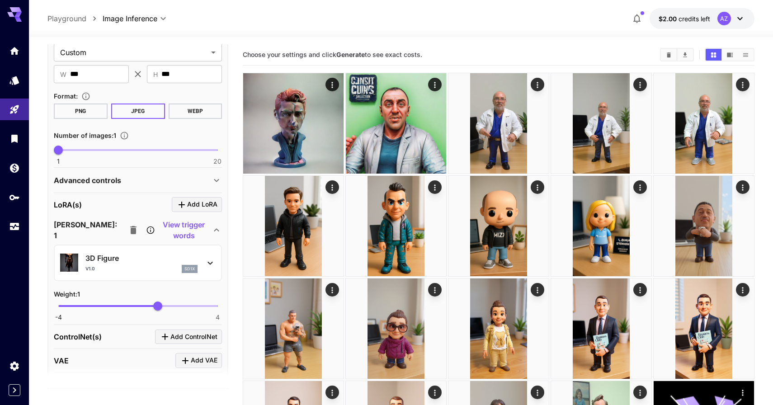
scroll to position [538, 0]
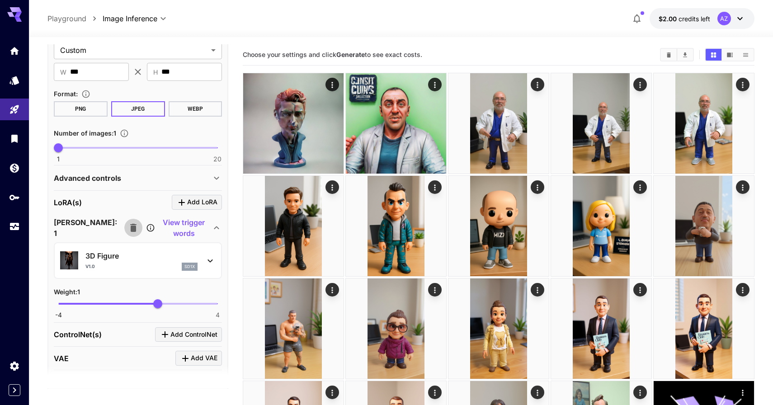
click at [130, 225] on icon "button" at bounding box center [133, 228] width 6 height 8
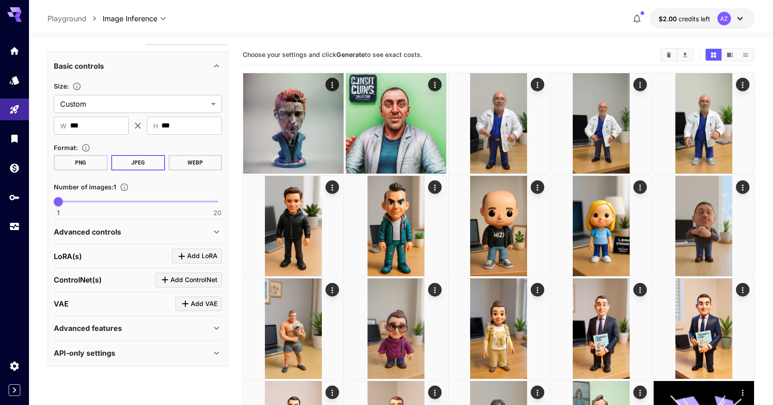
click at [154, 233] on div "Advanced controls" at bounding box center [132, 232] width 157 height 11
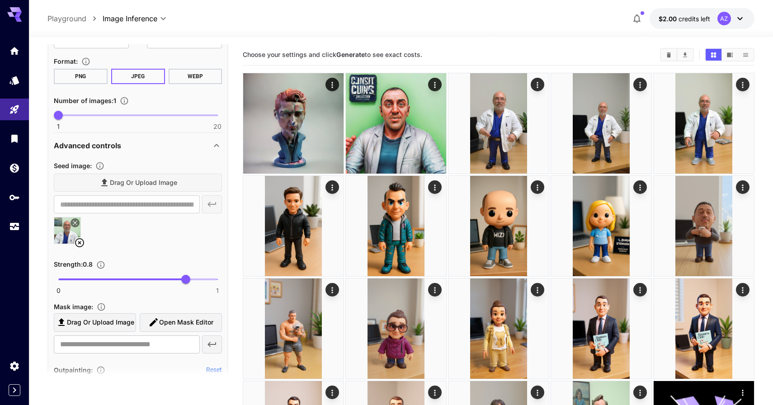
scroll to position [573, 0]
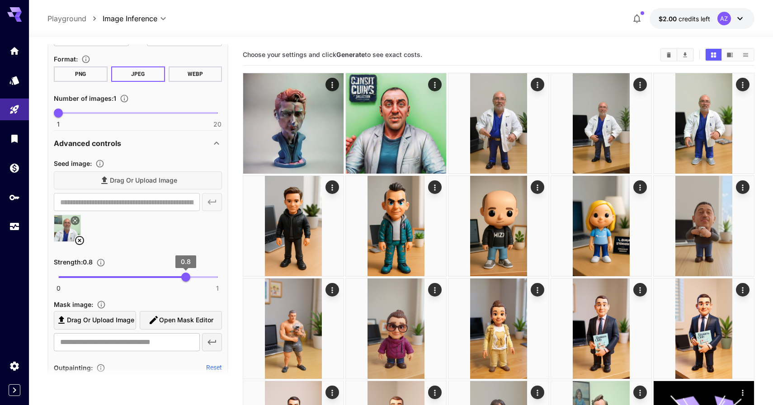
drag, startPoint x: 186, startPoint y: 276, endPoint x: 229, endPoint y: 276, distance: 43.0
click at [229, 276] on main "**********" at bounding box center [400, 369] width 707 height 650
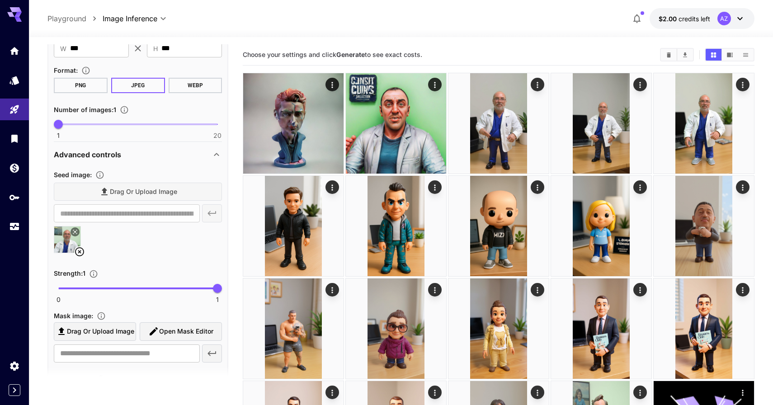
click at [124, 286] on span "0 1 1" at bounding box center [137, 289] width 159 height 14
type input "***"
drag, startPoint x: 124, startPoint y: 286, endPoint x: 90, endPoint y: 286, distance: 34.4
click at [90, 286] on span "0.2" at bounding box center [90, 288] width 9 height 9
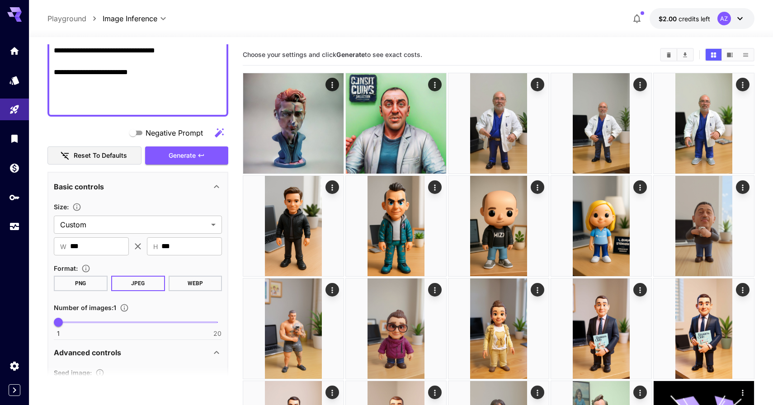
scroll to position [355, 0]
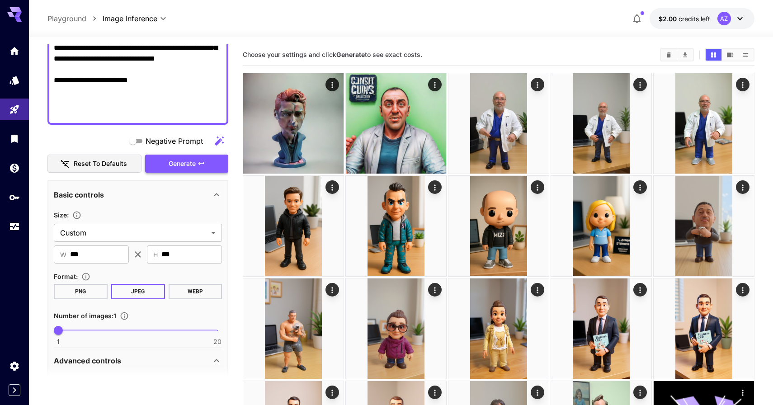
click at [194, 169] on span "Generate" at bounding box center [182, 163] width 27 height 11
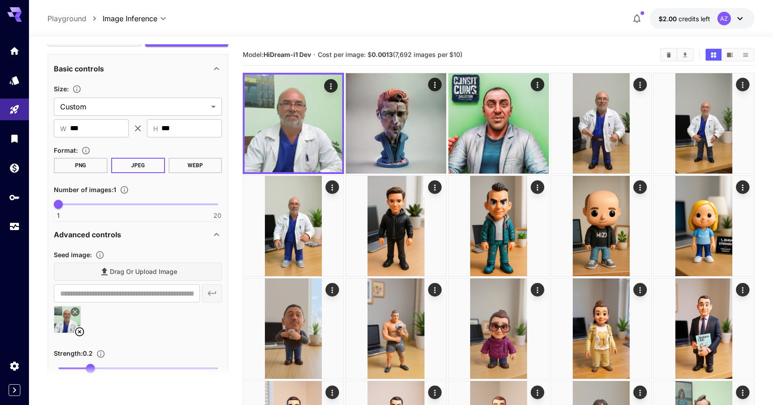
scroll to position [495, 0]
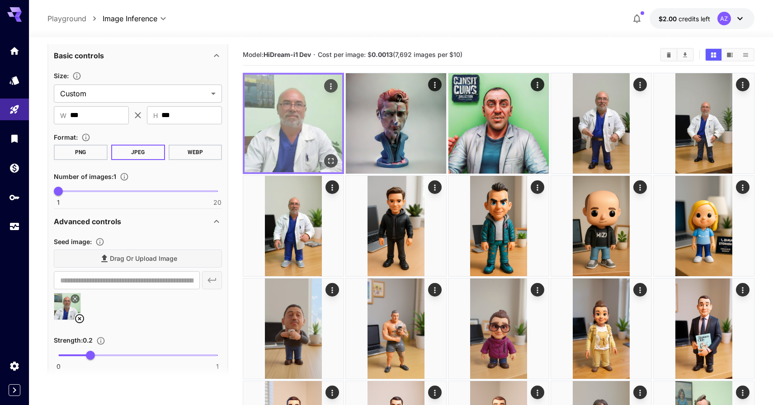
click at [295, 121] on img at bounding box center [294, 124] width 98 height 98
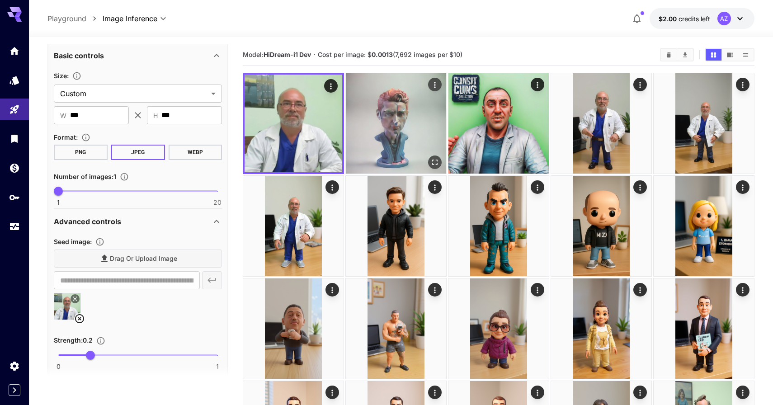
click at [365, 129] on img at bounding box center [396, 123] width 100 height 100
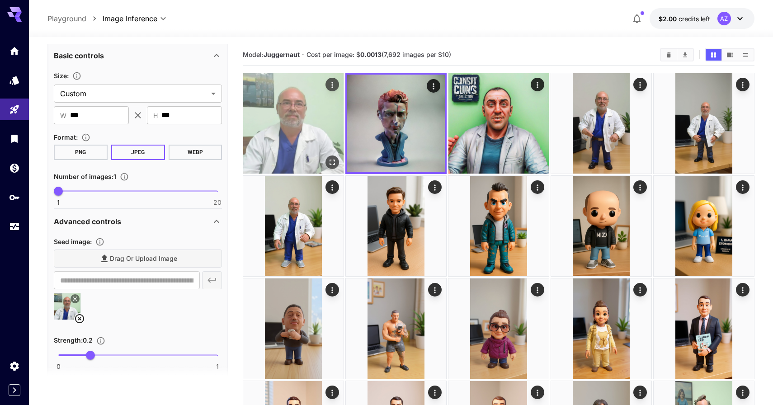
click at [307, 130] on img at bounding box center [293, 123] width 100 height 100
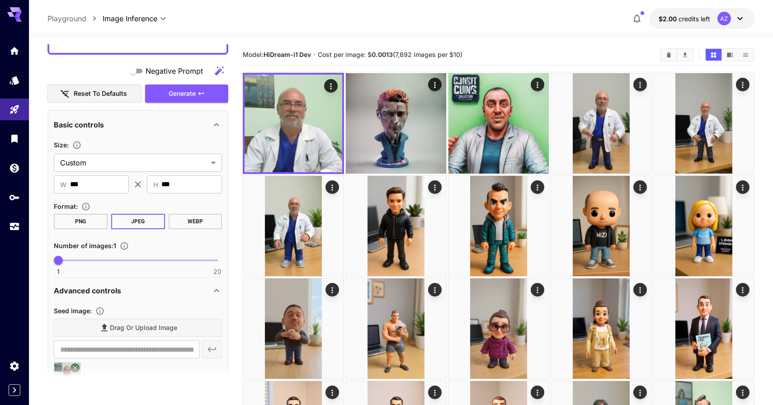
scroll to position [411, 0]
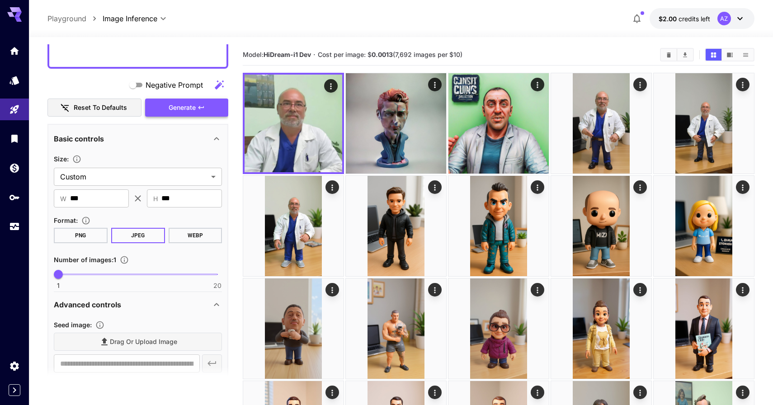
click at [192, 109] on span "Generate" at bounding box center [182, 107] width 27 height 11
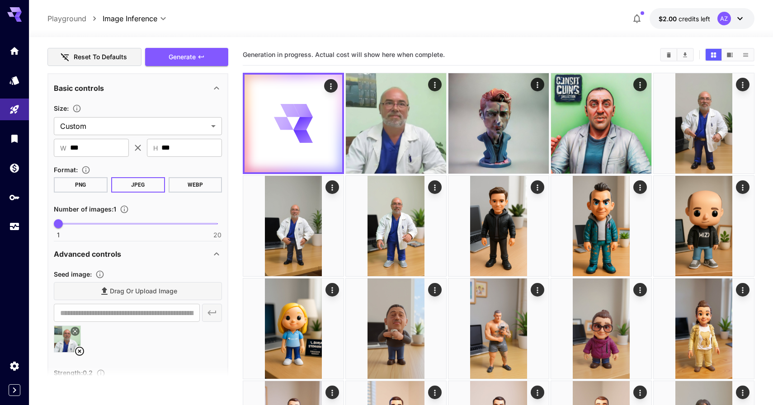
scroll to position [562, 0]
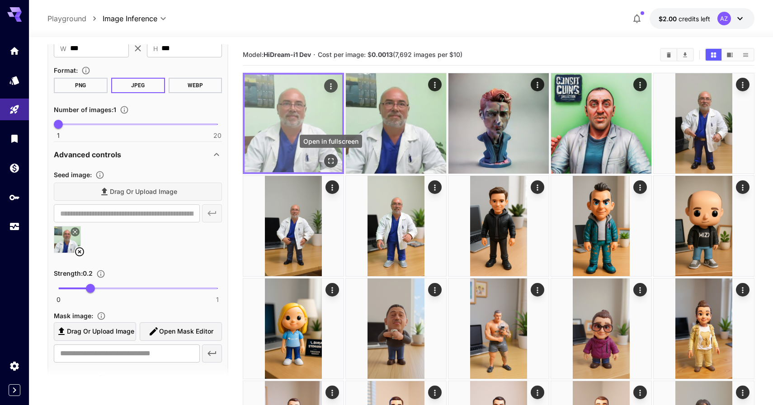
click at [331, 162] on icon "Open in fullscreen" at bounding box center [330, 160] width 9 height 9
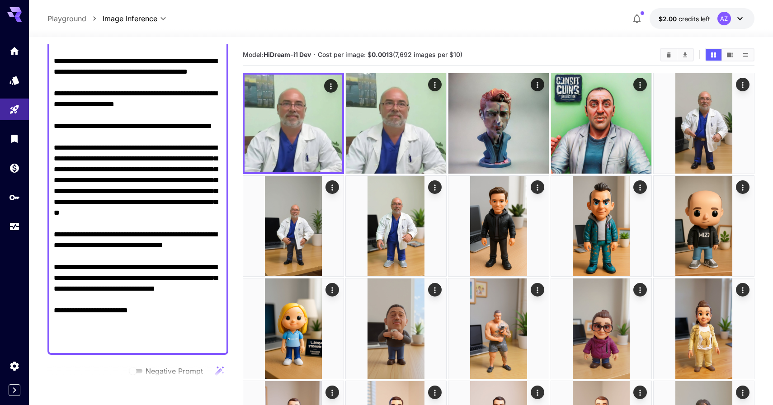
scroll to position [0, 0]
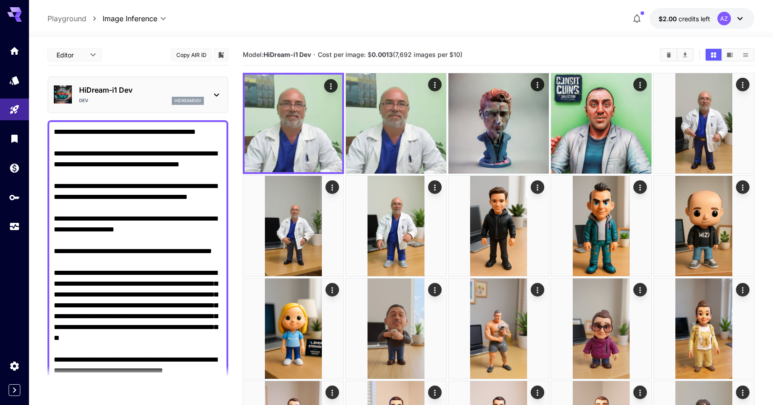
click at [105, 91] on p "HiDream-i1 Dev" at bounding box center [141, 90] width 125 height 11
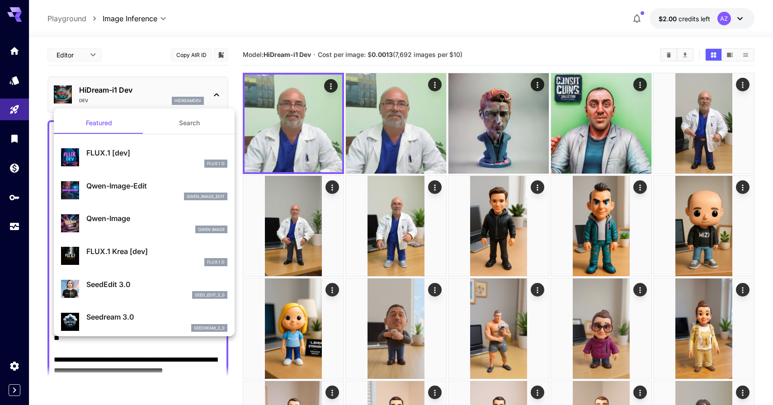
click at [129, 178] on div "Qwen-Image-Edit qwen_image_edit" at bounding box center [144, 191] width 166 height 28
type input "*"
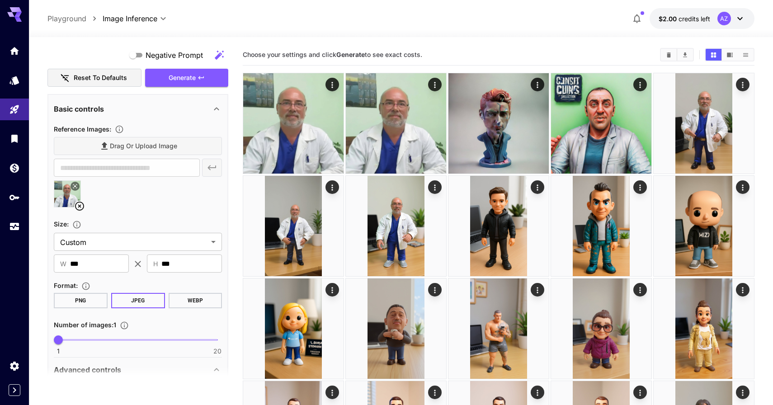
scroll to position [450, 0]
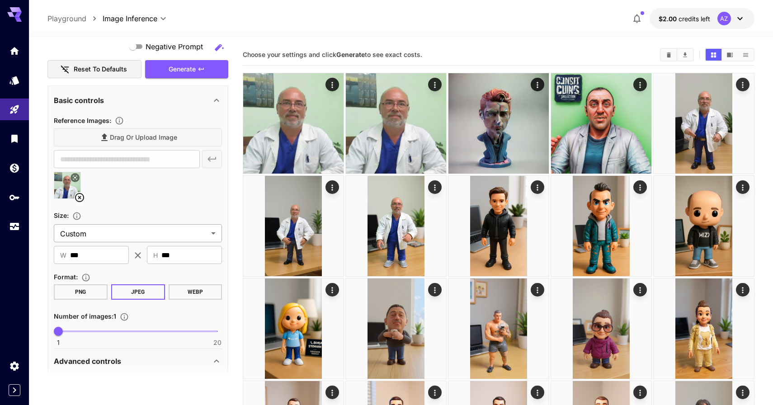
click at [104, 241] on body "**********" at bounding box center [386, 408] width 773 height 817
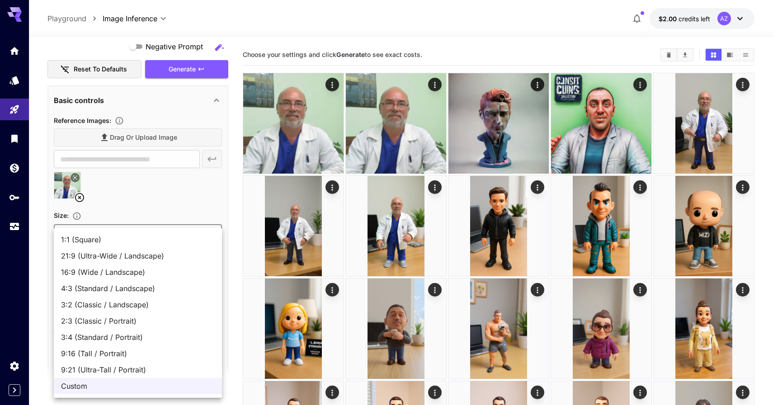
click at [126, 200] on div at bounding box center [386, 202] width 773 height 405
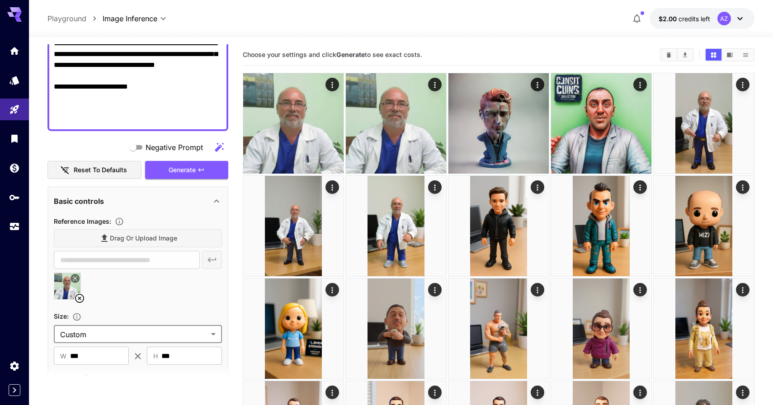
scroll to position [356, 0]
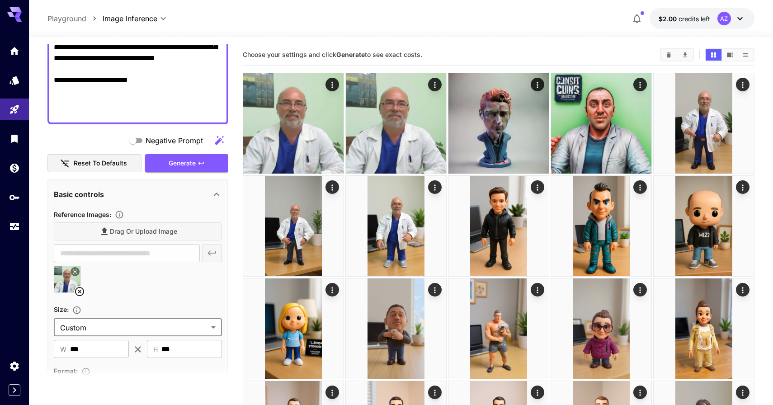
click at [121, 195] on div "Basic controls" at bounding box center [132, 194] width 157 height 11
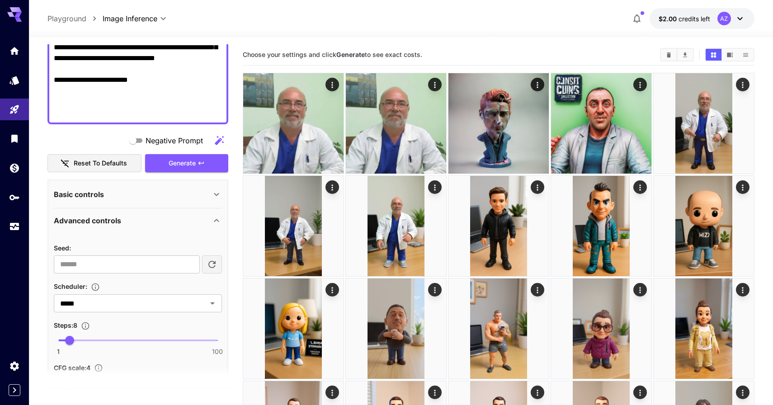
click at [121, 195] on div "Basic controls" at bounding box center [132, 194] width 157 height 11
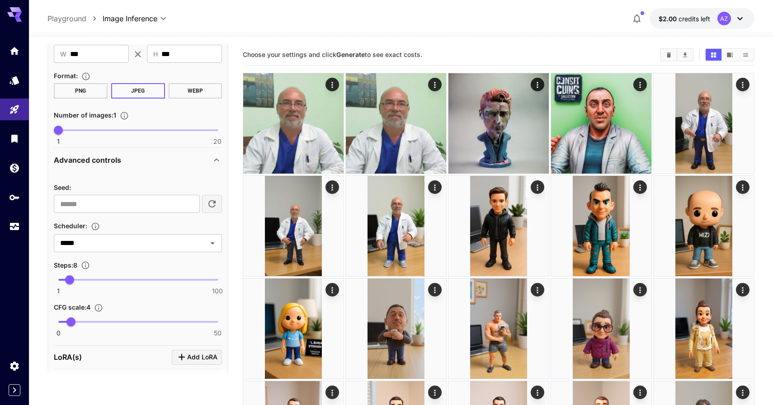
scroll to position [659, 0]
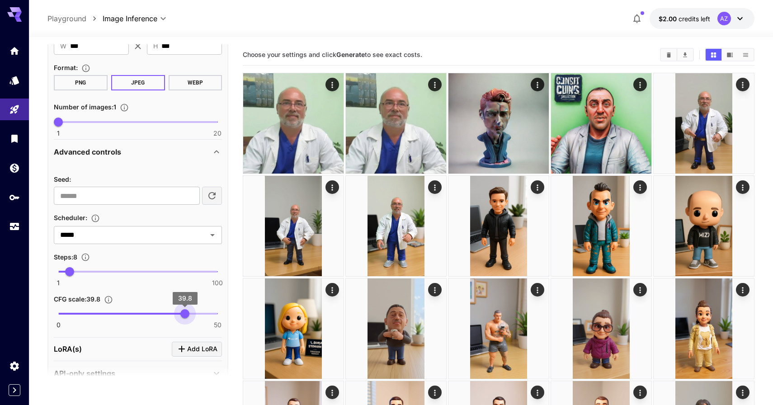
click at [185, 316] on span "0 50 39.8" at bounding box center [137, 314] width 159 height 14
type input "**"
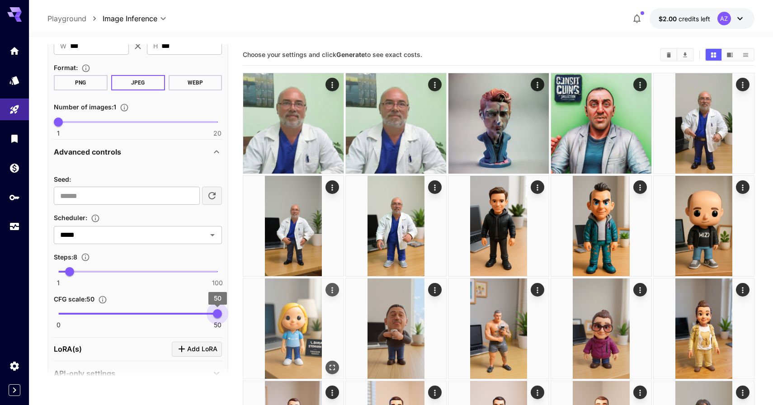
drag, startPoint x: 182, startPoint y: 315, endPoint x: 248, endPoint y: 310, distance: 66.7
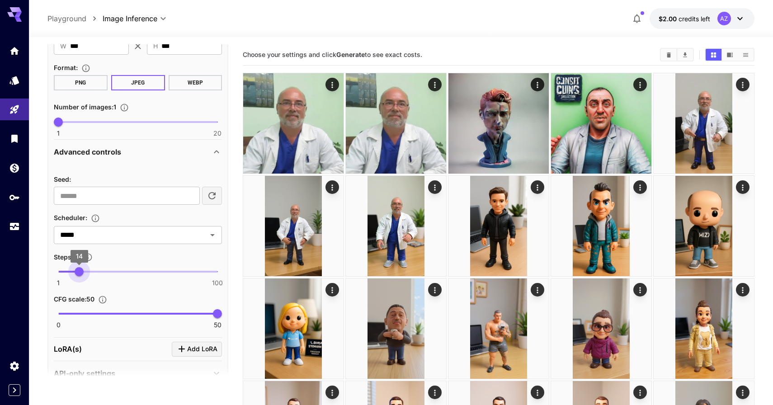
type input "**"
drag, startPoint x: 80, startPoint y: 275, endPoint x: 101, endPoint y: 275, distance: 21.3
click at [101, 275] on span "1 100 27" at bounding box center [137, 272] width 159 height 14
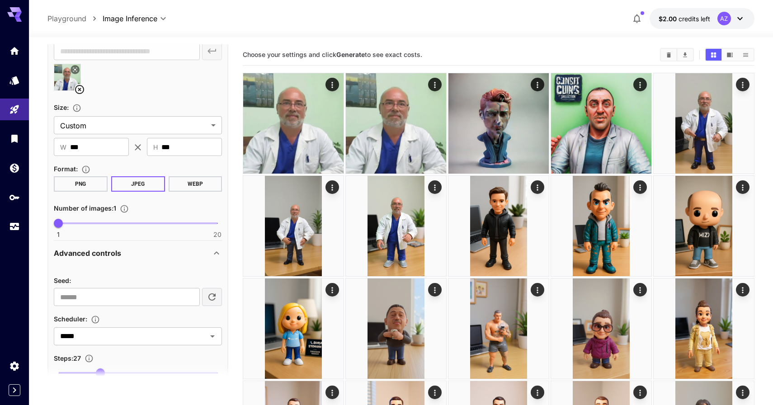
scroll to position [426, 0]
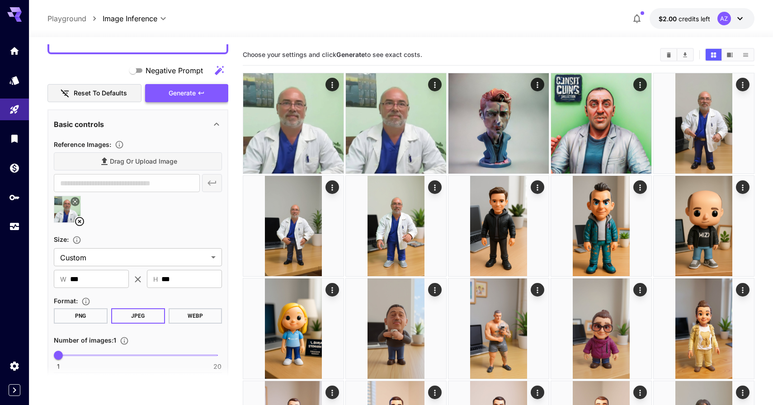
click at [194, 86] on button "Generate" at bounding box center [186, 93] width 83 height 19
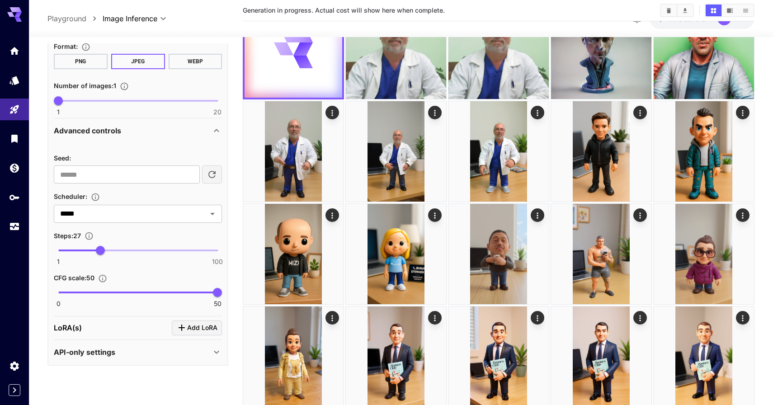
scroll to position [81, 0]
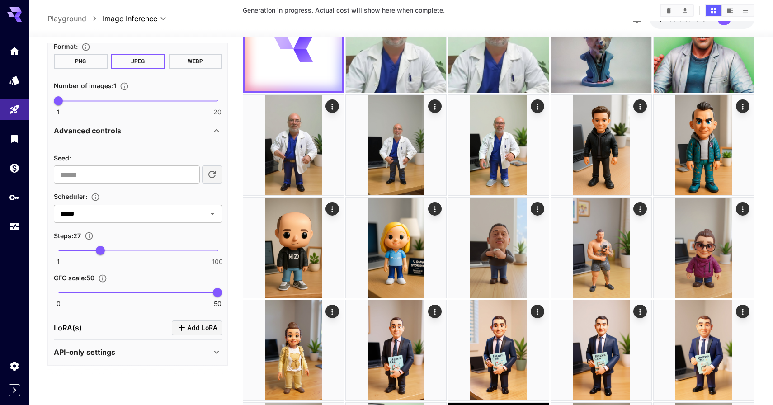
click at [139, 324] on div "[PERSON_NAME](s) Add [PERSON_NAME]" at bounding box center [138, 328] width 168 height 15
click at [195, 324] on span "Add LoRA" at bounding box center [202, 327] width 30 height 11
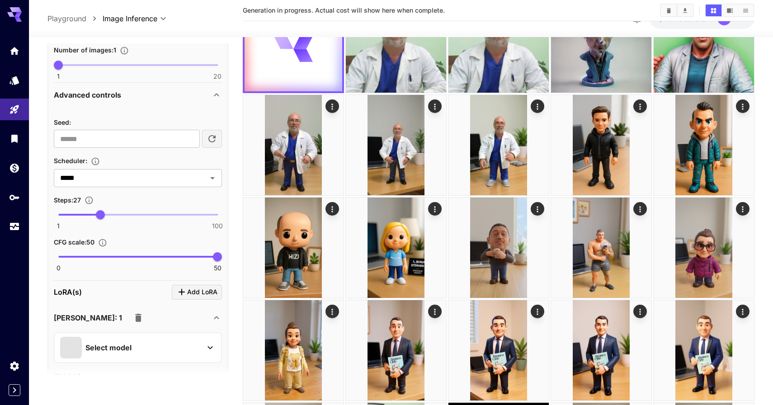
scroll to position [762, 0]
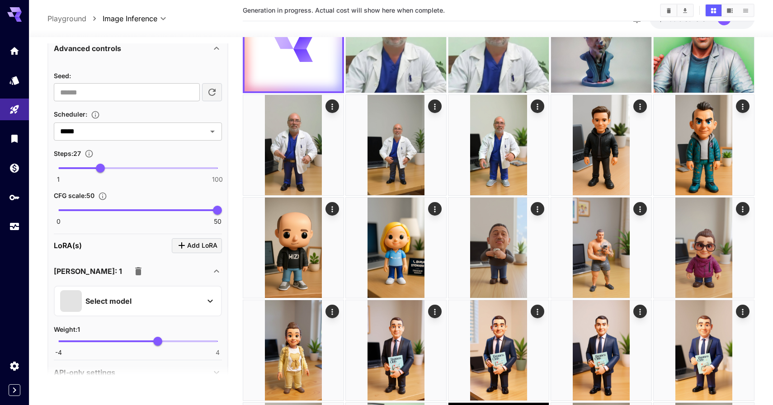
click at [133, 303] on div "Select model" at bounding box center [130, 301] width 141 height 22
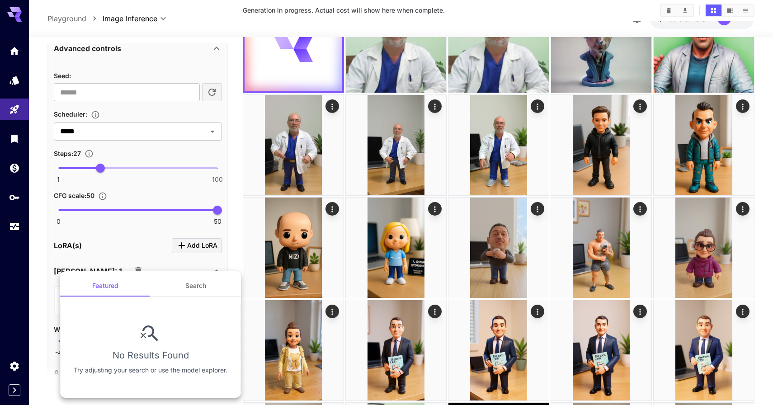
click at [181, 284] on button "Search" at bounding box center [196, 286] width 90 height 22
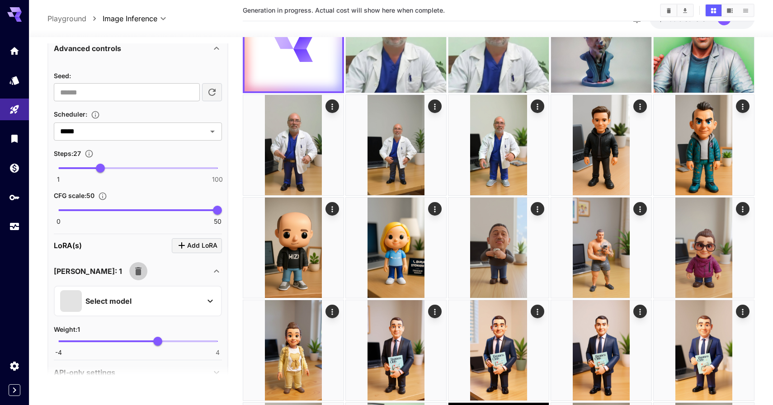
click at [133, 275] on icon "button" at bounding box center [138, 271] width 11 height 11
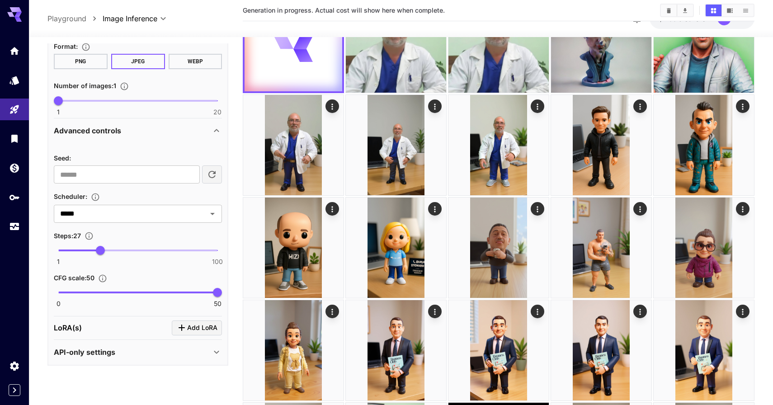
click at [132, 351] on div "API-only settings" at bounding box center [132, 352] width 157 height 11
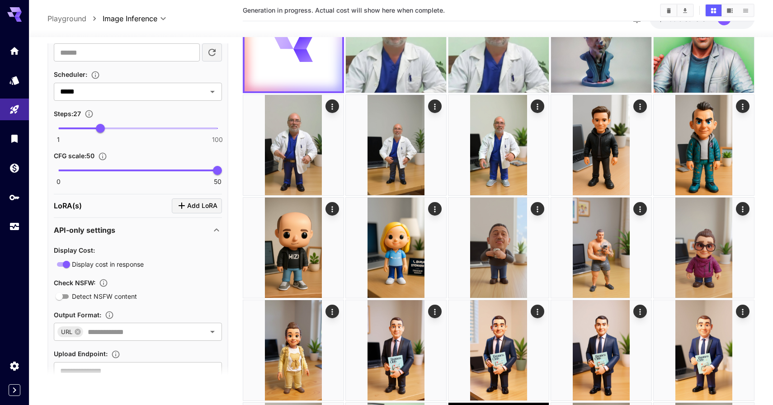
scroll to position [833, 0]
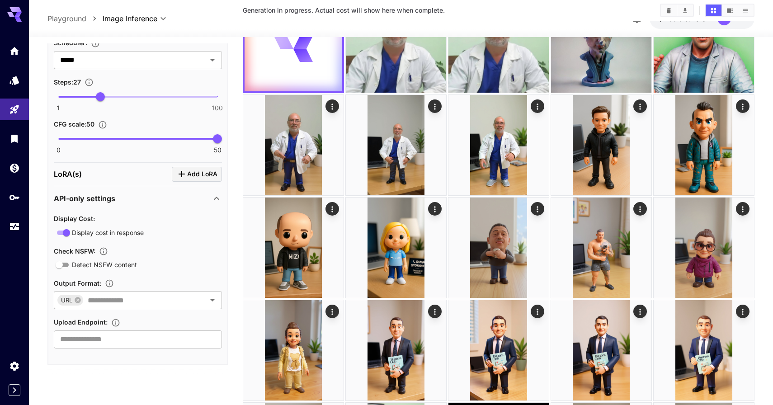
click at [137, 201] on div "API-only settings" at bounding box center [132, 198] width 157 height 11
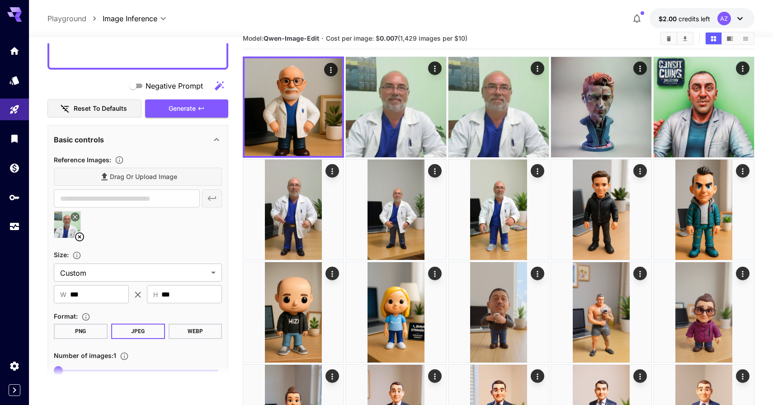
scroll to position [0, 0]
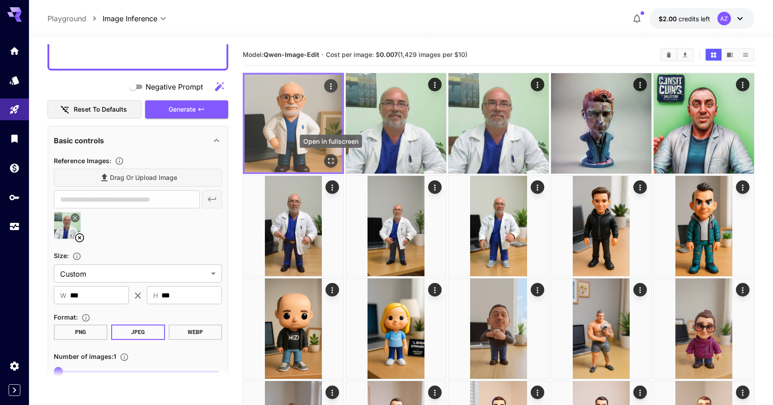
click at [330, 158] on icon "Open in fullscreen" at bounding box center [330, 160] width 9 height 9
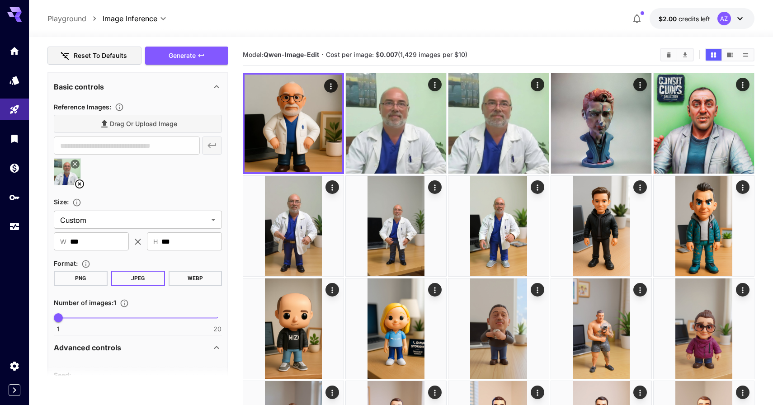
scroll to position [476, 0]
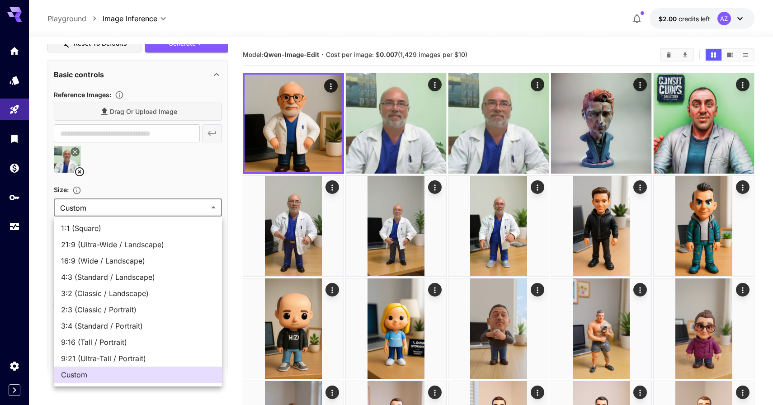
click at [120, 208] on body "**********" at bounding box center [386, 408] width 773 height 817
click at [119, 341] on span "9:16 (Tall / Portrait)" at bounding box center [138, 342] width 154 height 11
type input "**********"
type input "***"
type input "****"
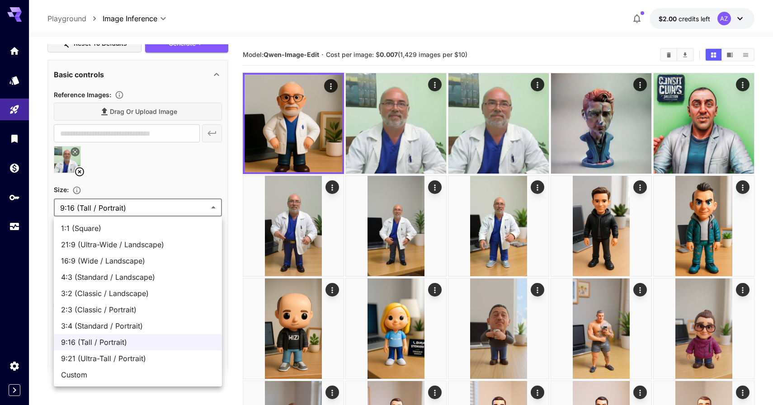
click at [151, 208] on body "**********" at bounding box center [386, 408] width 773 height 817
click at [141, 326] on span "3:4 (Standard / Portrait)" at bounding box center [138, 326] width 154 height 11
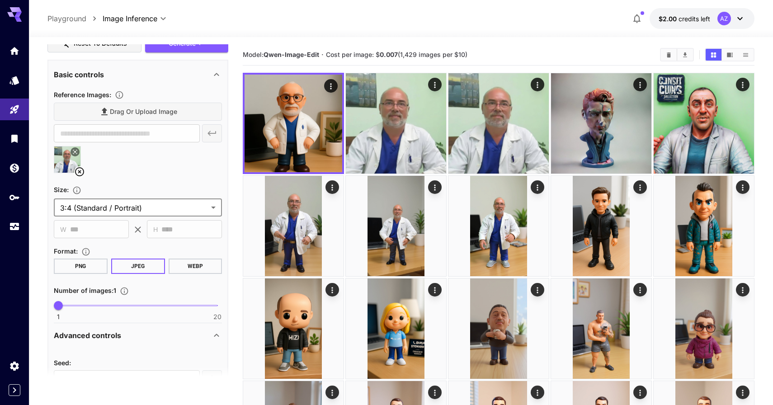
type input "**********"
type input "***"
type input "****"
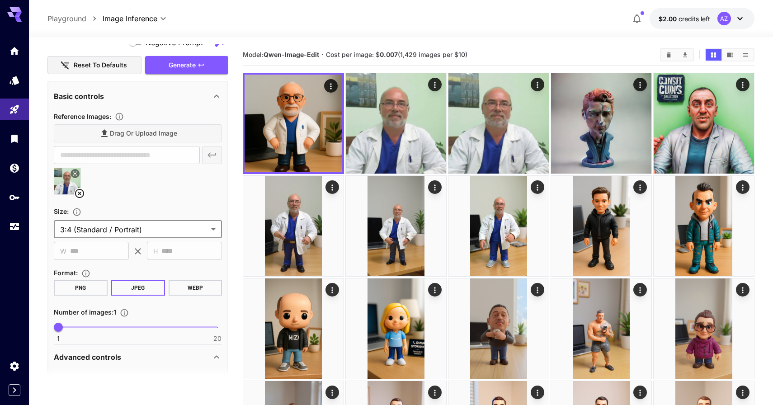
scroll to position [447, 0]
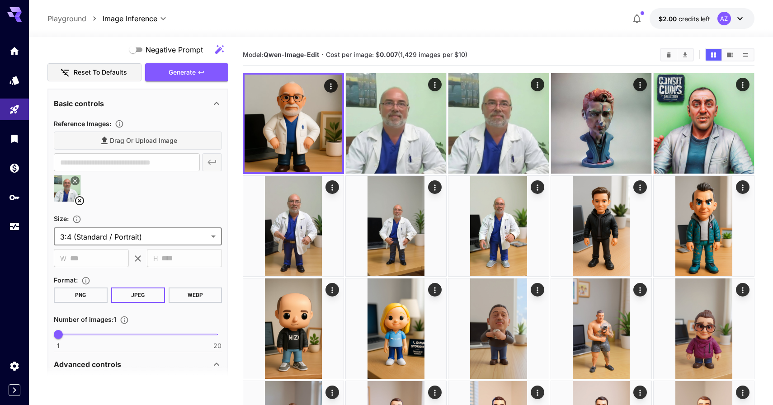
click at [185, 83] on div "**********" at bounding box center [137, 99] width 181 height 1002
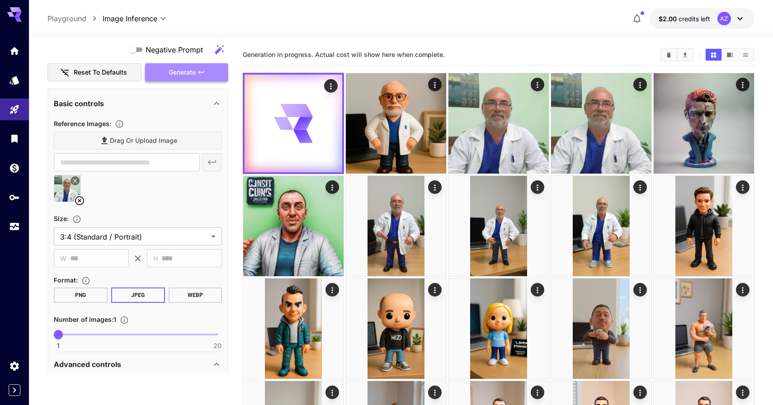
click at [185, 79] on button "Generate" at bounding box center [186, 72] width 83 height 19
click at [185, 81] on button "Generate" at bounding box center [186, 72] width 83 height 19
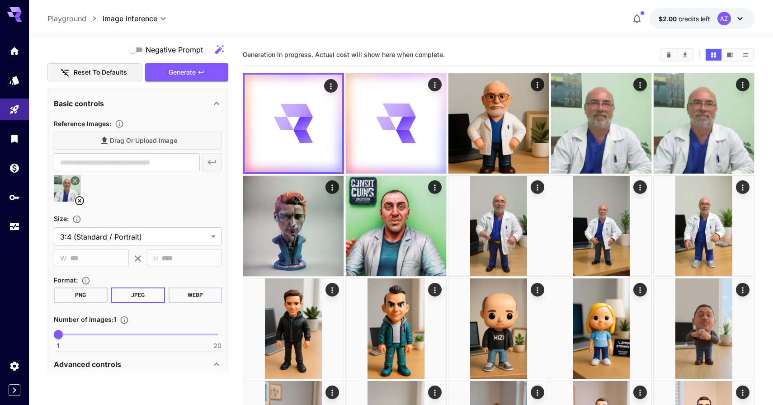
click at [80, 200] on icon at bounding box center [79, 200] width 9 height 9
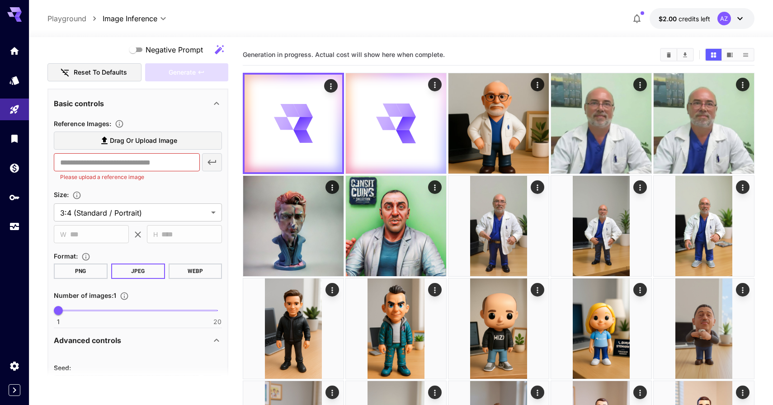
click at [120, 148] on label "Drag or upload image" at bounding box center [138, 141] width 168 height 19
click at [0, 0] on input "Drag or upload image" at bounding box center [0, 0] width 0 height 0
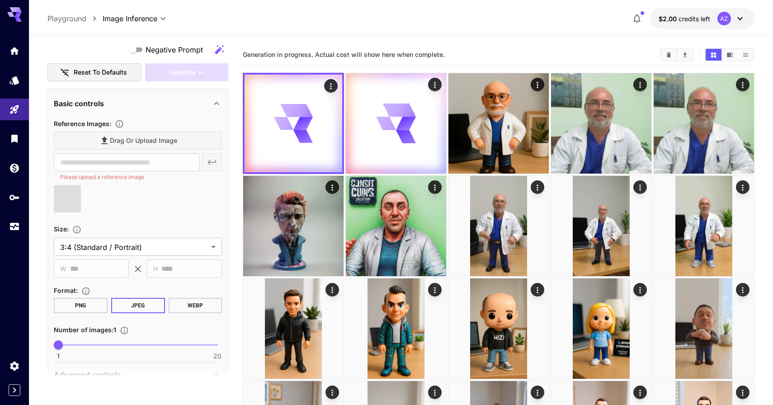
type input "**********"
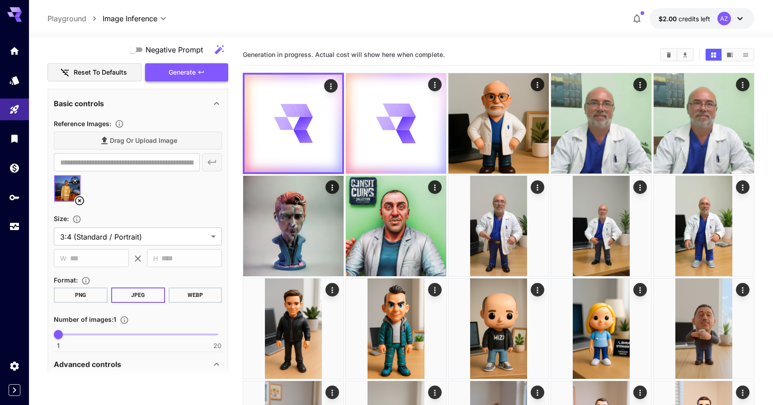
click at [192, 77] on span "Generate" at bounding box center [182, 72] width 27 height 11
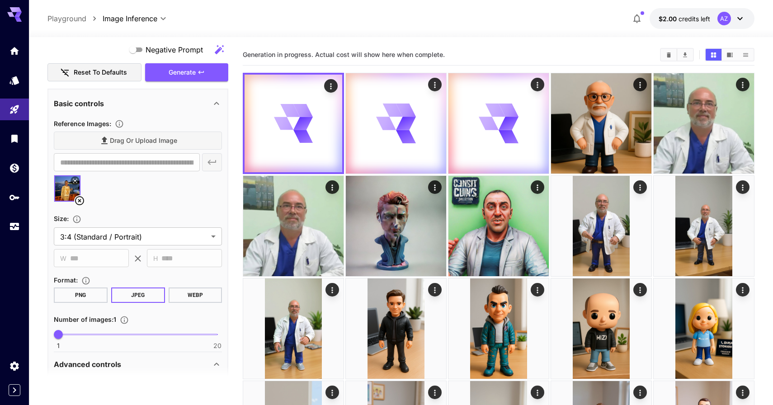
click at [76, 180] on icon at bounding box center [74, 180] width 5 height 5
click at [80, 200] on icon at bounding box center [79, 200] width 9 height 9
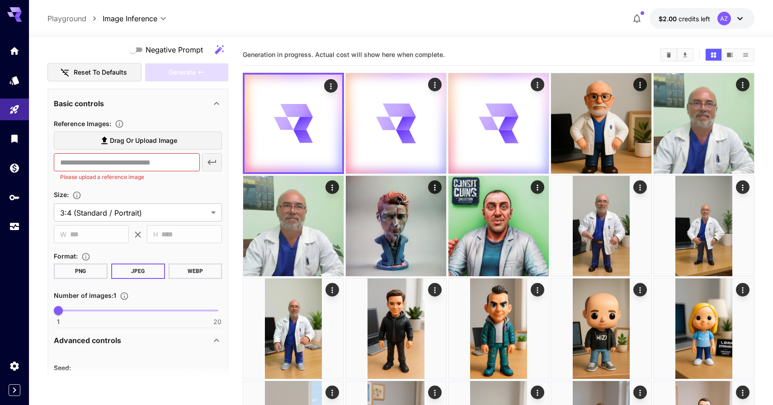
click at [113, 144] on span "Drag or upload image" at bounding box center [143, 140] width 67 height 11
click at [0, 0] on input "Drag or upload image" at bounding box center [0, 0] width 0 height 0
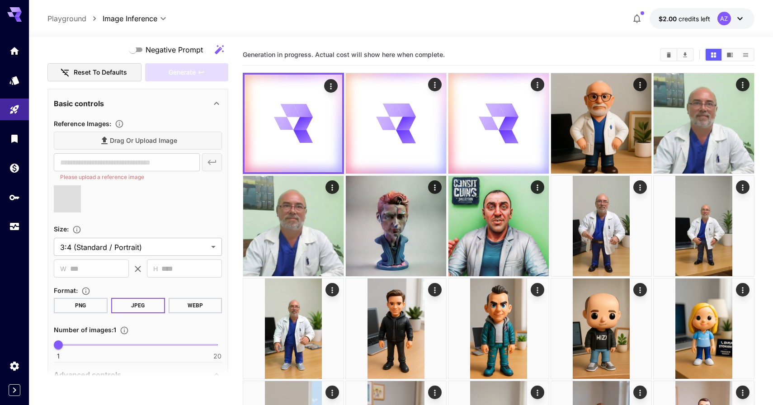
type input "**********"
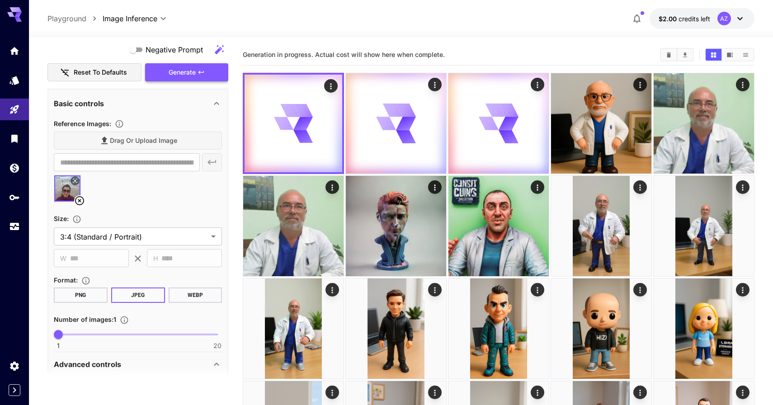
click at [213, 75] on button "Generate" at bounding box center [186, 72] width 83 height 19
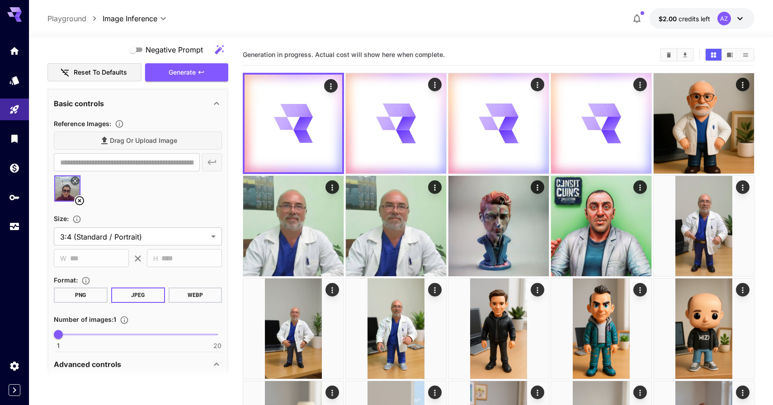
click at [78, 198] on icon at bounding box center [79, 200] width 11 height 11
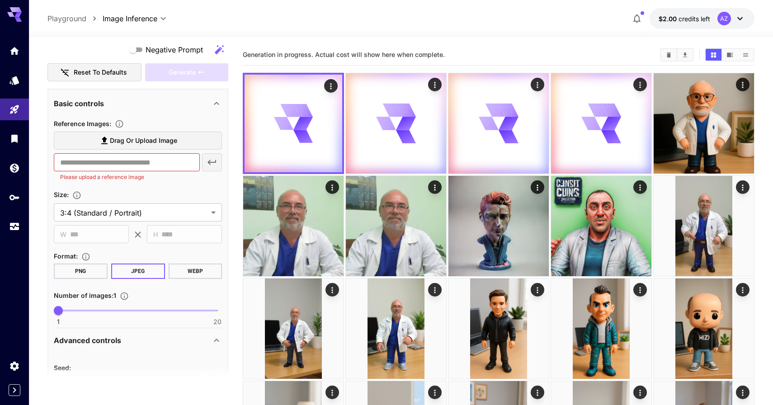
click at [156, 137] on span "Drag or upload image" at bounding box center [143, 140] width 67 height 11
click at [0, 0] on input "Drag or upload image" at bounding box center [0, 0] width 0 height 0
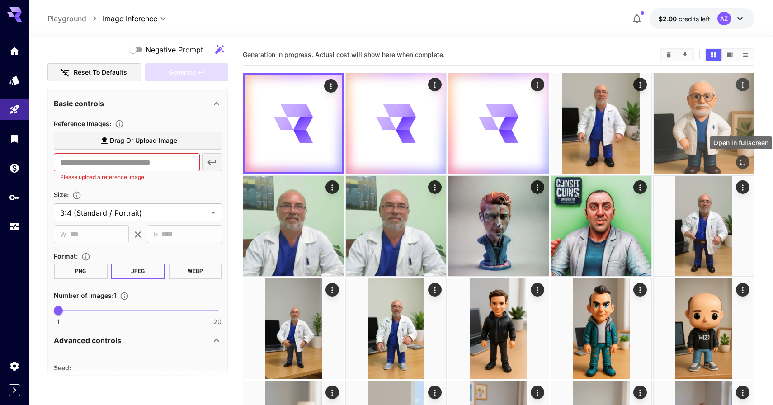
click at [743, 158] on icon "Open in fullscreen" at bounding box center [742, 162] width 9 height 9
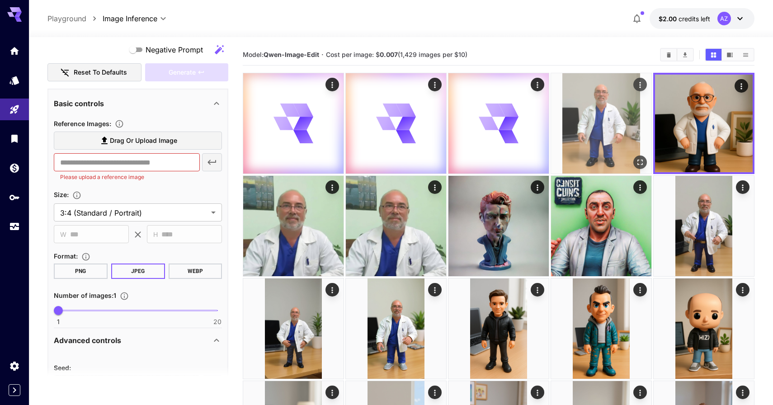
click at [642, 163] on icon "Open in fullscreen" at bounding box center [640, 162] width 5 height 5
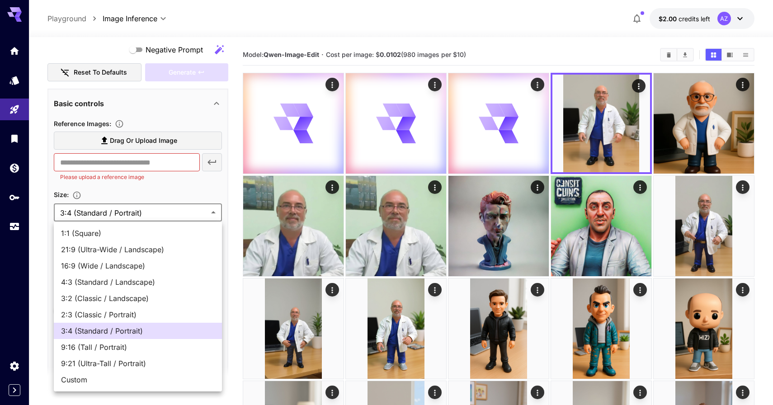
click at [164, 237] on span "1:1 (Square)" at bounding box center [138, 233] width 154 height 11
type input "**********"
type input "****"
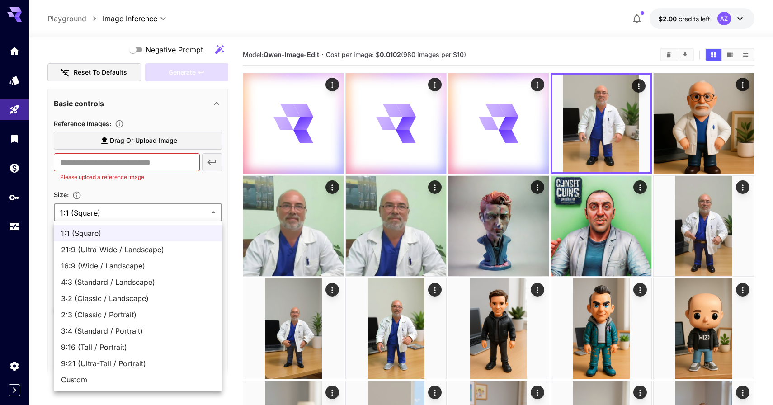
click at [151, 386] on li "Custom" at bounding box center [138, 380] width 168 height 16
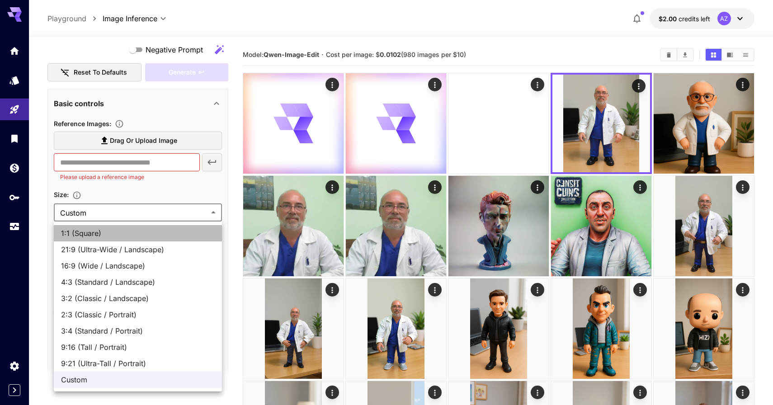
click at [154, 236] on span "1:1 (Square)" at bounding box center [138, 233] width 154 height 11
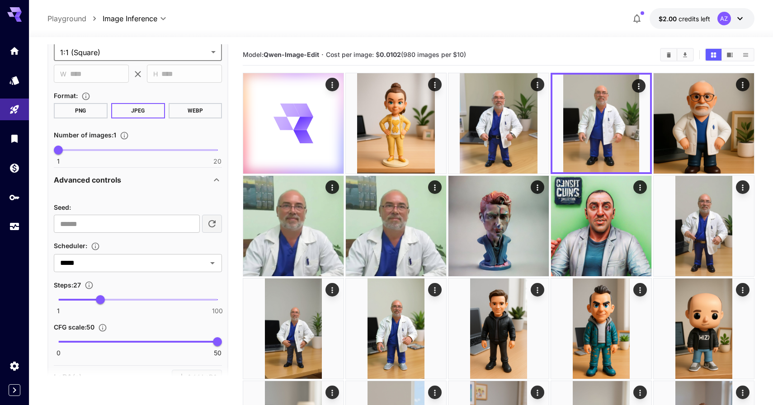
scroll to position [614, 0]
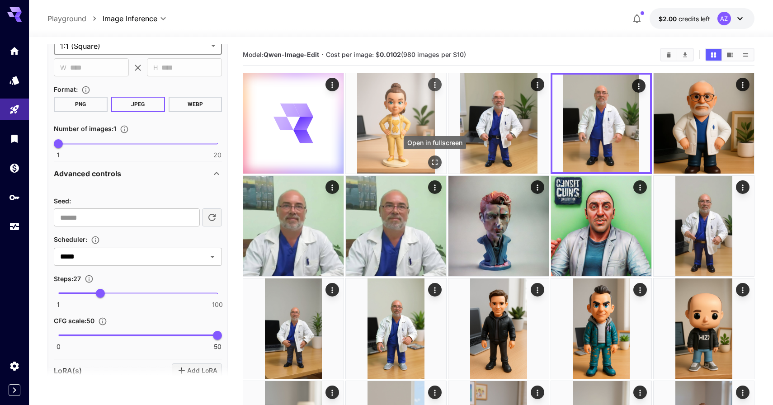
click at [431, 158] on icon "Open in fullscreen" at bounding box center [434, 162] width 9 height 9
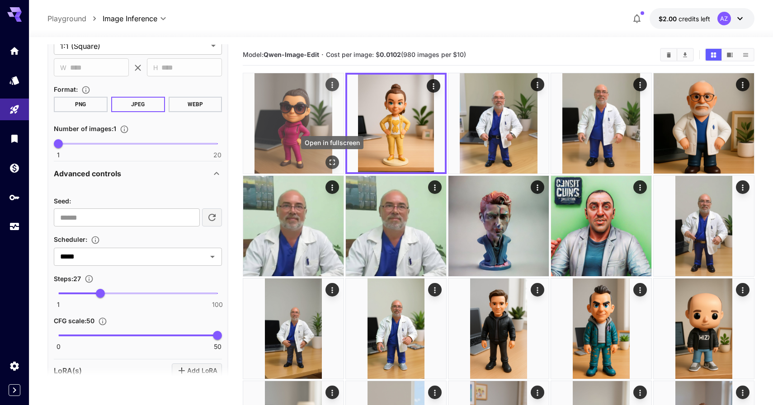
click at [335, 161] on icon "Open in fullscreen" at bounding box center [332, 162] width 9 height 9
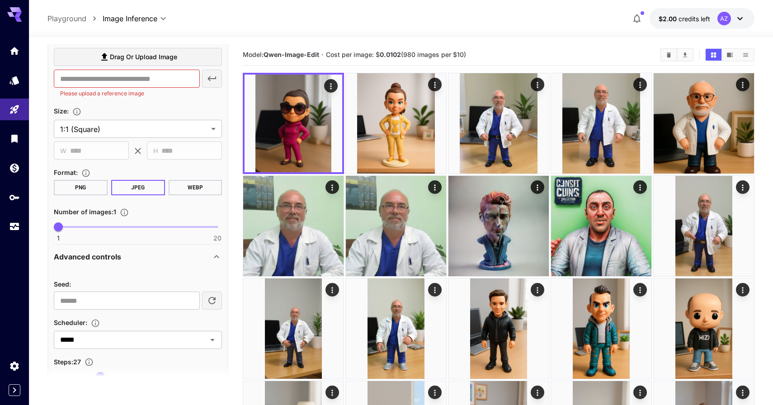
scroll to position [523, 0]
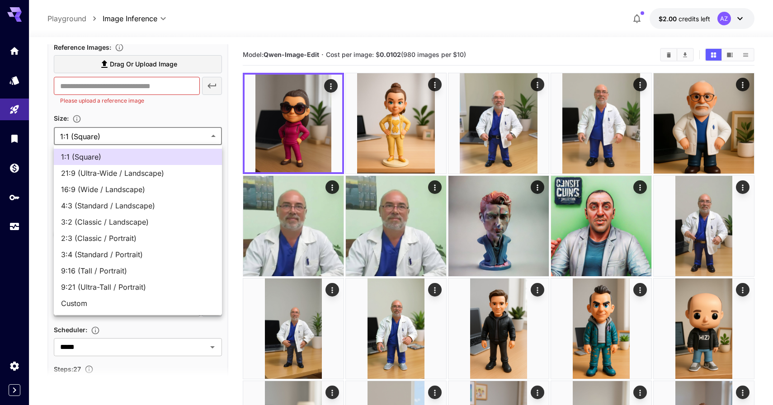
click at [130, 259] on span "3:4 (Standard / Portrait)" at bounding box center [138, 254] width 154 height 11
type input "**********"
type input "***"
type input "****"
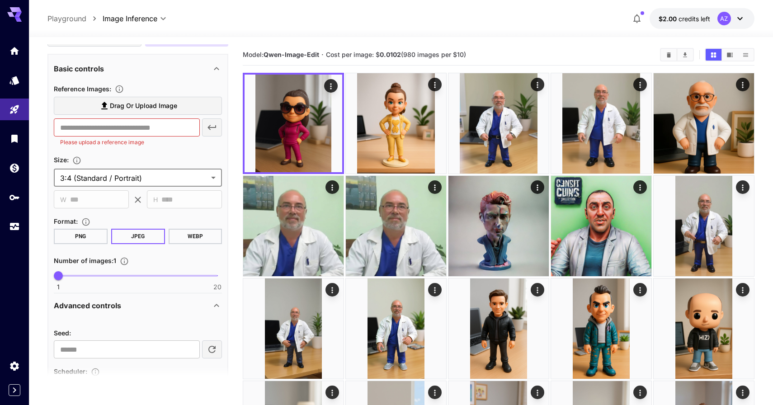
scroll to position [478, 0]
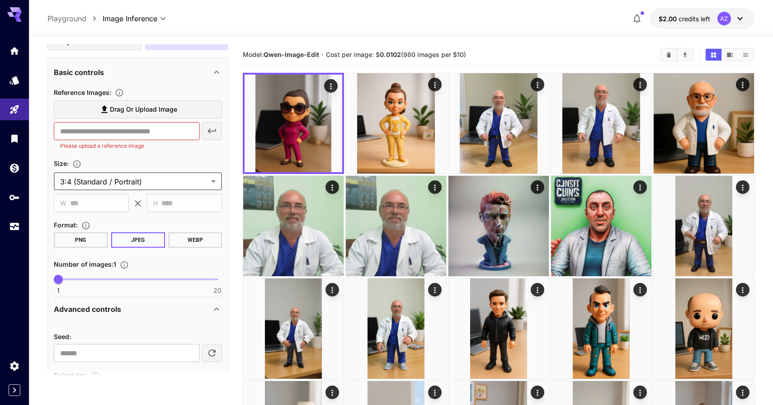
click at [130, 104] on span "Drag or upload image" at bounding box center [143, 109] width 67 height 11
click at [0, 0] on input "Drag or upload image" at bounding box center [0, 0] width 0 height 0
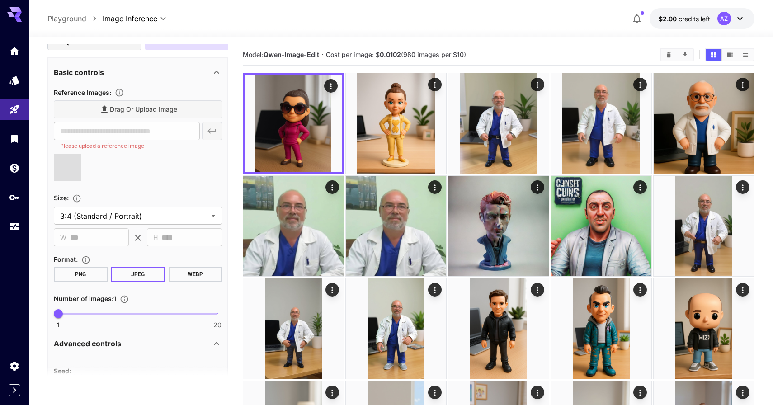
type input "**********"
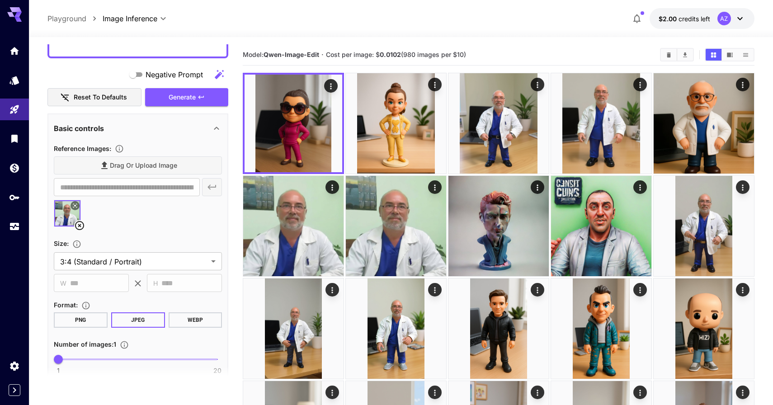
scroll to position [417, 0]
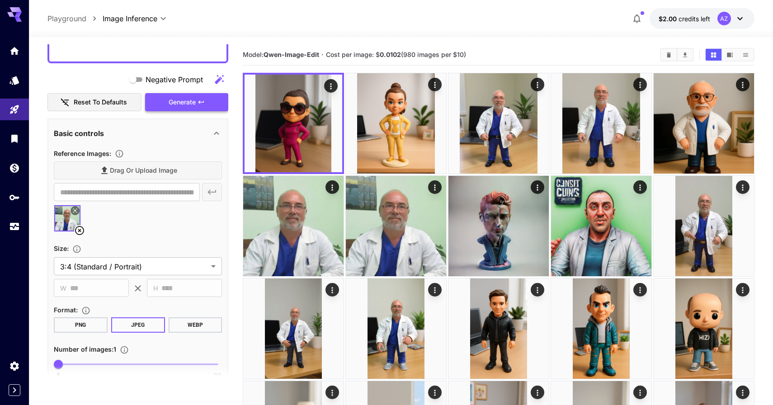
click at [184, 110] on button "Generate" at bounding box center [186, 102] width 83 height 19
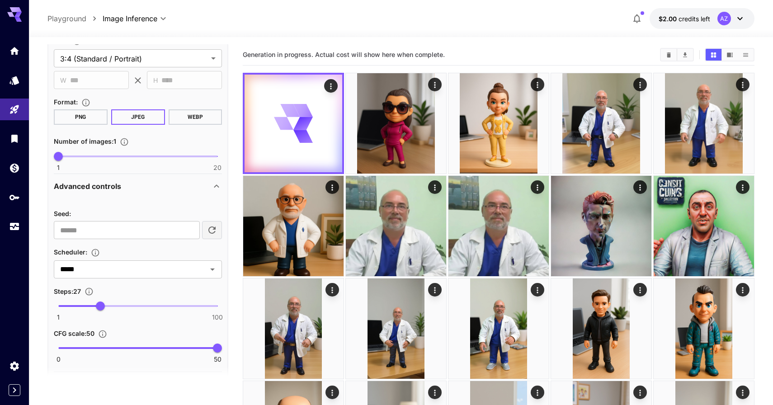
scroll to position [629, 0]
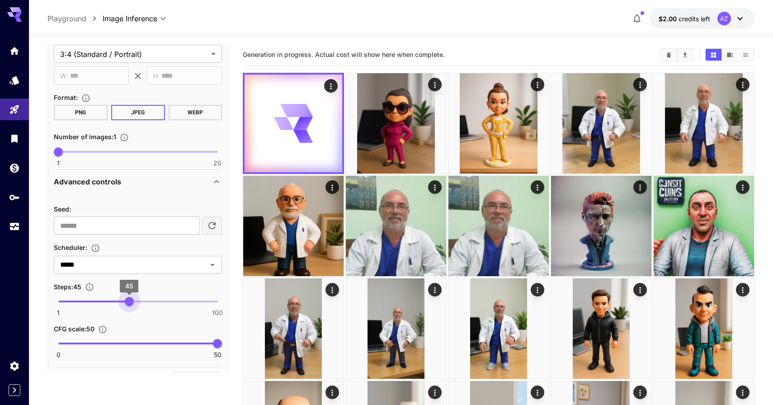
type input "**"
drag, startPoint x: 100, startPoint y: 298, endPoint x: 137, endPoint y: 299, distance: 37.5
click at [137, 299] on span "50" at bounding box center [136, 301] width 9 height 9
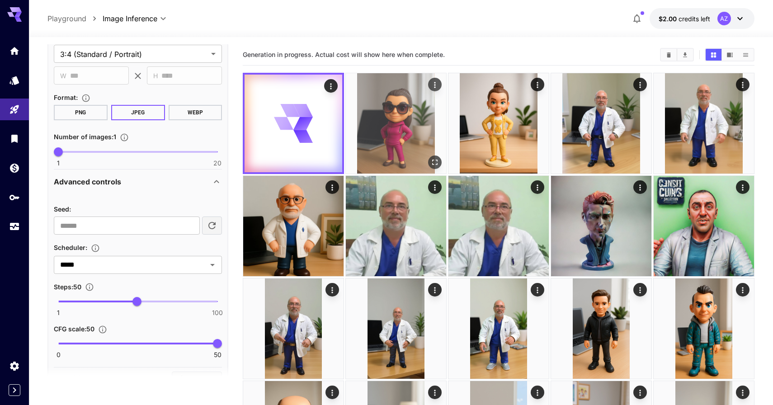
click at [382, 164] on img at bounding box center [396, 123] width 100 height 100
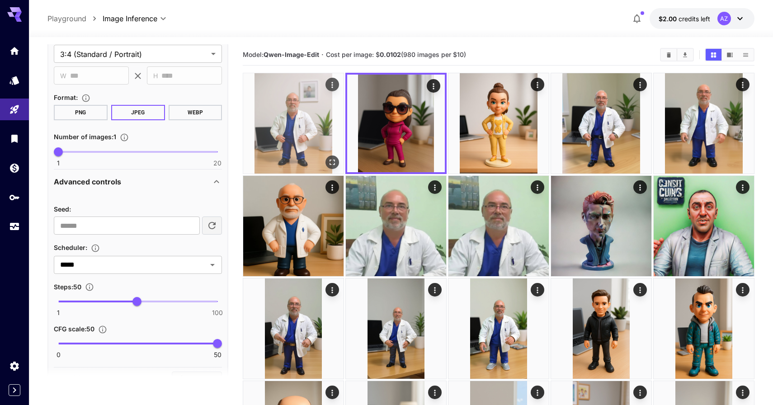
click at [334, 160] on icon "Open in fullscreen" at bounding box center [332, 162] width 5 height 5
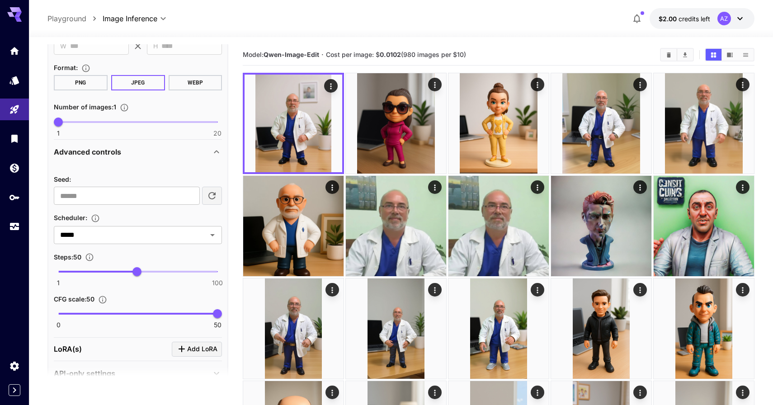
scroll to position [662, 0]
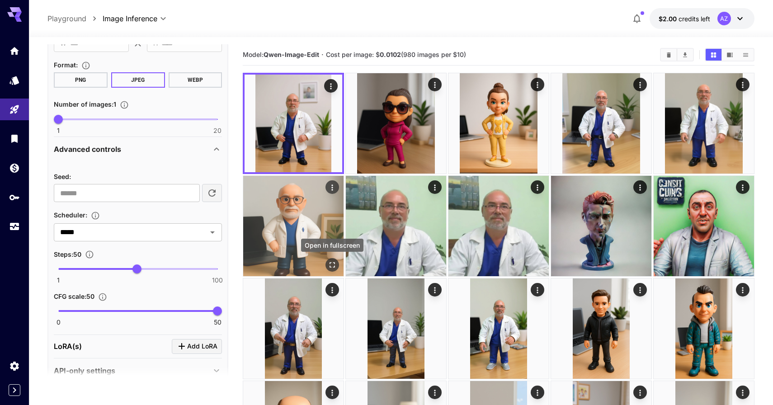
click at [329, 263] on icon "Open in fullscreen" at bounding box center [332, 264] width 9 height 9
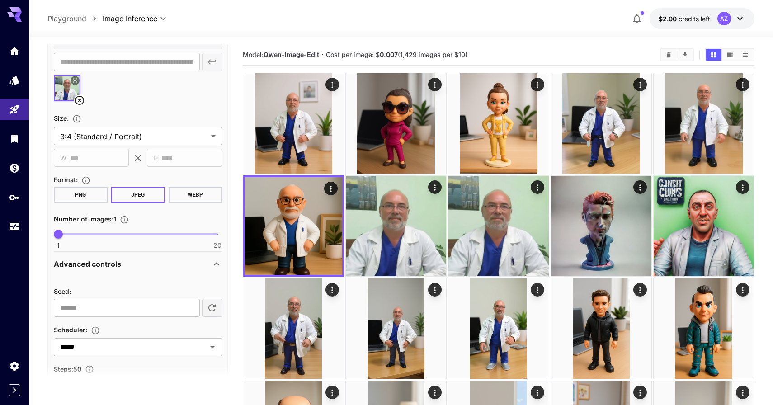
scroll to position [568, 0]
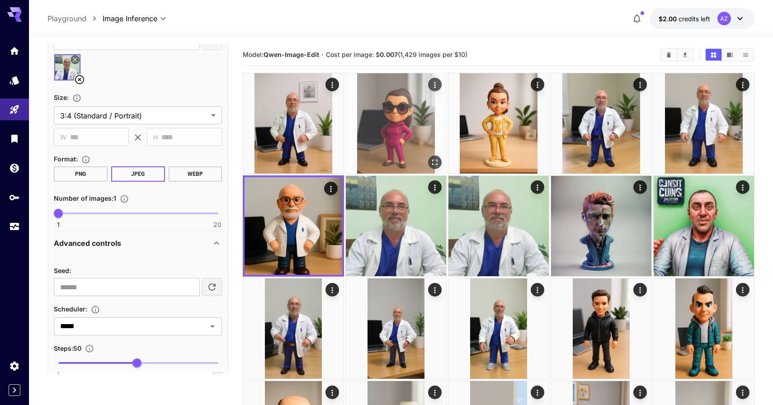
click at [411, 128] on img at bounding box center [396, 123] width 100 height 100
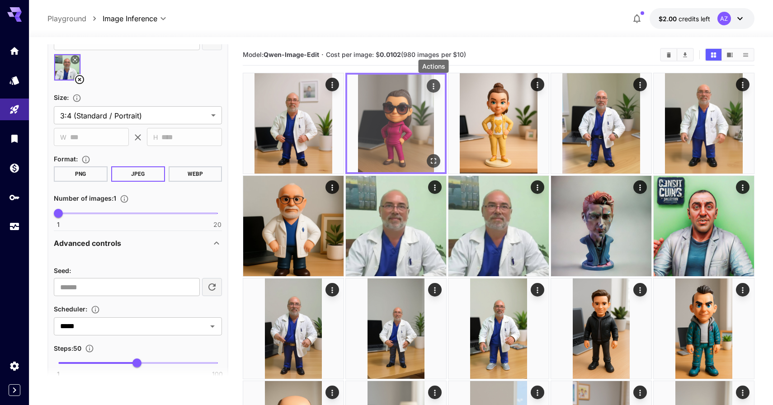
click at [437, 82] on icon "Actions" at bounding box center [433, 86] width 9 height 9
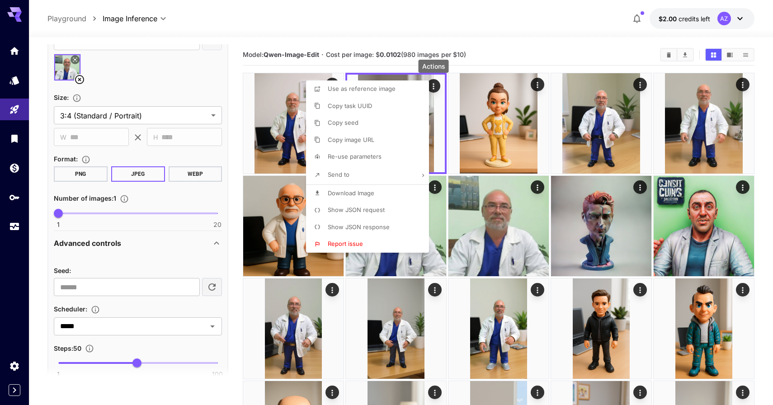
click at [388, 128] on li "Copy seed" at bounding box center [370, 122] width 128 height 17
click at [143, 281] on div at bounding box center [386, 202] width 773 height 405
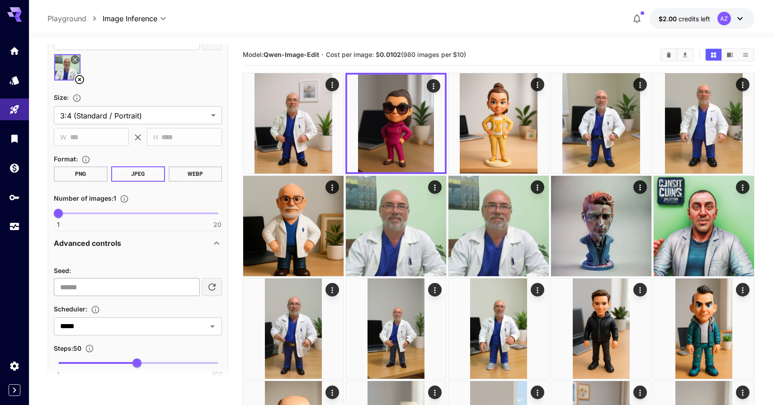
click at [142, 291] on input "number" at bounding box center [127, 287] width 146 height 18
paste input "**********"
click at [157, 256] on div "**********" at bounding box center [138, 336] width 168 height 165
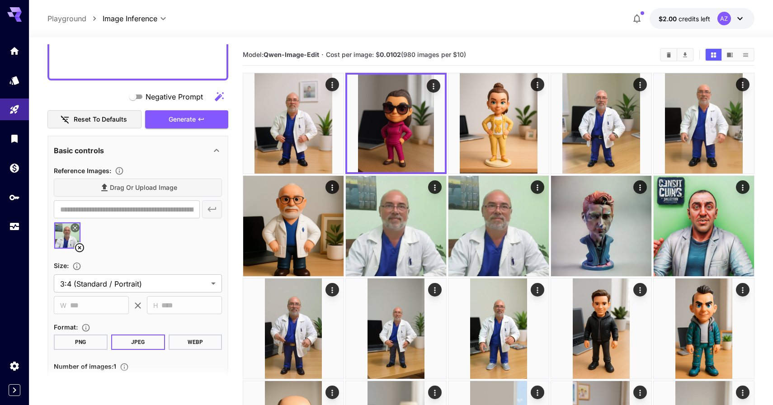
scroll to position [351, 0]
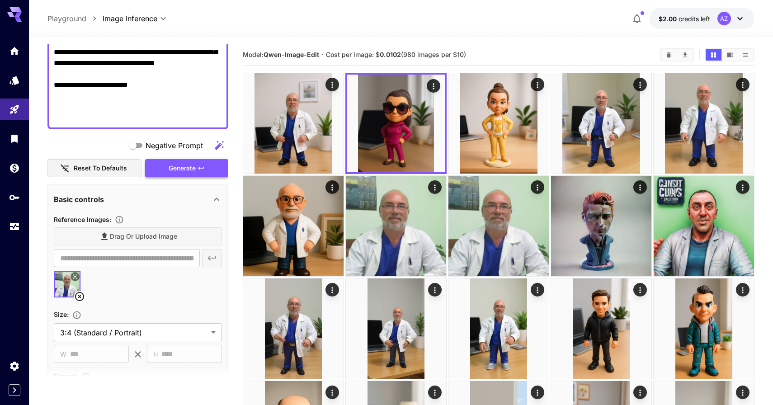
click at [182, 167] on span "Generate" at bounding box center [182, 168] width 27 height 11
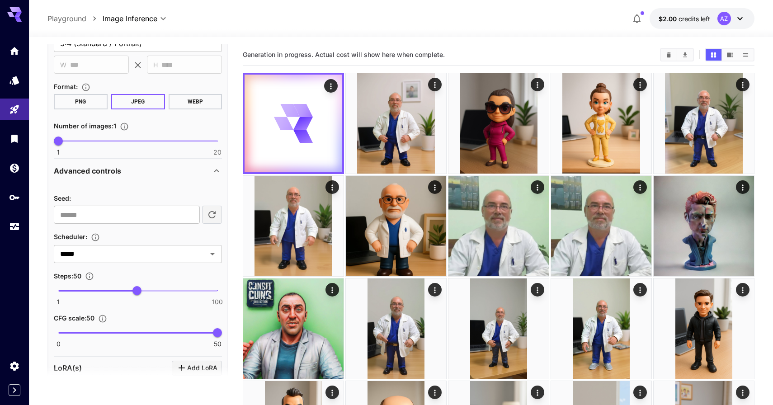
scroll to position [680, 0]
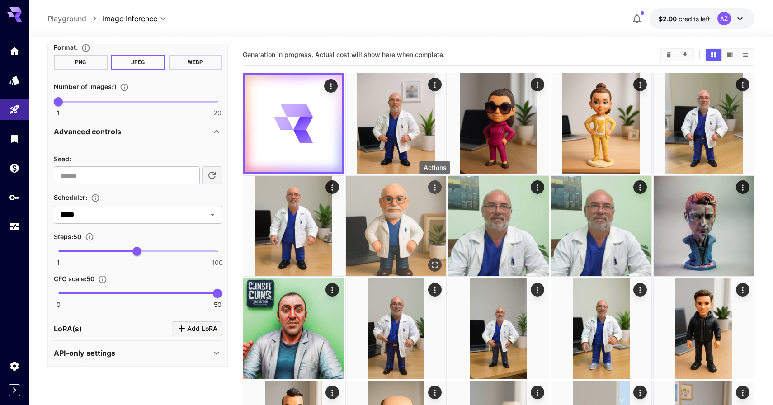
click at [434, 187] on icon "Actions" at bounding box center [434, 187] width 9 height 9
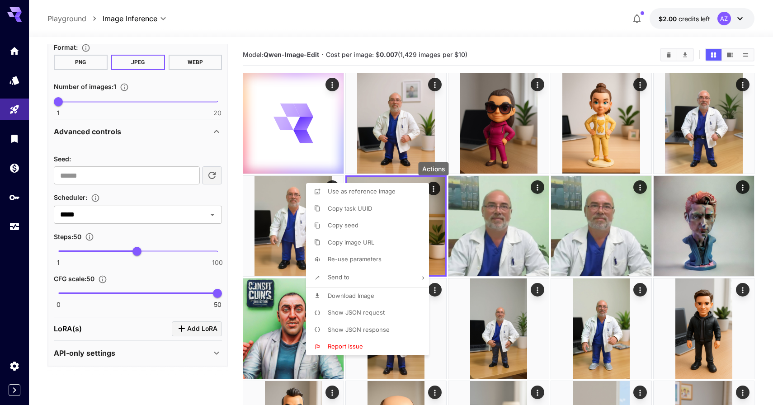
click at [373, 227] on li "Copy seed" at bounding box center [370, 225] width 128 height 17
click at [143, 184] on div at bounding box center [386, 202] width 773 height 405
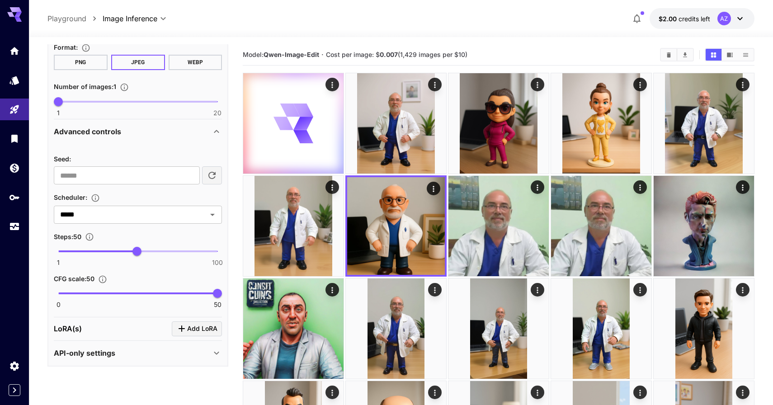
click at [143, 177] on input "**********" at bounding box center [127, 175] width 146 height 18
paste input "number"
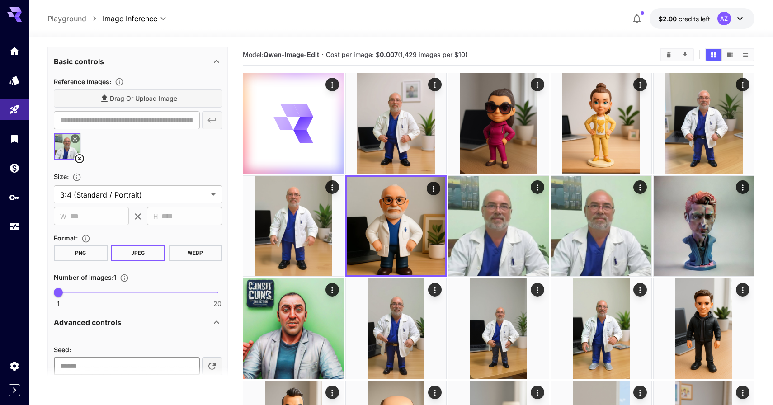
scroll to position [461, 0]
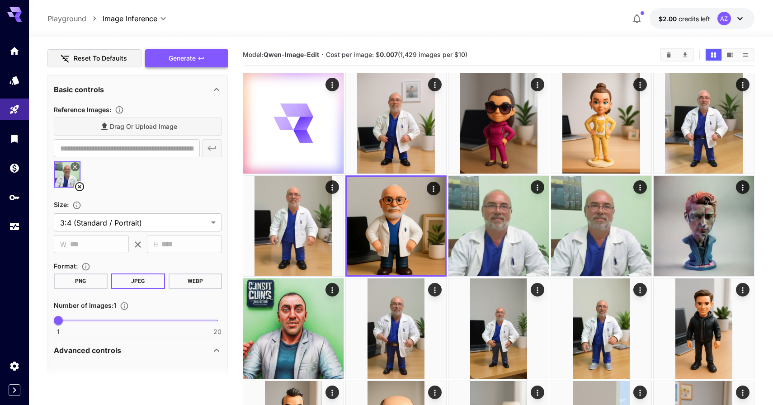
type input "*********"
click at [216, 59] on button "Generate" at bounding box center [186, 58] width 83 height 19
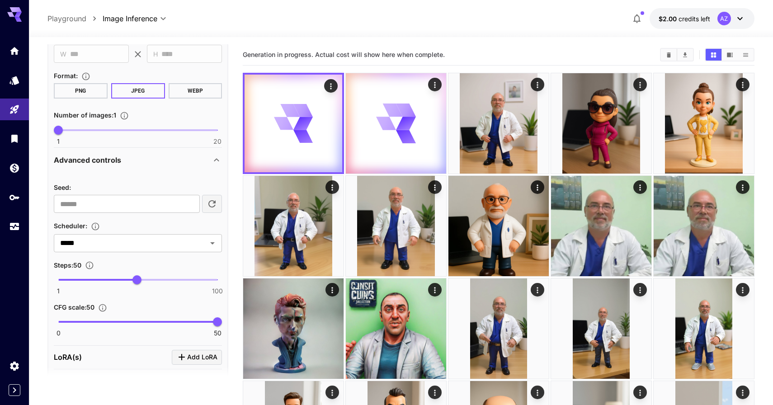
scroll to position [680, 0]
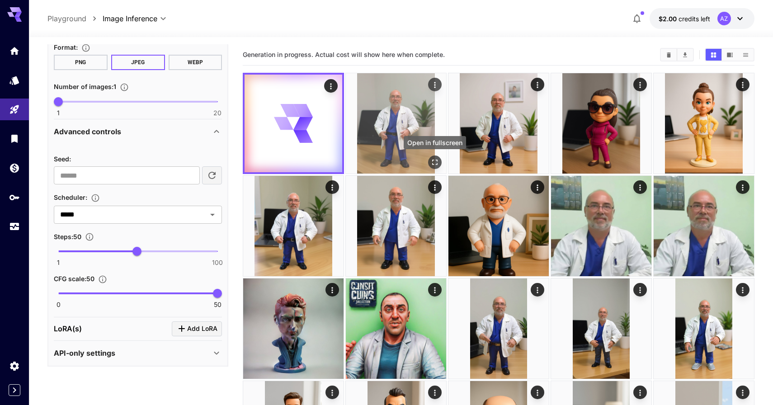
click at [440, 158] on button "Open in fullscreen" at bounding box center [435, 163] width 14 height 14
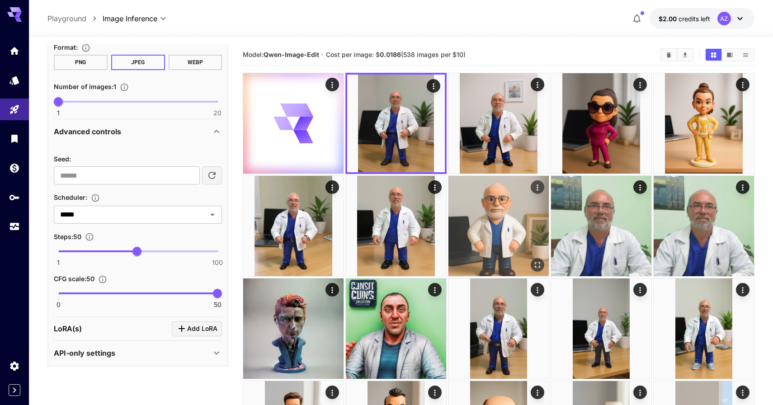
click at [537, 258] on button "Open in fullscreen" at bounding box center [538, 265] width 14 height 14
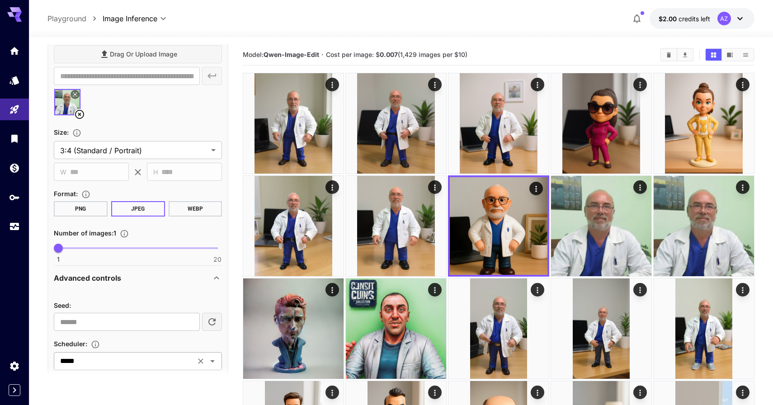
scroll to position [506, 0]
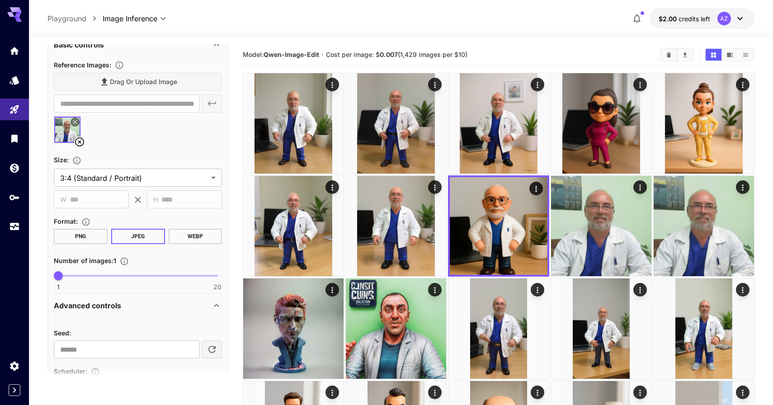
click at [81, 142] on icon at bounding box center [79, 142] width 11 height 11
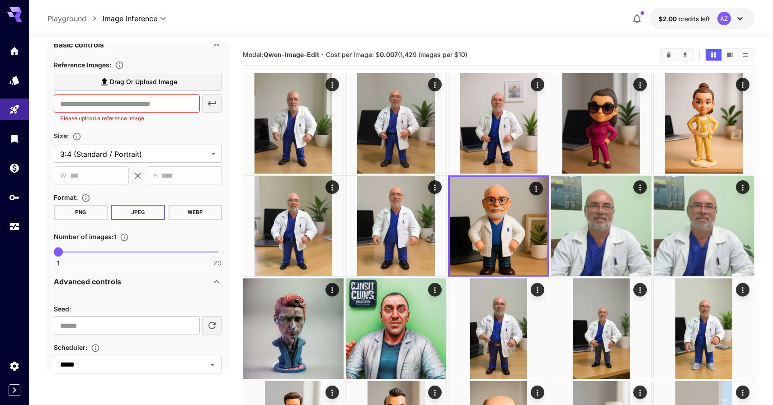
click at [99, 87] on span "Drag or upload image" at bounding box center [138, 81] width 78 height 11
click at [0, 0] on input "Drag or upload image" at bounding box center [0, 0] width 0 height 0
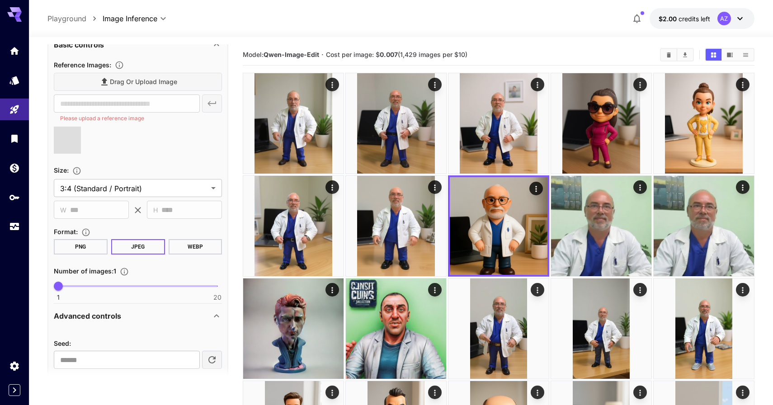
type input "**********"
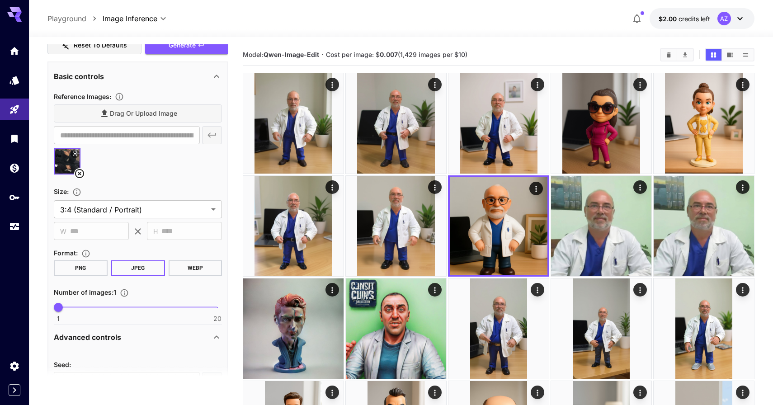
scroll to position [473, 0]
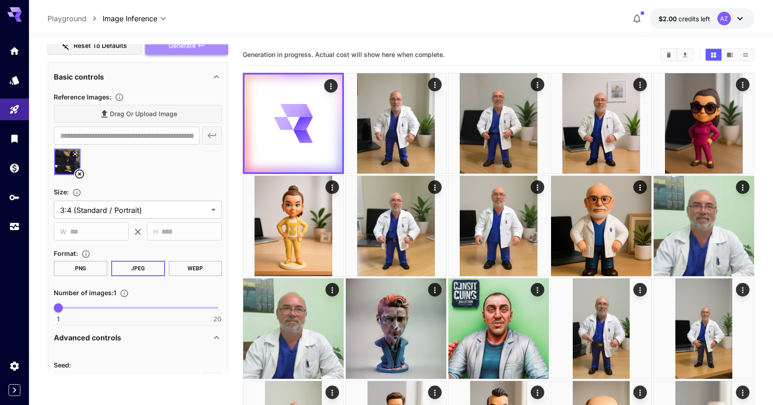
click at [178, 49] on span "Generate" at bounding box center [182, 45] width 27 height 11
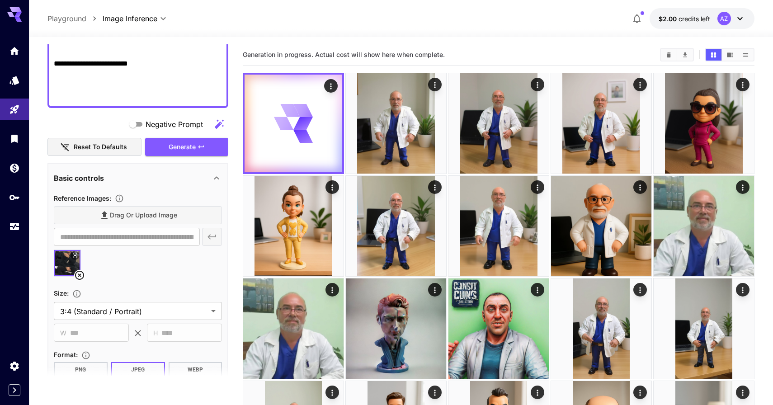
scroll to position [371, 0]
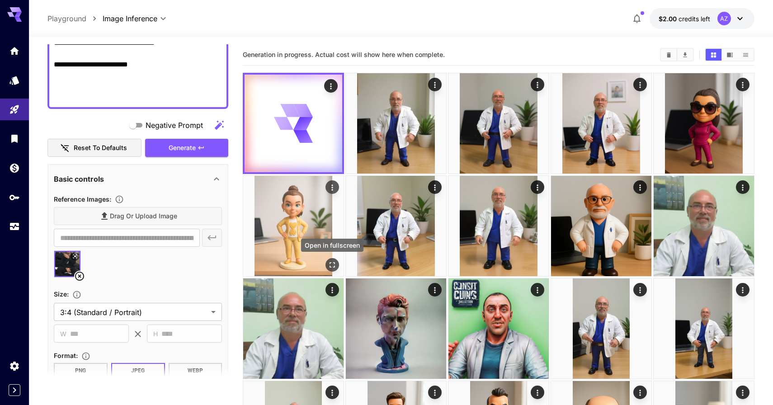
click at [333, 266] on icon "Open in fullscreen" at bounding box center [332, 264] width 9 height 9
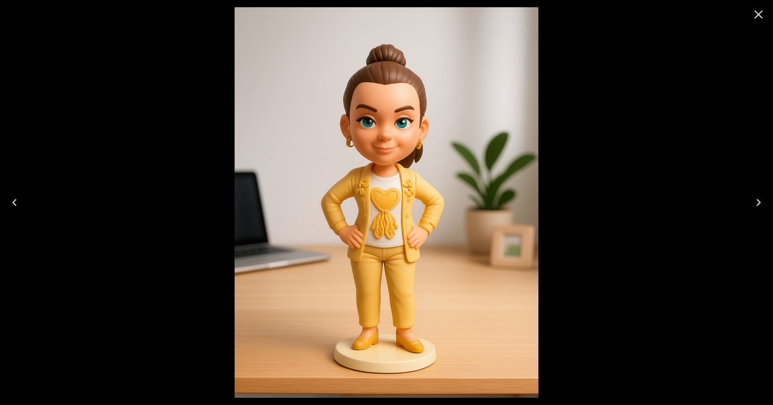
scroll to position [371, 0]
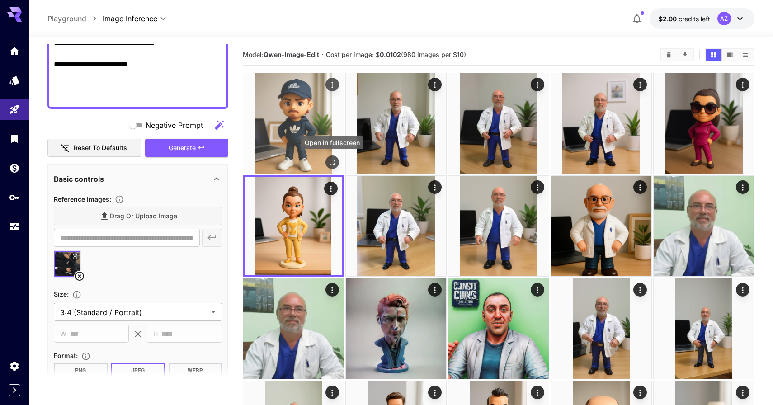
click at [336, 159] on icon "Open in fullscreen" at bounding box center [332, 162] width 9 height 9
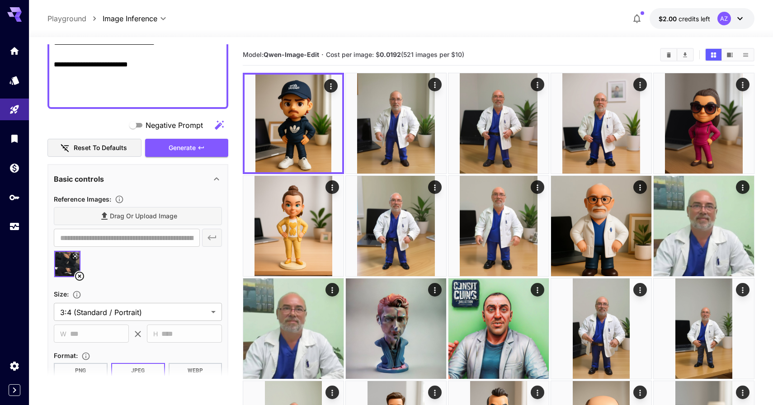
click at [75, 256] on icon at bounding box center [75, 257] width 4 height 4
click at [82, 275] on icon at bounding box center [79, 276] width 11 height 11
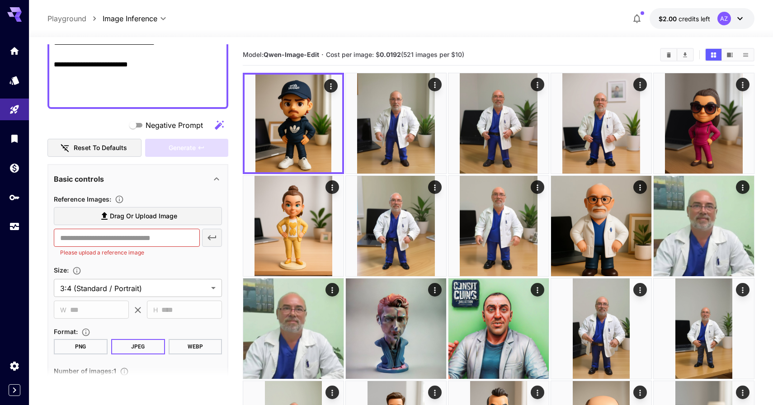
click at [148, 213] on span "Drag or upload image" at bounding box center [143, 216] width 67 height 11
click at [0, 0] on input "Drag or upload image" at bounding box center [0, 0] width 0 height 0
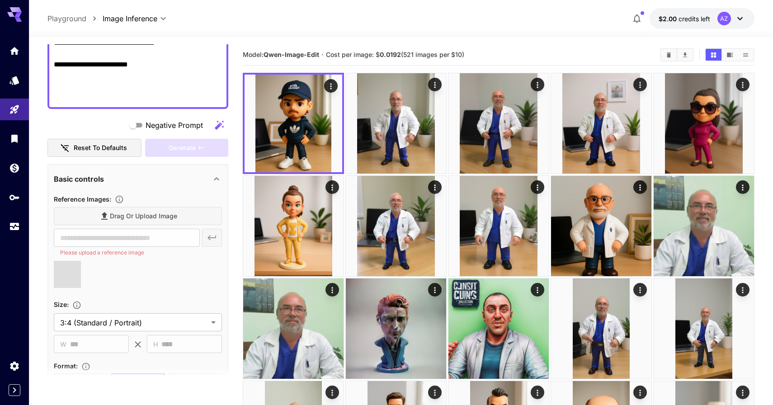
type input "**********"
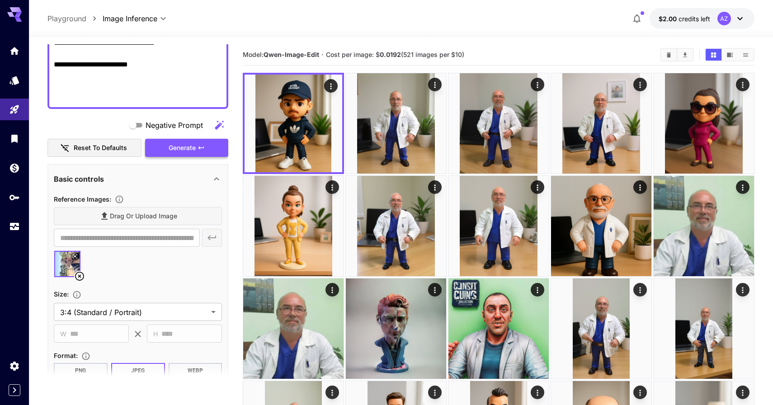
click at [169, 150] on span "Generate" at bounding box center [182, 147] width 27 height 11
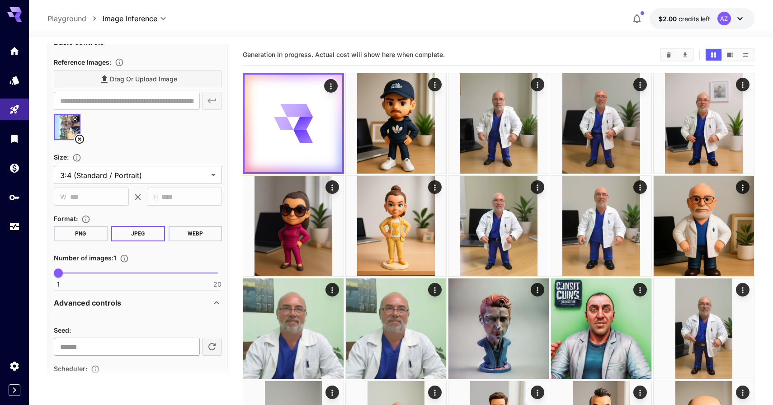
scroll to position [503, 0]
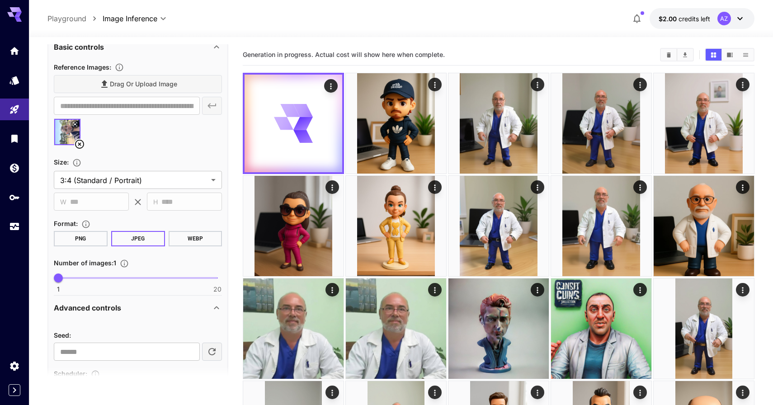
click at [83, 147] on icon at bounding box center [79, 144] width 9 height 9
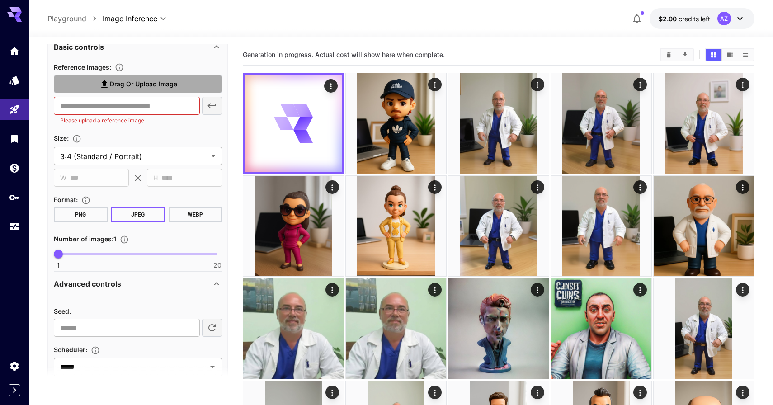
click at [111, 78] on label "Drag or upload image" at bounding box center [138, 84] width 168 height 19
click at [0, 0] on input "Drag or upload image" at bounding box center [0, 0] width 0 height 0
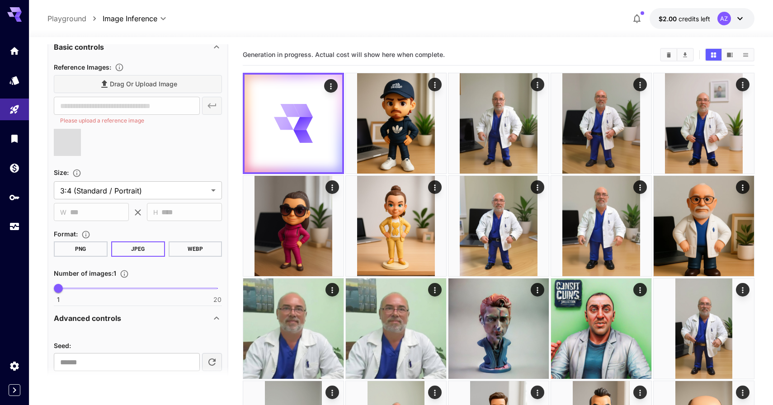
type input "**********"
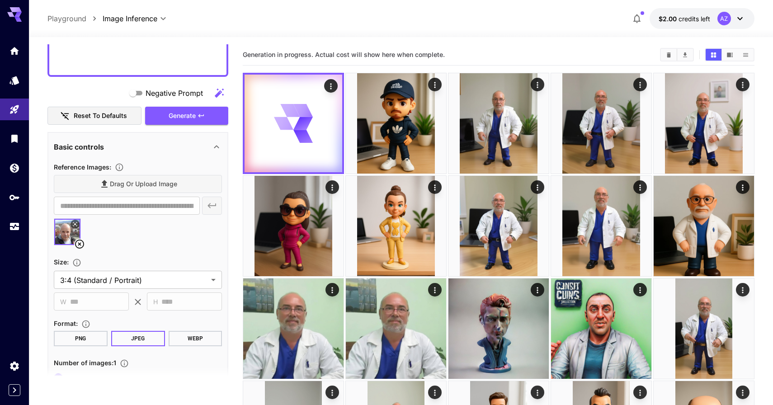
scroll to position [401, 0]
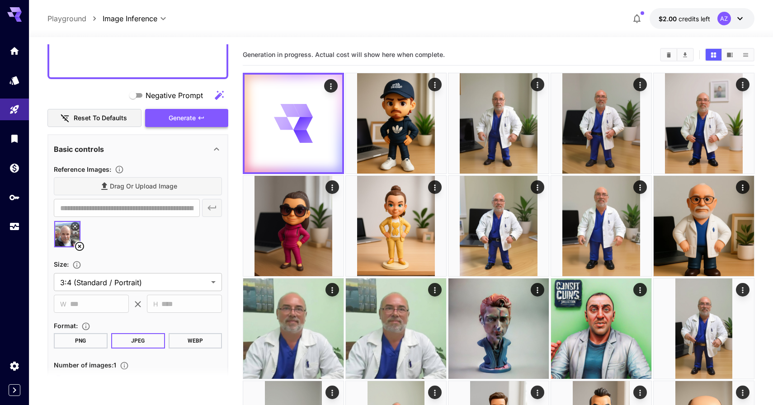
click at [188, 110] on button "Generate" at bounding box center [186, 118] width 83 height 19
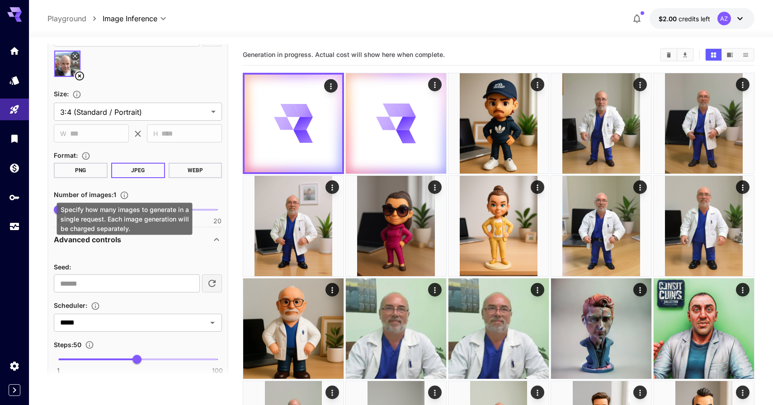
scroll to position [575, 0]
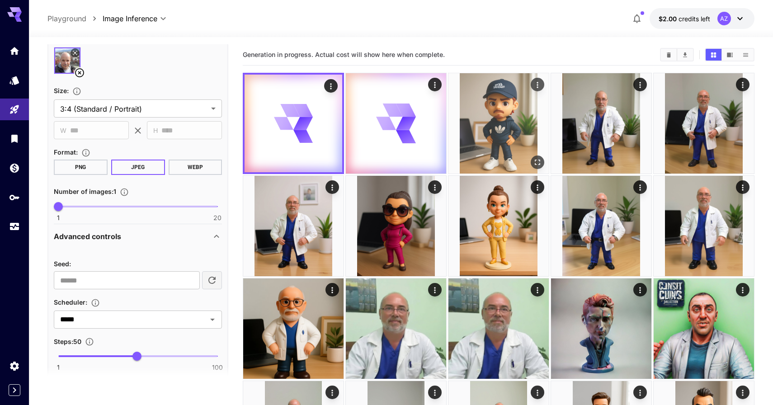
click at [539, 163] on icon "Open in fullscreen" at bounding box center [537, 162] width 5 height 5
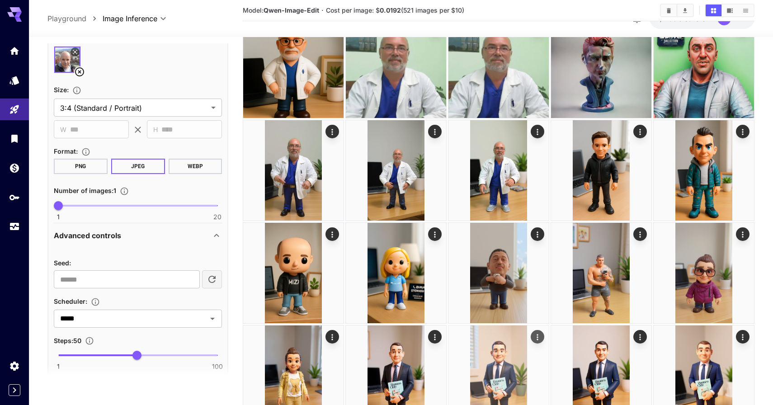
scroll to position [0, 0]
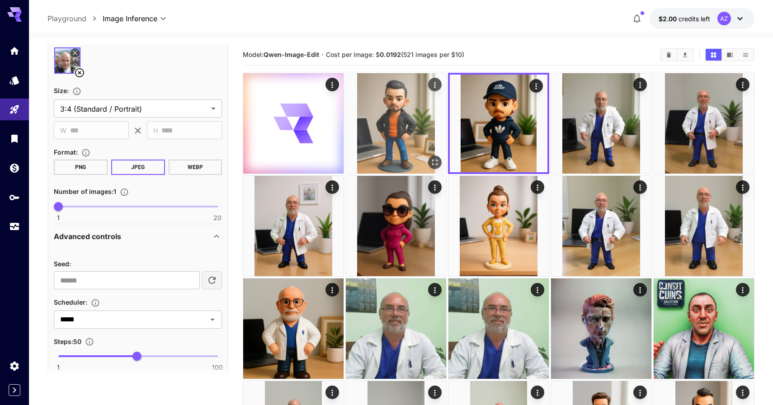
click at [432, 157] on button "Open in fullscreen" at bounding box center [435, 163] width 14 height 14
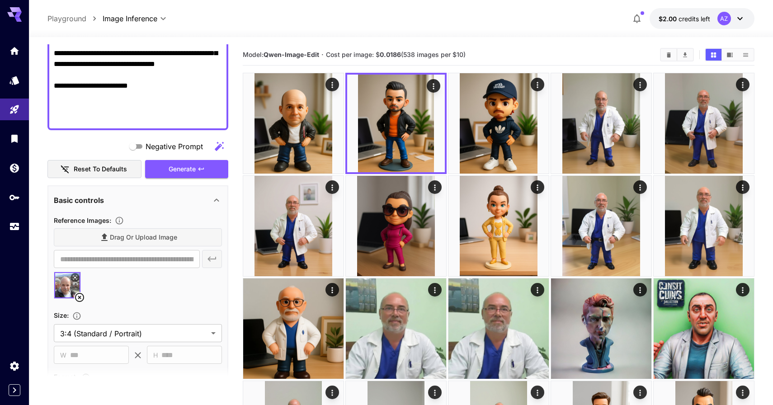
scroll to position [353, 0]
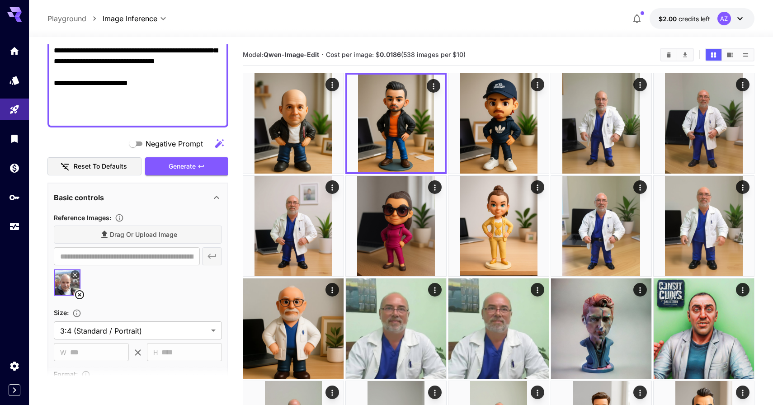
click at [83, 293] on icon at bounding box center [79, 294] width 9 height 9
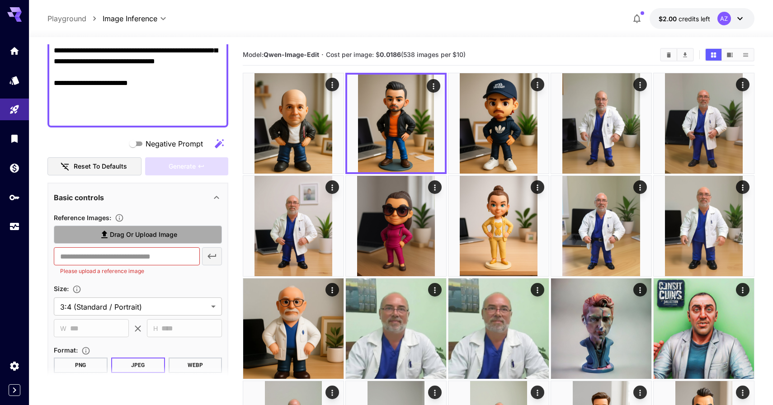
click at [82, 242] on label "Drag or upload image" at bounding box center [138, 235] width 168 height 19
click at [0, 0] on input "Drag or upload image" at bounding box center [0, 0] width 0 height 0
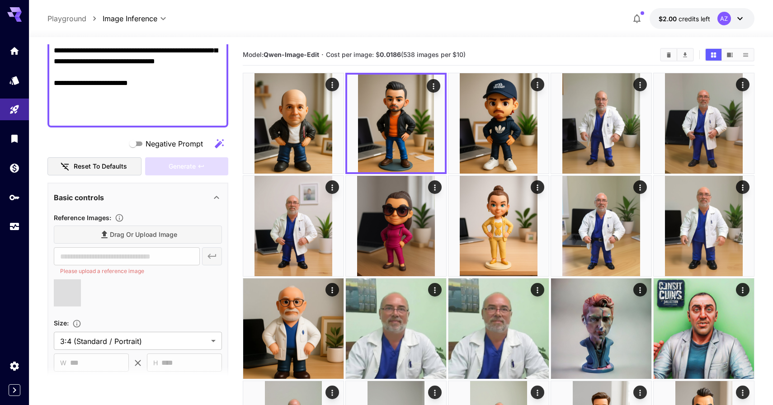
type input "**********"
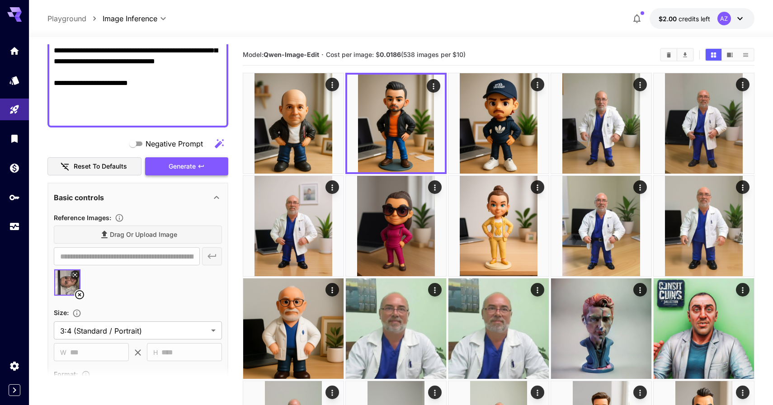
click at [197, 173] on button "Generate" at bounding box center [186, 166] width 83 height 19
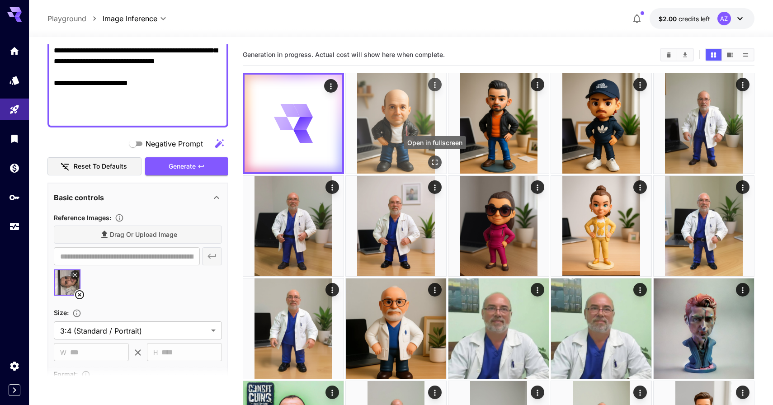
click at [435, 161] on icon "Open in fullscreen" at bounding box center [434, 162] width 9 height 9
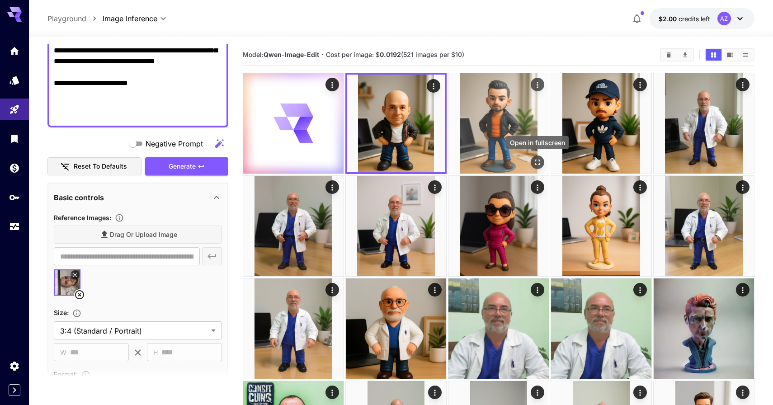
click at [540, 162] on icon "Open in fullscreen" at bounding box center [537, 162] width 9 height 9
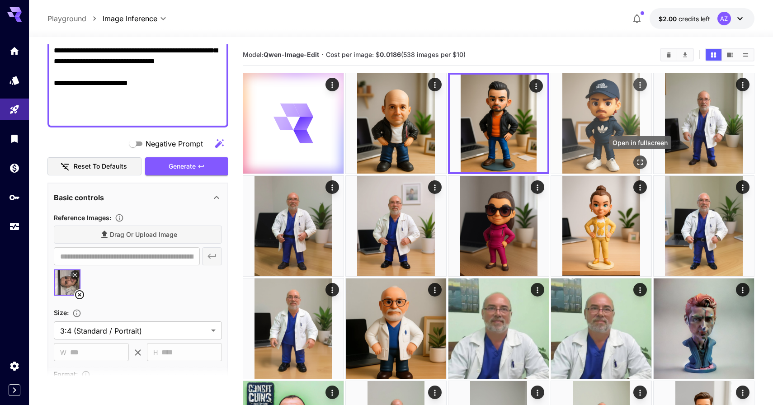
click at [639, 165] on icon "Open in fullscreen" at bounding box center [640, 162] width 9 height 9
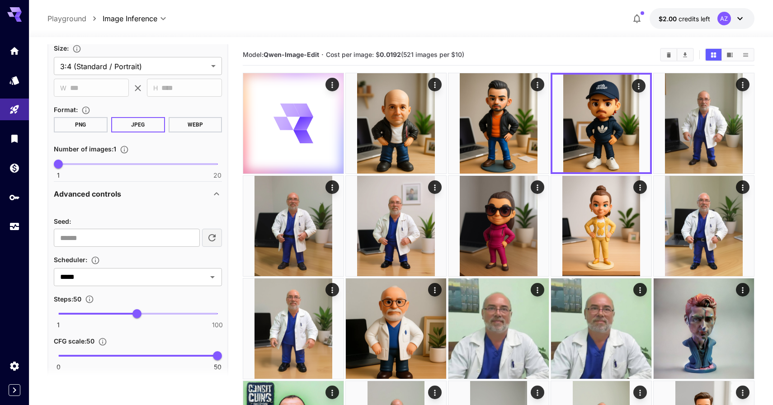
scroll to position [614, 0]
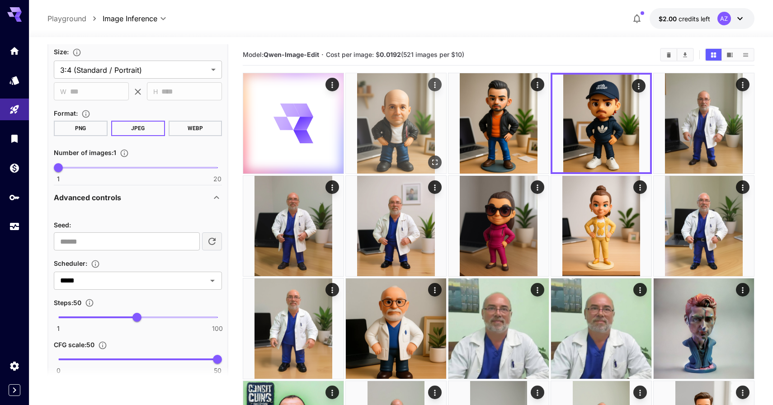
click at [393, 144] on img at bounding box center [396, 123] width 100 height 100
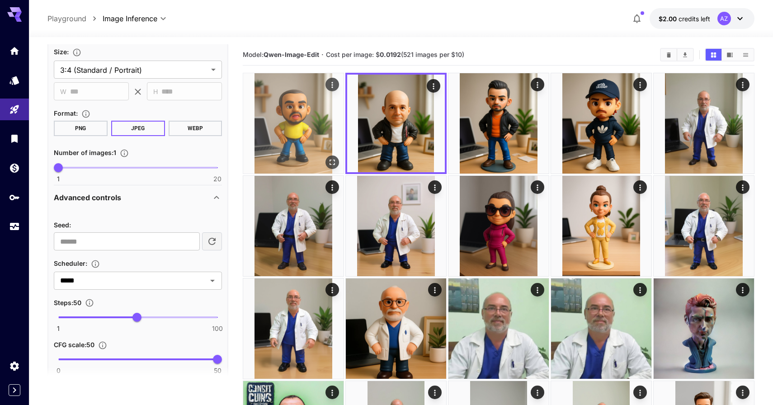
click at [311, 145] on img at bounding box center [293, 123] width 100 height 100
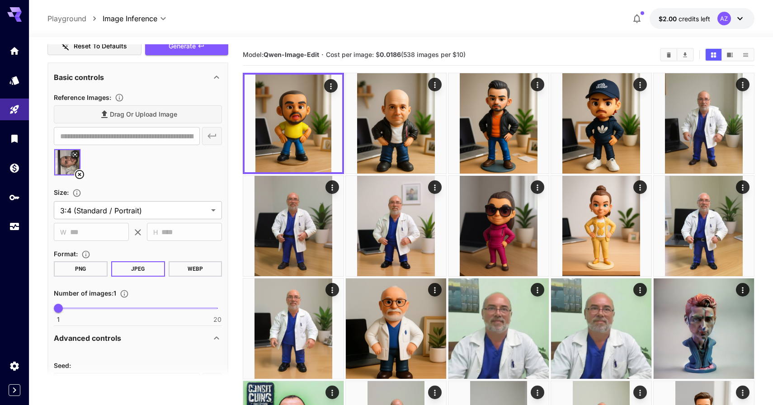
scroll to position [383, 0]
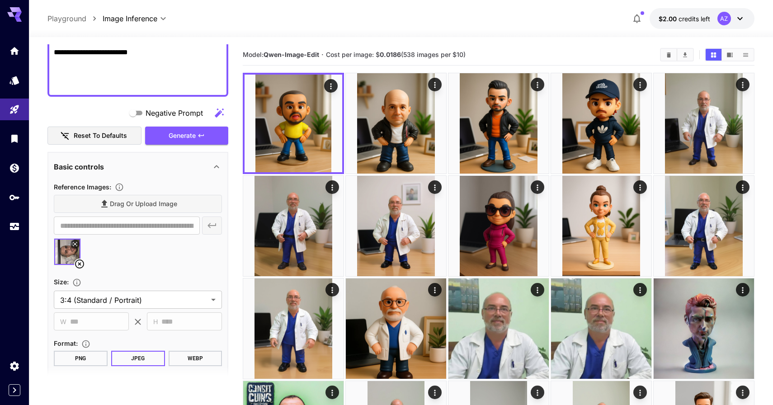
click at [75, 246] on icon at bounding box center [74, 243] width 5 height 5
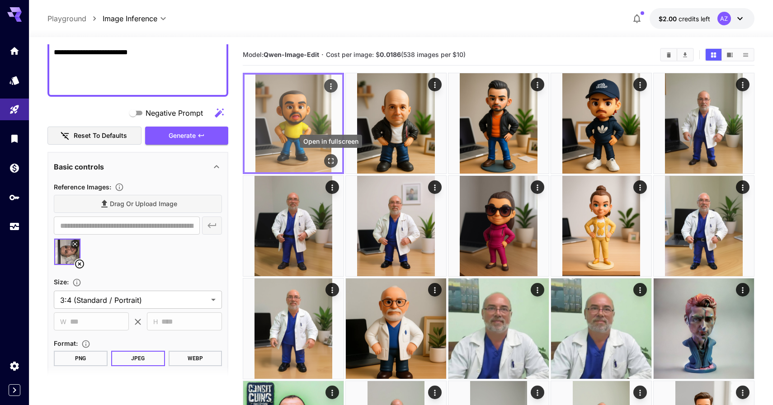
click at [330, 155] on button "Open in fullscreen" at bounding box center [331, 161] width 14 height 14
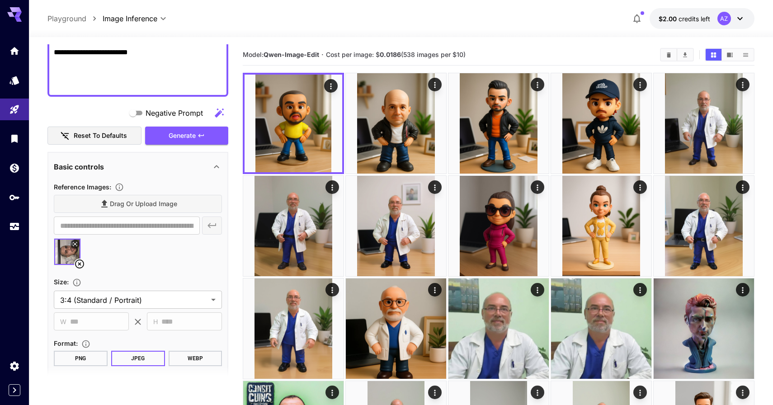
click at [82, 266] on icon at bounding box center [79, 264] width 11 height 11
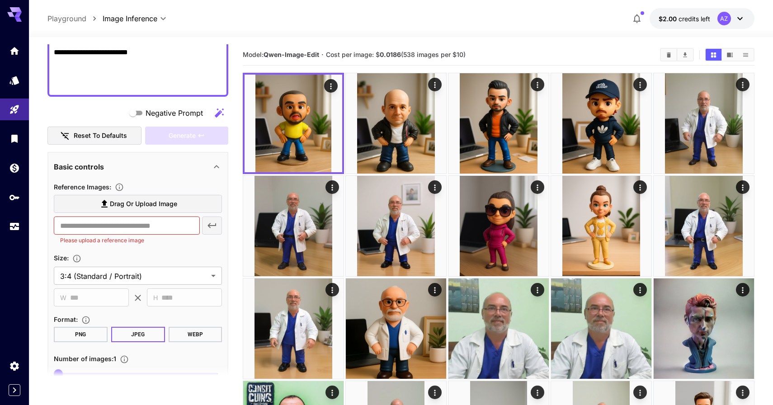
click at [124, 200] on span "Drag or upload image" at bounding box center [143, 204] width 67 height 11
click at [0, 0] on input "Drag or upload image" at bounding box center [0, 0] width 0 height 0
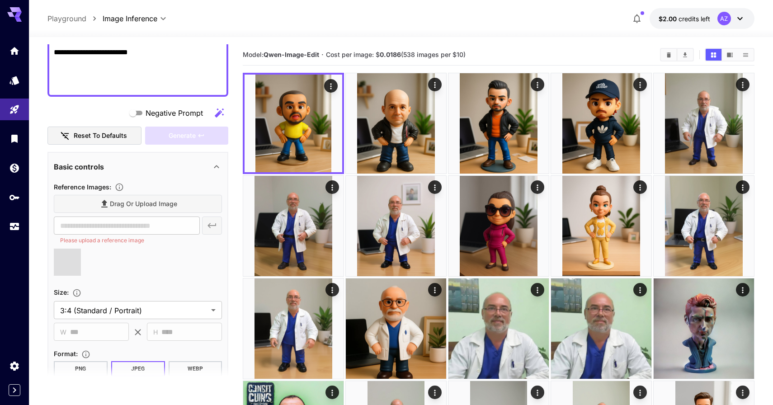
type input "**********"
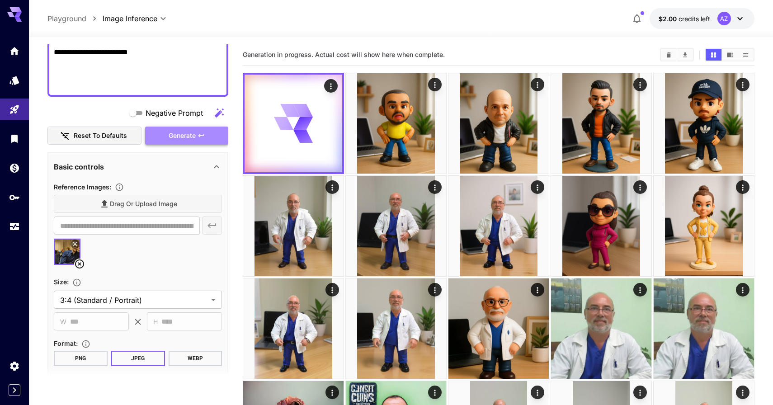
click at [162, 142] on button "Generate" at bounding box center [186, 136] width 83 height 19
click at [77, 240] on button at bounding box center [75, 244] width 9 height 9
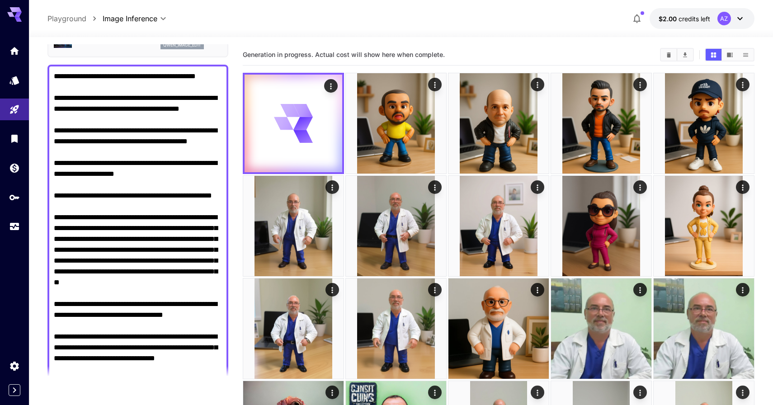
scroll to position [45, 0]
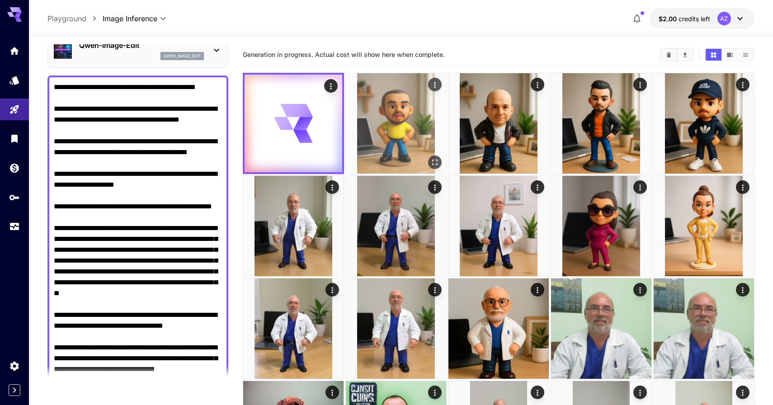
click at [426, 161] on img at bounding box center [396, 123] width 100 height 100
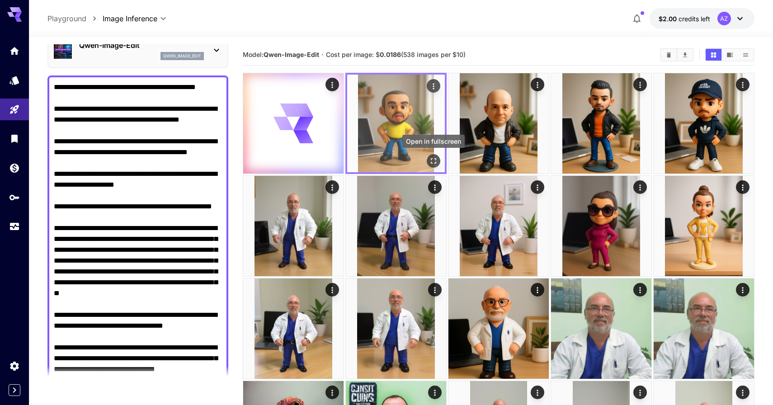
click at [430, 161] on icon "Open in fullscreen" at bounding box center [433, 160] width 9 height 9
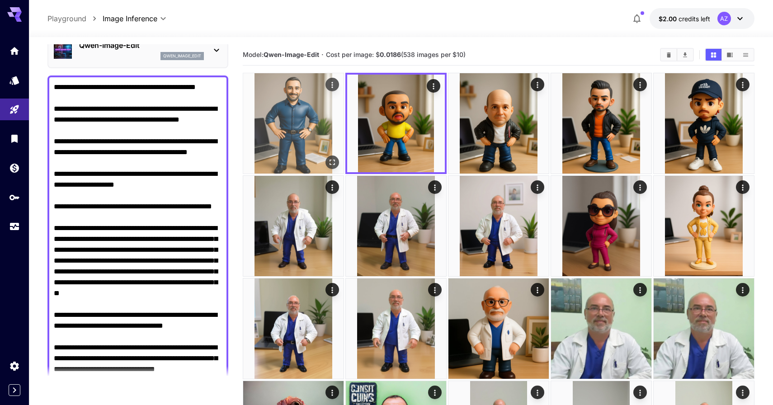
click at [333, 162] on icon "Open in fullscreen" at bounding box center [332, 162] width 9 height 9
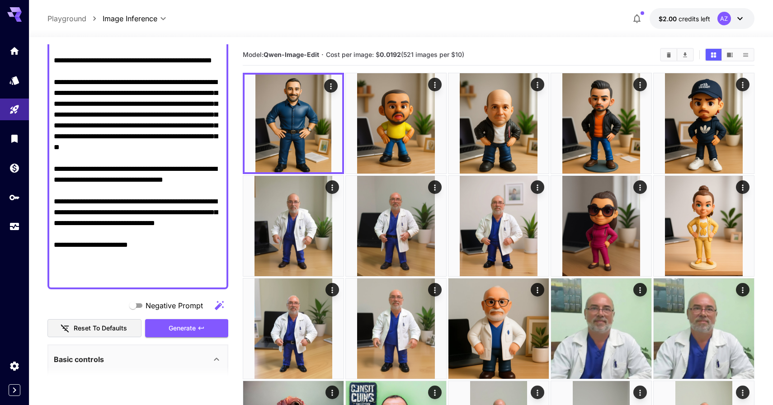
scroll to position [192, 0]
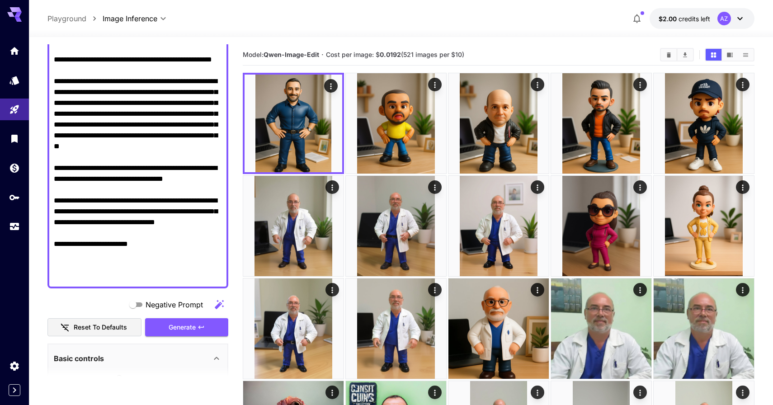
drag, startPoint x: 205, startPoint y: 260, endPoint x: 45, endPoint y: 234, distance: 162.6
paste textarea
type textarea "**********"
click at [203, 325] on icon "button" at bounding box center [201, 327] width 7 height 7
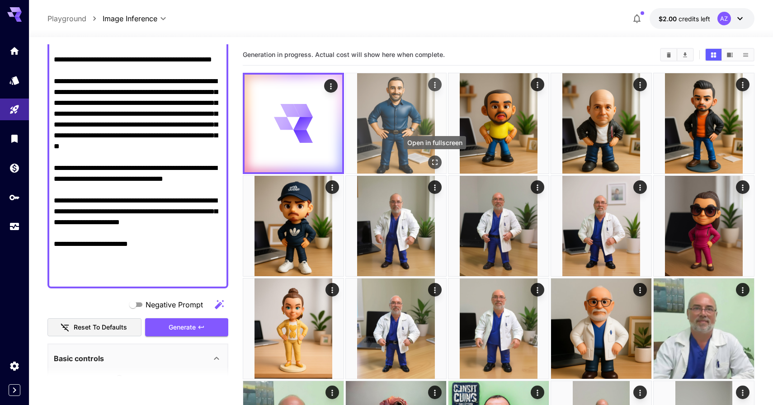
click at [438, 165] on icon "Open in fullscreen" at bounding box center [434, 162] width 9 height 9
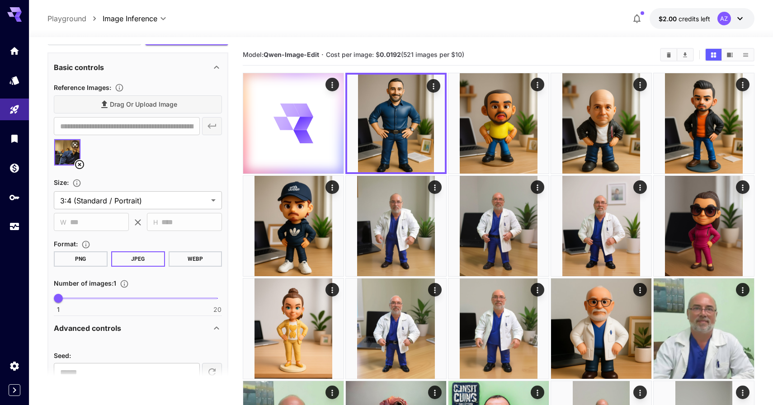
scroll to position [482, 0]
click at [79, 165] on icon at bounding box center [79, 165] width 9 height 9
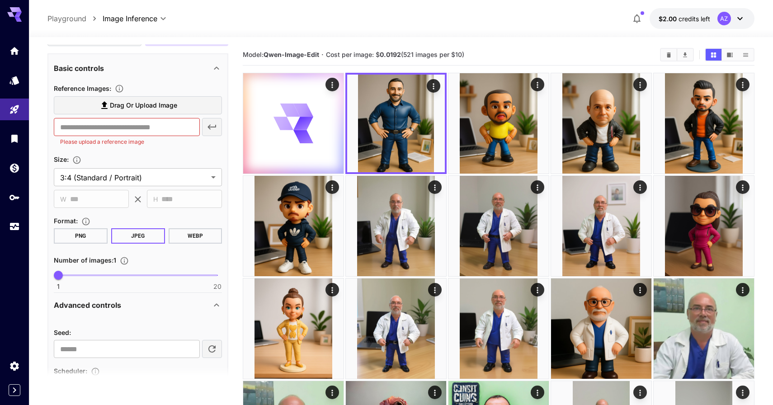
click at [116, 105] on span "Drag or upload image" at bounding box center [143, 105] width 67 height 11
click at [0, 0] on input "Drag or upload image" at bounding box center [0, 0] width 0 height 0
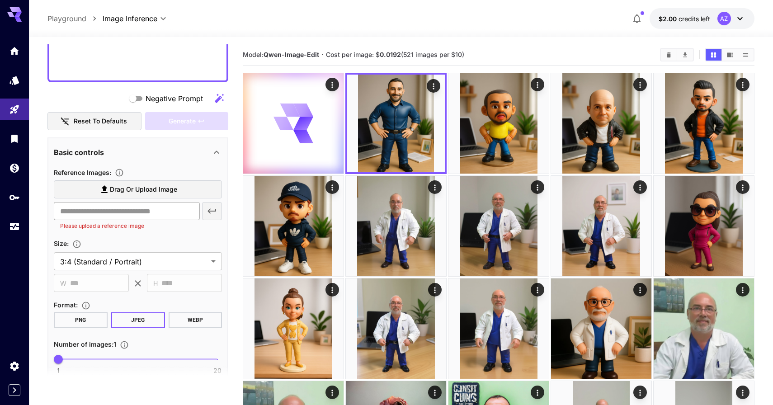
scroll to position [389, 0]
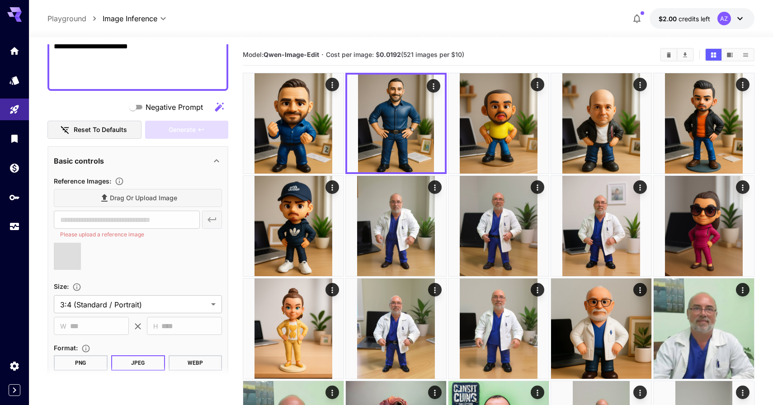
type input "**********"
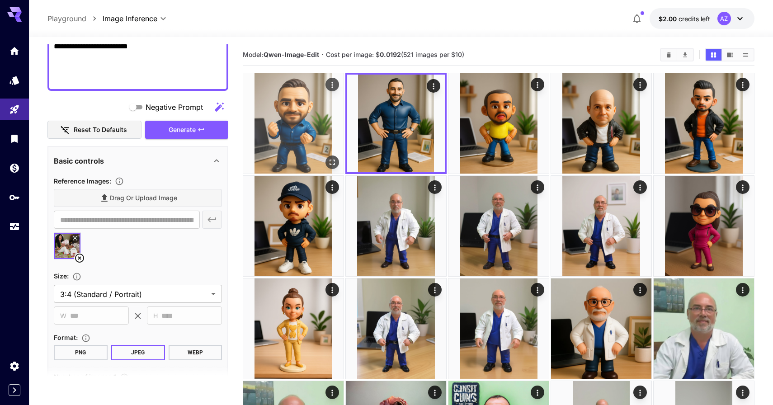
click at [331, 157] on button "Open in fullscreen" at bounding box center [333, 163] width 14 height 14
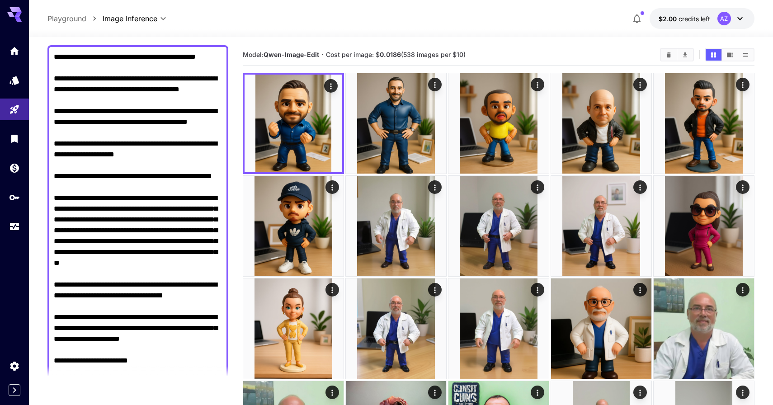
scroll to position [47, 0]
